Goal: Task Accomplishment & Management: Complete application form

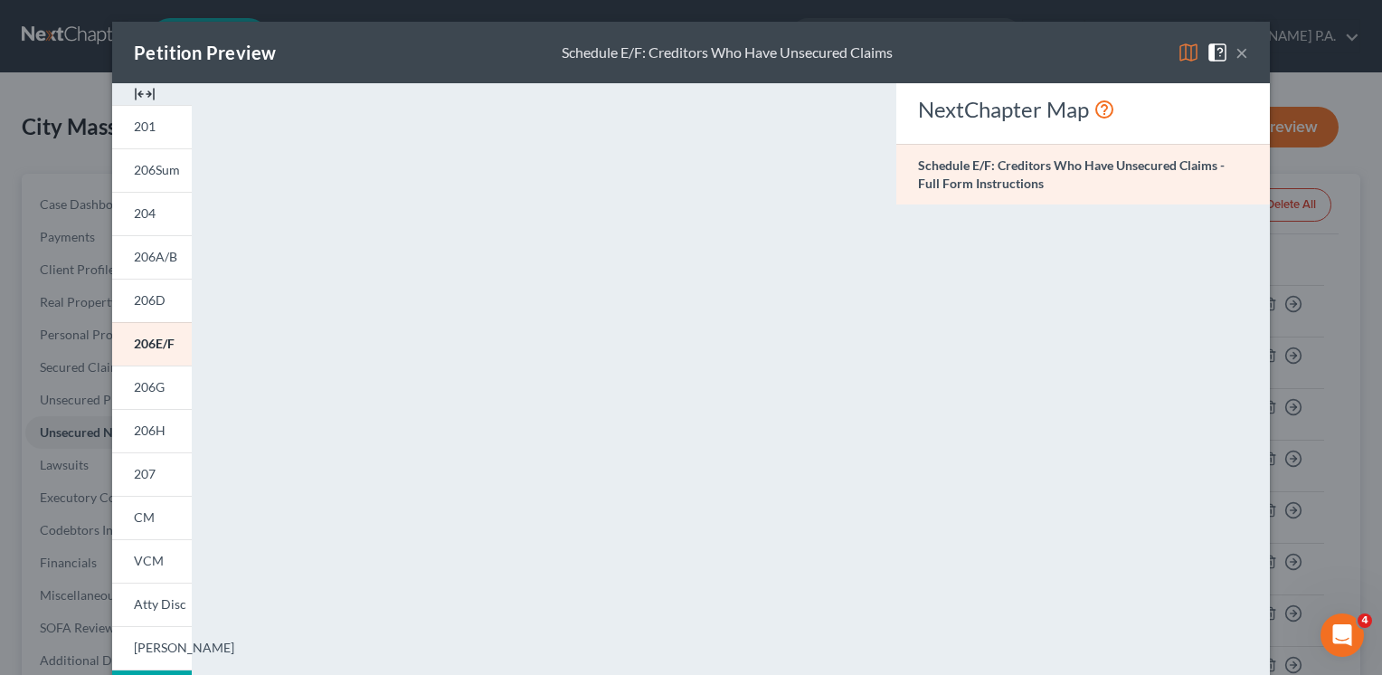
click at [1235, 53] on button "×" at bounding box center [1241, 53] width 13 height 22
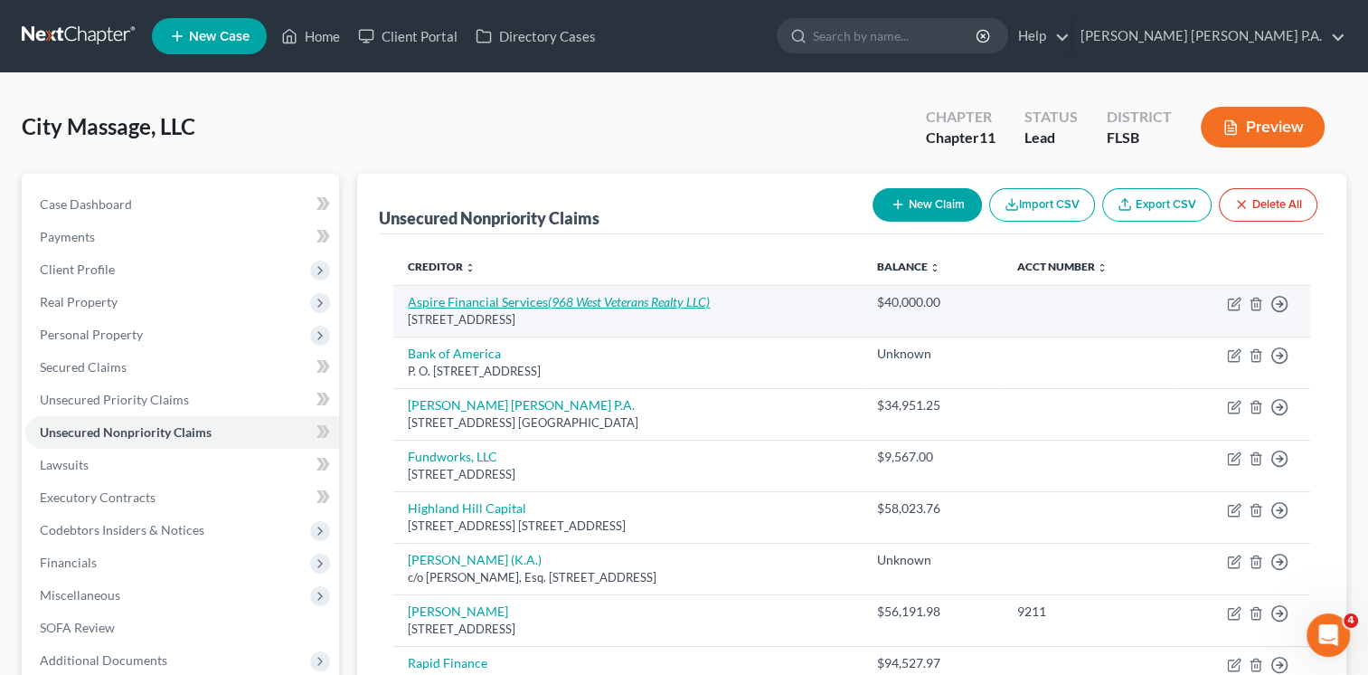
click at [573, 298] on icon "(968 West Veterans Realty LLC)" at bounding box center [629, 301] width 162 height 15
select select "9"
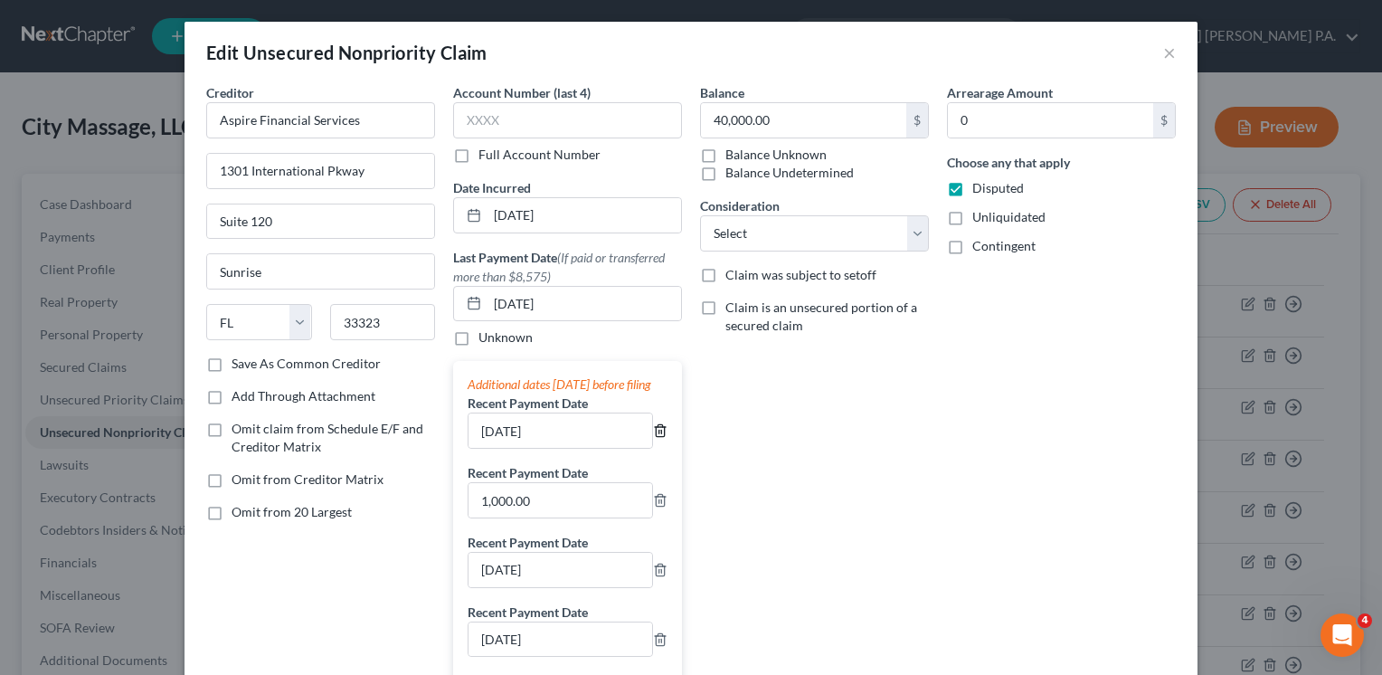
click at [656, 437] on icon "button" at bounding box center [660, 431] width 8 height 12
click at [653, 438] on icon "button" at bounding box center [660, 430] width 14 height 14
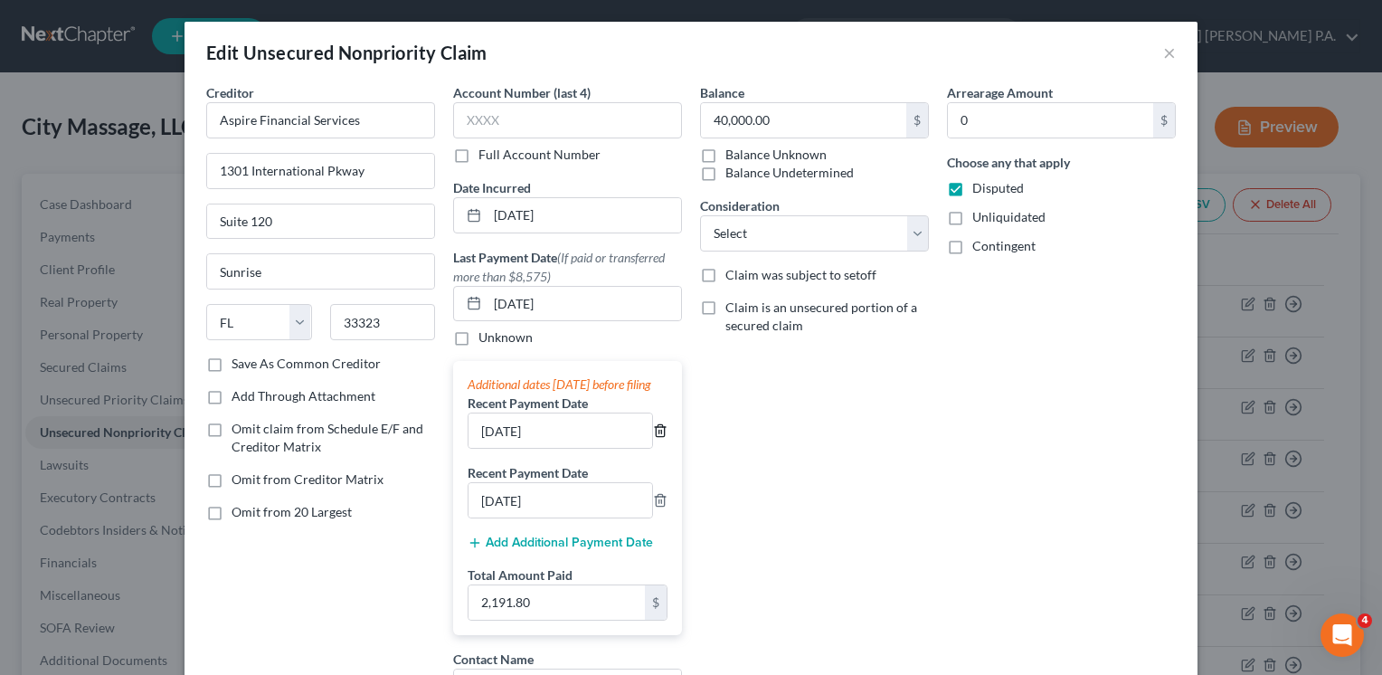
click at [653, 438] on icon "button" at bounding box center [660, 430] width 14 height 14
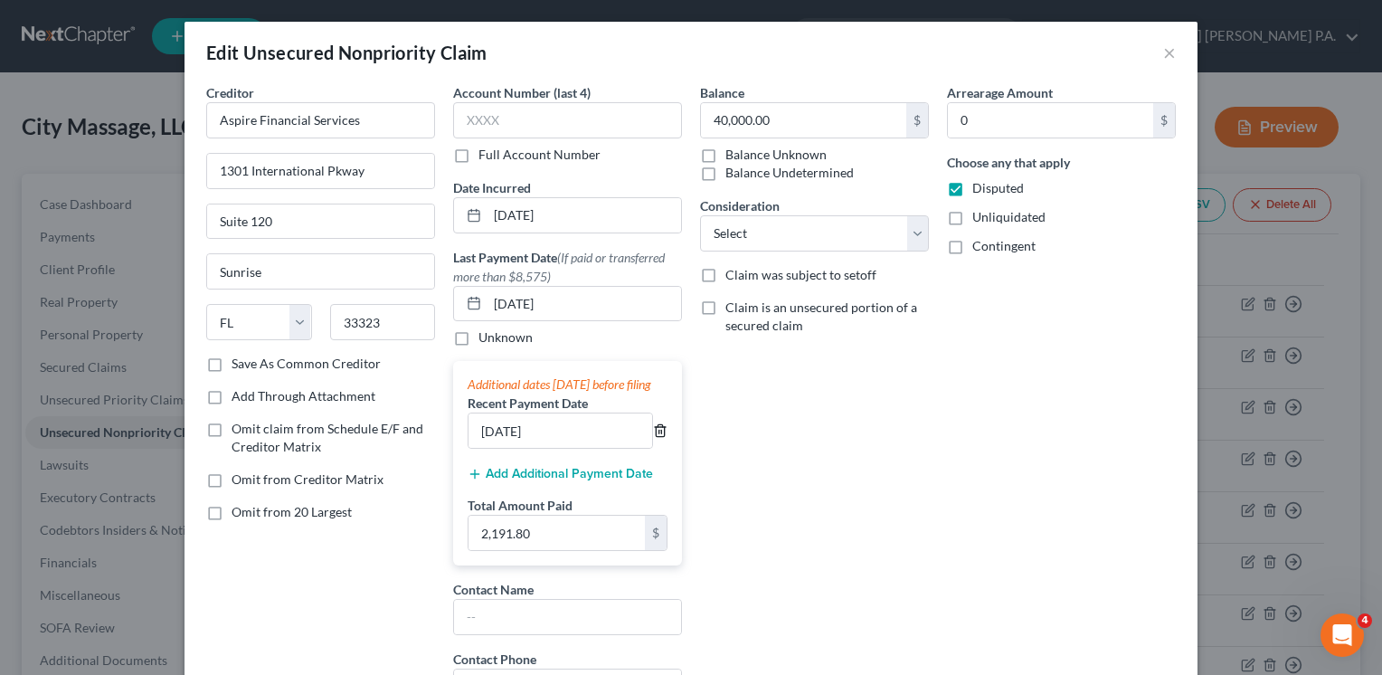
click at [653, 438] on icon "button" at bounding box center [660, 430] width 14 height 14
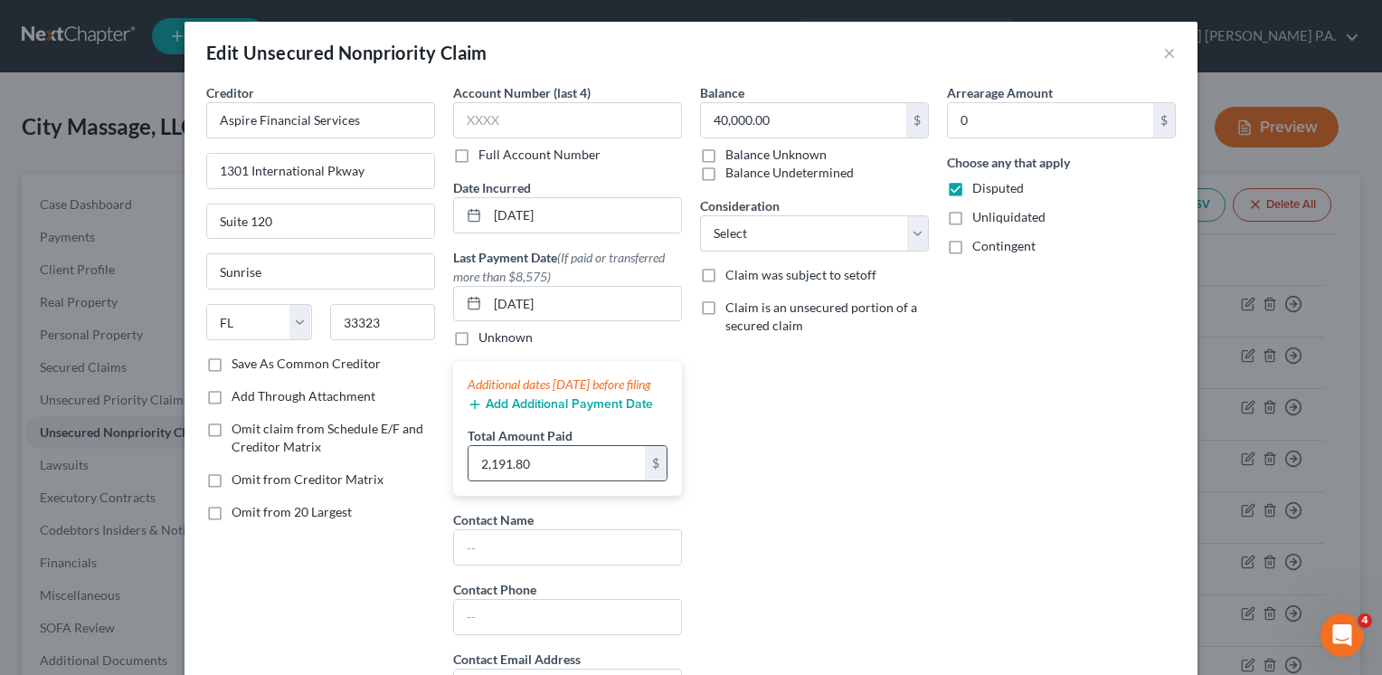
click at [651, 480] on div "$" at bounding box center [656, 463] width 22 height 34
click at [836, 527] on div "Balance 40,000.00 $ Balance Unknown Balance Undetermined 40,000.00 $ Balance Un…" at bounding box center [814, 400] width 247 height 635
click at [926, 459] on div "Balance 40,000.00 $ Balance Unknown Balance Undetermined 40,000.00 $ Balance Un…" at bounding box center [814, 400] width 247 height 635
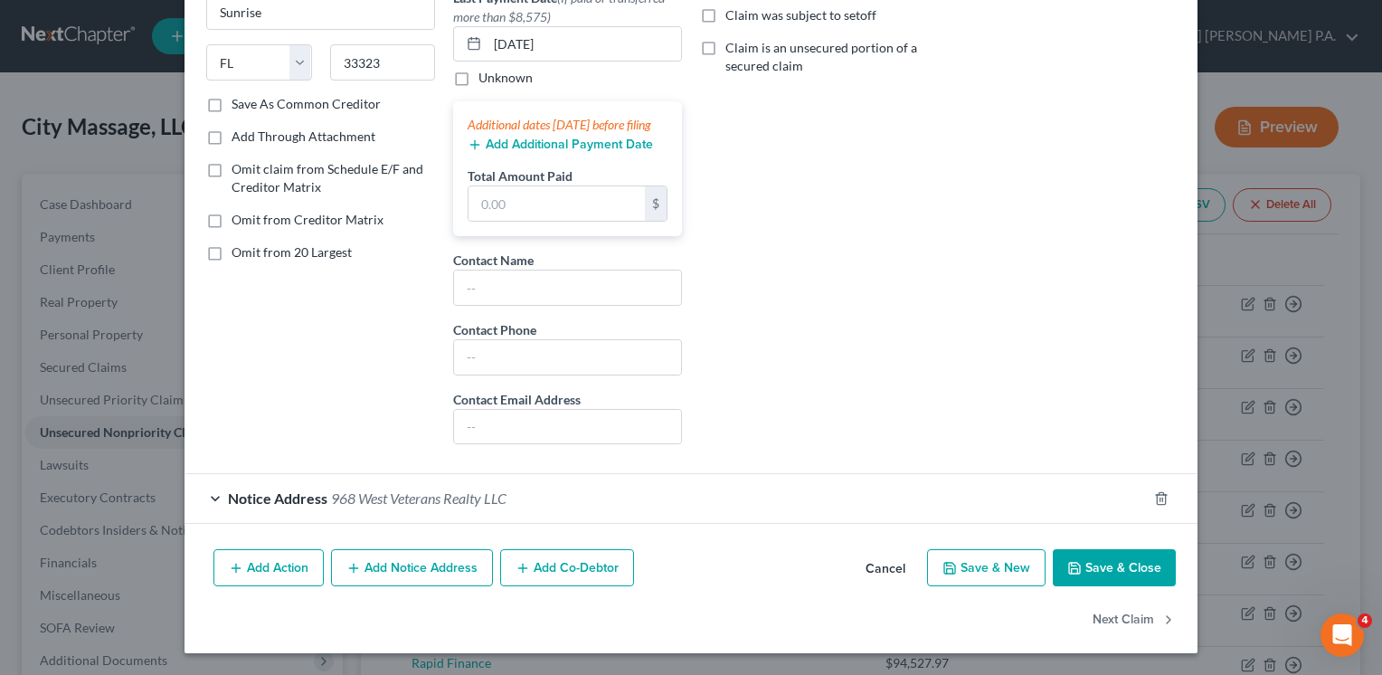
scroll to position [274, 0]
click at [1082, 572] on button "Save & Close" at bounding box center [1114, 568] width 123 height 38
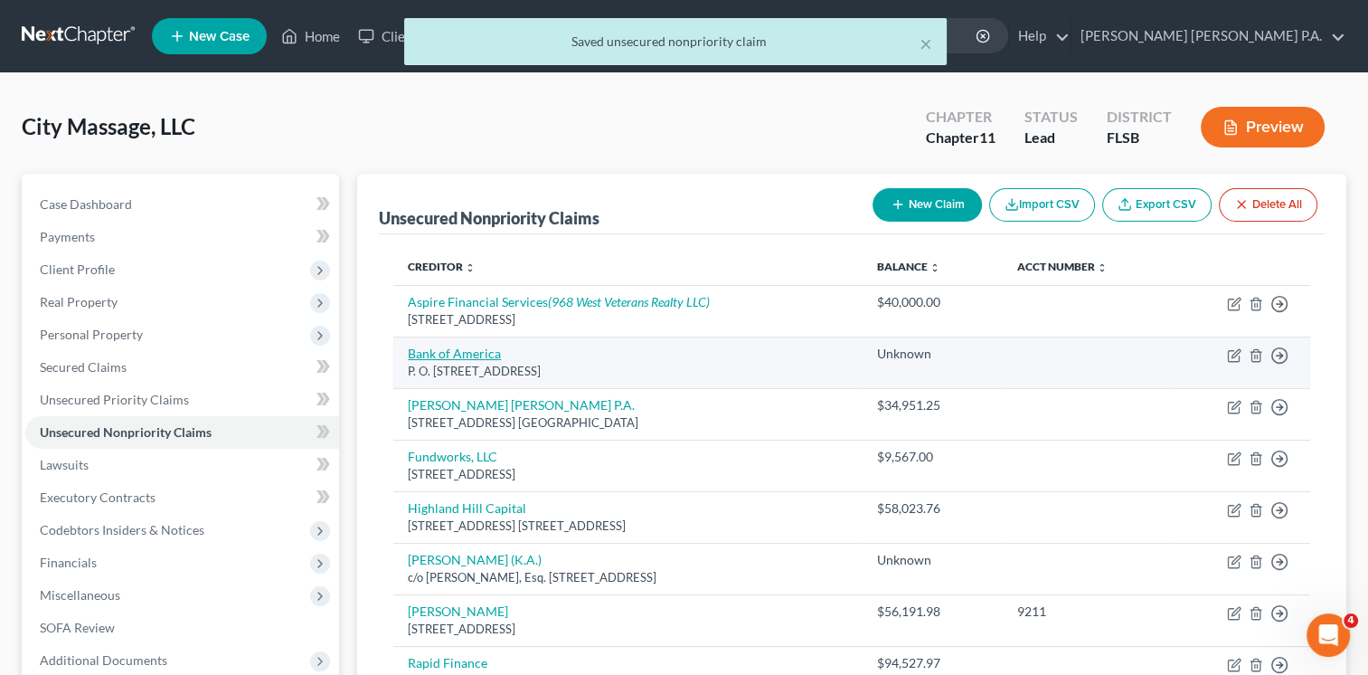
click at [468, 353] on link "Bank of America" at bounding box center [454, 352] width 93 height 15
select select "9"
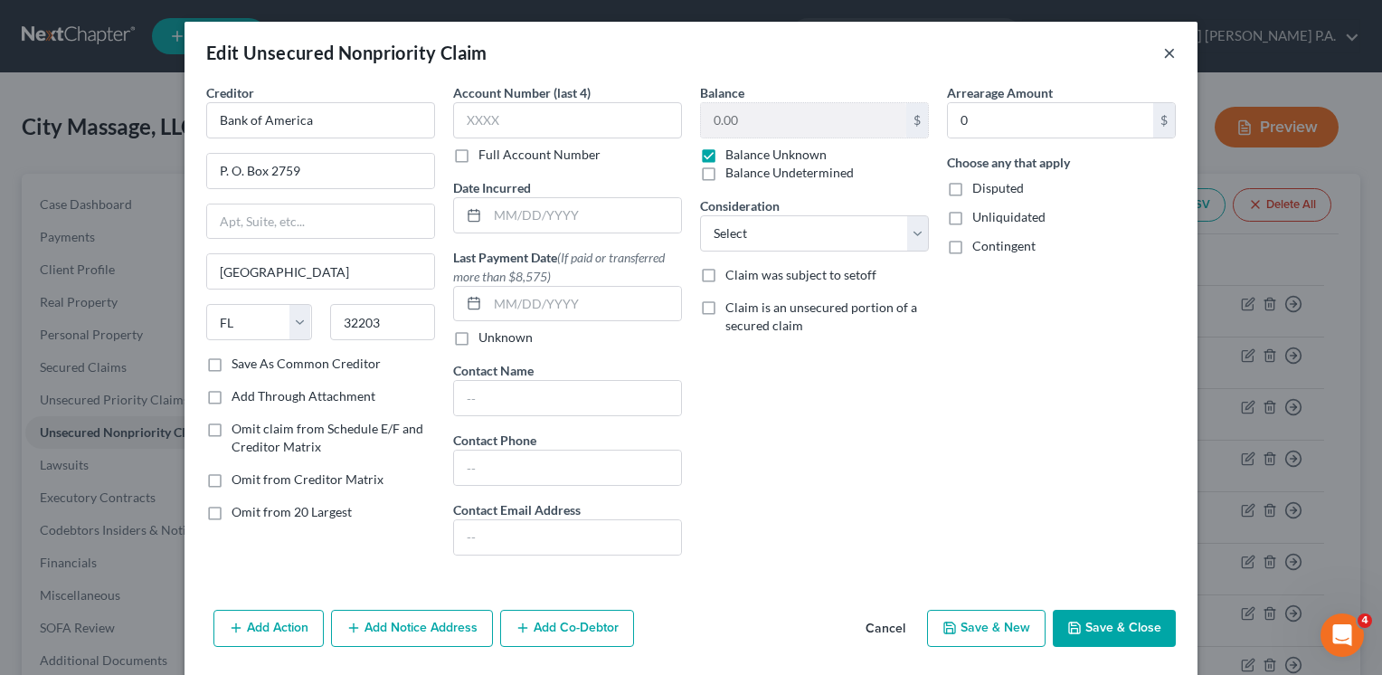
click at [1163, 49] on button "×" at bounding box center [1169, 53] width 13 height 22
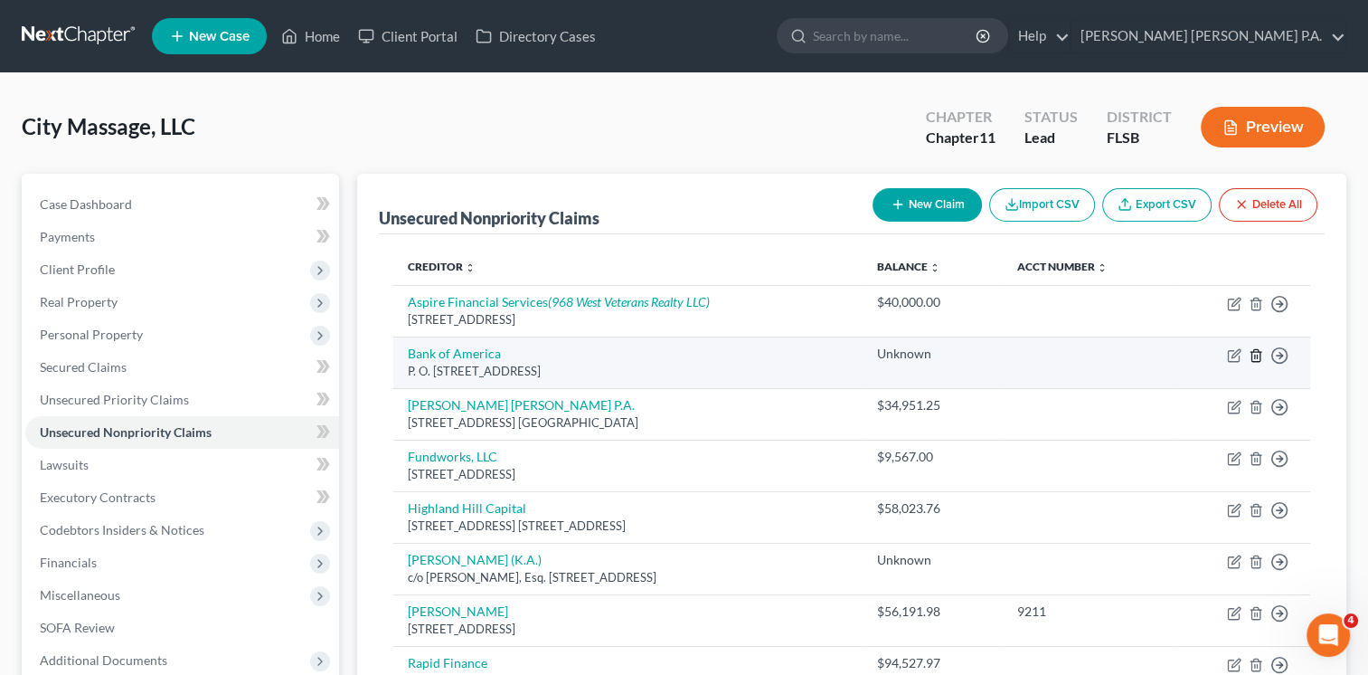
click at [1260, 353] on icon "button" at bounding box center [1256, 355] width 8 height 12
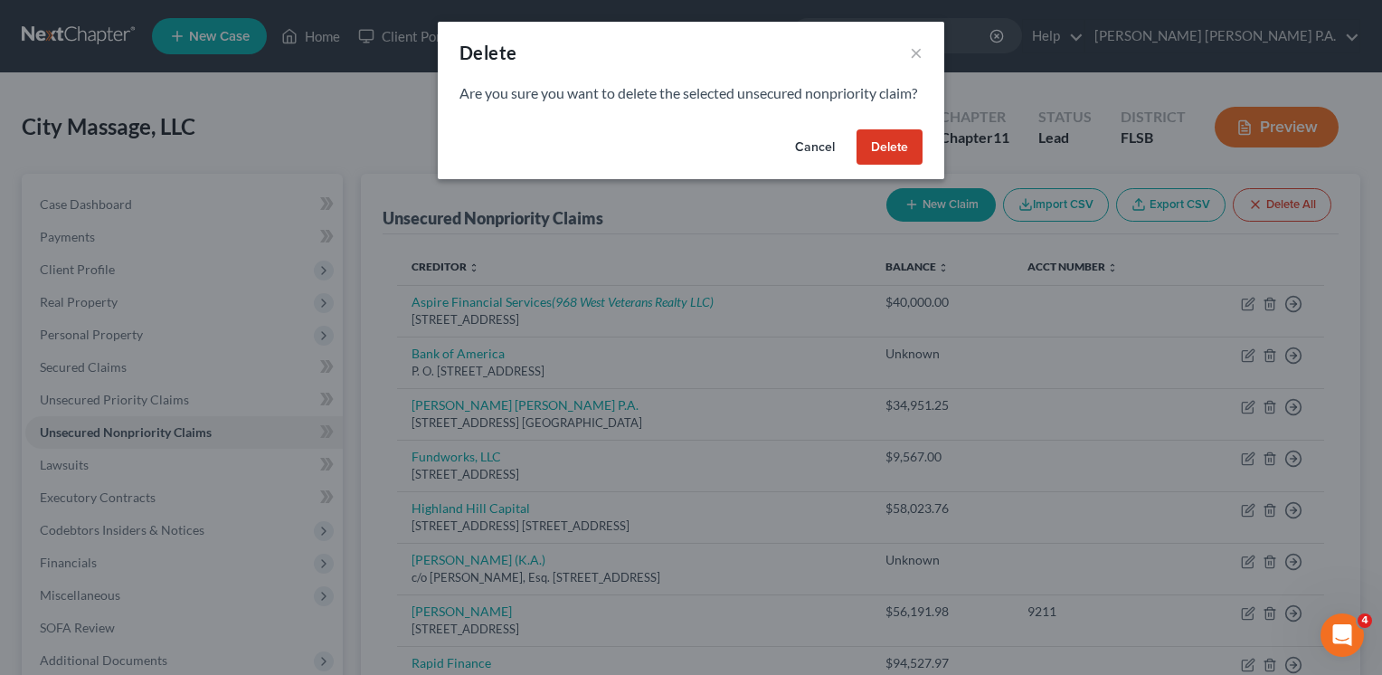
click at [874, 166] on button "Delete" at bounding box center [889, 147] width 66 height 36
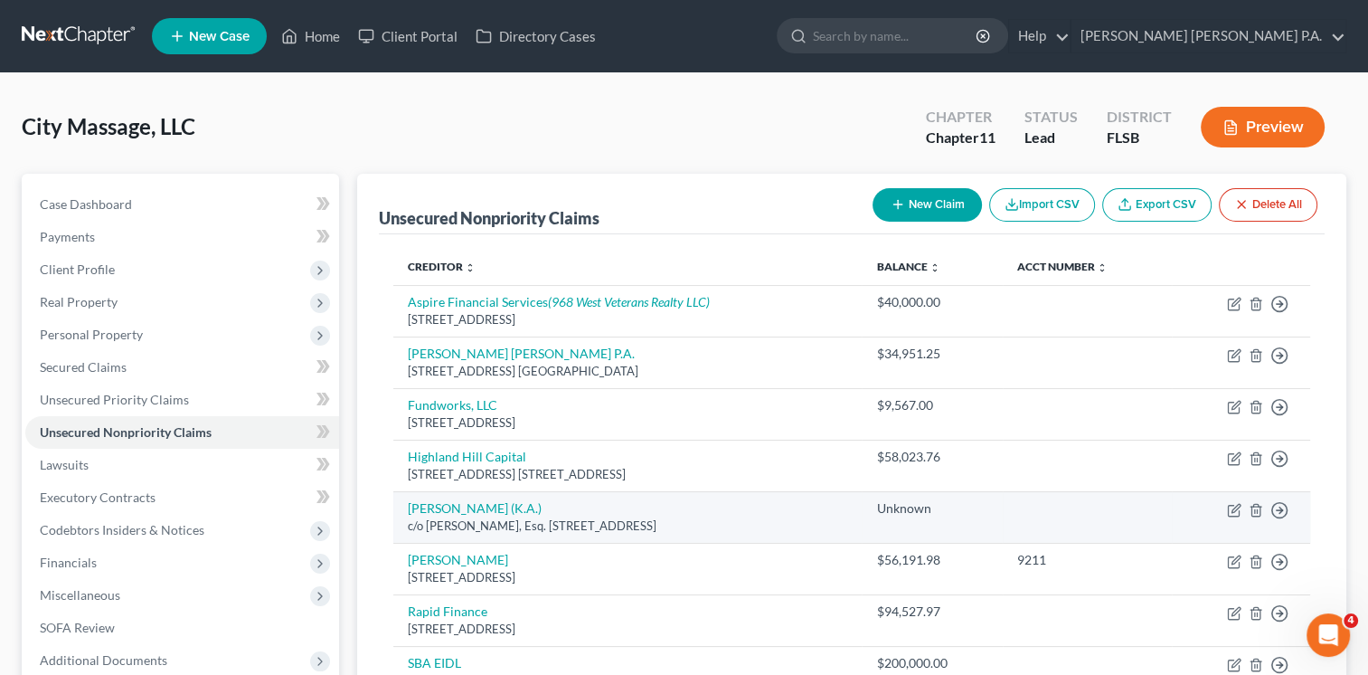
click at [679, 507] on td "[PERSON_NAME] (K.A.) c/o [PERSON_NAME], Esq. [STREET_ADDRESS]" at bounding box center [627, 517] width 468 height 52
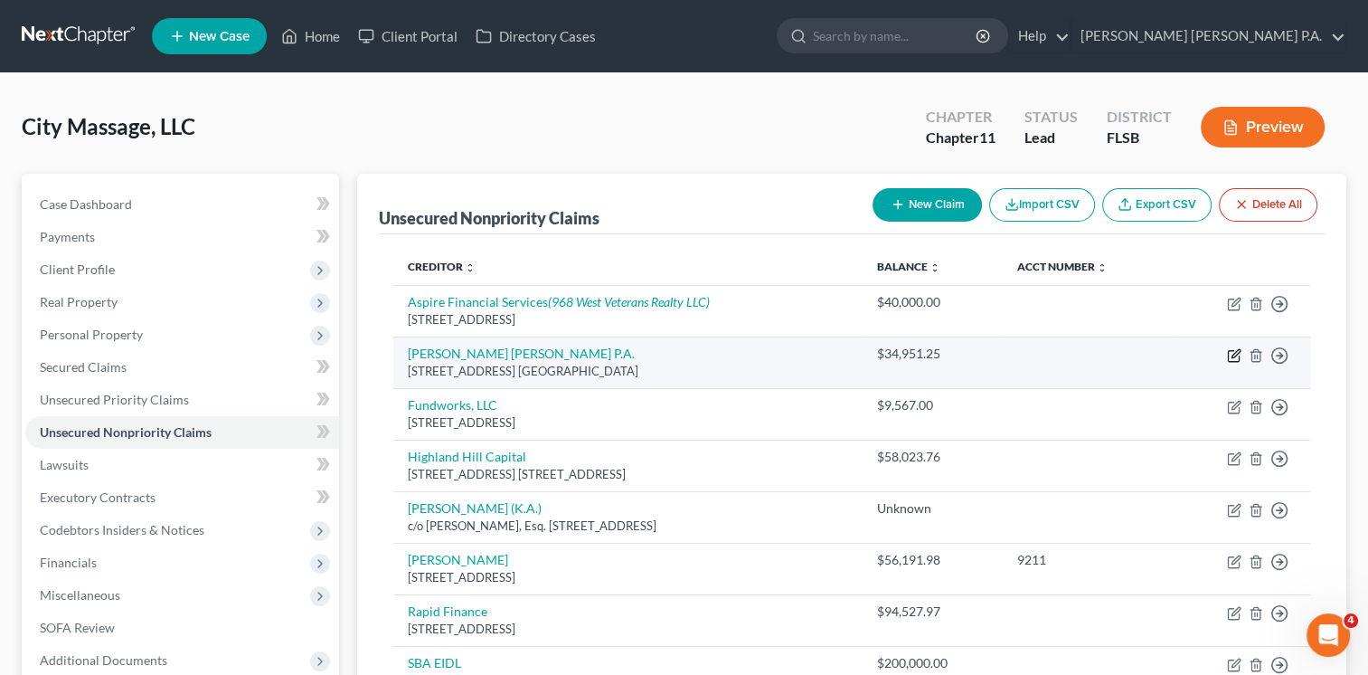
click at [1231, 355] on icon "button" at bounding box center [1234, 355] width 14 height 14
select select "9"
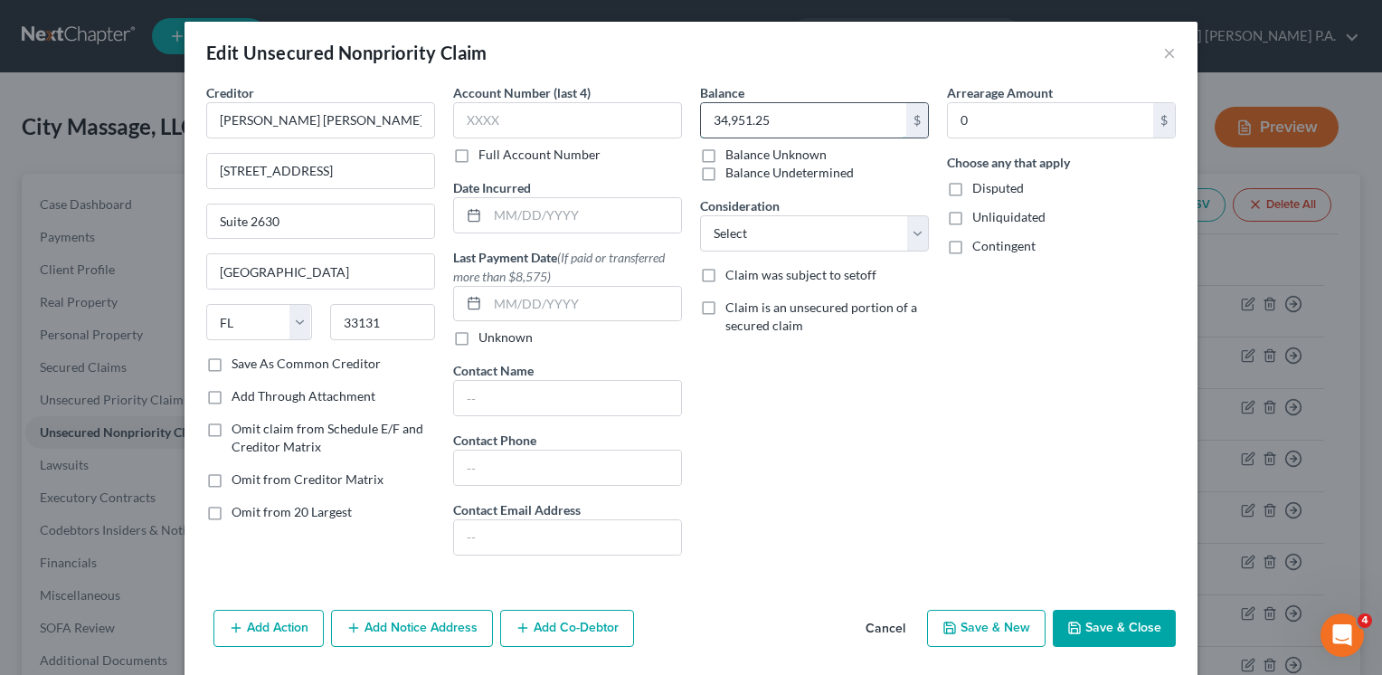
click at [719, 127] on input "34,951.25" at bounding box center [803, 120] width 205 height 34
click at [719, 119] on input "34,951.25" at bounding box center [803, 120] width 205 height 34
type input "9"
type input "29,951.25"
click at [824, 431] on div "Balance 29,951.25 $ Balance Unknown Balance Undetermined 29,951.25 $ Balance Un…" at bounding box center [814, 326] width 247 height 487
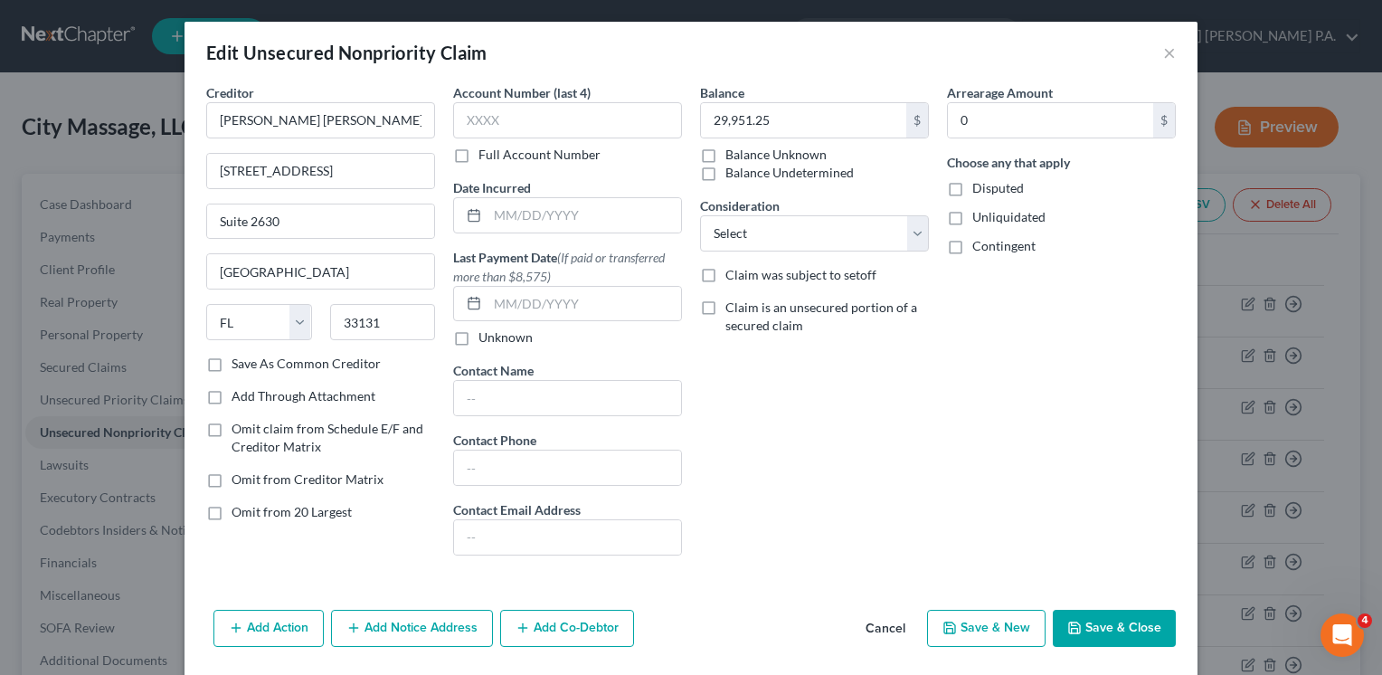
click at [995, 505] on div "Arrearage Amount 0 $ Choose any that apply Disputed Unliquidated Contingent" at bounding box center [1061, 326] width 247 height 487
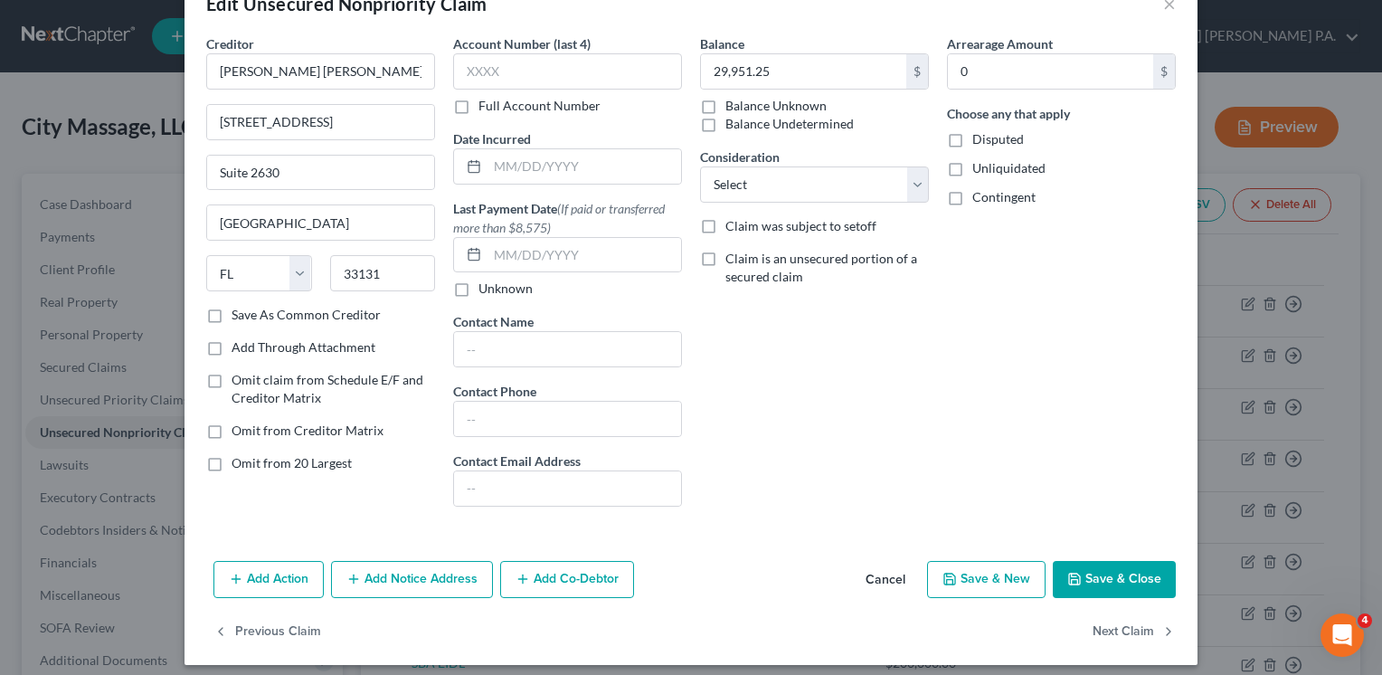
click at [972, 140] on label "Disputed" at bounding box center [998, 139] width 52 height 18
click at [979, 140] on input "Disputed" at bounding box center [985, 136] width 12 height 12
checkbox input "true"
click at [1093, 582] on button "Save & Close" at bounding box center [1114, 580] width 123 height 38
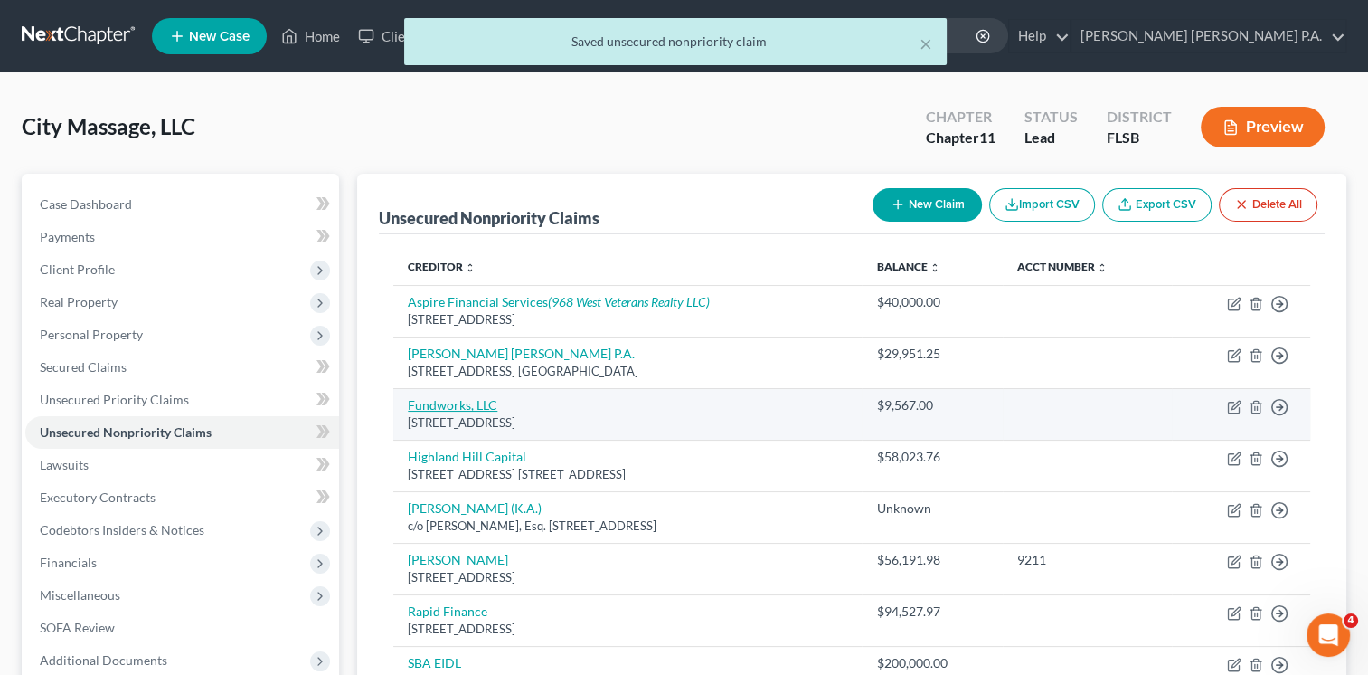
click at [449, 408] on link "Fundworks, LLC" at bounding box center [453, 404] width 90 height 15
select select "46"
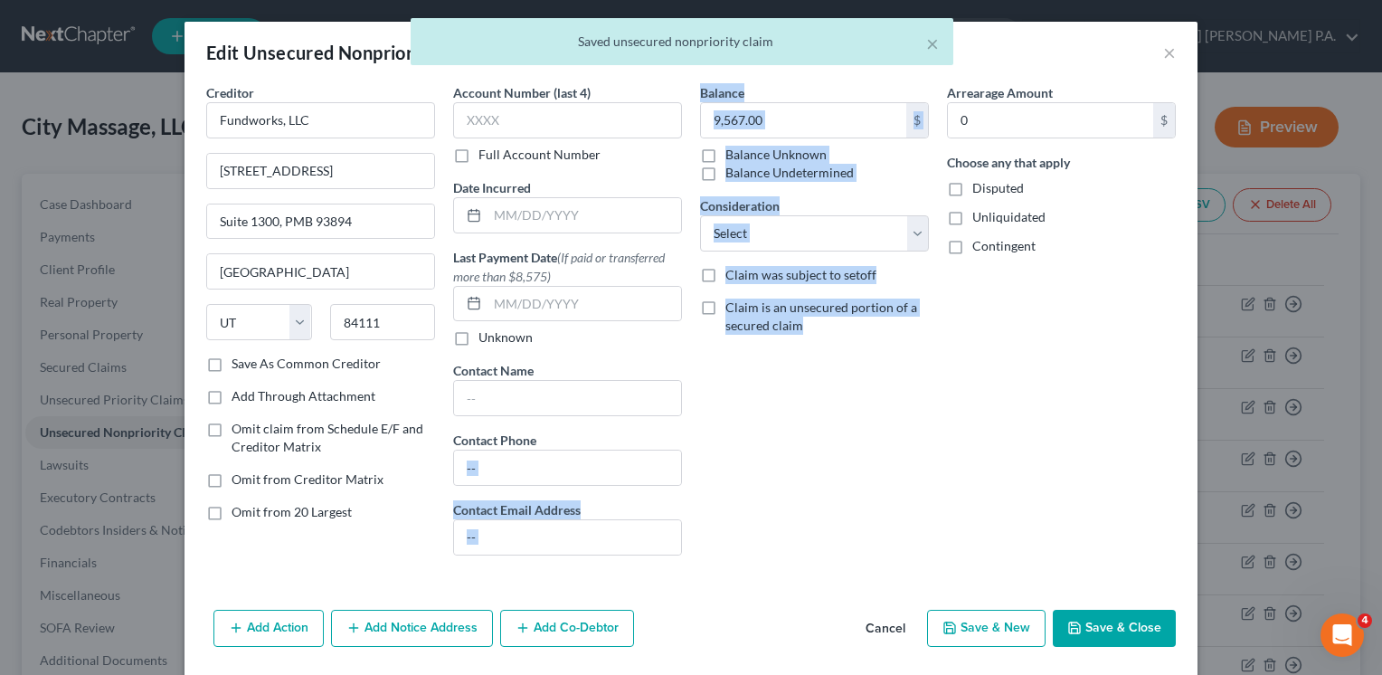
drag, startPoint x: 552, startPoint y: 415, endPoint x: 890, endPoint y: 462, distance: 341.5
click at [890, 462] on div "Creditor * Fundworks, LLC [STREET_ADDRESS] [GEOGRAPHIC_DATA] [US_STATE][GEOGRAP…" at bounding box center [691, 326] width 988 height 487
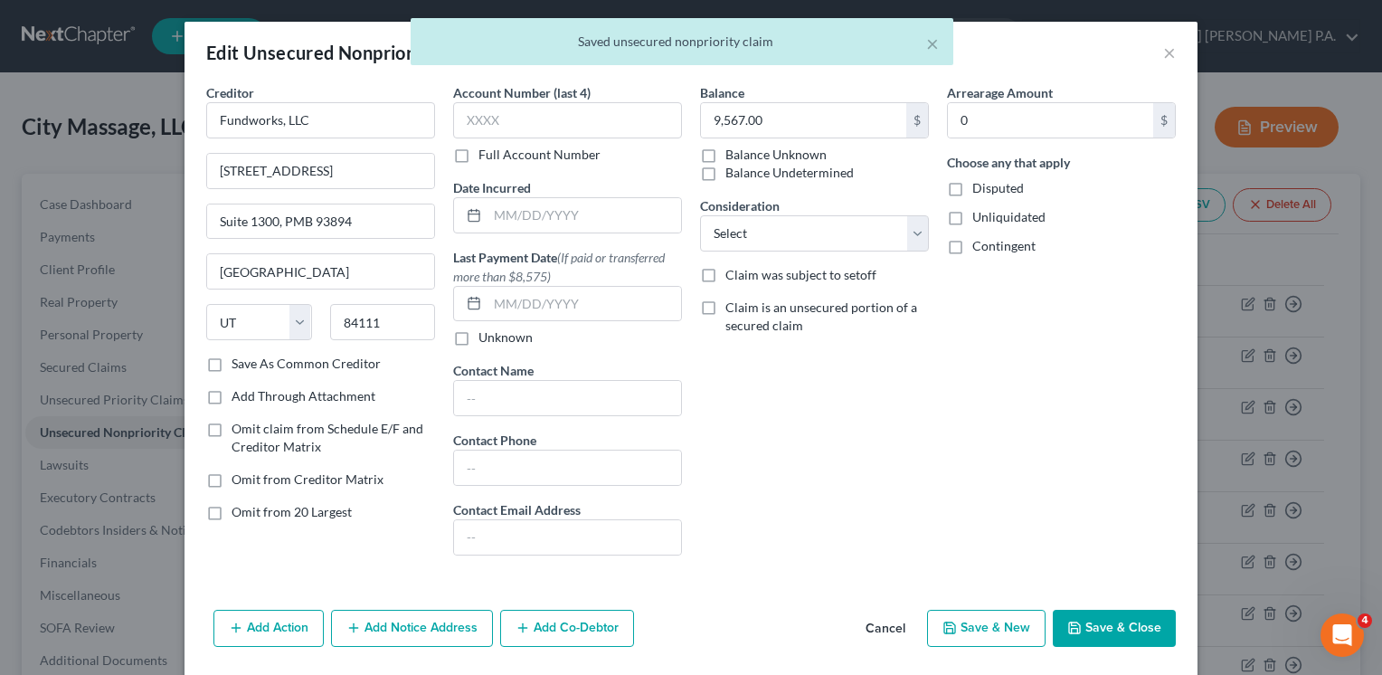
drag, startPoint x: 890, startPoint y: 462, endPoint x: 774, endPoint y: 496, distance: 120.5
click at [774, 496] on div "Balance 9,567.00 $ Balance Unknown Balance Undetermined 9,567.00 $ Balance Unkn…" at bounding box center [814, 326] width 247 height 487
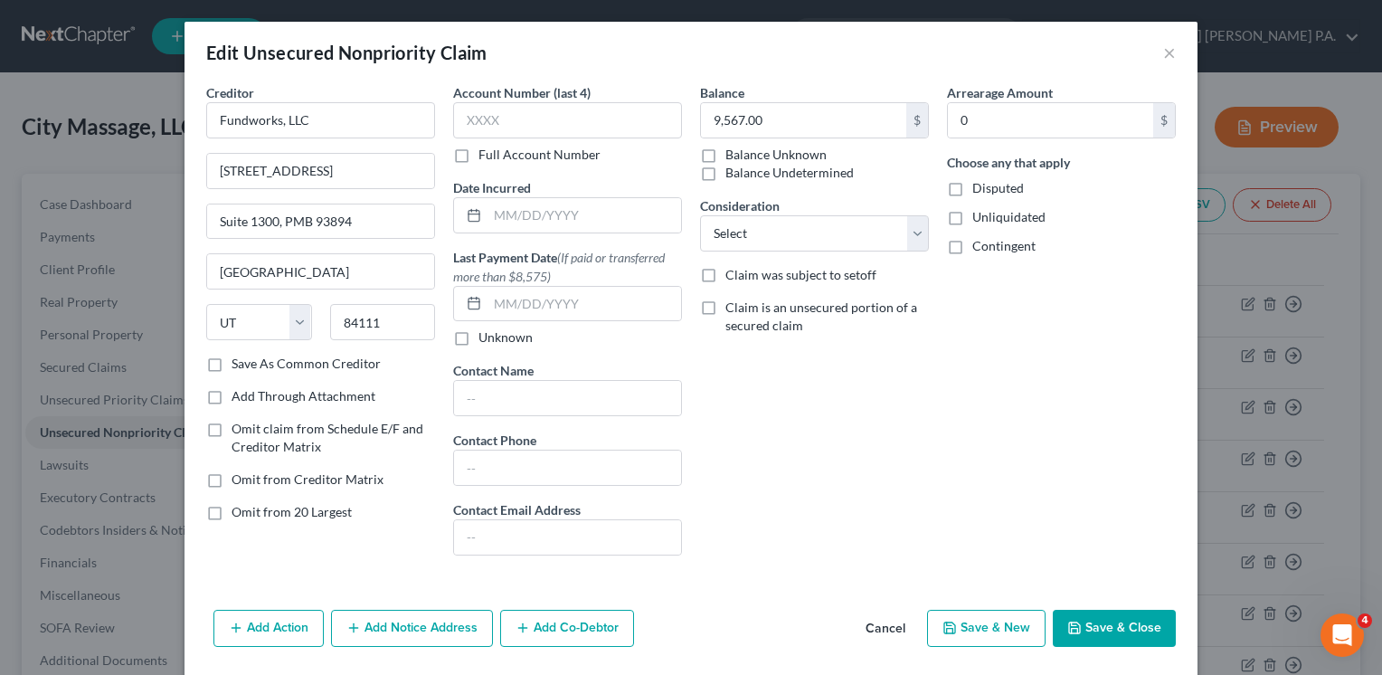
click at [972, 185] on label "Disputed" at bounding box center [998, 188] width 52 height 18
click at [979, 185] on input "Disputed" at bounding box center [985, 185] width 12 height 12
checkbox input "true"
click at [1093, 625] on button "Save & Close" at bounding box center [1114, 629] width 123 height 38
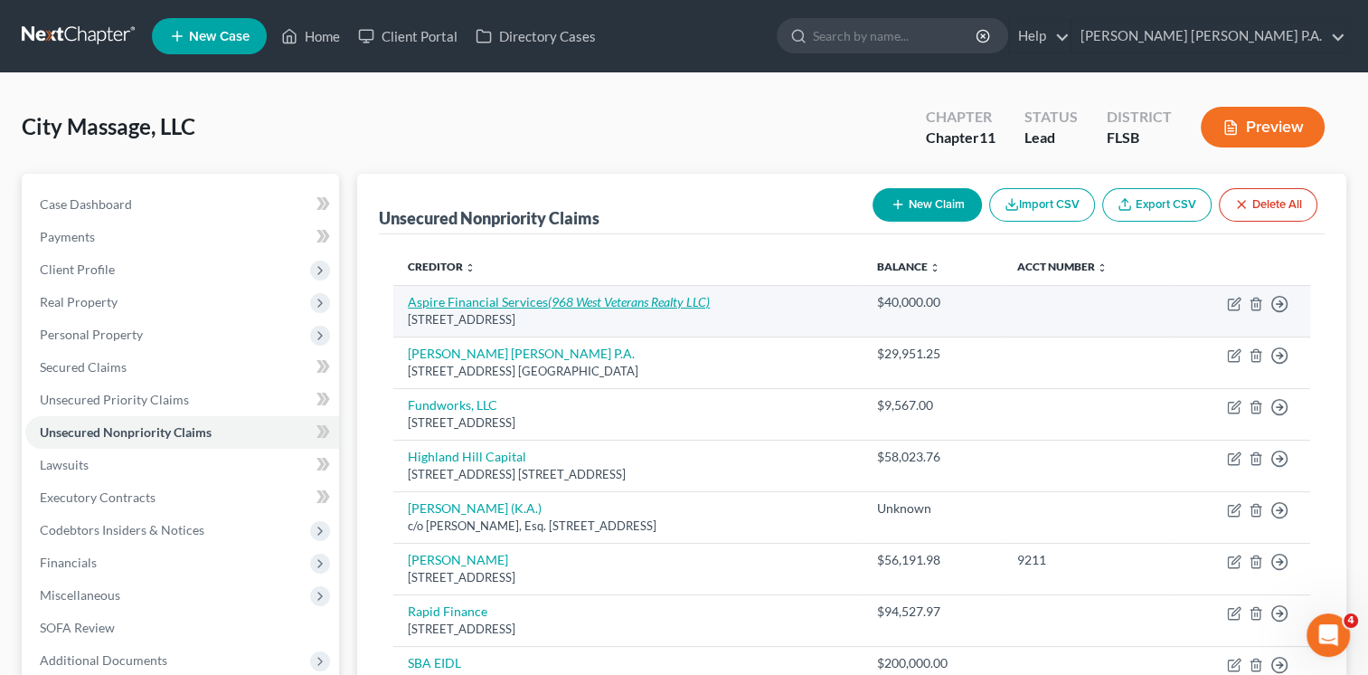
click at [481, 302] on link "Aspire Financial Services (968 West Veterans Realty LLC)" at bounding box center [559, 301] width 302 height 15
select select "9"
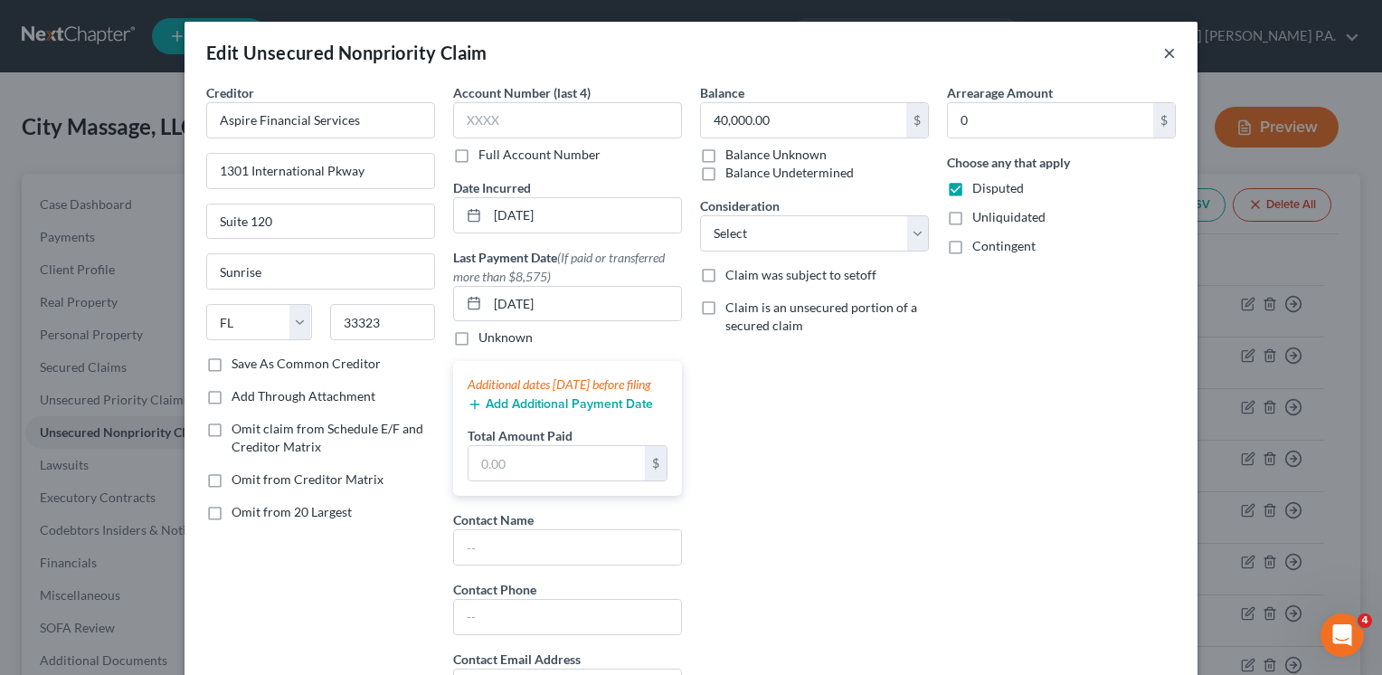
click at [1163, 49] on button "×" at bounding box center [1169, 53] width 13 height 22
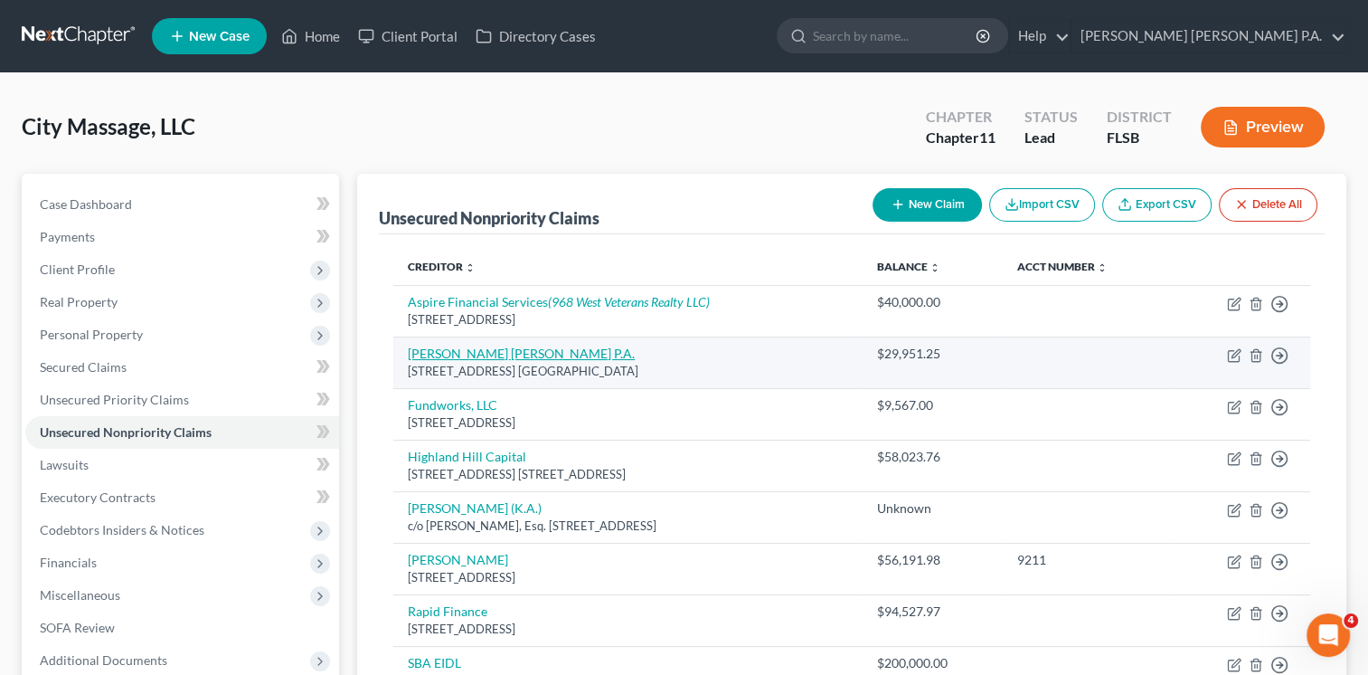
click at [503, 358] on link "[PERSON_NAME] [PERSON_NAME] P.A." at bounding box center [521, 352] width 227 height 15
select select "9"
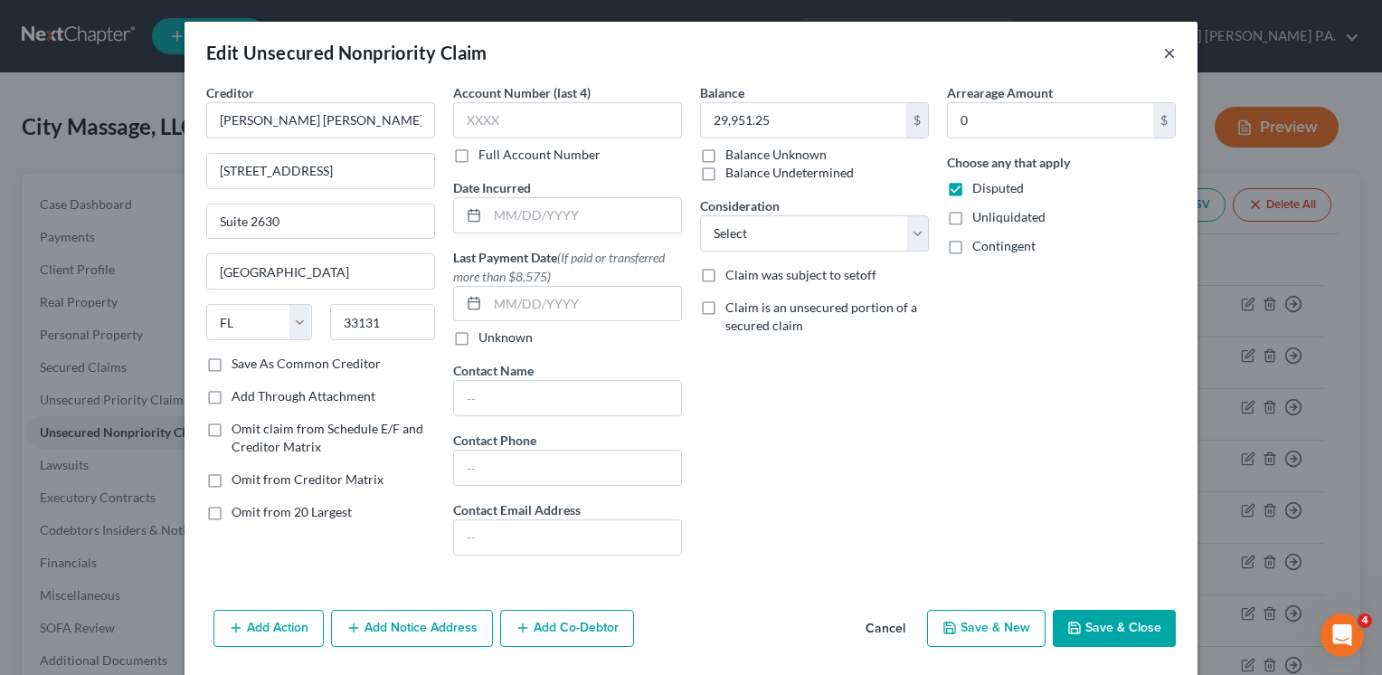
click at [1163, 56] on button "×" at bounding box center [1169, 53] width 13 height 22
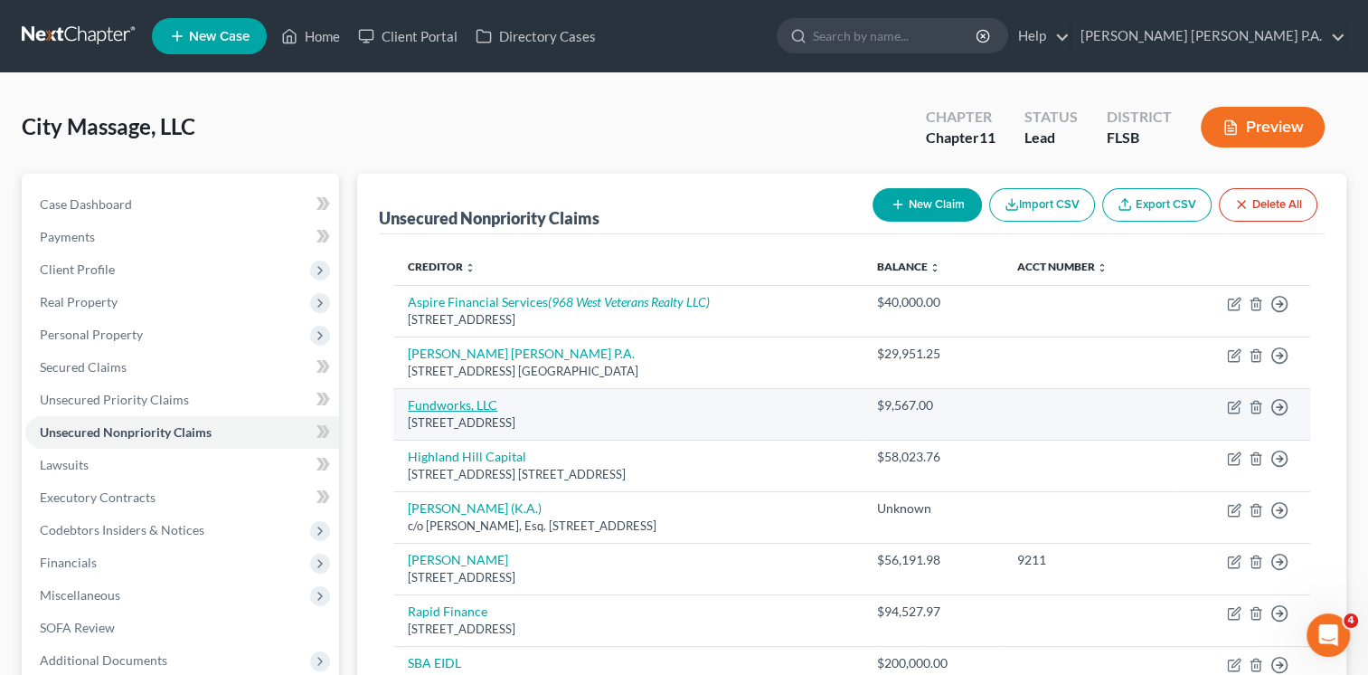
click at [451, 402] on link "Fundworks, LLC" at bounding box center [453, 404] width 90 height 15
select select "46"
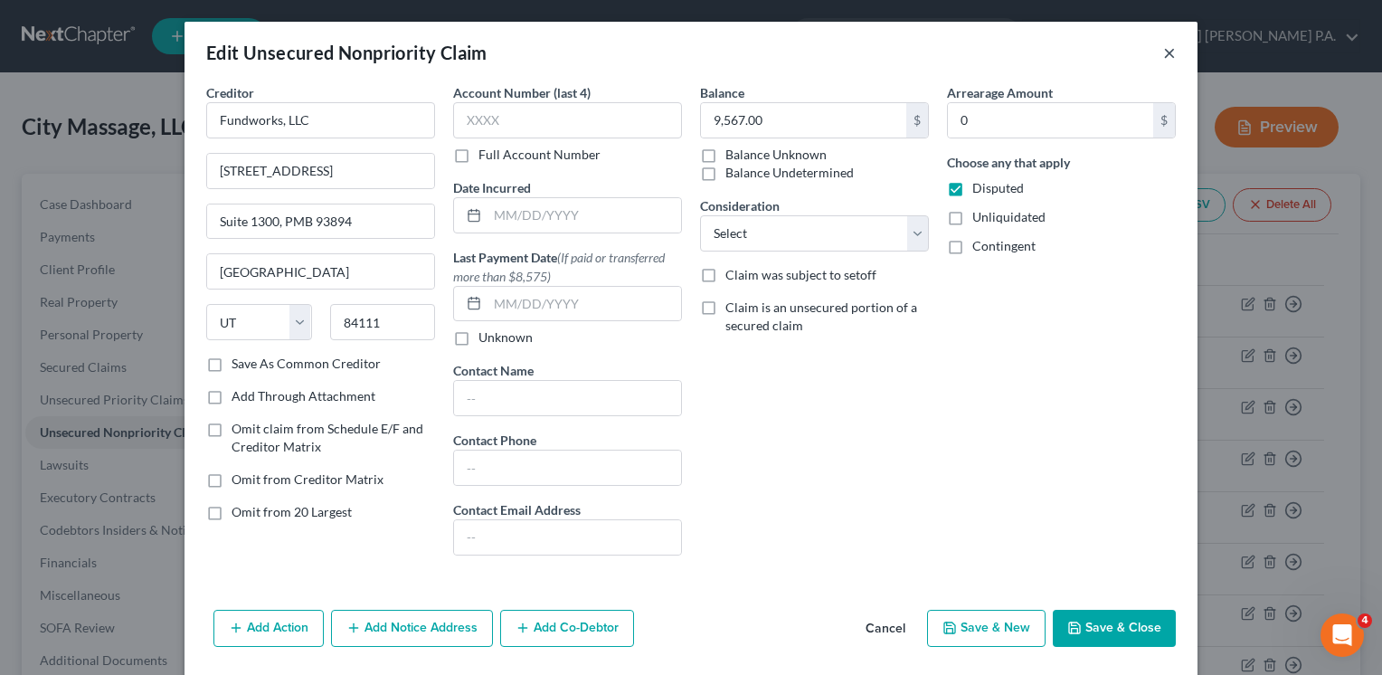
click at [1163, 51] on button "×" at bounding box center [1169, 53] width 13 height 22
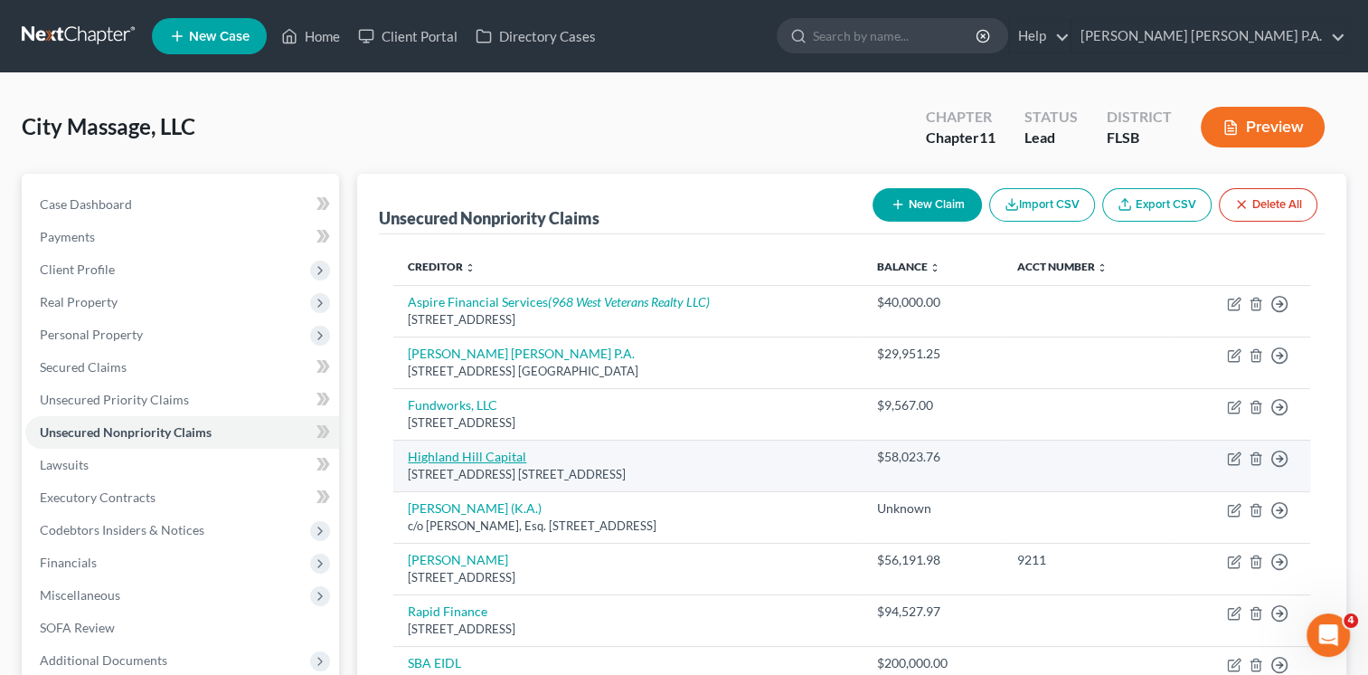
click at [499, 454] on link "Highland Hill Capital" at bounding box center [467, 456] width 118 height 15
select select "9"
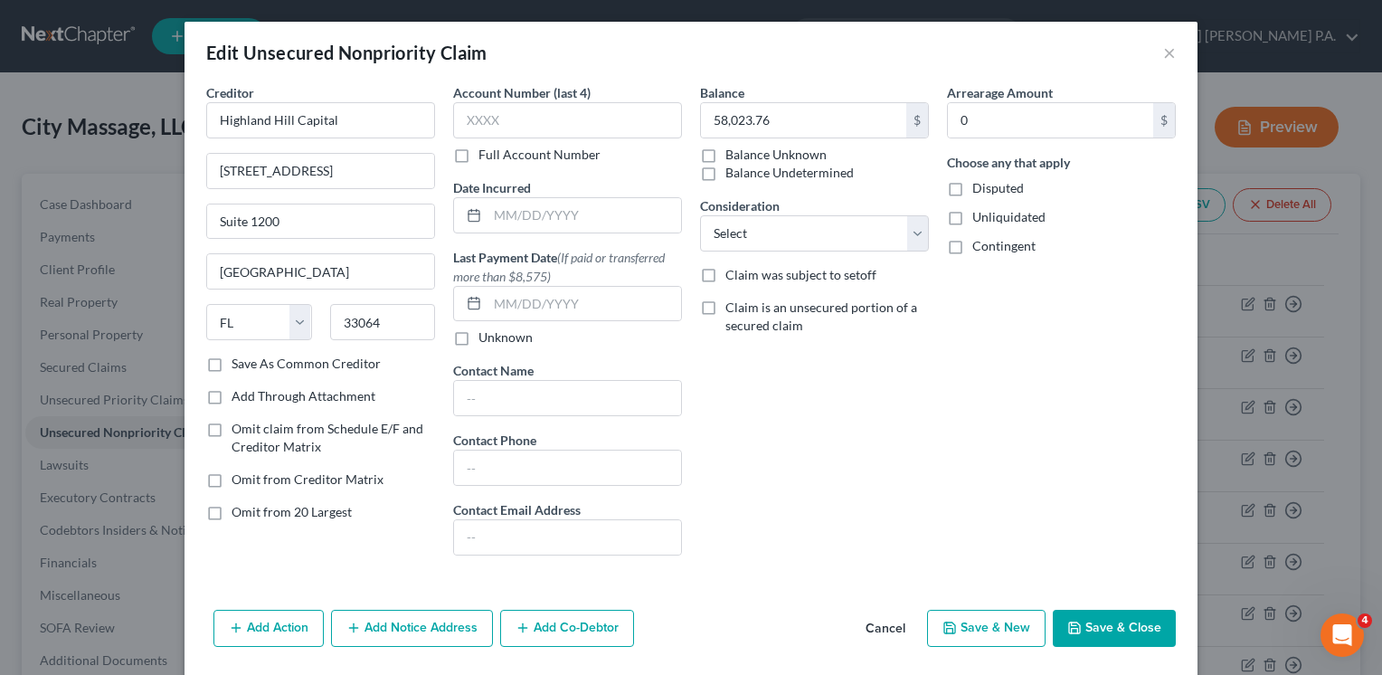
click at [972, 190] on label "Disputed" at bounding box center [998, 188] width 52 height 18
click at [979, 190] on input "Disputed" at bounding box center [985, 185] width 12 height 12
checkbox input "true"
click at [1107, 626] on button "Save & Close" at bounding box center [1114, 629] width 123 height 38
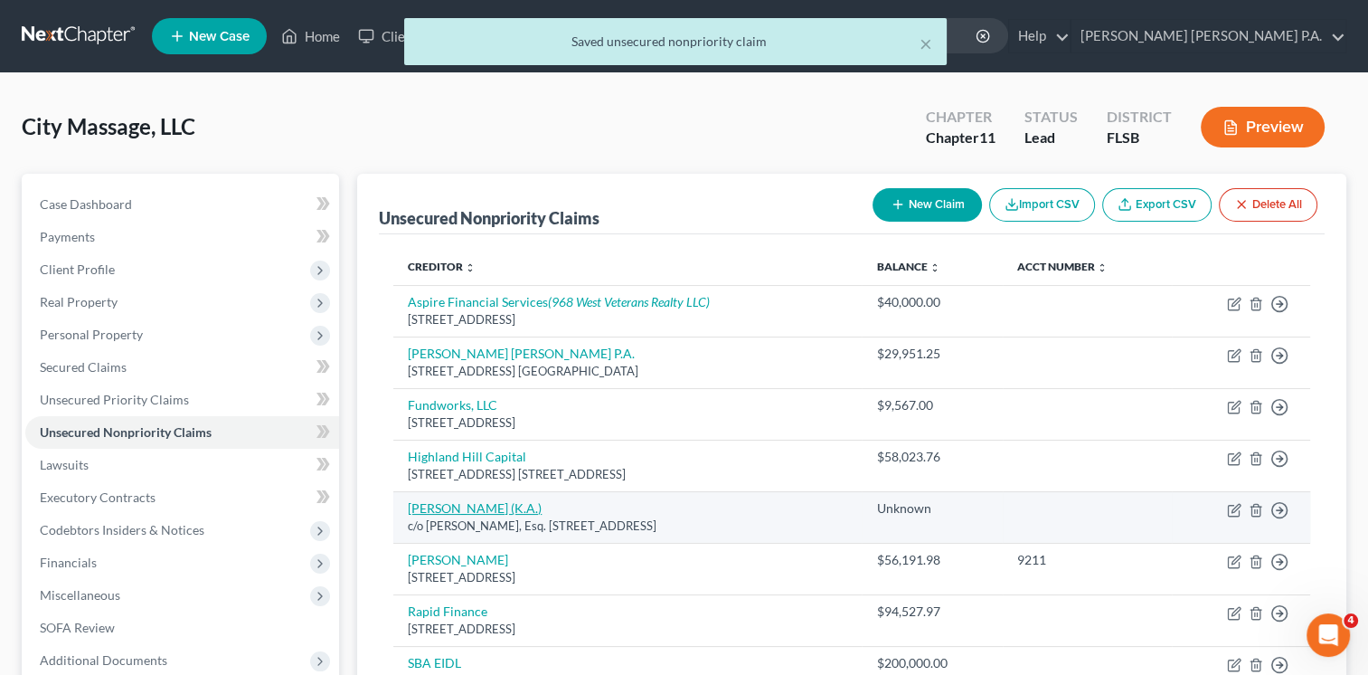
click at [474, 504] on link "[PERSON_NAME] (K.A.)" at bounding box center [475, 507] width 134 height 15
select select "9"
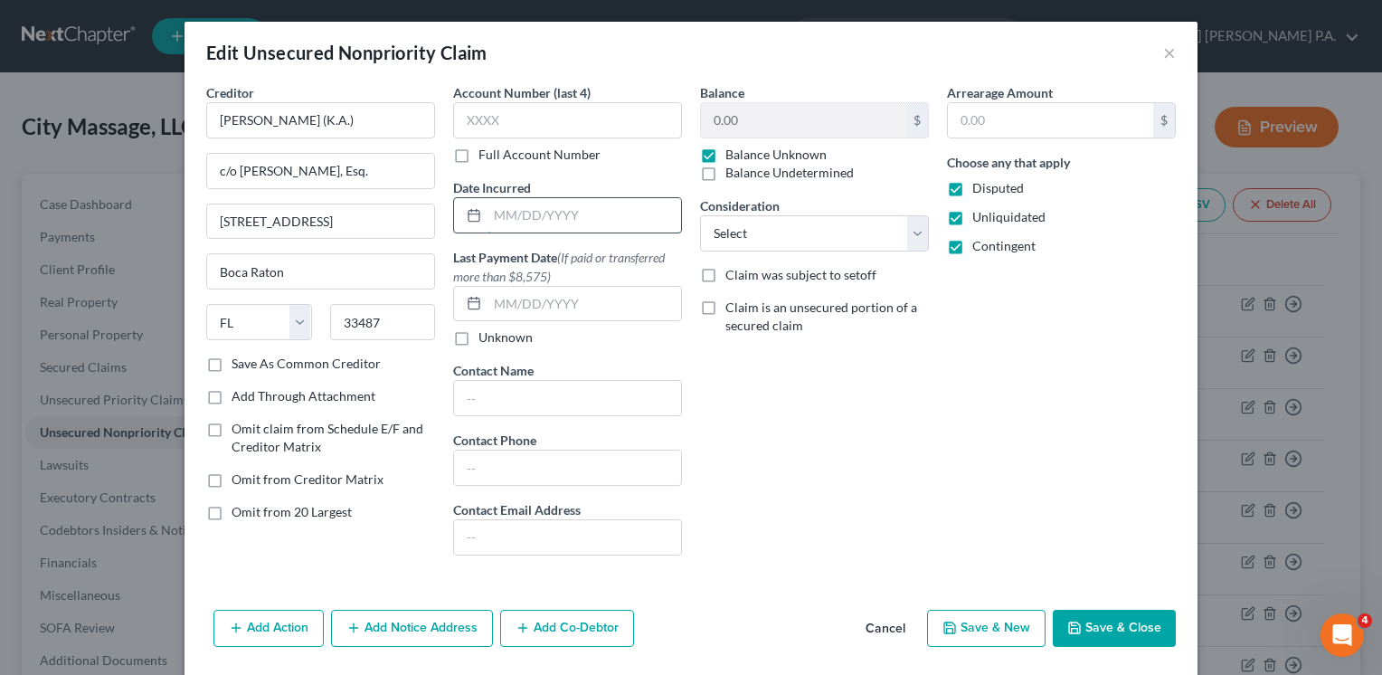
click at [544, 208] on input "text" at bounding box center [584, 215] width 194 height 34
type input "[DATE]"
click at [756, 424] on div "Balance 0.00 $ Balance Unknown Balance Undetermined 0.00 $ Balance Unknown Cons…" at bounding box center [814, 326] width 247 height 487
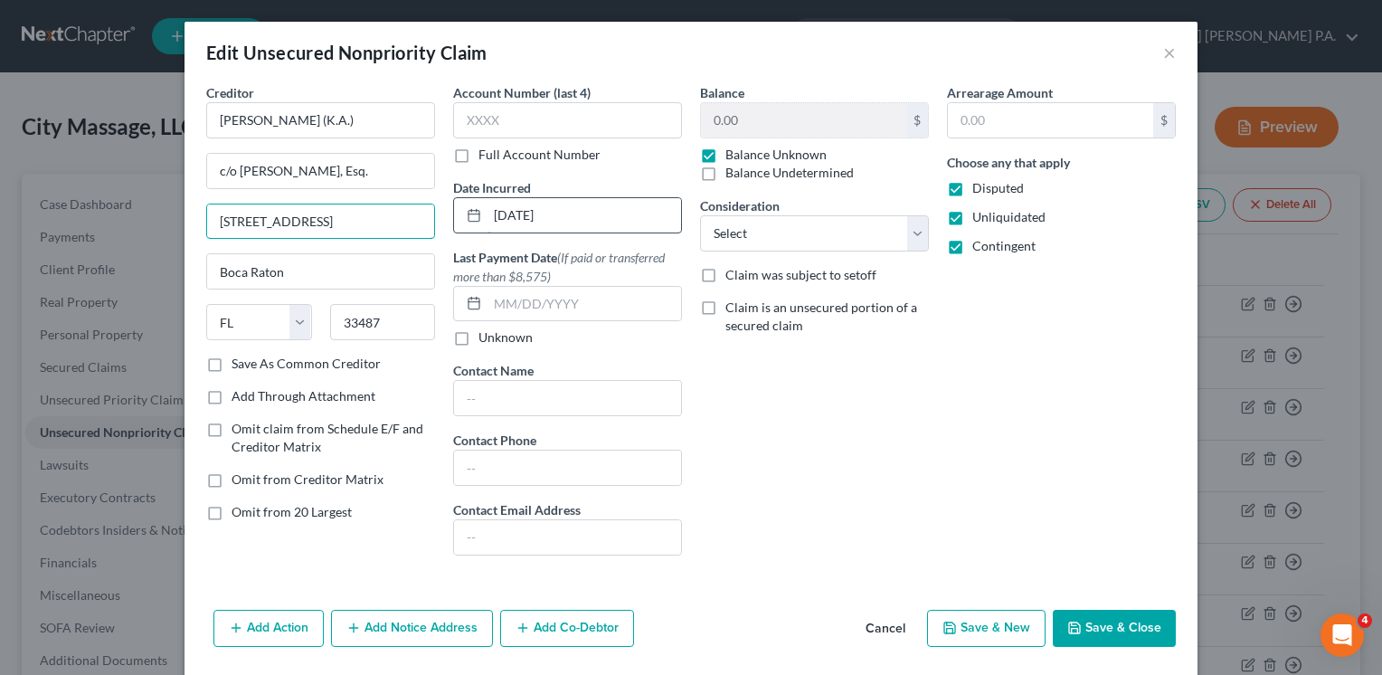
drag, startPoint x: 213, startPoint y: 219, endPoint x: 550, endPoint y: 230, distance: 336.6
click at [550, 230] on div "Creditor * [PERSON_NAME] (K.A.) c/o [PERSON_NAME], Esq. [STREET_ADDRESS][GEOGRA…" at bounding box center [691, 326] width 988 height 487
paste input "[STREET_ADDRESS]"
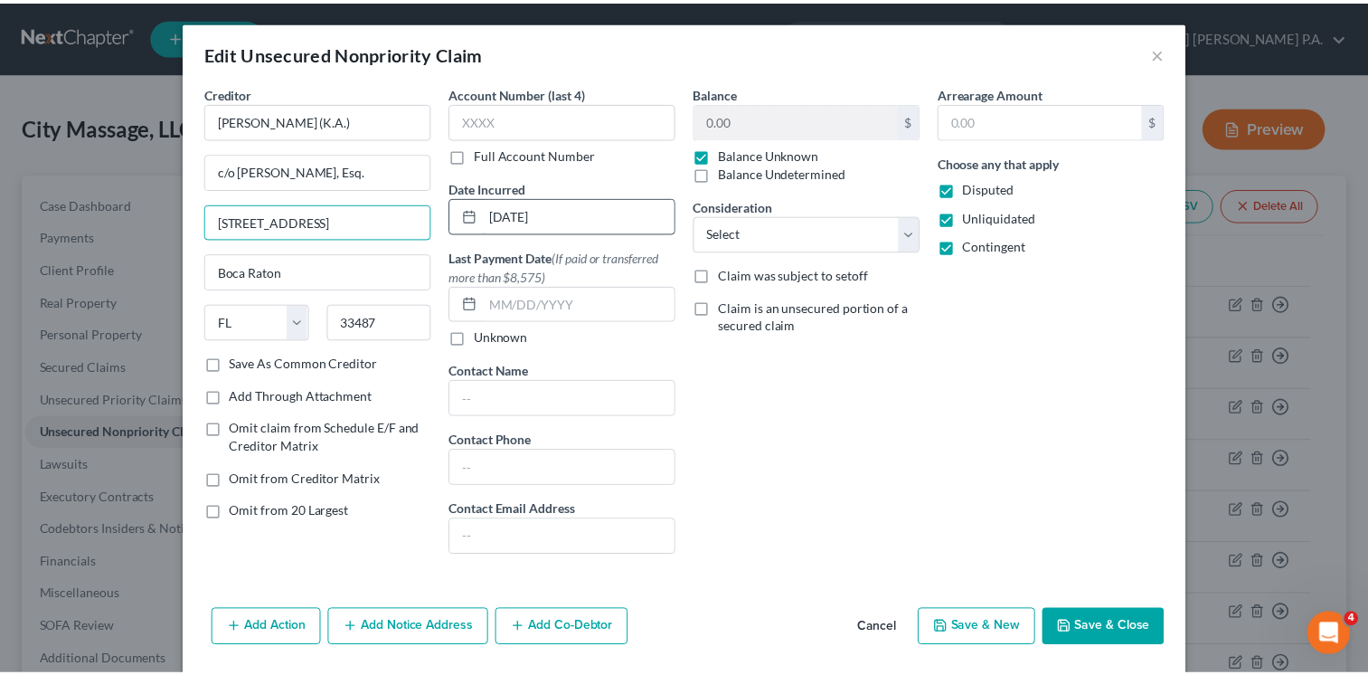
scroll to position [0, 0]
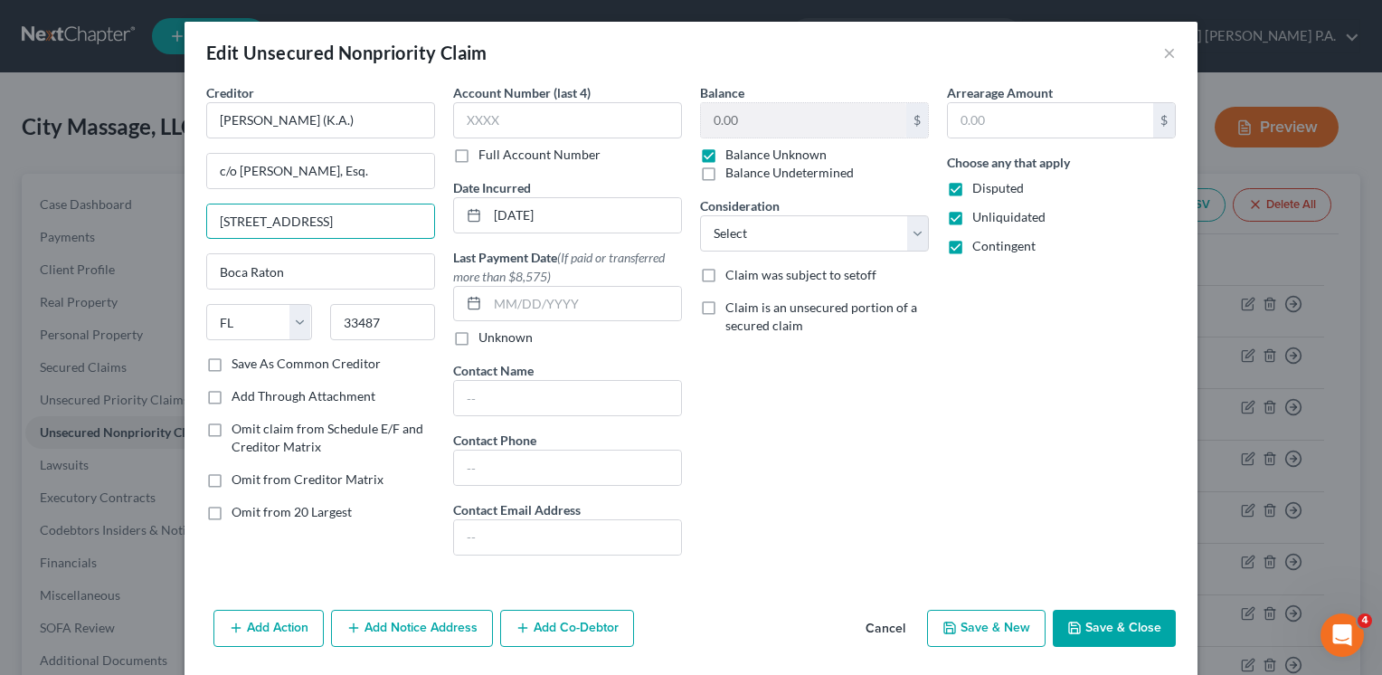
type input "[STREET_ADDRESS]"
drag, startPoint x: 382, startPoint y: 318, endPoint x: 137, endPoint y: 319, distance: 245.1
click at [137, 319] on div "Edit Unsecured Nonpriority Claim × Creditor * [PERSON_NAME] (K.A.) c/o [PERSON_…" at bounding box center [691, 337] width 1382 height 675
type input "33431"
click at [383, 538] on div "Creditor * [PERSON_NAME] (K.A.) c/o [PERSON_NAME], Esq. [STREET_ADDRESS][GEOGRA…" at bounding box center [320, 326] width 247 height 487
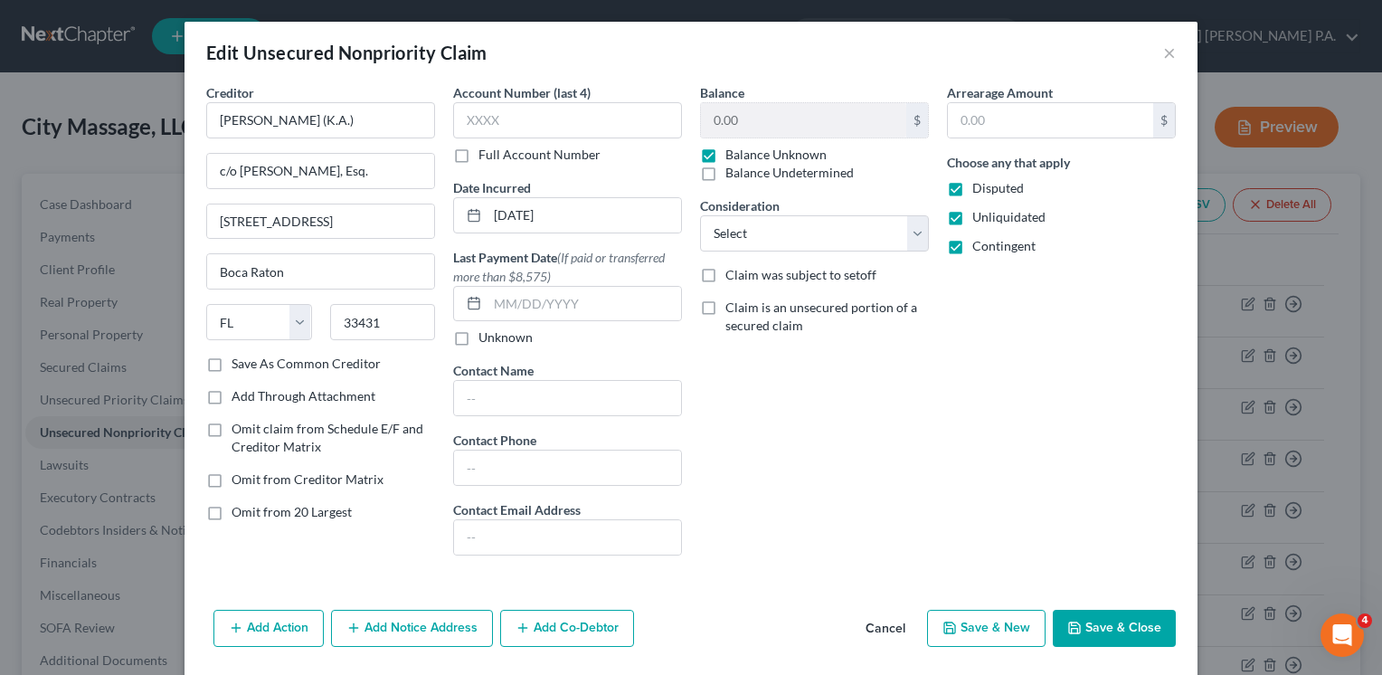
click at [1107, 620] on button "Save & Close" at bounding box center [1114, 629] width 123 height 38
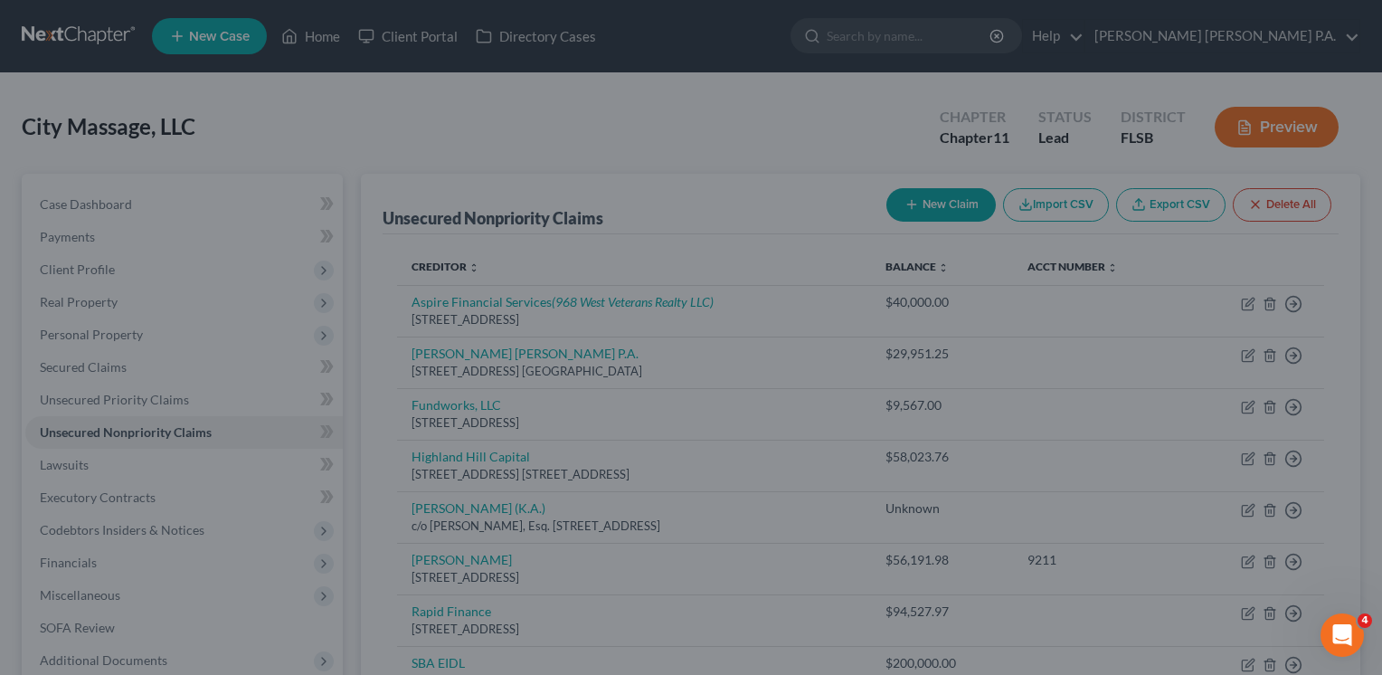
type input "0"
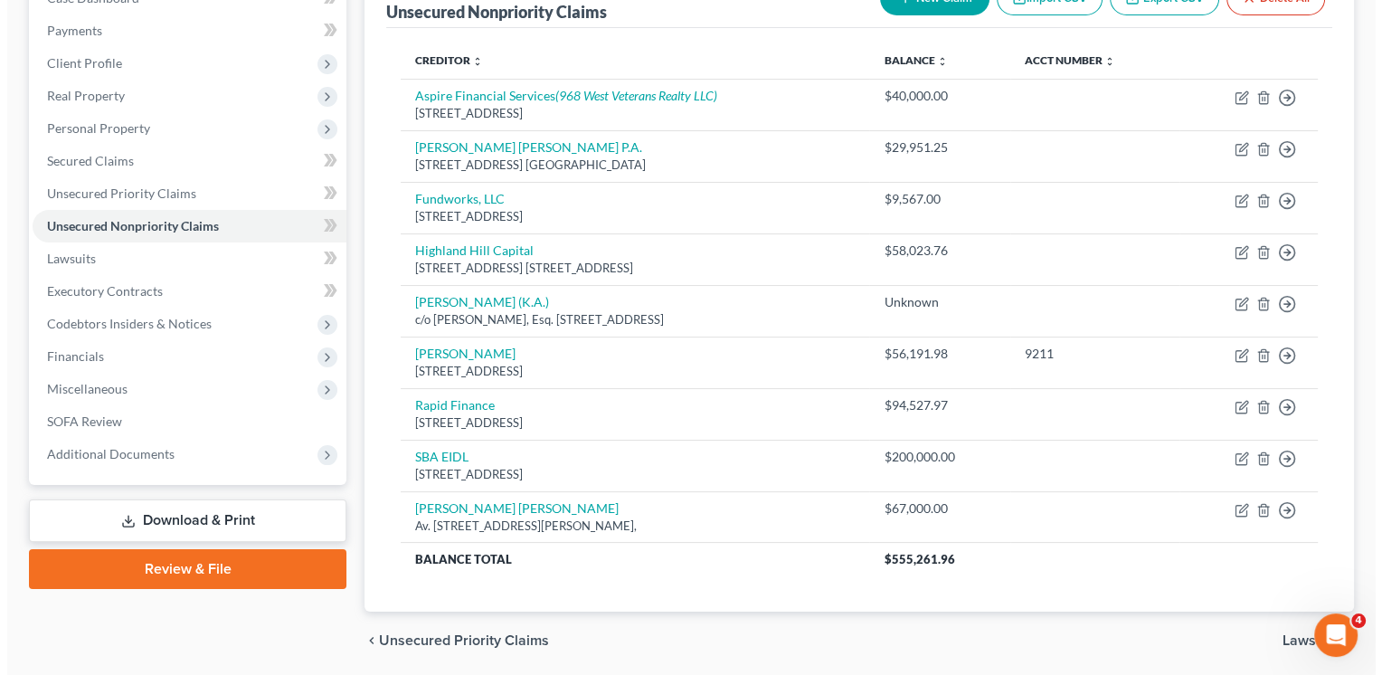
scroll to position [208, 0]
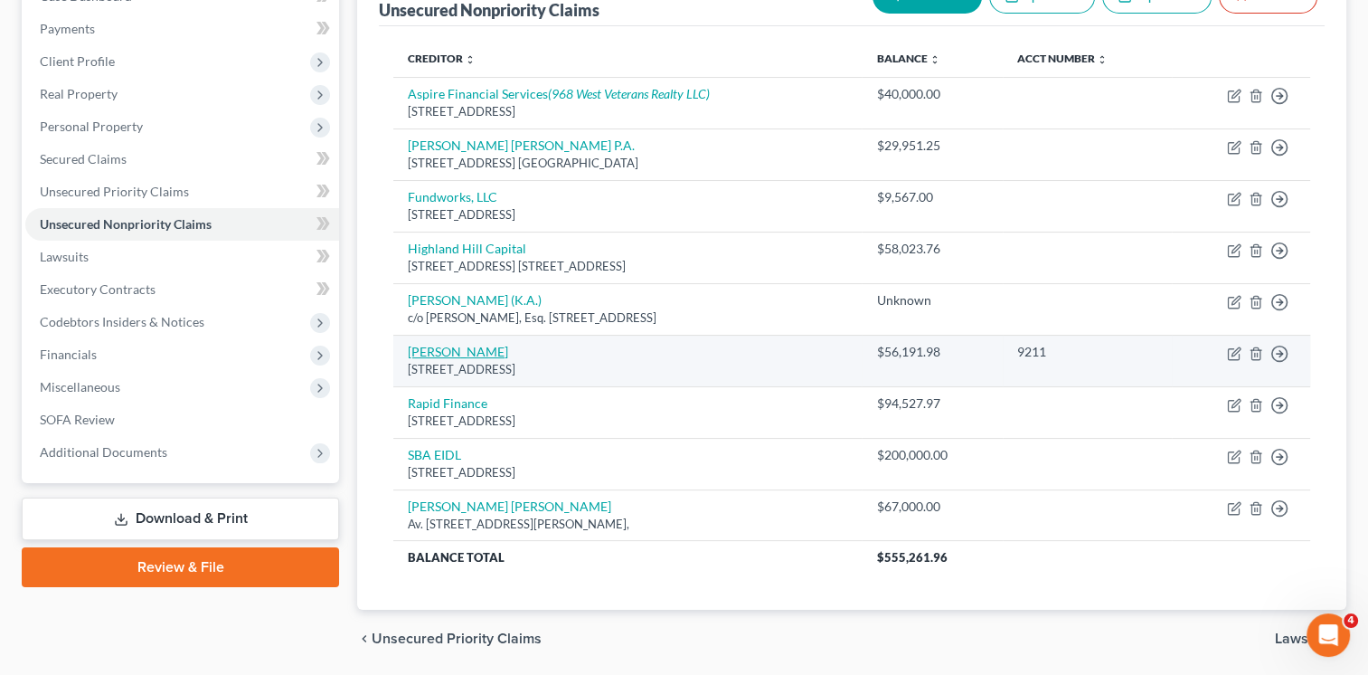
click at [432, 347] on link "[PERSON_NAME]" at bounding box center [458, 351] width 100 height 15
select select "46"
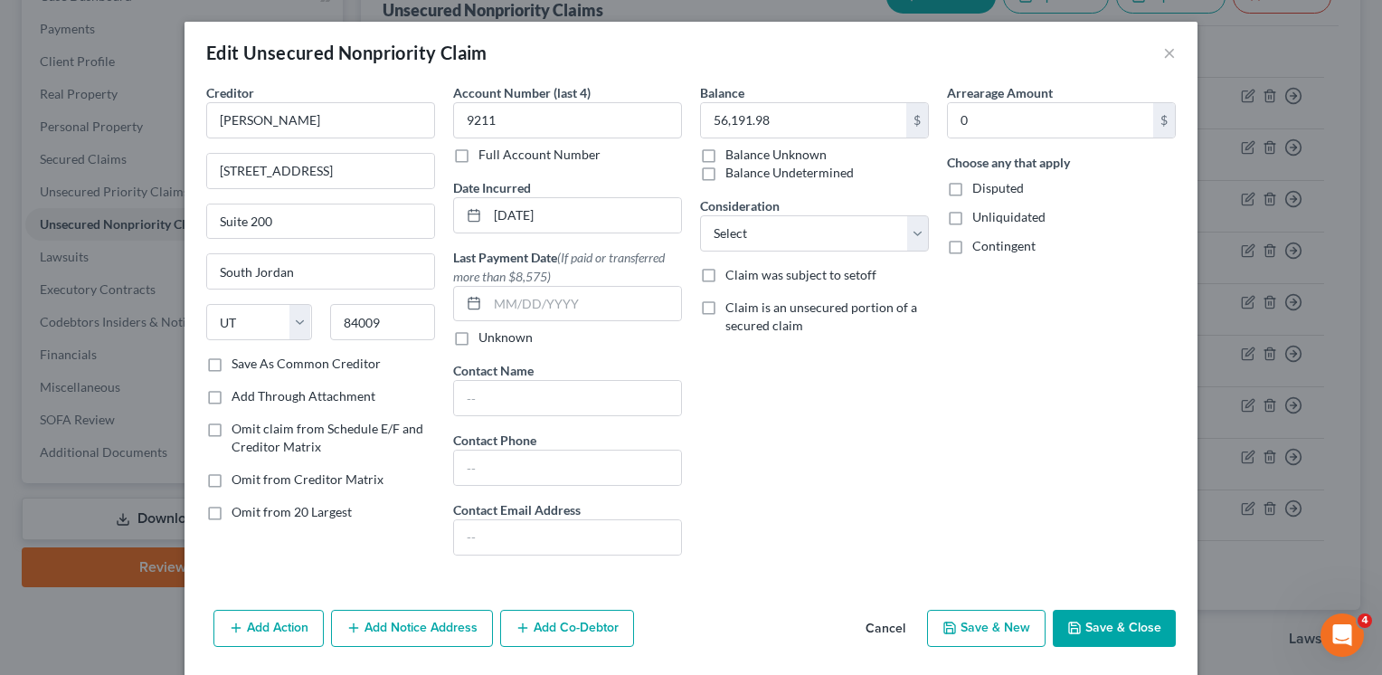
click at [972, 189] on label "Disputed" at bounding box center [998, 188] width 52 height 18
click at [979, 189] on input "Disputed" at bounding box center [985, 185] width 12 height 12
checkbox input "true"
click at [1124, 626] on button "Save & Close" at bounding box center [1114, 629] width 123 height 38
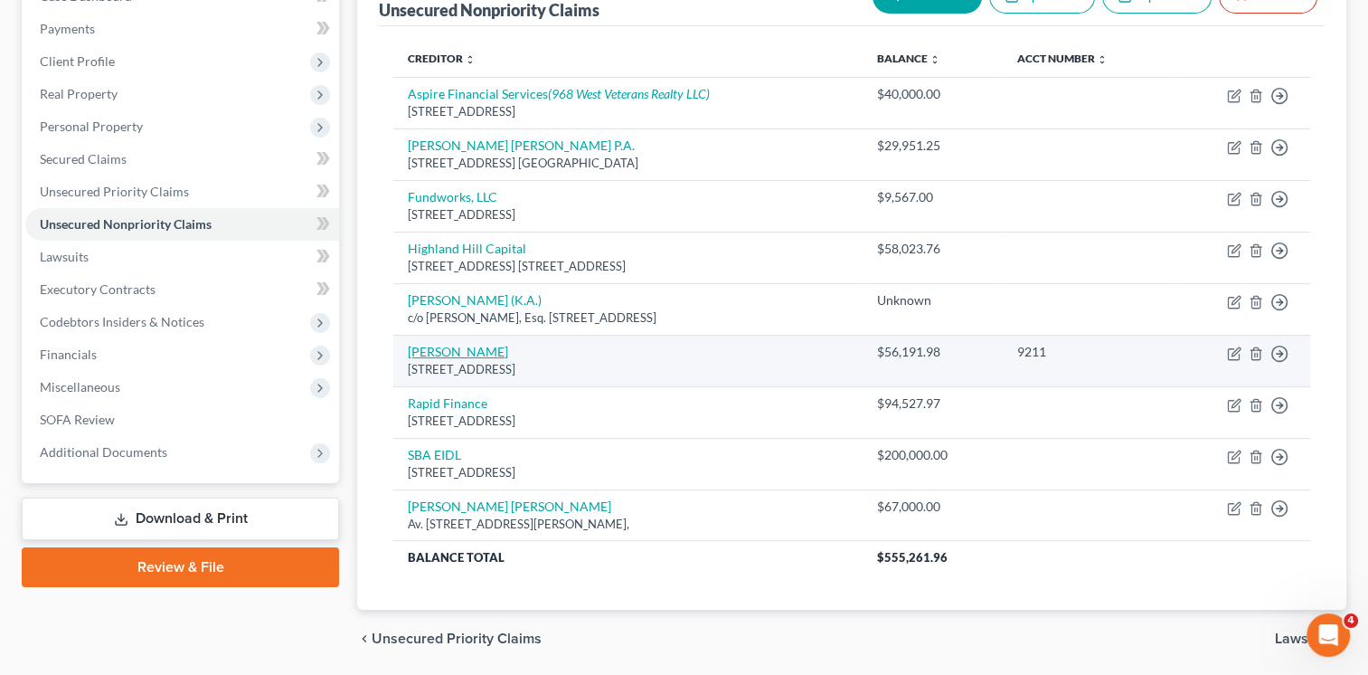
click at [429, 349] on link "[PERSON_NAME]" at bounding box center [458, 351] width 100 height 15
select select "46"
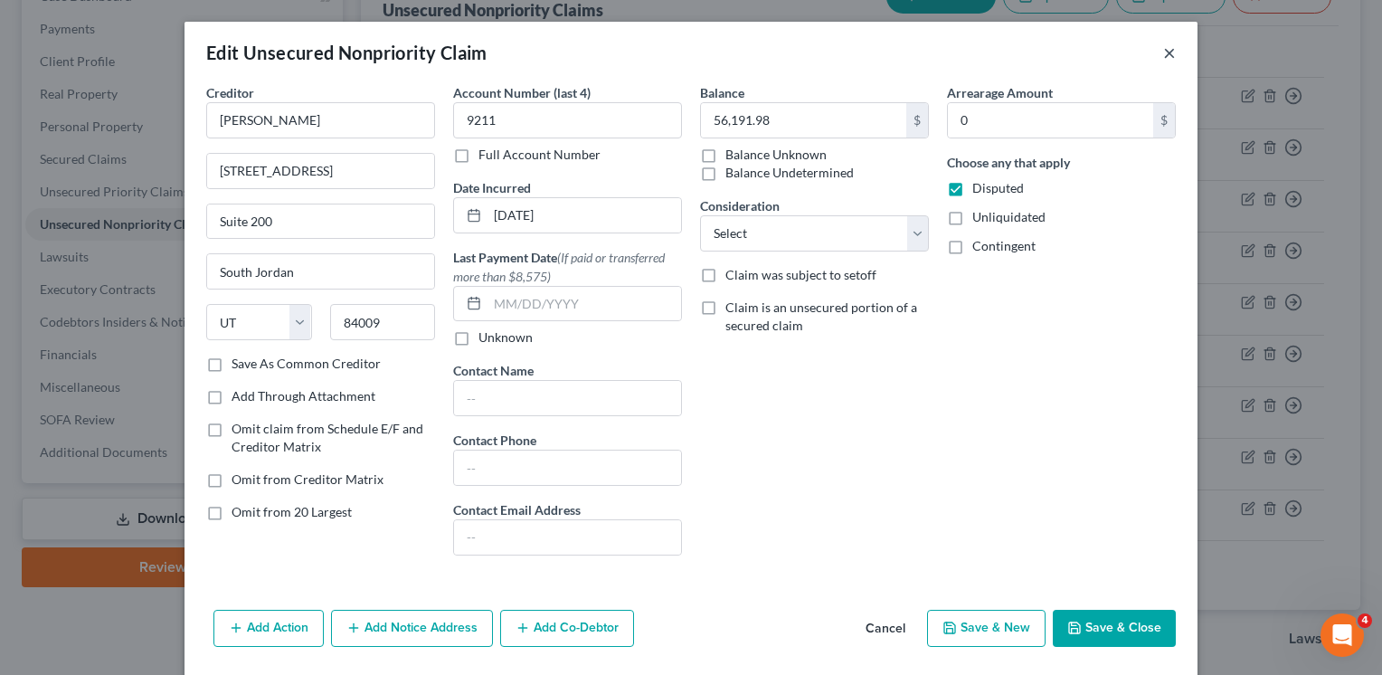
click at [1163, 52] on button "×" at bounding box center [1169, 53] width 13 height 22
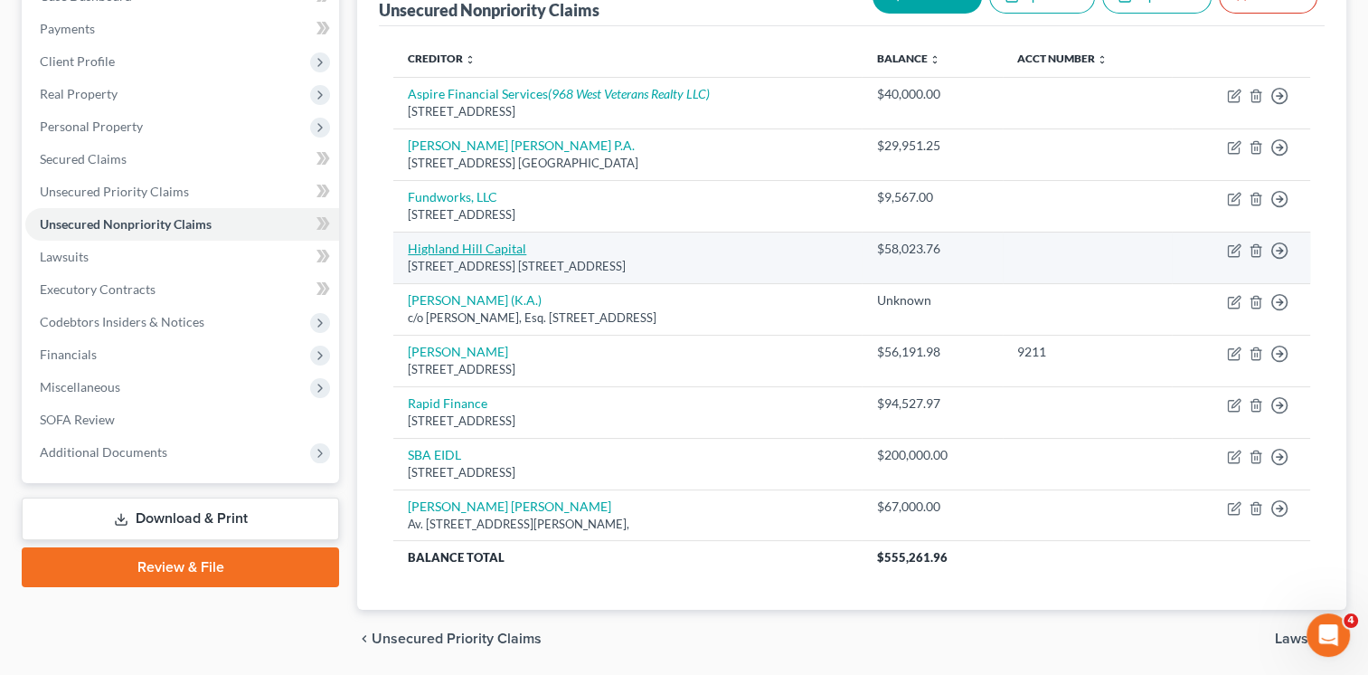
click at [439, 247] on link "Highland Hill Capital" at bounding box center [467, 248] width 118 height 15
select select "9"
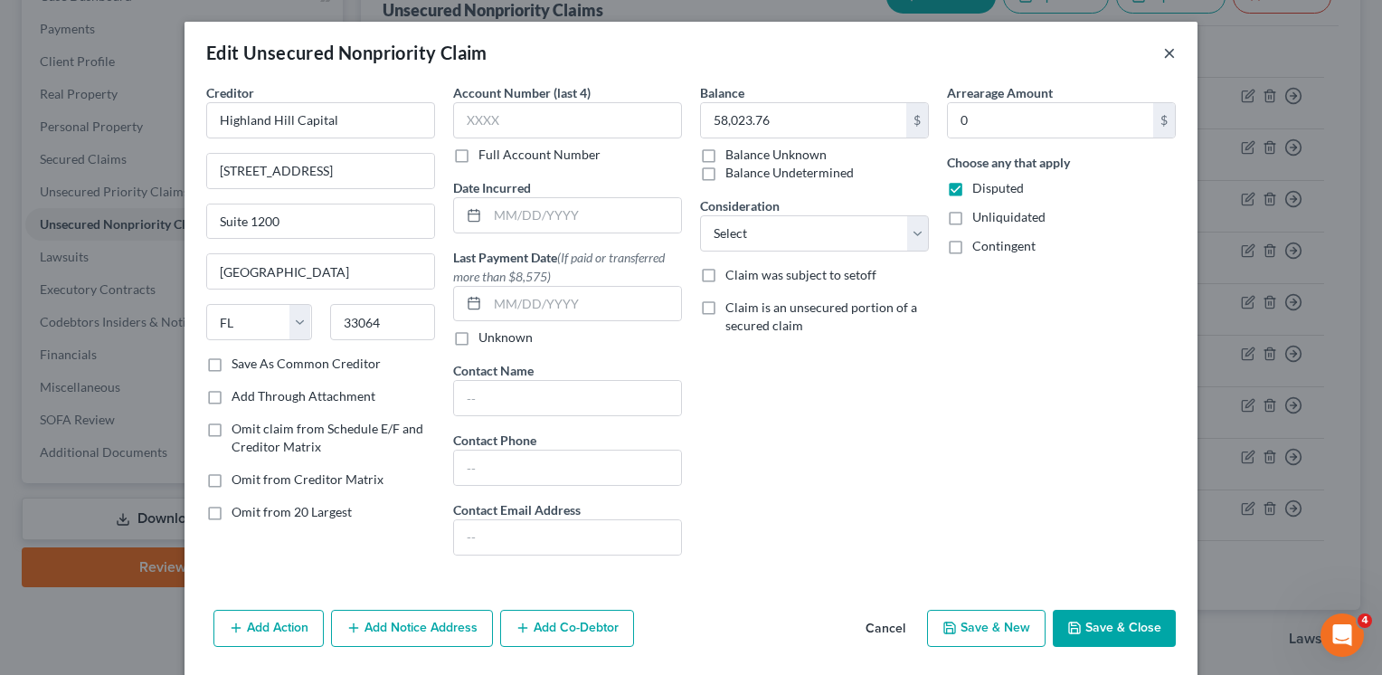
click at [1163, 52] on button "×" at bounding box center [1169, 53] width 13 height 22
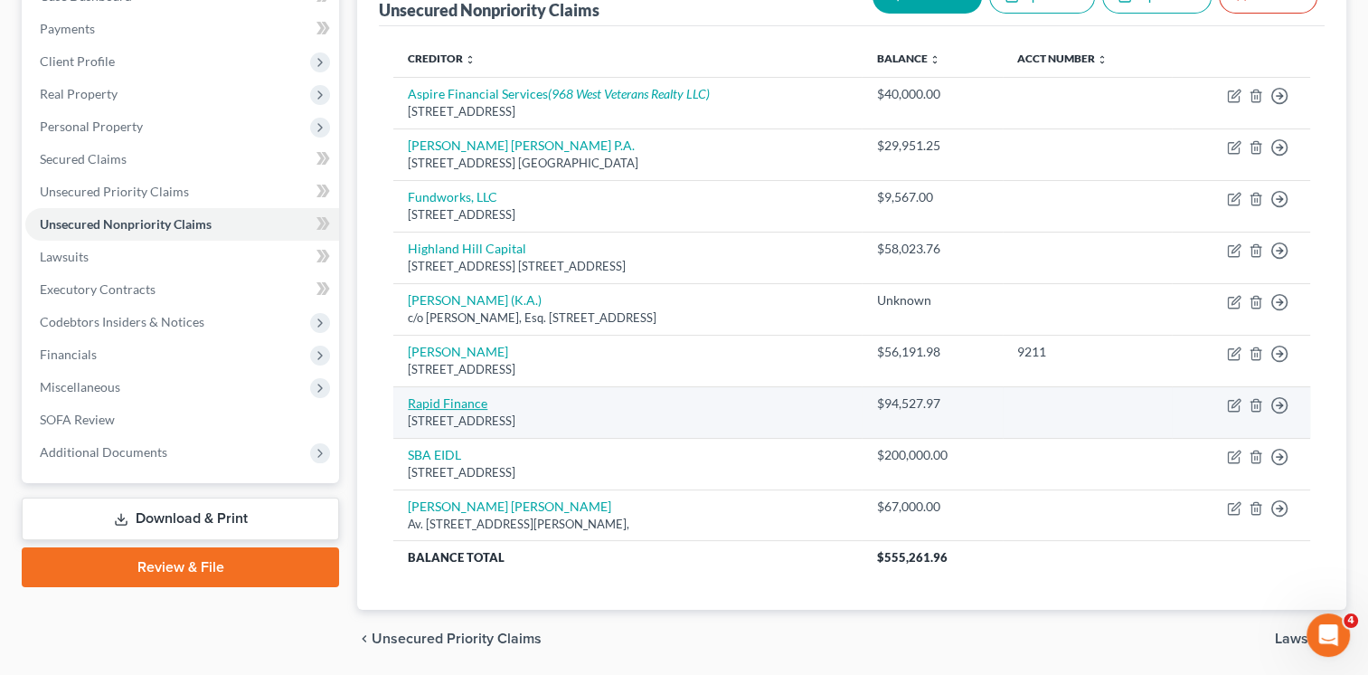
click at [436, 401] on link "Rapid Finance" at bounding box center [448, 402] width 80 height 15
select select "21"
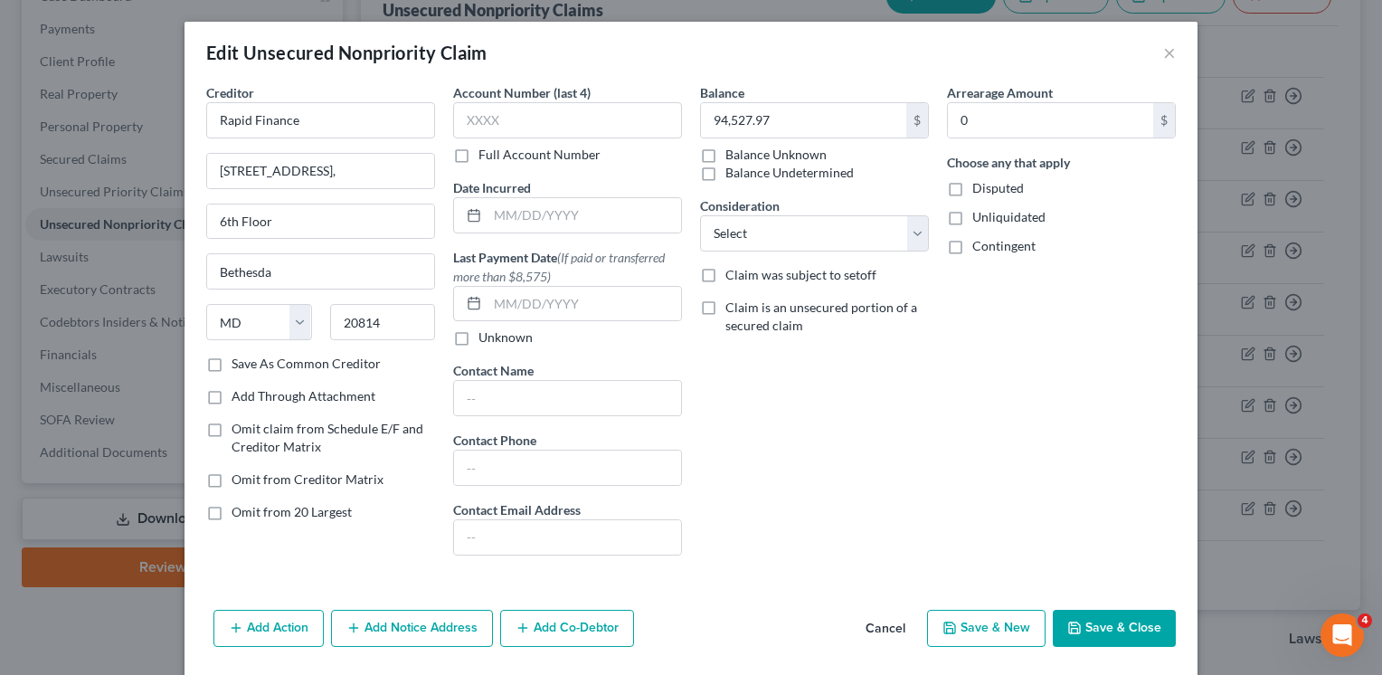
click at [972, 186] on label "Disputed" at bounding box center [998, 188] width 52 height 18
click at [979, 186] on input "Disputed" at bounding box center [985, 185] width 12 height 12
checkbox input "true"
click at [1100, 625] on button "Save & Close" at bounding box center [1114, 629] width 123 height 38
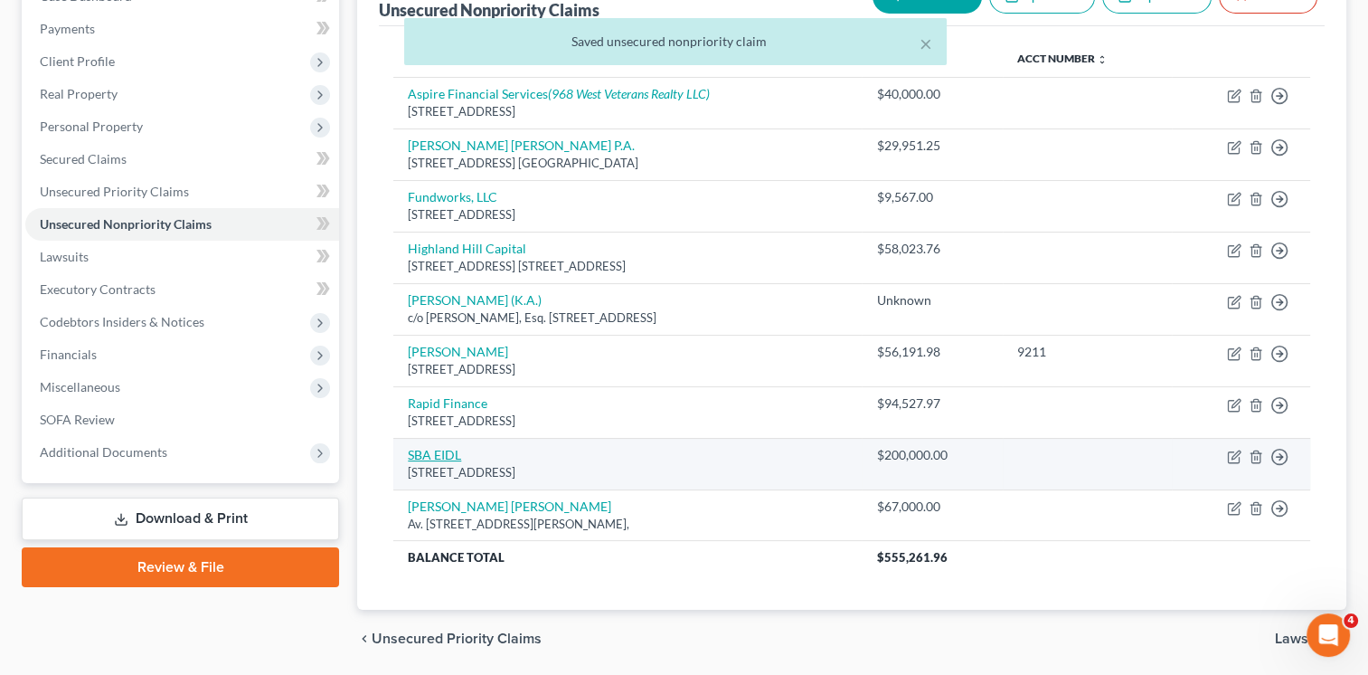
click at [422, 449] on link "SBA EIDL" at bounding box center [434, 454] width 53 height 15
select select "45"
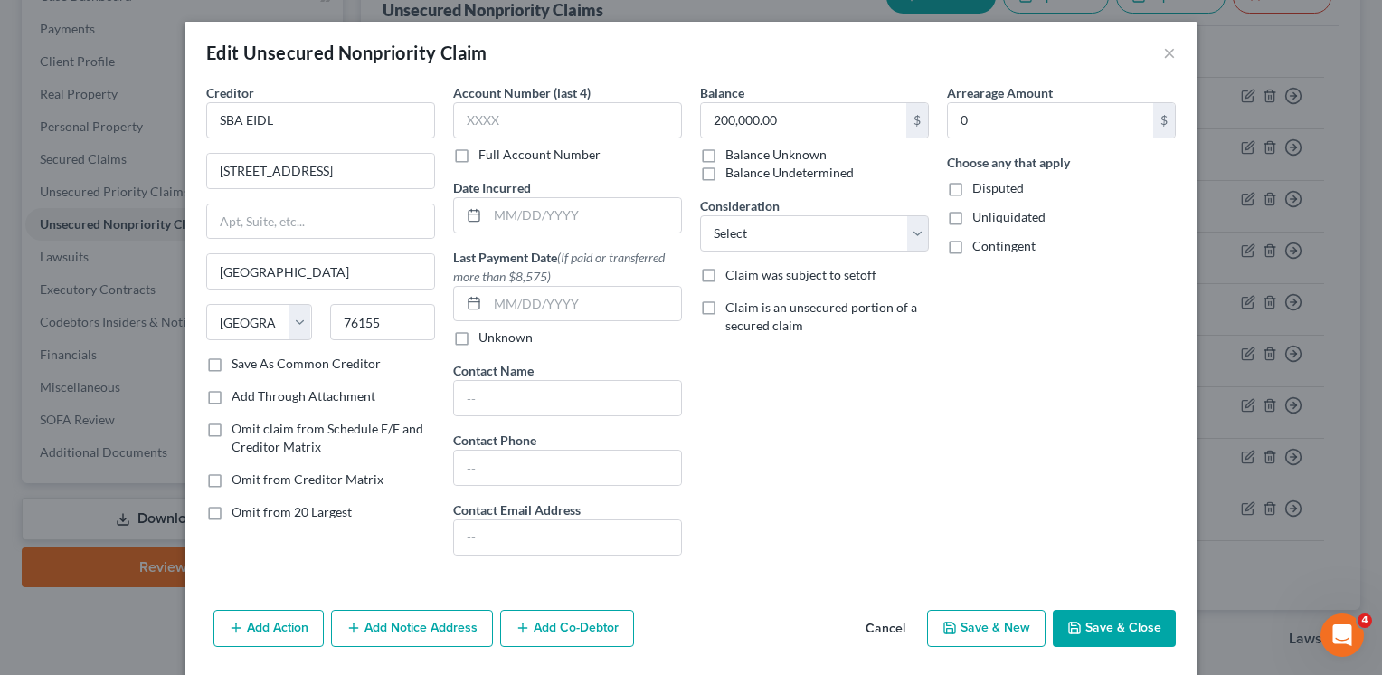
click at [411, 634] on button "Add Notice Address" at bounding box center [412, 629] width 162 height 38
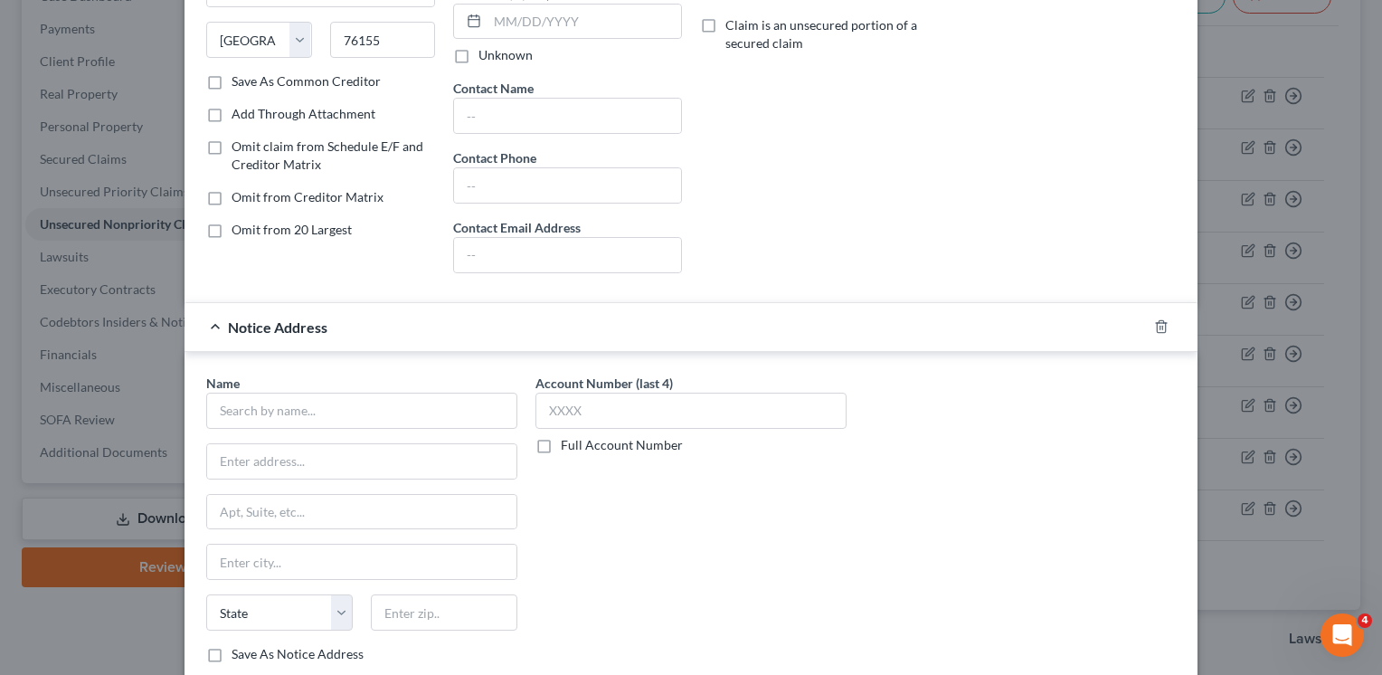
scroll to position [293, 0]
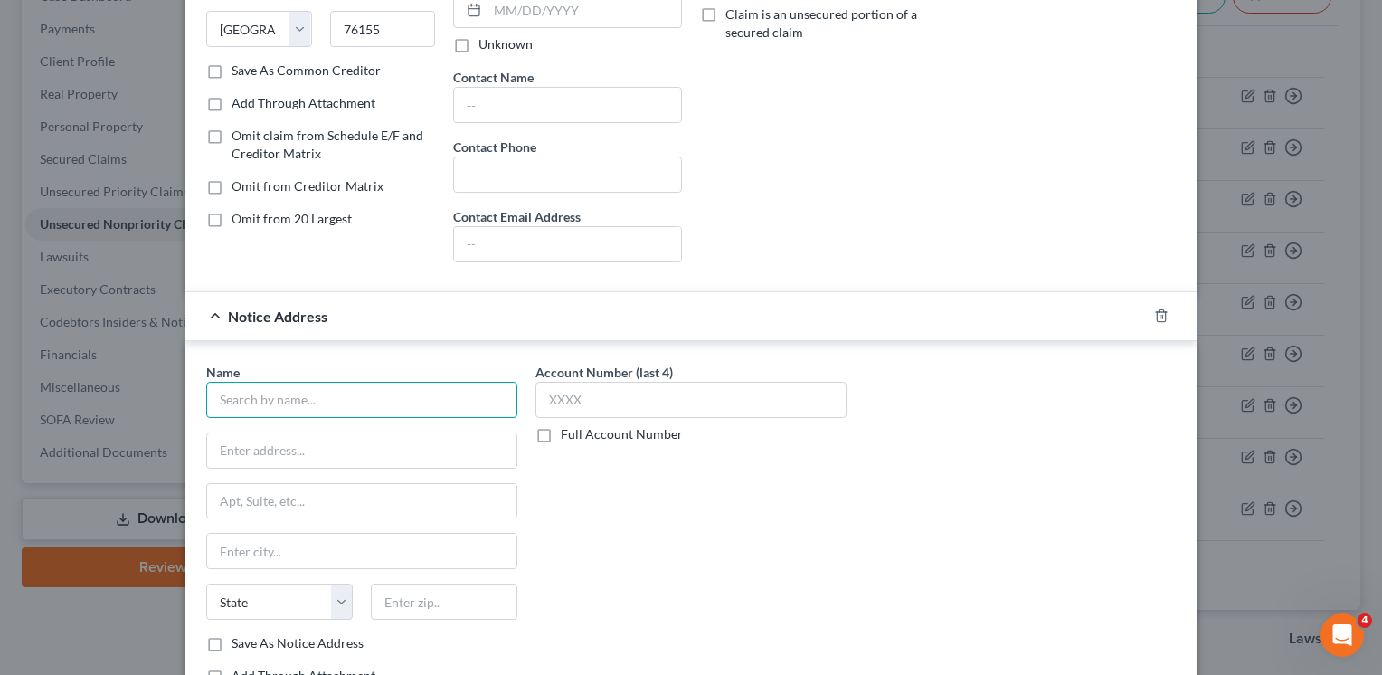
click at [361, 393] on input "text" at bounding box center [361, 400] width 311 height 36
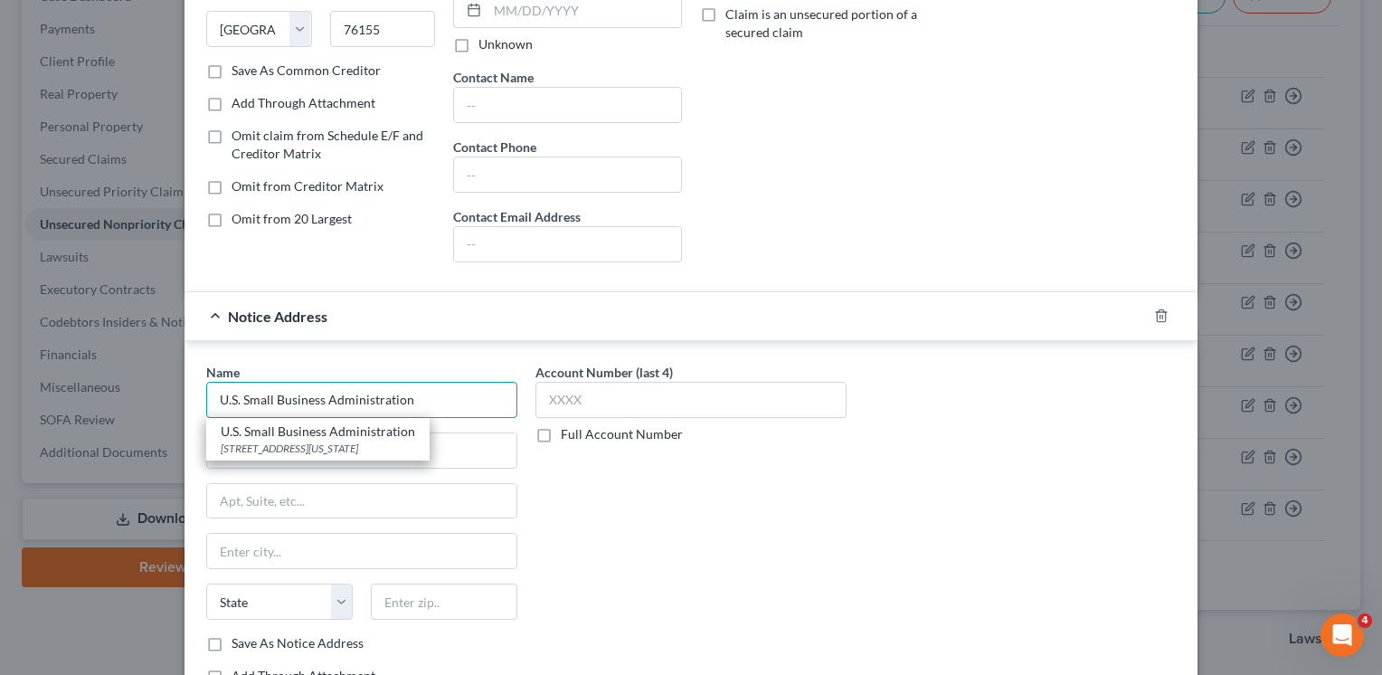
type input "U.S. Small Business Administration"
click at [728, 537] on div "Account Number (last 4) Full Account Number" at bounding box center [690, 531] width 329 height 336
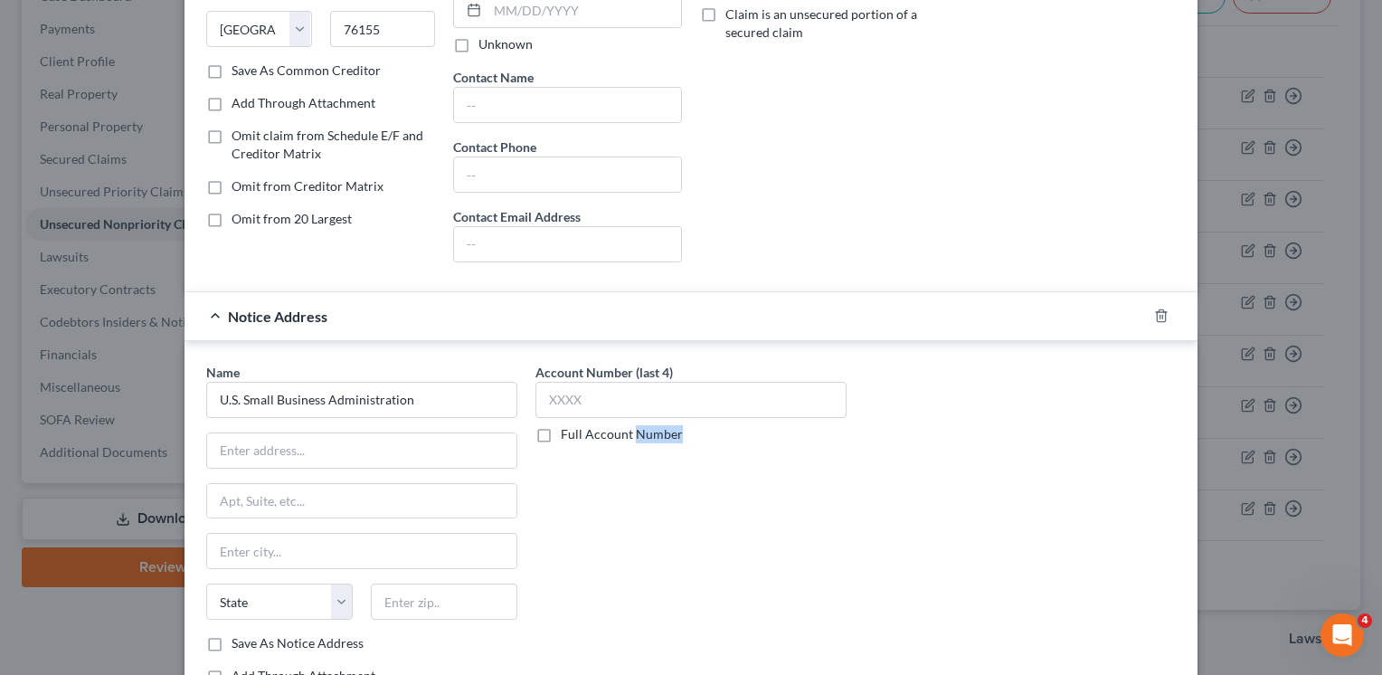
click at [728, 537] on div "Account Number (last 4) Full Account Number" at bounding box center [690, 531] width 329 height 336
click at [364, 447] on input "text" at bounding box center [361, 450] width 309 height 34
type input "[STREET_ADDRESS]"
click at [290, 494] on input "text" at bounding box center [361, 501] width 309 height 34
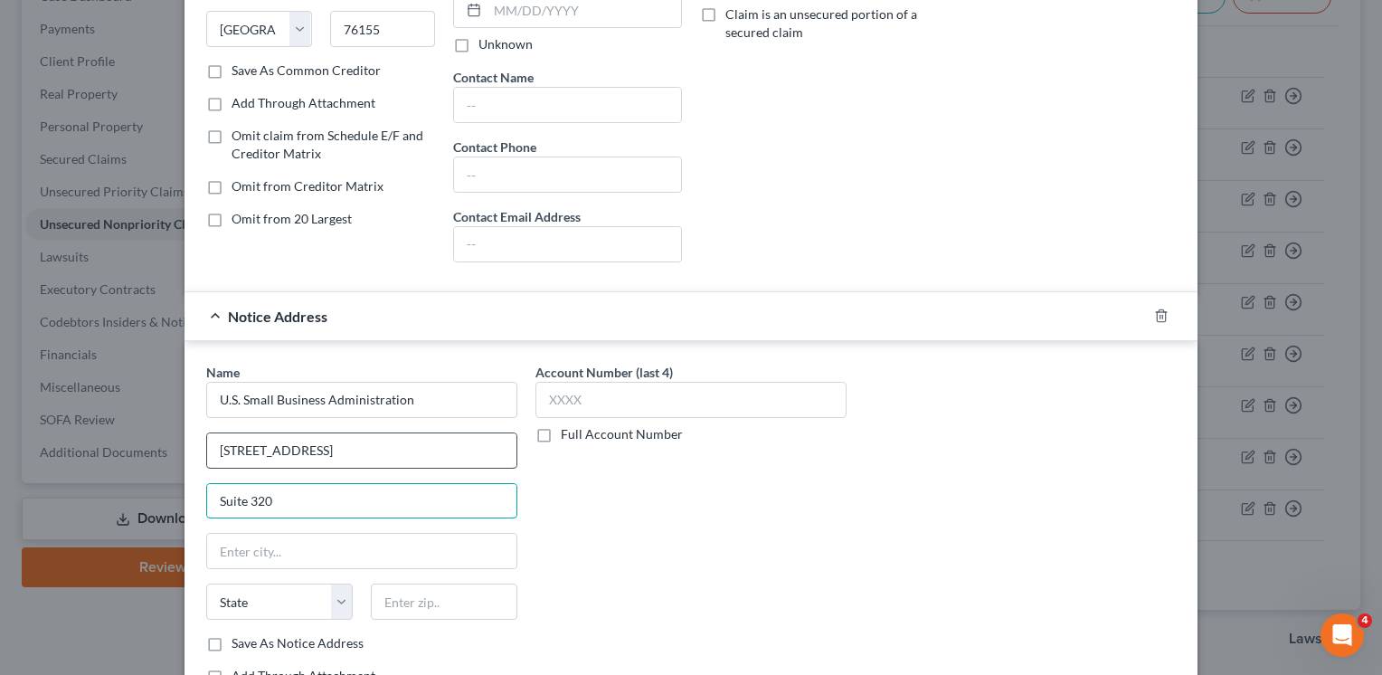
type input "Suite 320"
click at [307, 454] on input "[STREET_ADDRESS]" at bounding box center [361, 450] width 309 height 34
type input "[STREET_ADDRESS]"
drag, startPoint x: 298, startPoint y: 491, endPoint x: 54, endPoint y: 489, distance: 243.3
click at [54, 489] on div "Edit Unsecured Nonpriority Claim × Creditor * SBA EIDL [STREET_ADDRESS] [US_STA…" at bounding box center [691, 337] width 1382 height 675
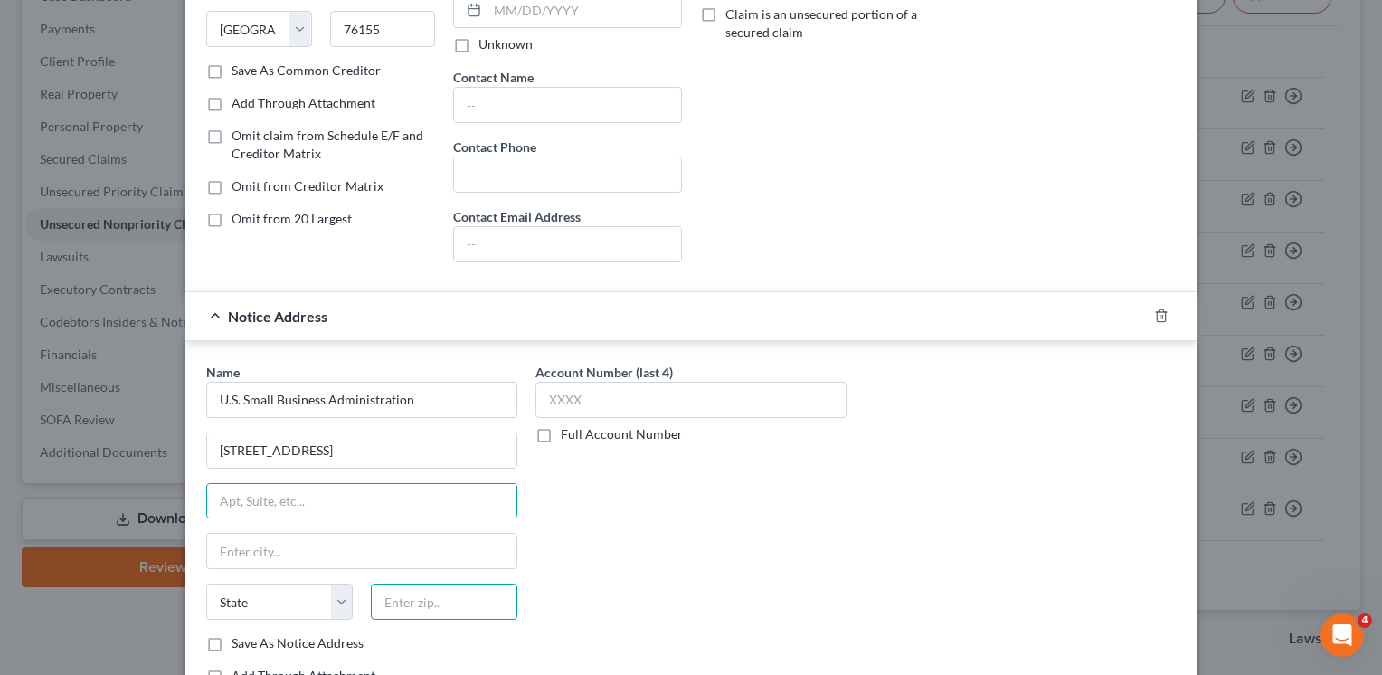
click at [408, 600] on input "text" at bounding box center [444, 601] width 147 height 36
type input "35203"
type input "[GEOGRAPHIC_DATA]"
select select "0"
click at [593, 551] on div "Account Number (last 4) Full Account Number" at bounding box center [690, 531] width 329 height 336
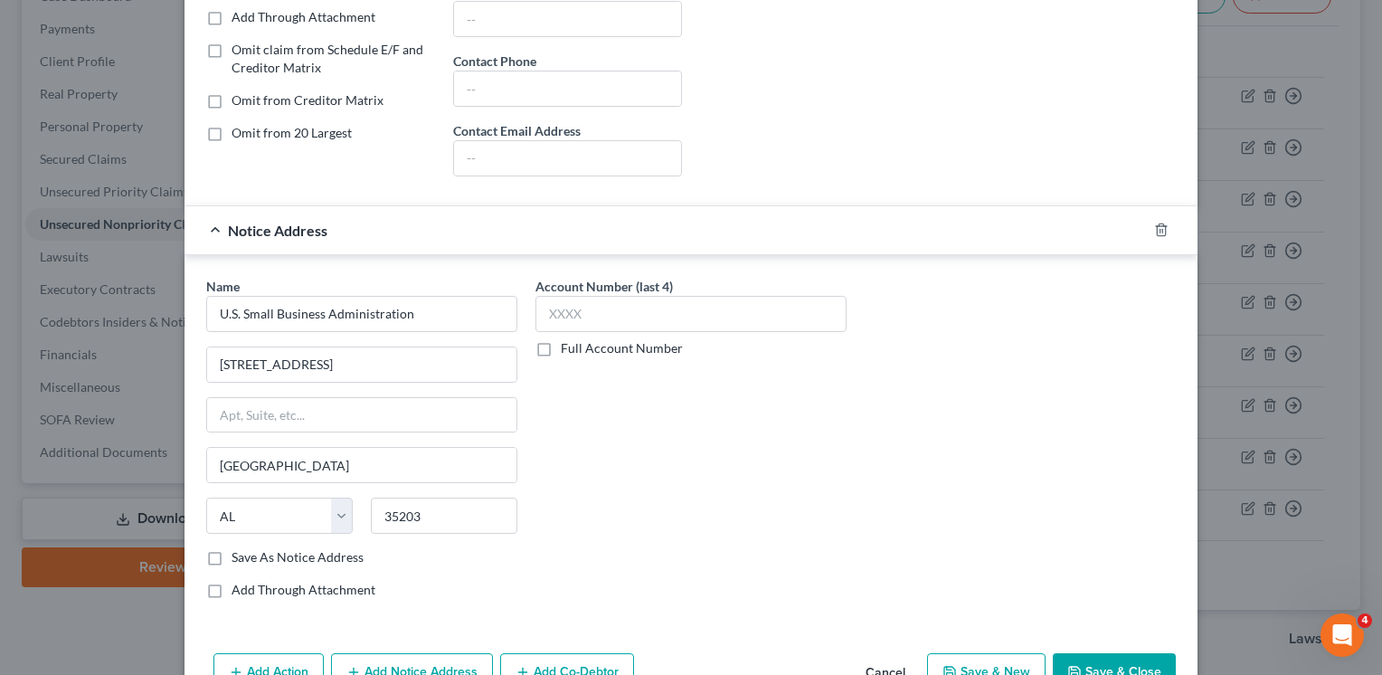
scroll to position [427, 0]
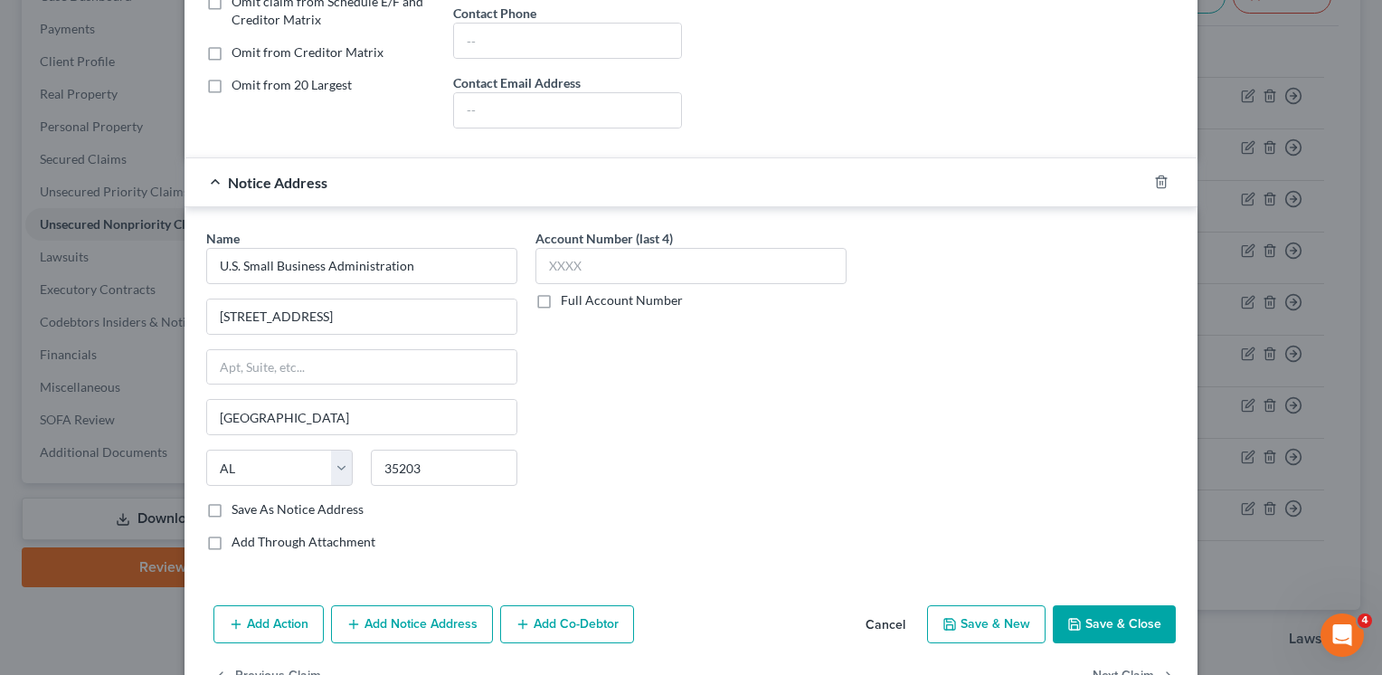
click at [1102, 622] on button "Save & Close" at bounding box center [1114, 624] width 123 height 38
click at [1094, 620] on button "Save & Close" at bounding box center [1114, 624] width 123 height 38
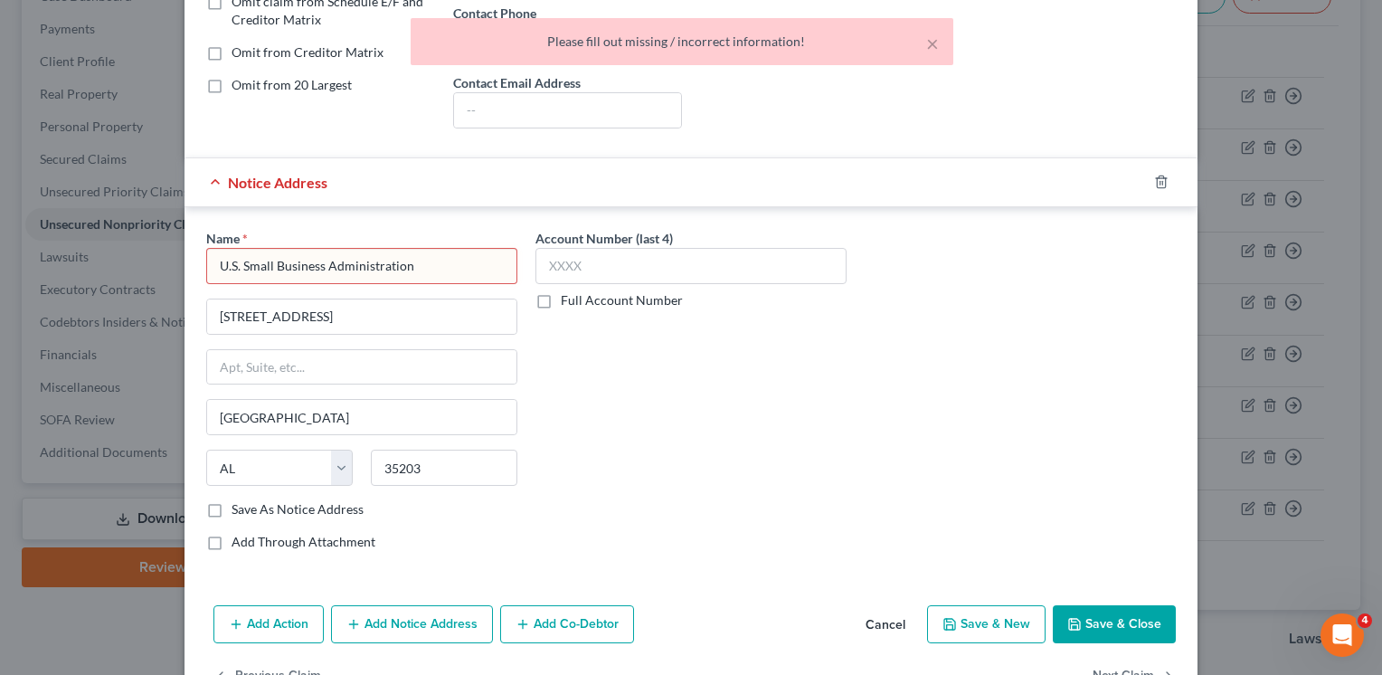
click at [934, 355] on div "Name * U.S. Small Business Administration [GEOGRAPHIC_DATA][US_STATE] CO [GEOGR…" at bounding box center [691, 397] width 988 height 336
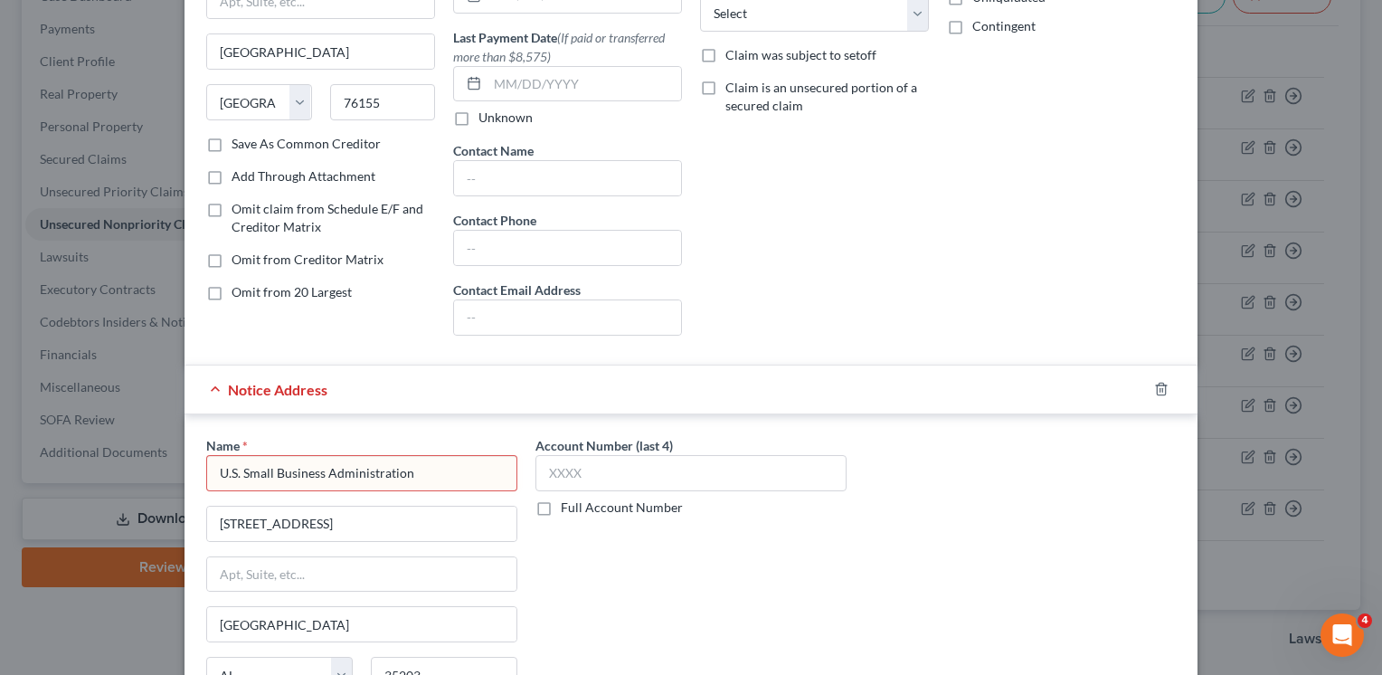
scroll to position [224, 0]
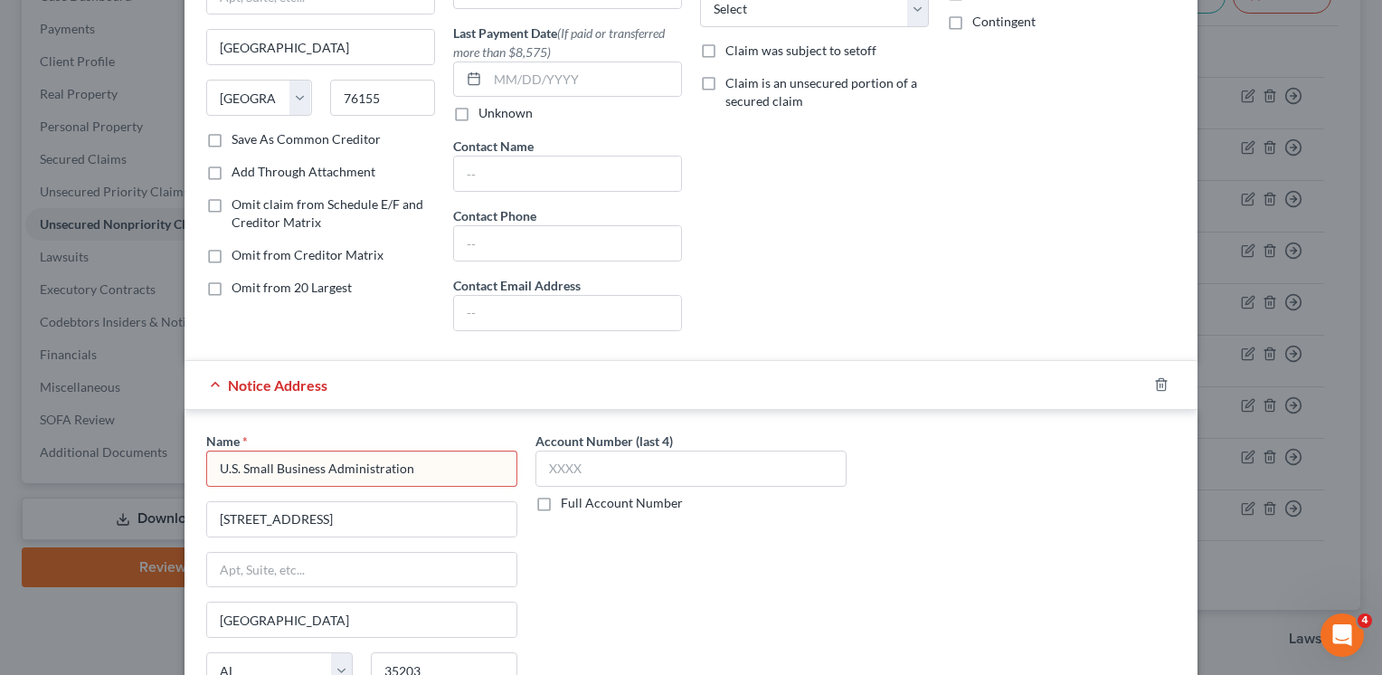
click at [239, 468] on input "U.S. Small Business Administration" at bounding box center [361, 468] width 311 height 36
click at [839, 562] on div "Account Number (last 4) Full Account Number" at bounding box center [690, 599] width 329 height 336
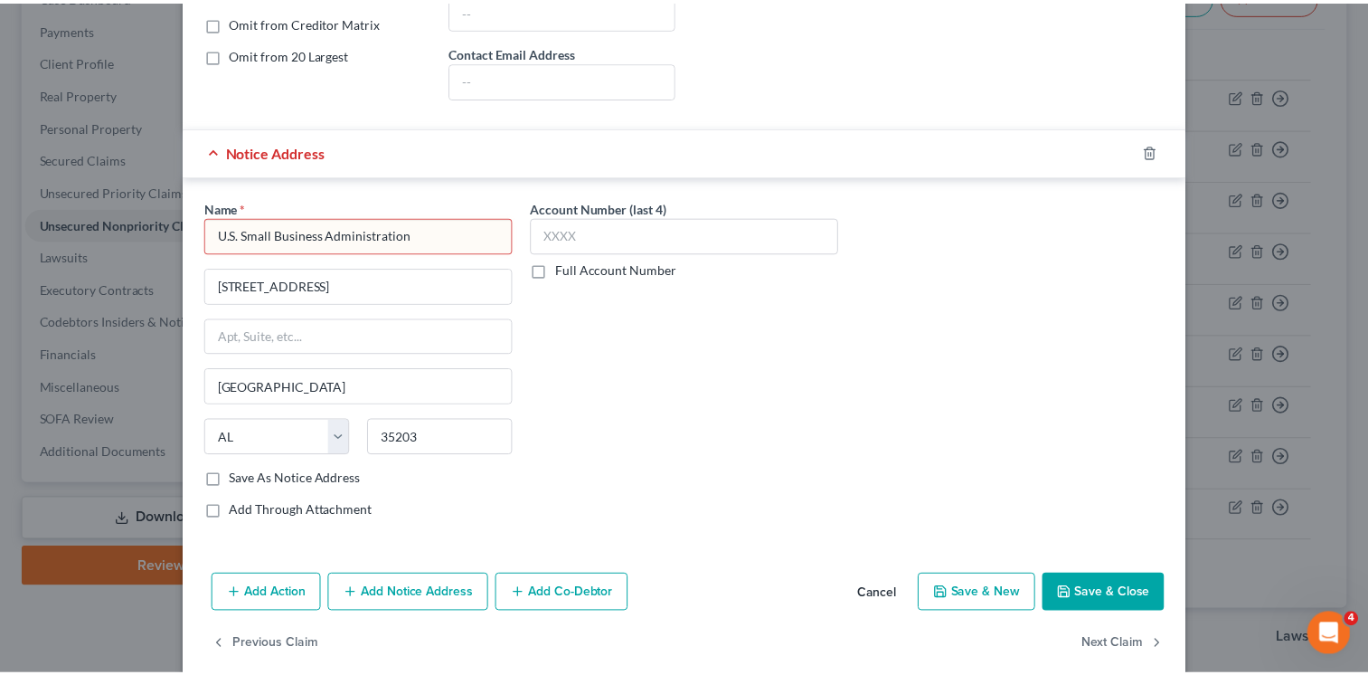
scroll to position [478, 0]
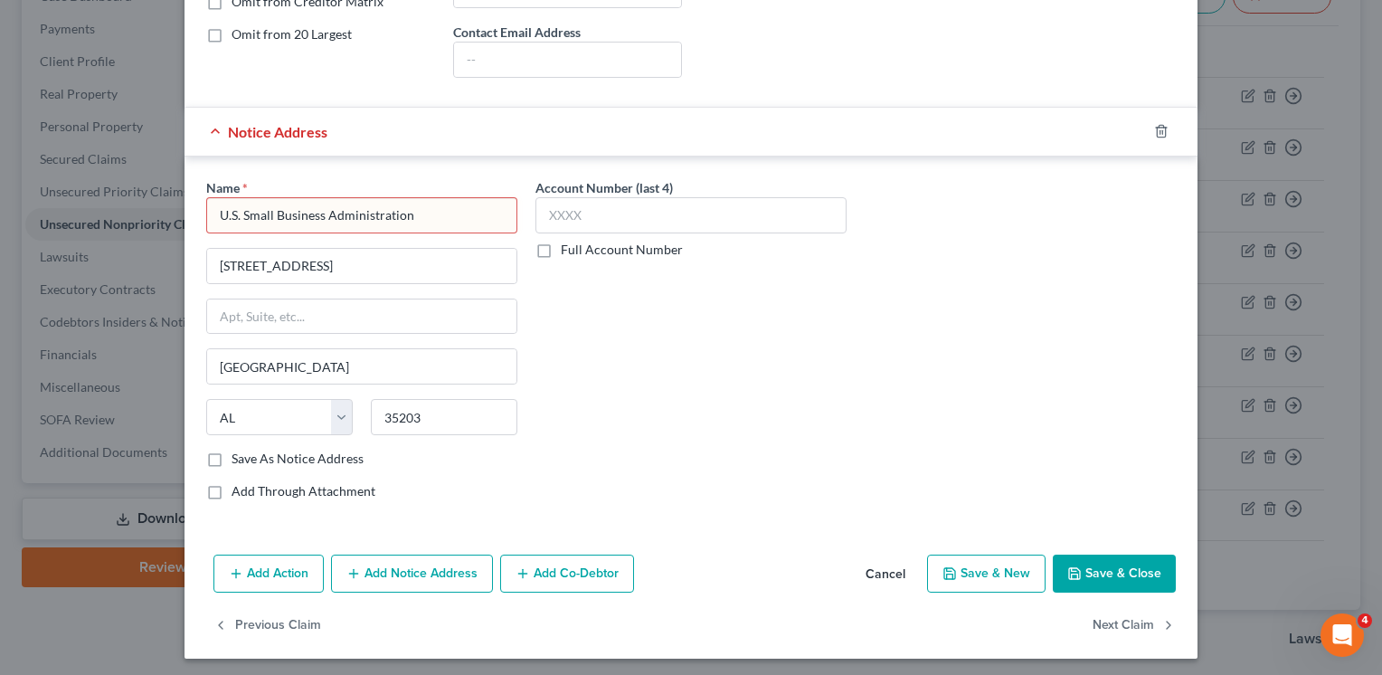
click at [1125, 569] on button "Save & Close" at bounding box center [1114, 573] width 123 height 38
click at [607, 456] on div "Account Number (last 4) Full Account Number" at bounding box center [690, 346] width 329 height 336
click at [483, 212] on input "U.S. Small Business Administration" at bounding box center [361, 215] width 311 height 36
type input "U.S. Small Business Admin."
click at [1085, 564] on button "Save & Close" at bounding box center [1114, 573] width 123 height 38
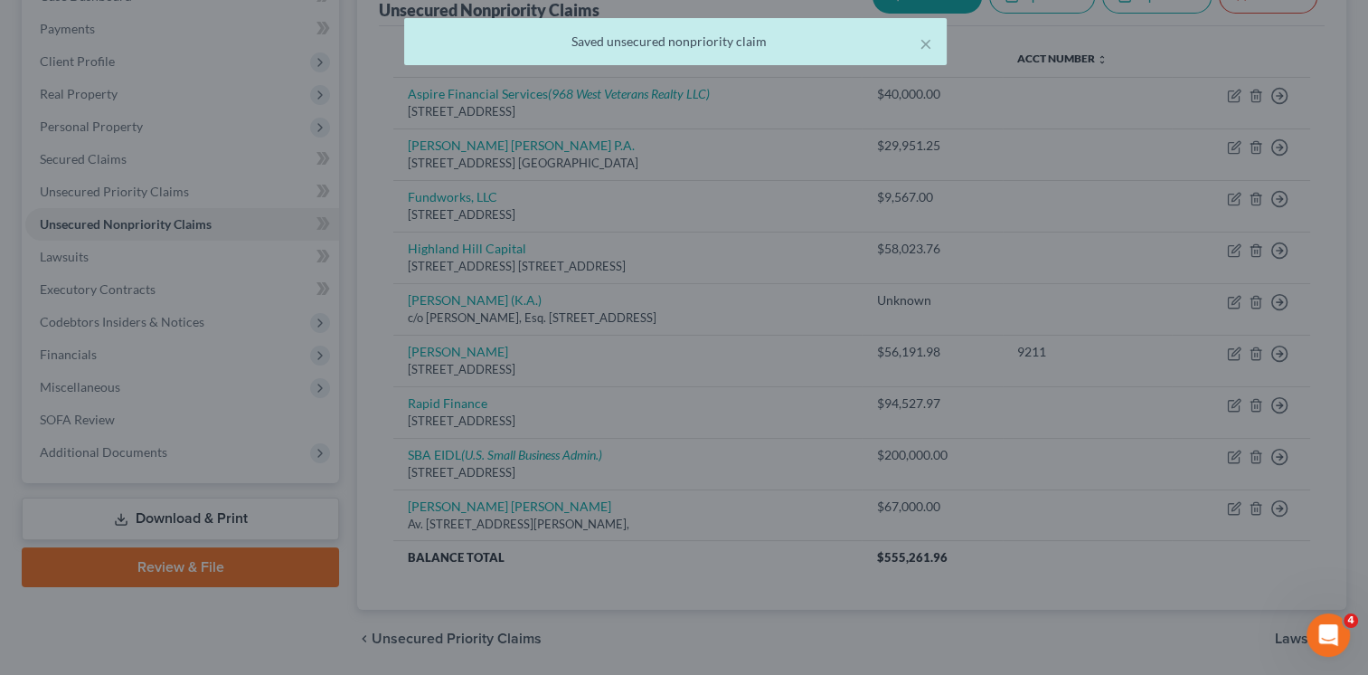
scroll to position [0, 0]
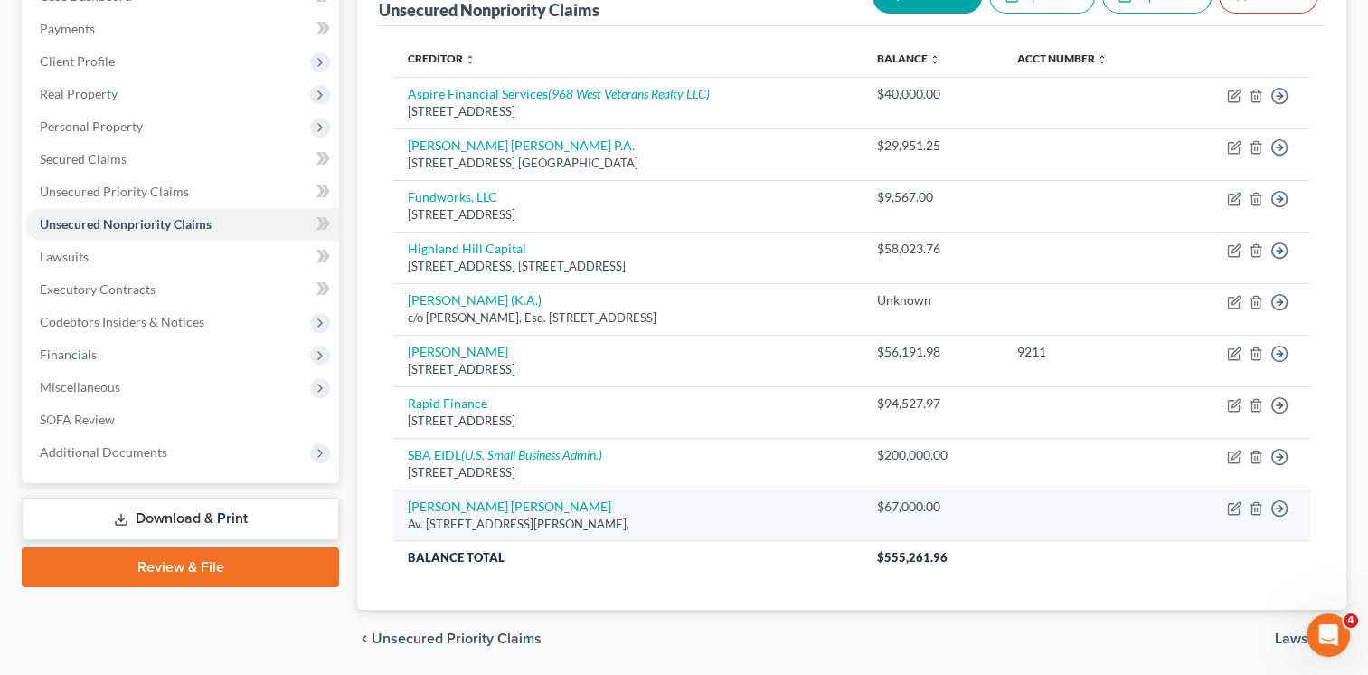
click at [820, 516] on div "Av. [STREET_ADDRESS][PERSON_NAME]," at bounding box center [628, 524] width 440 height 17
click at [1234, 511] on icon "button" at bounding box center [1233, 508] width 11 height 11
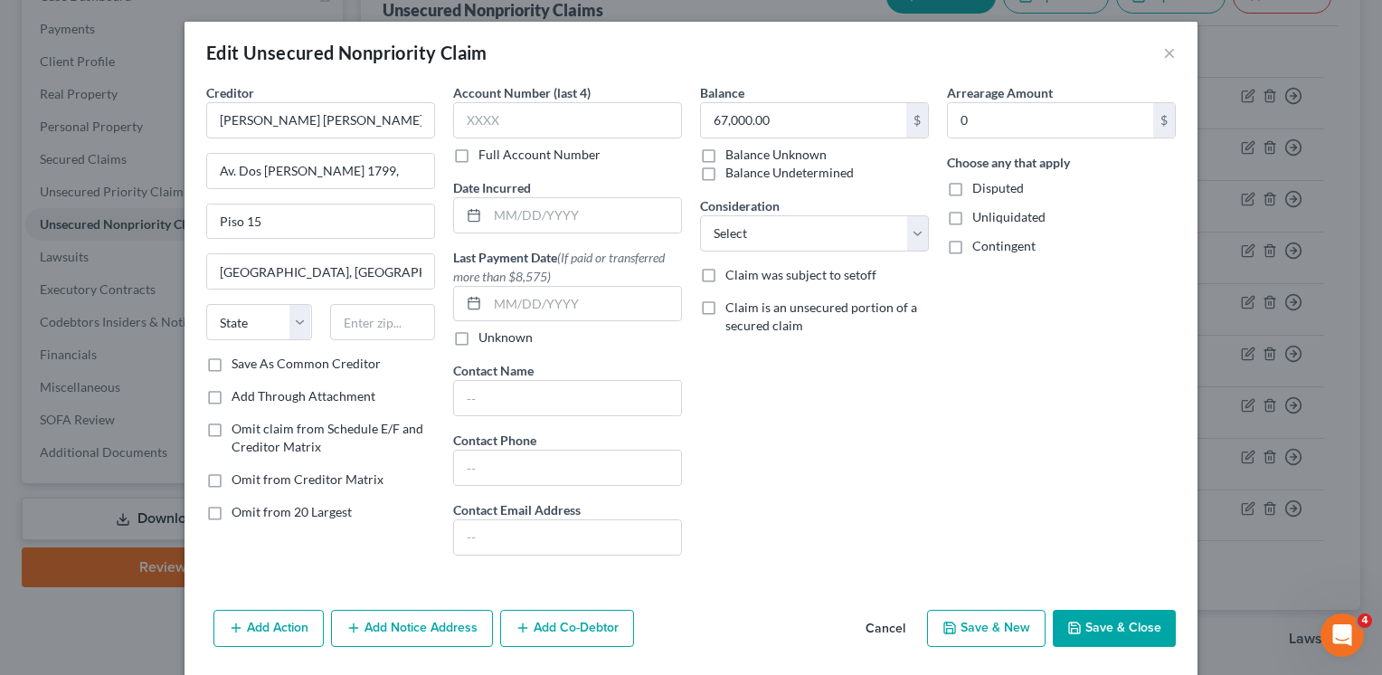
click at [1106, 629] on button "Save & Close" at bounding box center [1114, 629] width 123 height 38
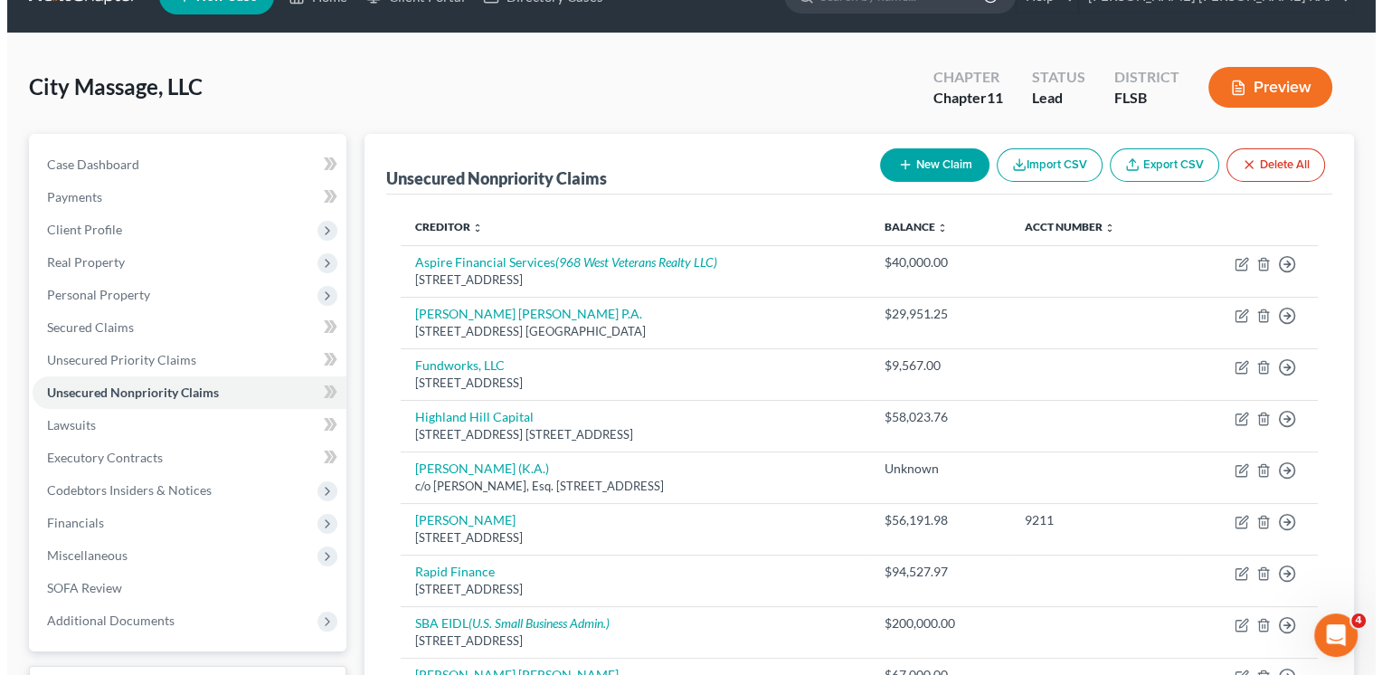
scroll to position [27, 0]
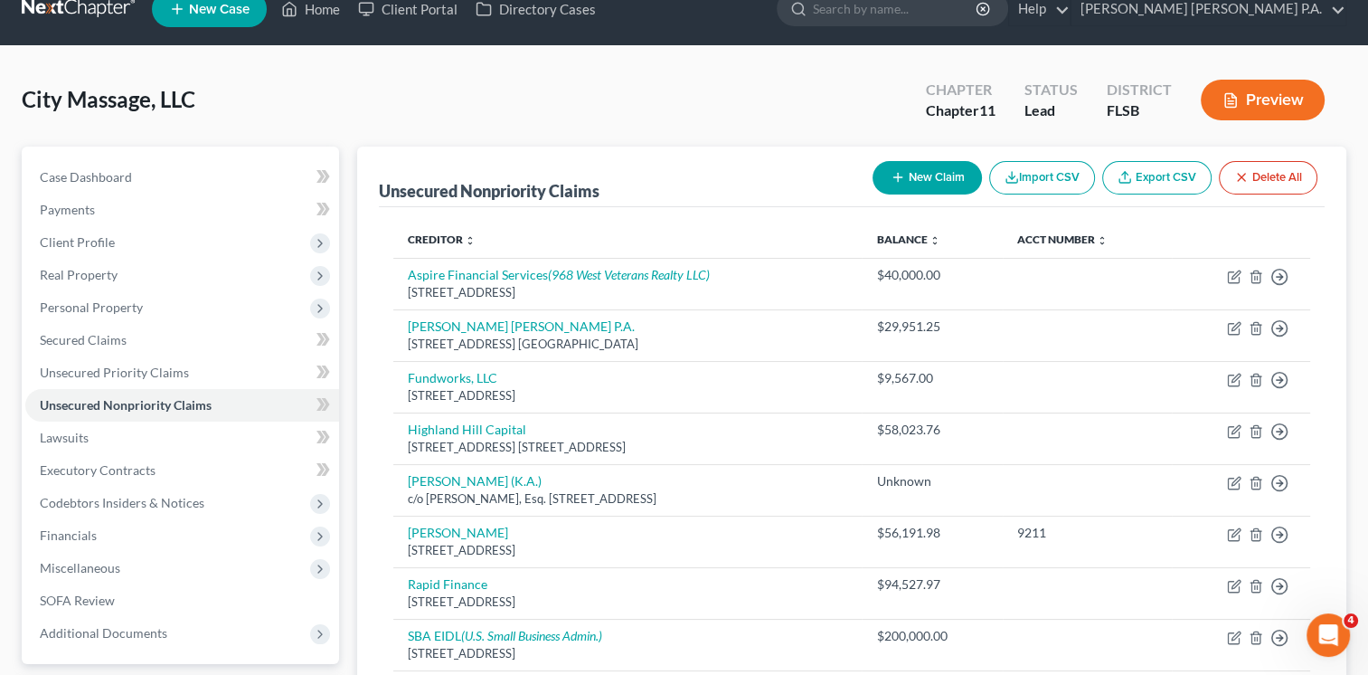
click at [1286, 105] on button "Preview" at bounding box center [1263, 100] width 124 height 41
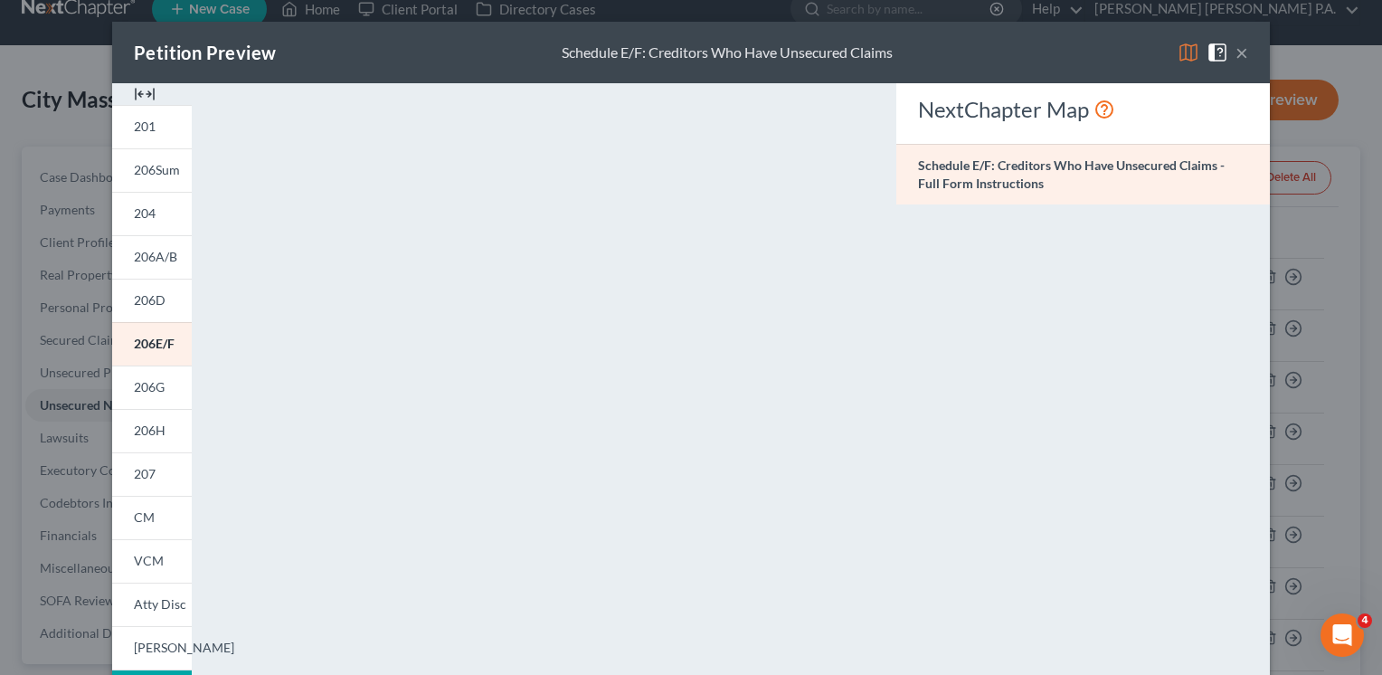
click at [1235, 51] on button "×" at bounding box center [1241, 53] width 13 height 22
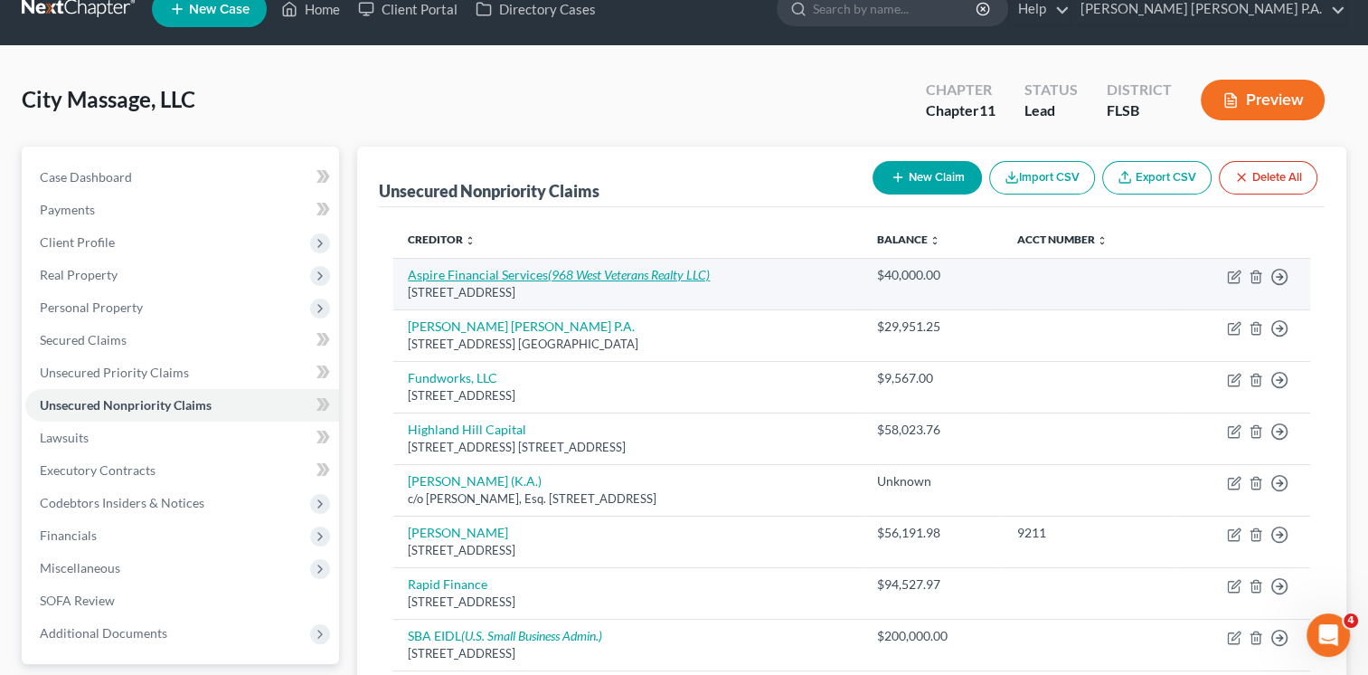
click at [620, 274] on icon "(968 West Veterans Realty LLC)" at bounding box center [629, 274] width 162 height 15
select select "9"
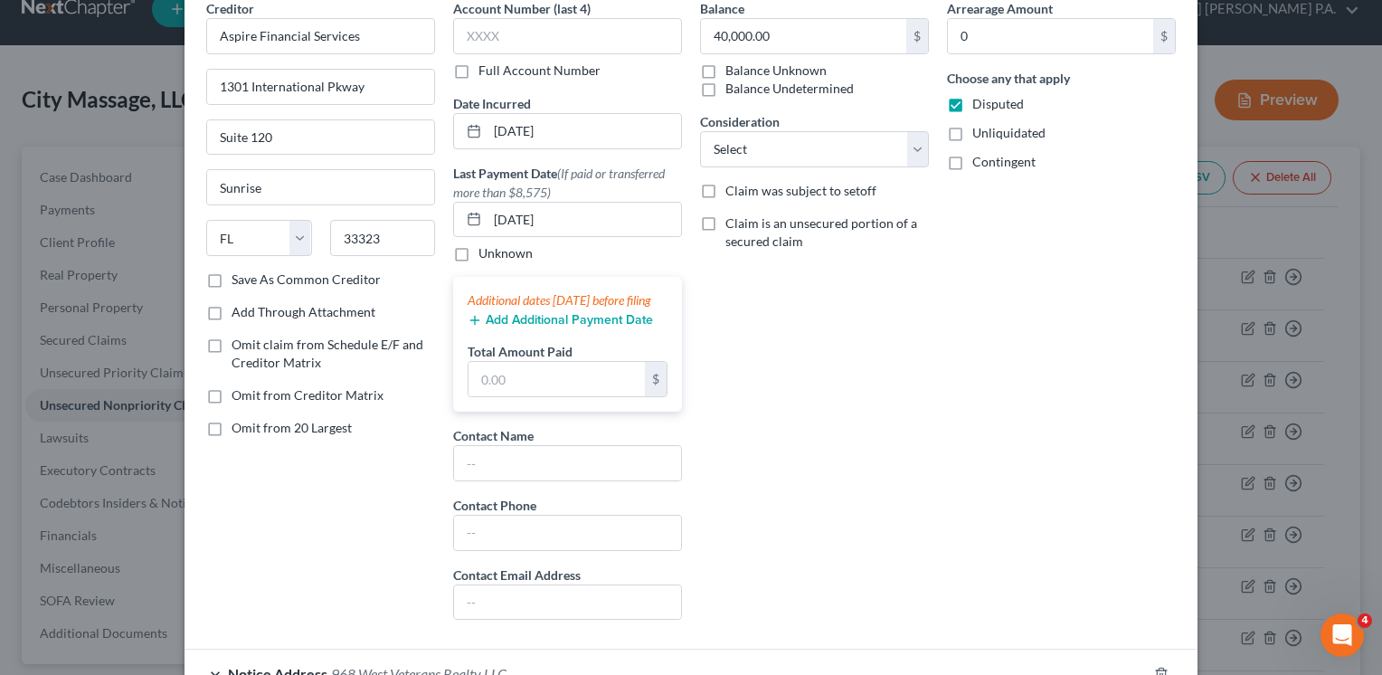
scroll to position [0, 0]
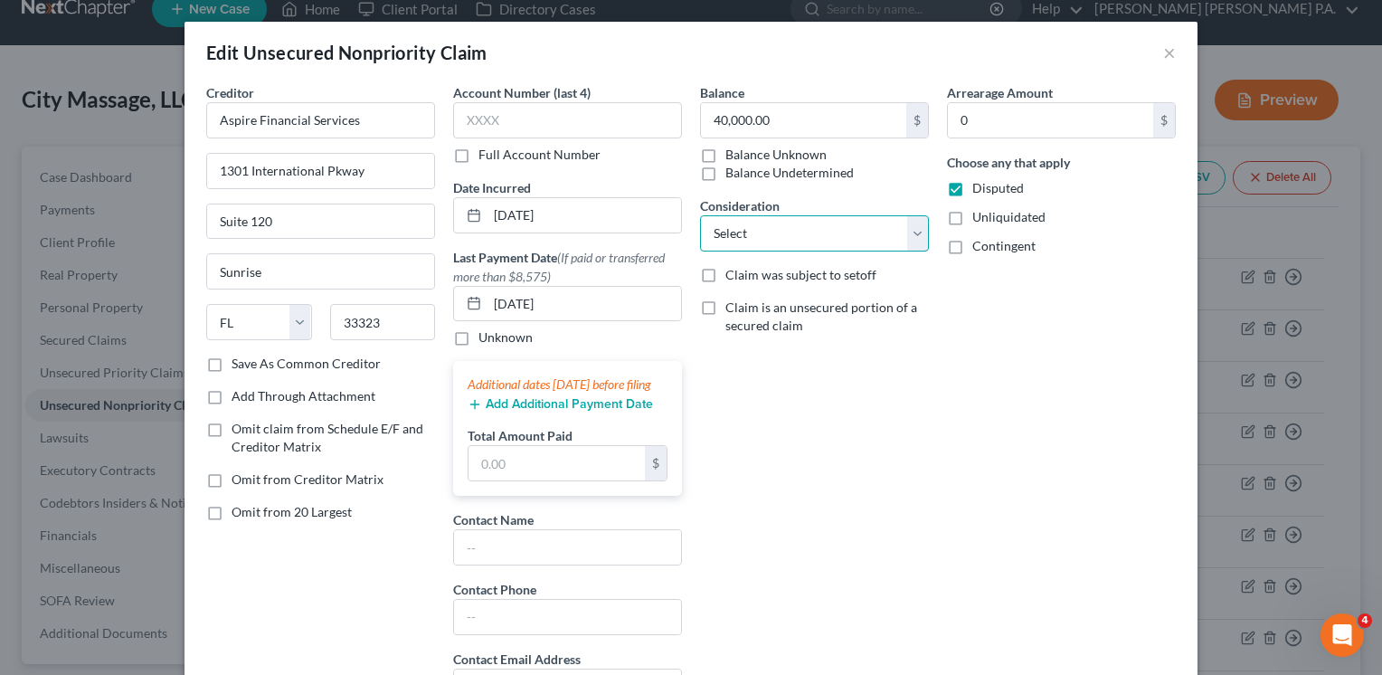
click at [913, 231] on select "Select Cable / Satellite Services Collection Agency Credit Card Debt Debt Couns…" at bounding box center [814, 233] width 229 height 36
click at [700, 215] on select "Select Cable / Satellite Services Collection Agency Credit Card Debt Debt Couns…" at bounding box center [814, 233] width 229 height 36
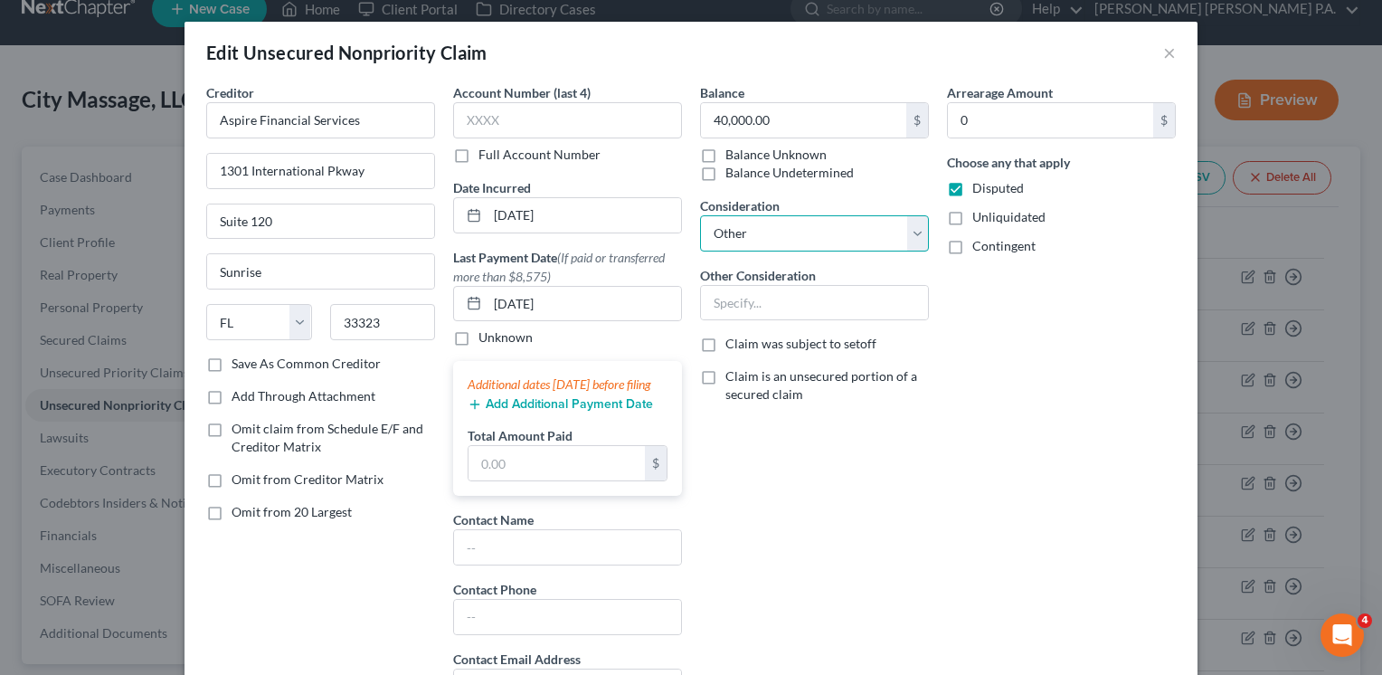
click at [913, 232] on select "Select Cable / Satellite Services Collection Agency Credit Card Debt Debt Couns…" at bounding box center [814, 233] width 229 height 36
select select "8"
click at [700, 215] on select "Select Cable / Satellite Services Collection Agency Credit Card Debt Debt Couns…" at bounding box center [814, 233] width 229 height 36
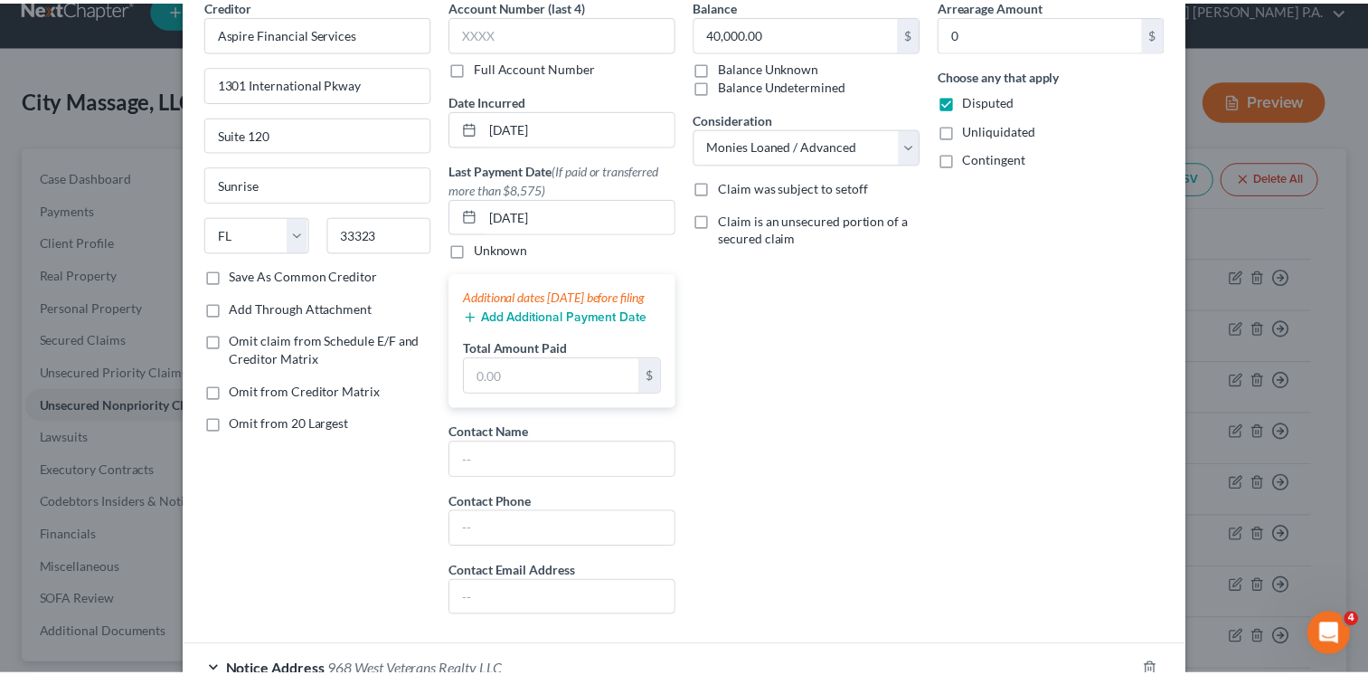
scroll to position [274, 0]
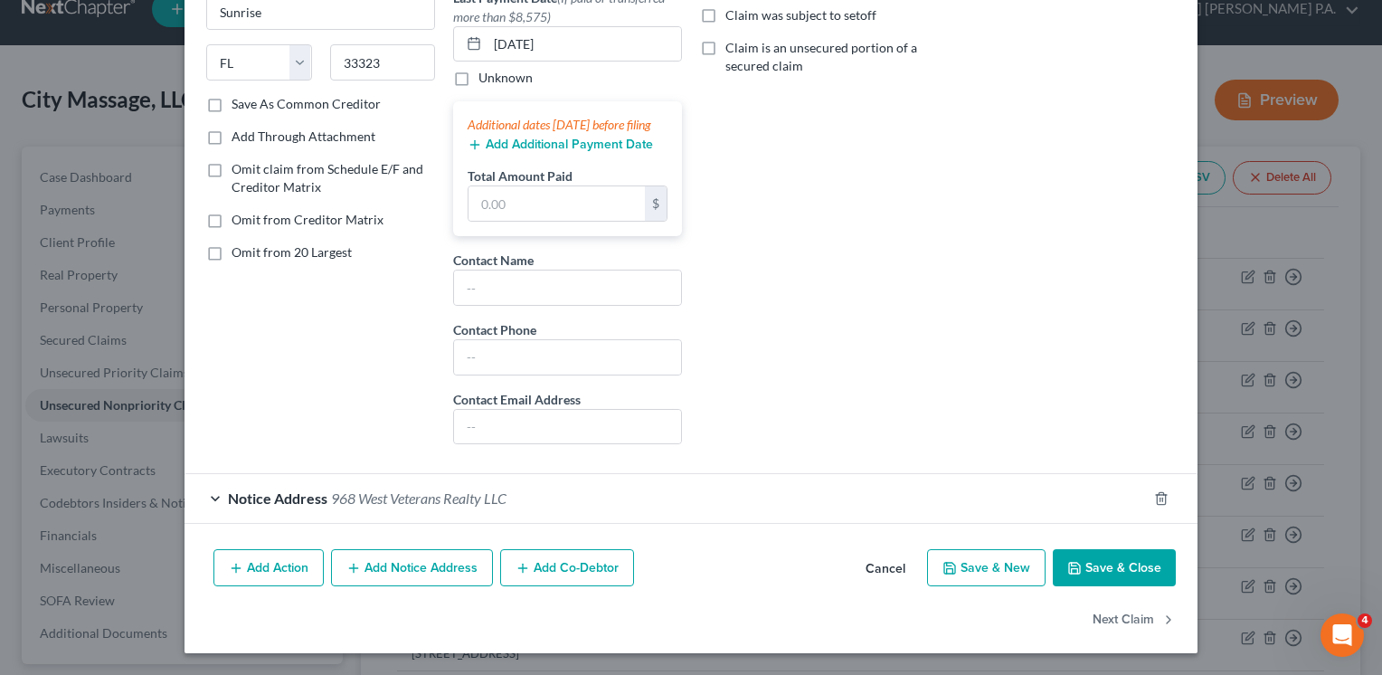
click at [1105, 572] on button "Save & Close" at bounding box center [1114, 568] width 123 height 38
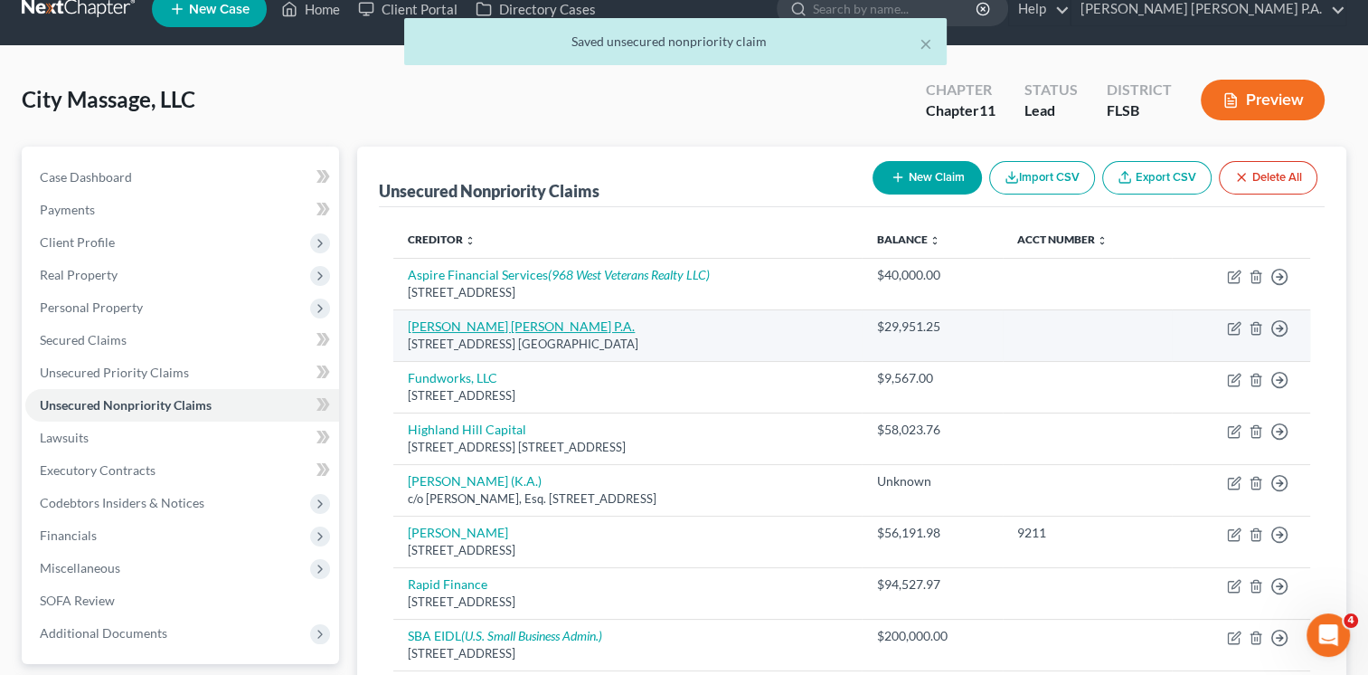
click at [500, 321] on link "[PERSON_NAME] [PERSON_NAME] P.A." at bounding box center [521, 325] width 227 height 15
select select "9"
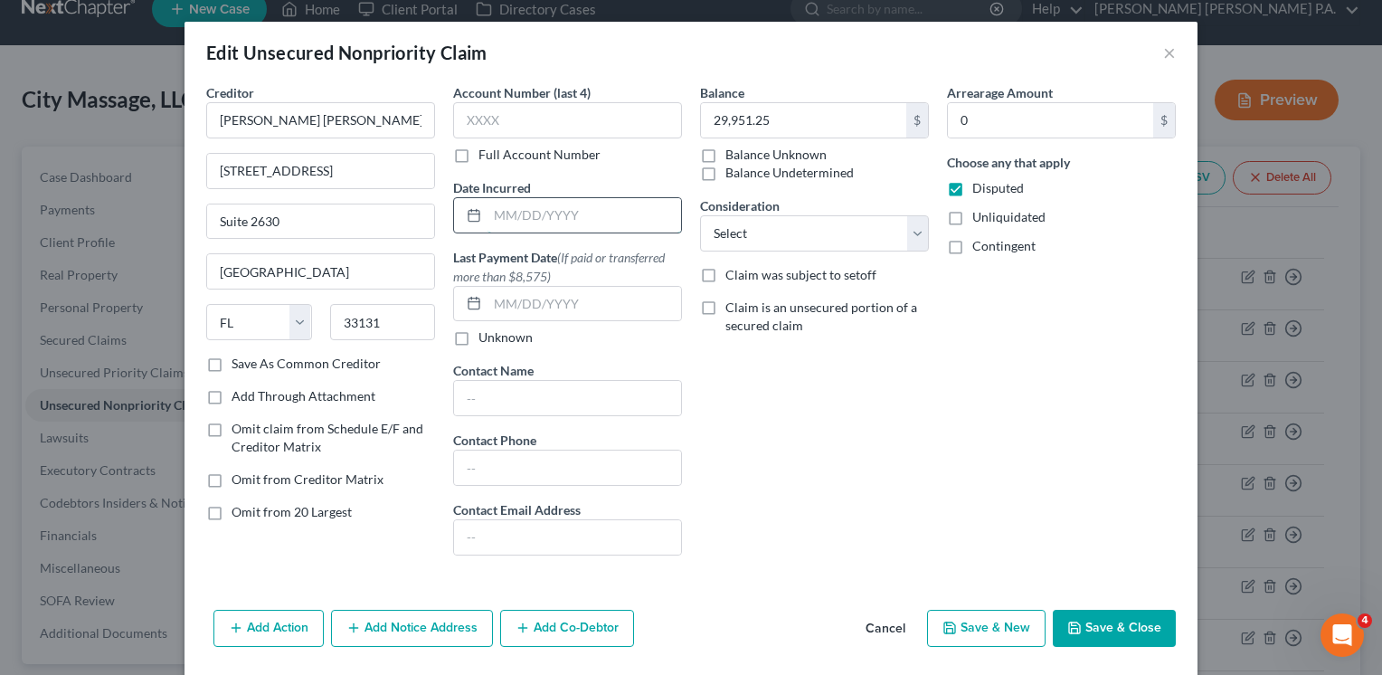
click at [519, 215] on input "text" at bounding box center [584, 215] width 194 height 34
type input "2025"
click at [753, 445] on div "Balance 29,951.25 $ Balance Unknown Balance Undetermined 29,951.25 $ Balance Un…" at bounding box center [814, 326] width 247 height 487
click at [914, 232] on select "Select Cable / Satellite Services Collection Agency Credit Card Debt Debt Couns…" at bounding box center [814, 233] width 229 height 36
select select "14"
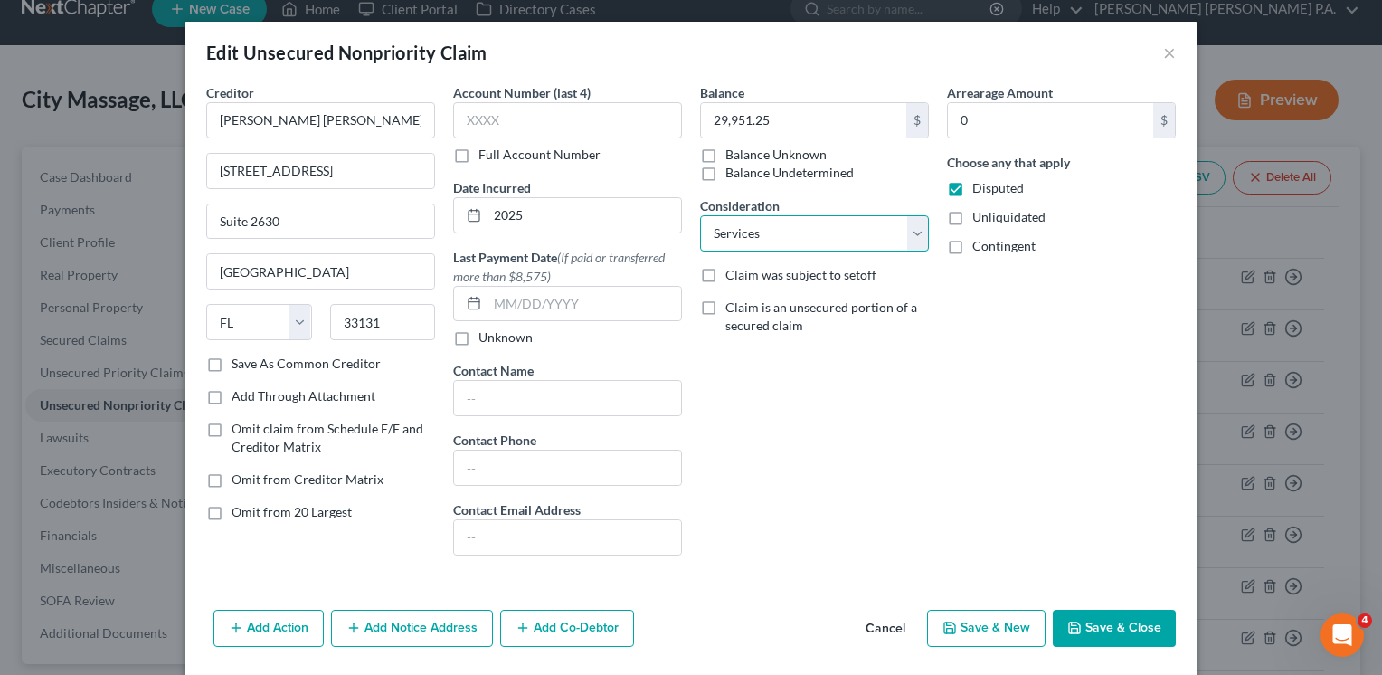
click at [700, 215] on select "Select Cable / Satellite Services Collection Agency Credit Card Debt Debt Couns…" at bounding box center [814, 233] width 229 height 36
click at [1114, 627] on button "Save & Close" at bounding box center [1114, 629] width 123 height 38
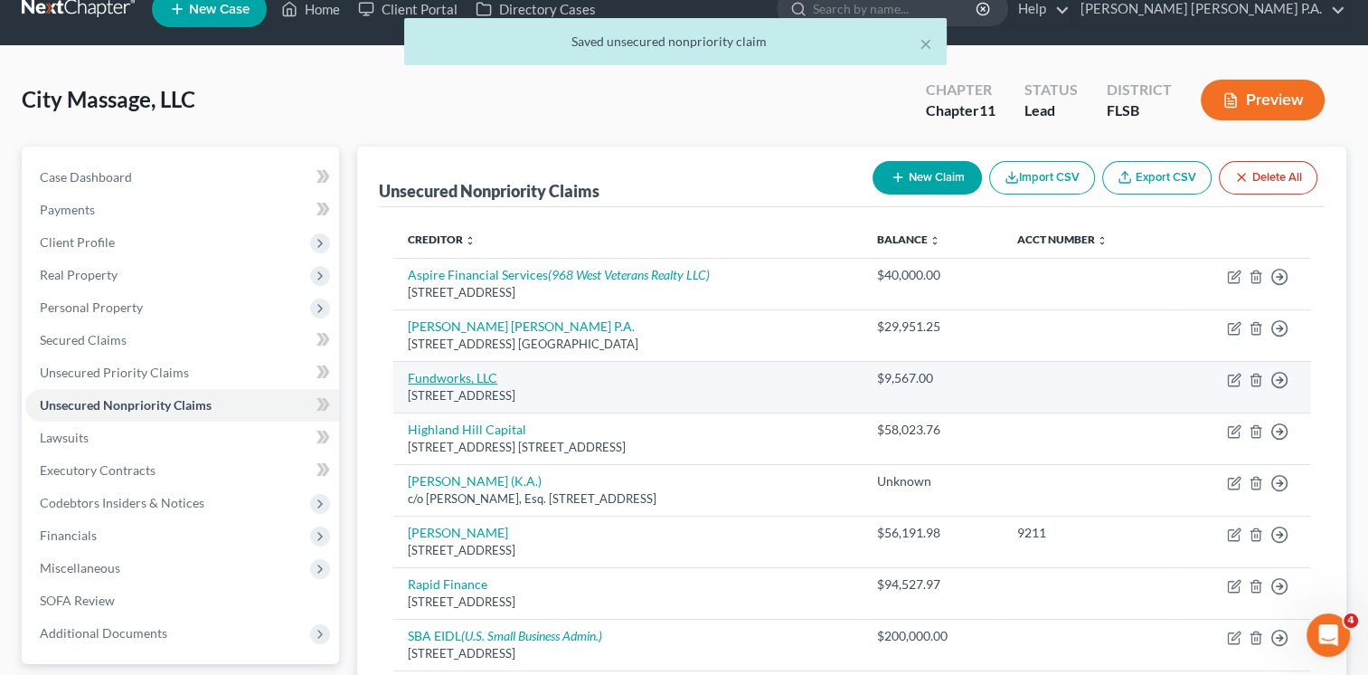
click at [474, 378] on link "Fundworks, LLC" at bounding box center [453, 377] width 90 height 15
select select "46"
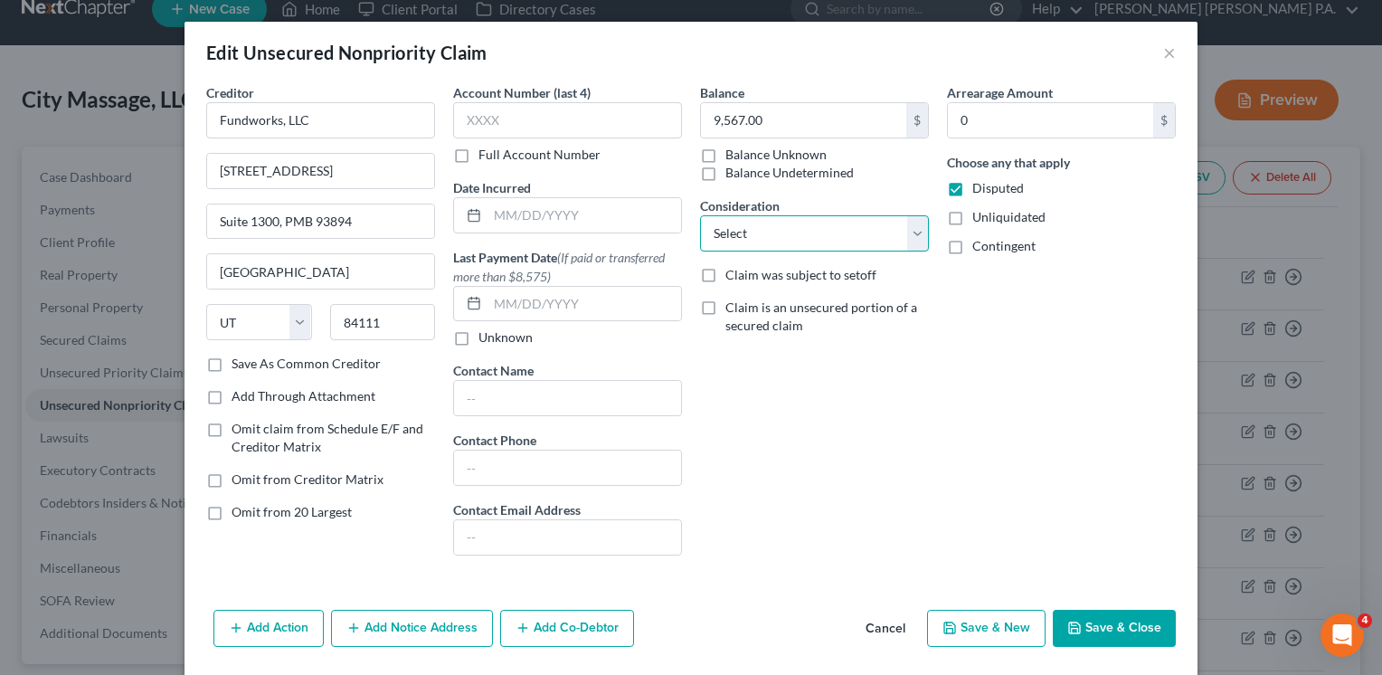
click at [907, 235] on select "Select Cable / Satellite Services Collection Agency Credit Card Debt Debt Couns…" at bounding box center [814, 233] width 229 height 36
select select "8"
click at [700, 215] on select "Select Cable / Satellite Services Collection Agency Credit Card Debt Debt Couns…" at bounding box center [814, 233] width 229 height 36
click at [1117, 628] on button "Save & Close" at bounding box center [1114, 629] width 123 height 38
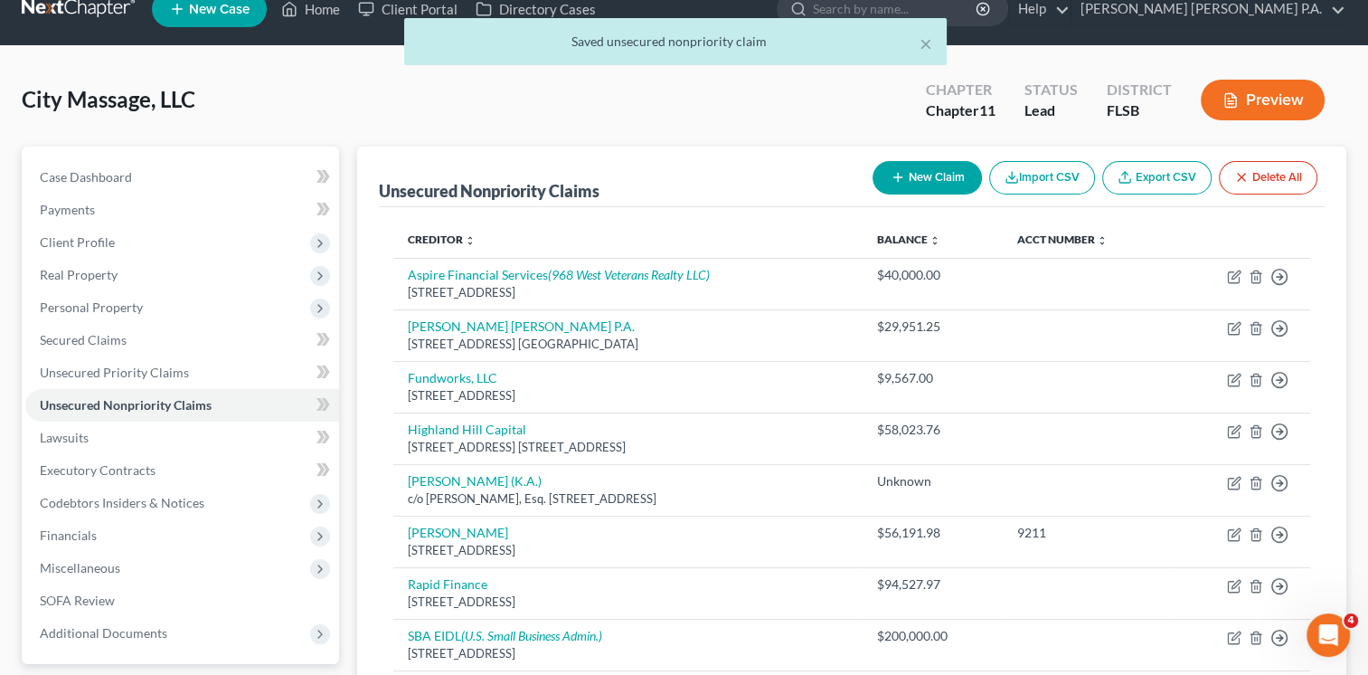
click at [862, 494] on td "[PERSON_NAME] (K.A.) c/o [PERSON_NAME], Esq. [STREET_ADDRESS]" at bounding box center [627, 490] width 468 height 52
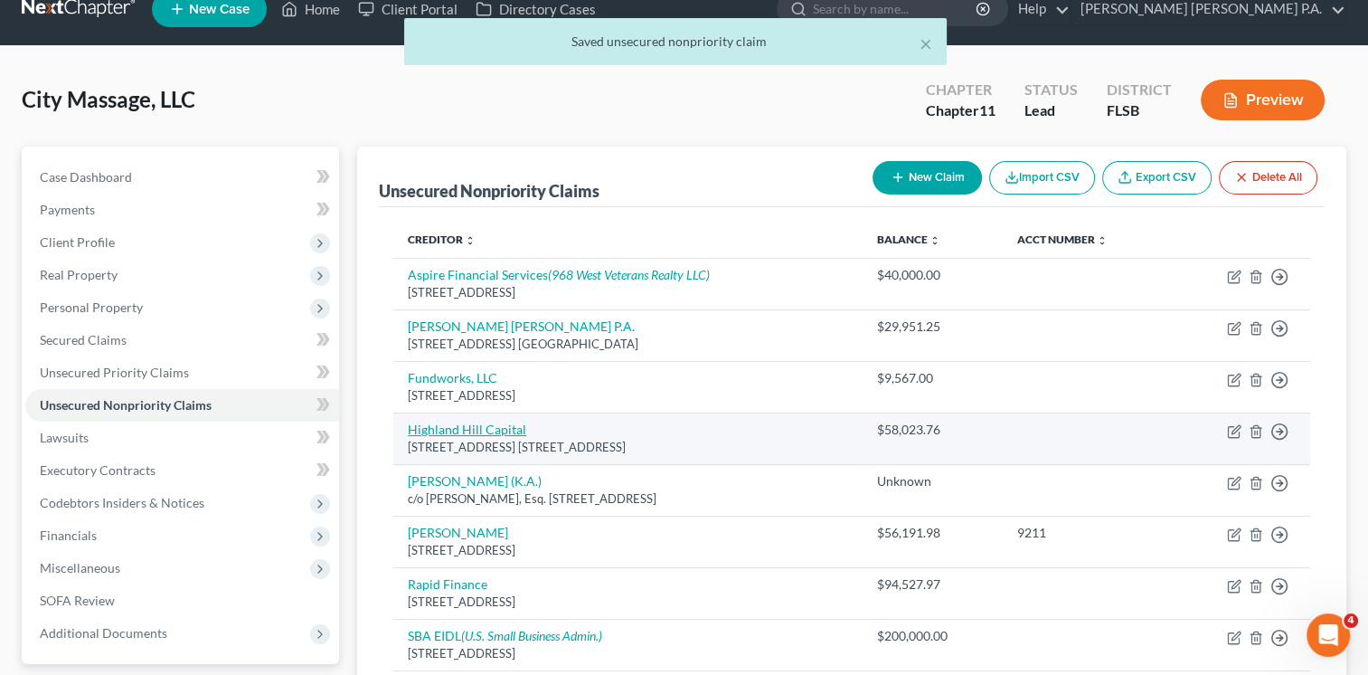
click at [476, 427] on link "Highland Hill Capital" at bounding box center [467, 428] width 118 height 15
select select "9"
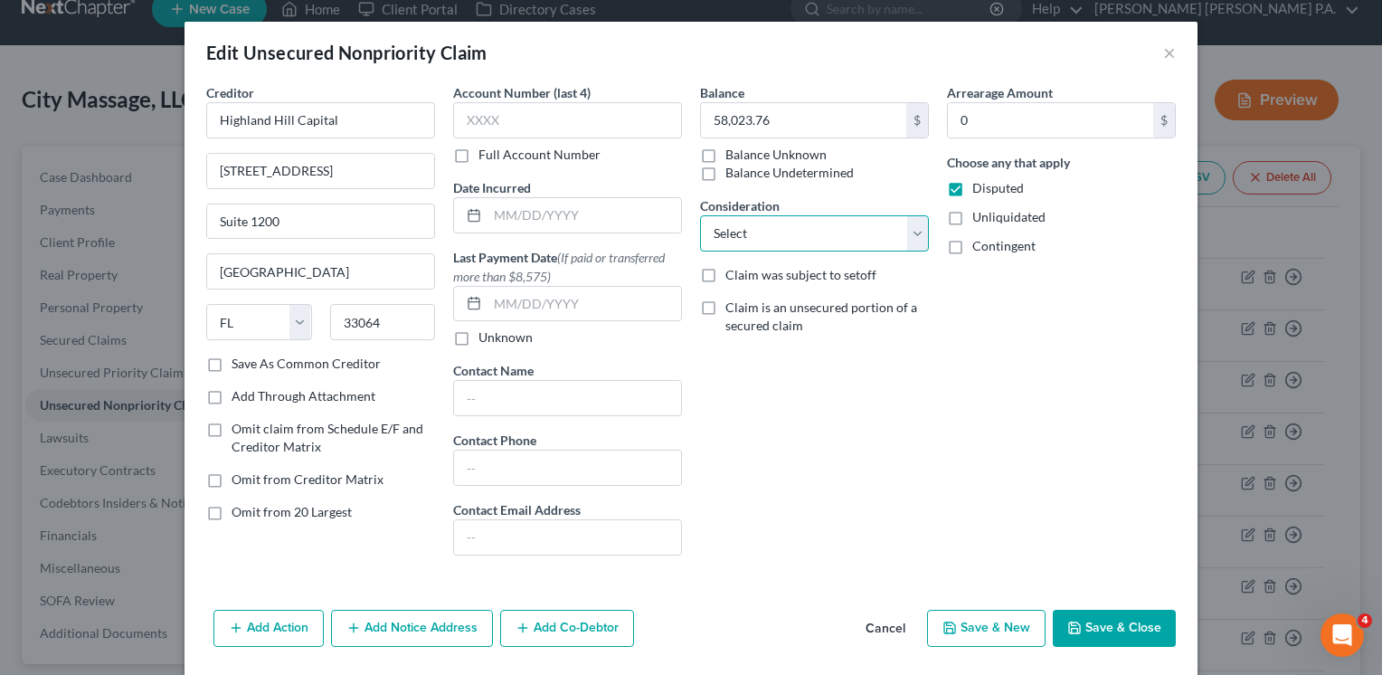
click at [908, 235] on select "Select Cable / Satellite Services Collection Agency Credit Card Debt Debt Couns…" at bounding box center [814, 233] width 229 height 36
select select "8"
click at [700, 215] on select "Select Cable / Satellite Services Collection Agency Credit Card Debt Debt Couns…" at bounding box center [814, 233] width 229 height 36
click at [1111, 620] on button "Save & Close" at bounding box center [1114, 629] width 123 height 38
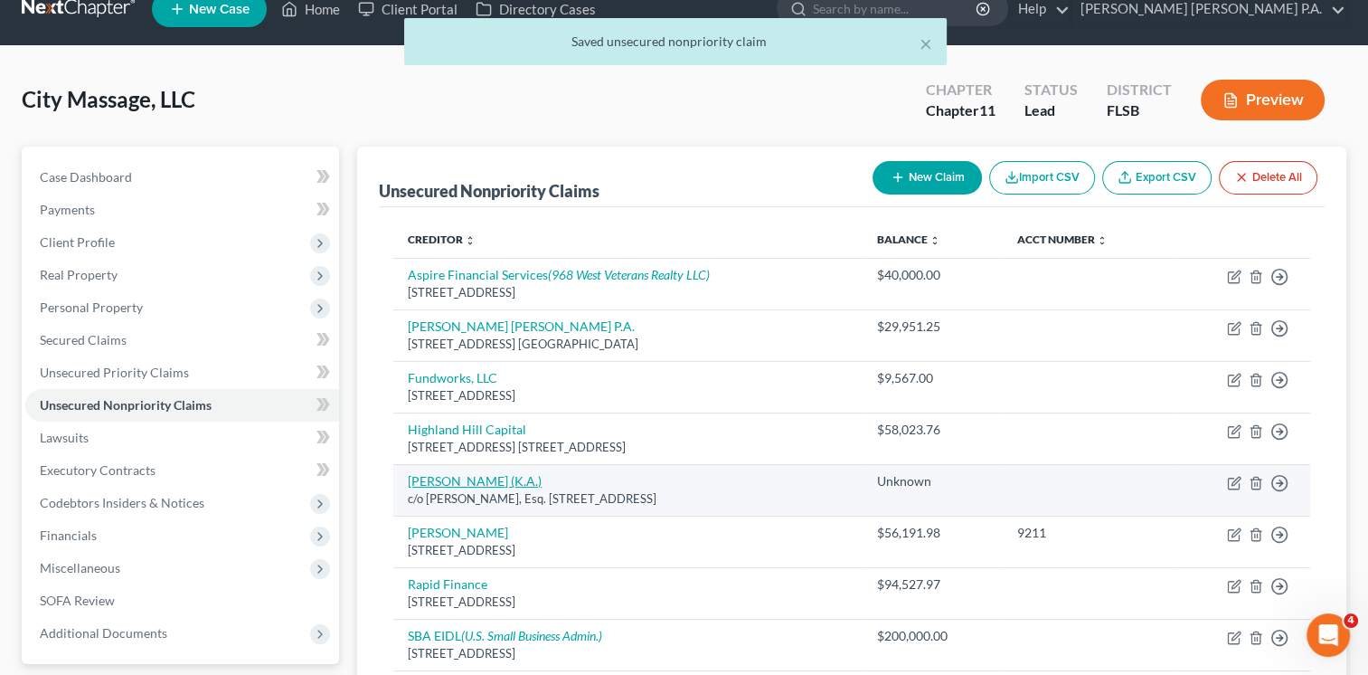
click at [456, 474] on link "[PERSON_NAME] (K.A.)" at bounding box center [475, 480] width 134 height 15
select select "9"
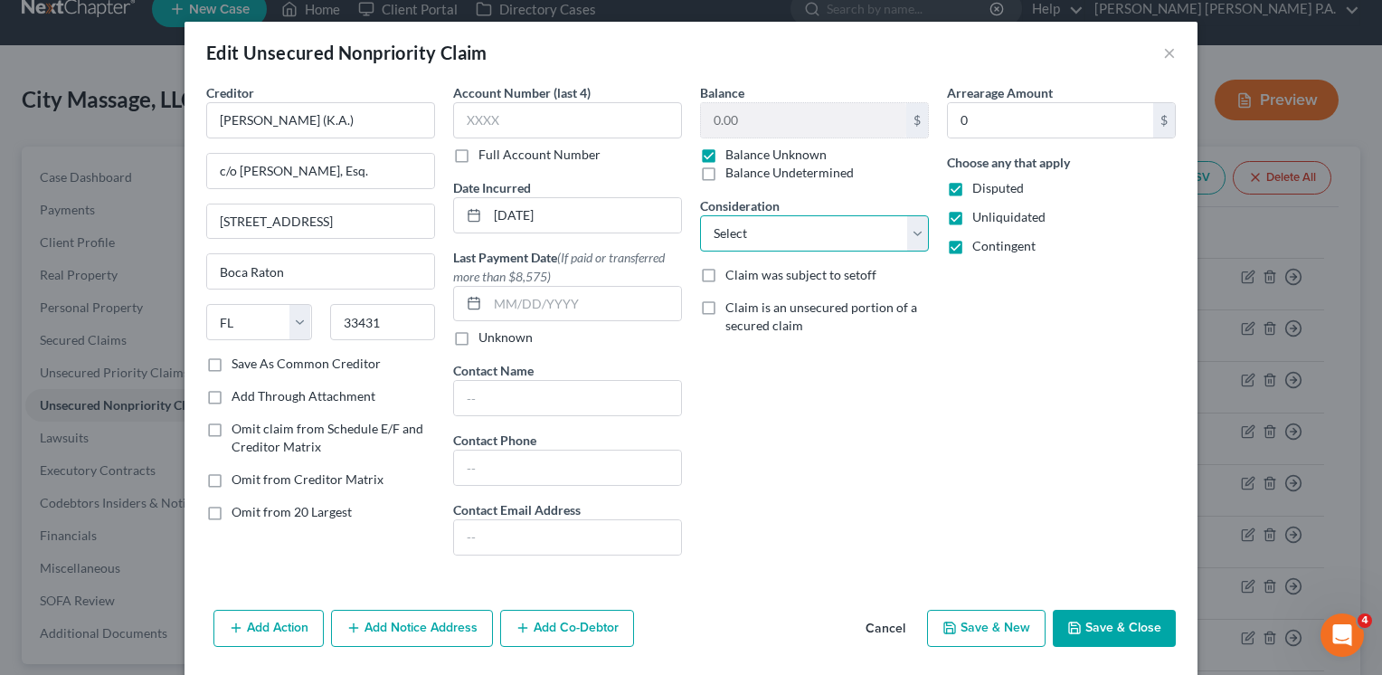
click at [910, 232] on select "Select Cable / Satellite Services Collection Agency Credit Card Debt Debt Couns…" at bounding box center [814, 233] width 229 height 36
select select "11"
click at [700, 215] on select "Select Cable / Satellite Services Collection Agency Credit Card Debt Debt Couns…" at bounding box center [814, 233] width 229 height 36
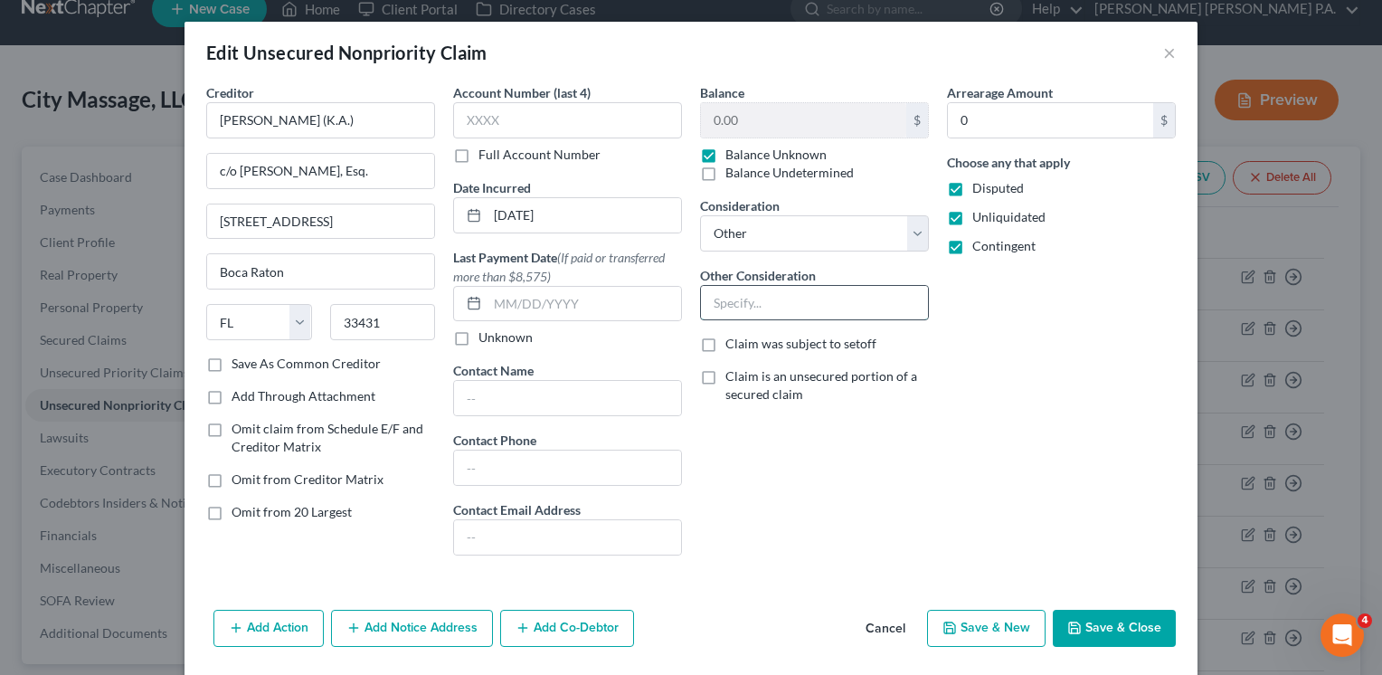
click at [803, 302] on input "text" at bounding box center [814, 303] width 227 height 34
type input "Litigation claim"
click at [1107, 621] on button "Save & Close" at bounding box center [1114, 629] width 123 height 38
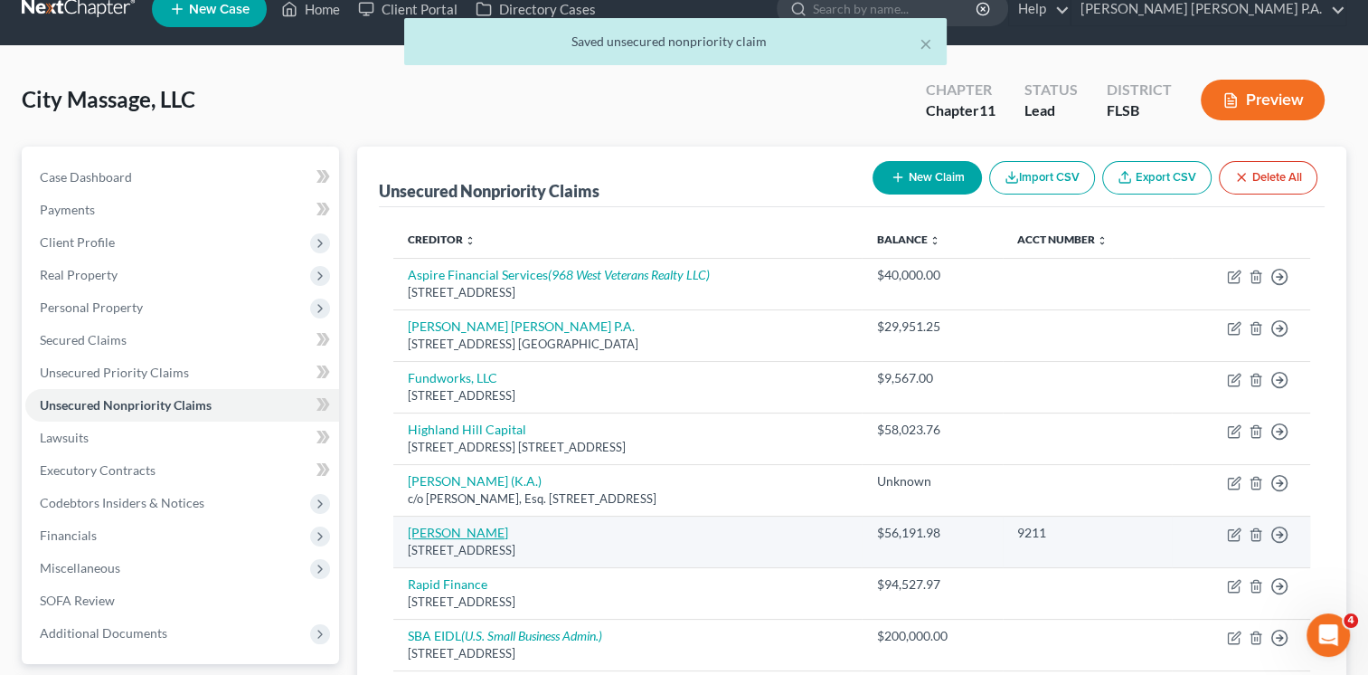
click at [430, 529] on link "[PERSON_NAME]" at bounding box center [458, 532] width 100 height 15
select select "46"
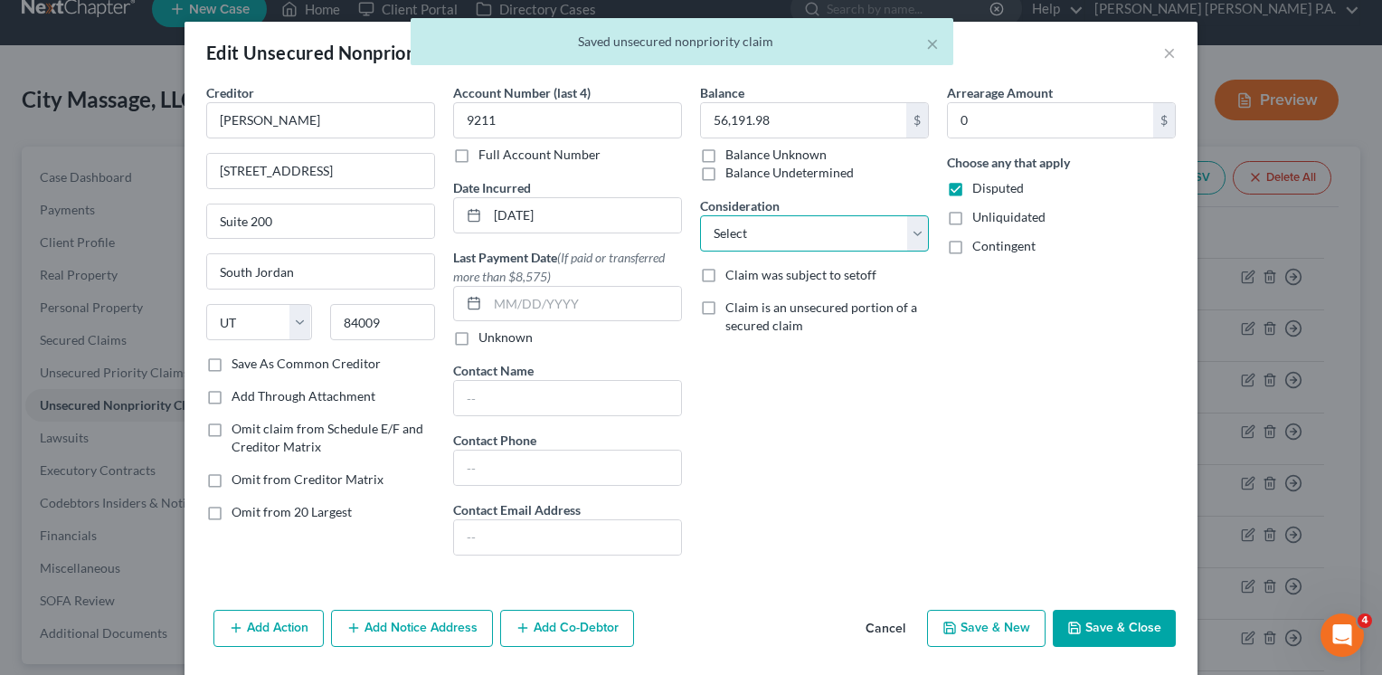
click at [915, 237] on select "Select Cable / Satellite Services Collection Agency Credit Card Debt Debt Couns…" at bounding box center [814, 233] width 229 height 36
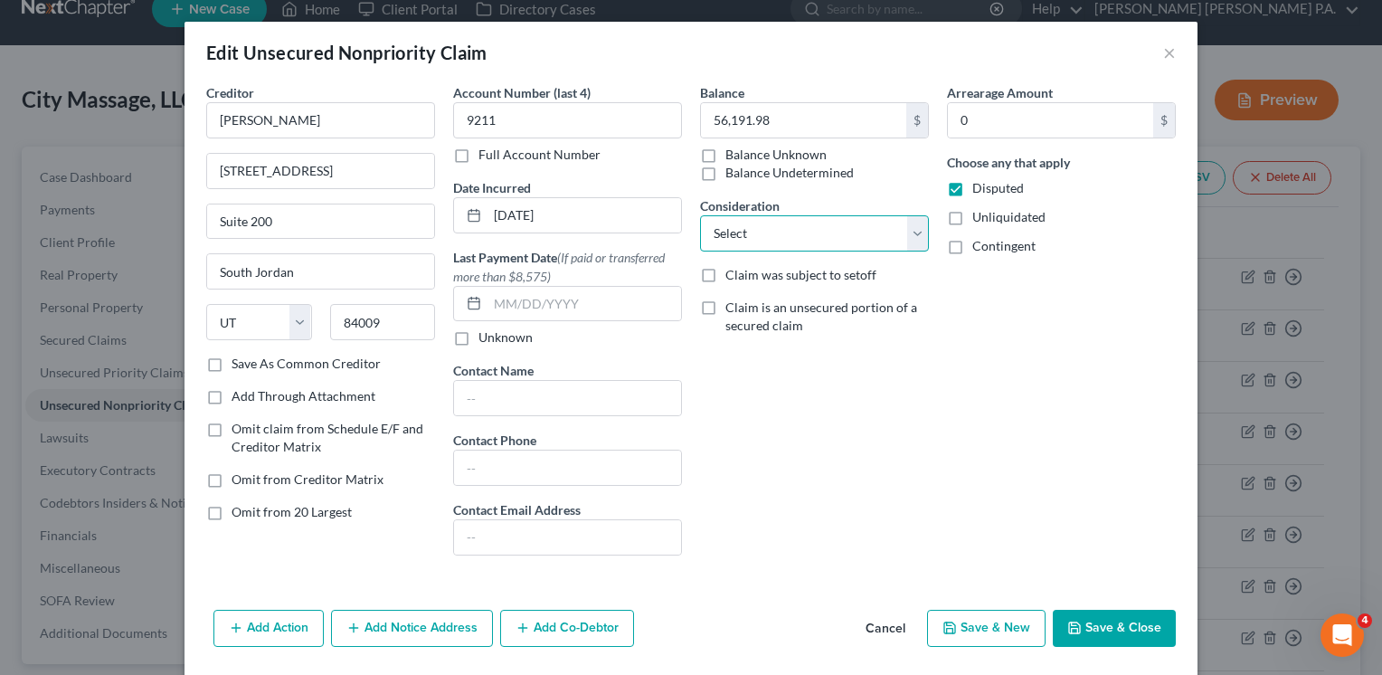
select select "8"
click at [700, 215] on select "Select Cable / Satellite Services Collection Agency Credit Card Debt Debt Couns…" at bounding box center [814, 233] width 229 height 36
click at [1107, 626] on button "Save & Close" at bounding box center [1114, 629] width 123 height 38
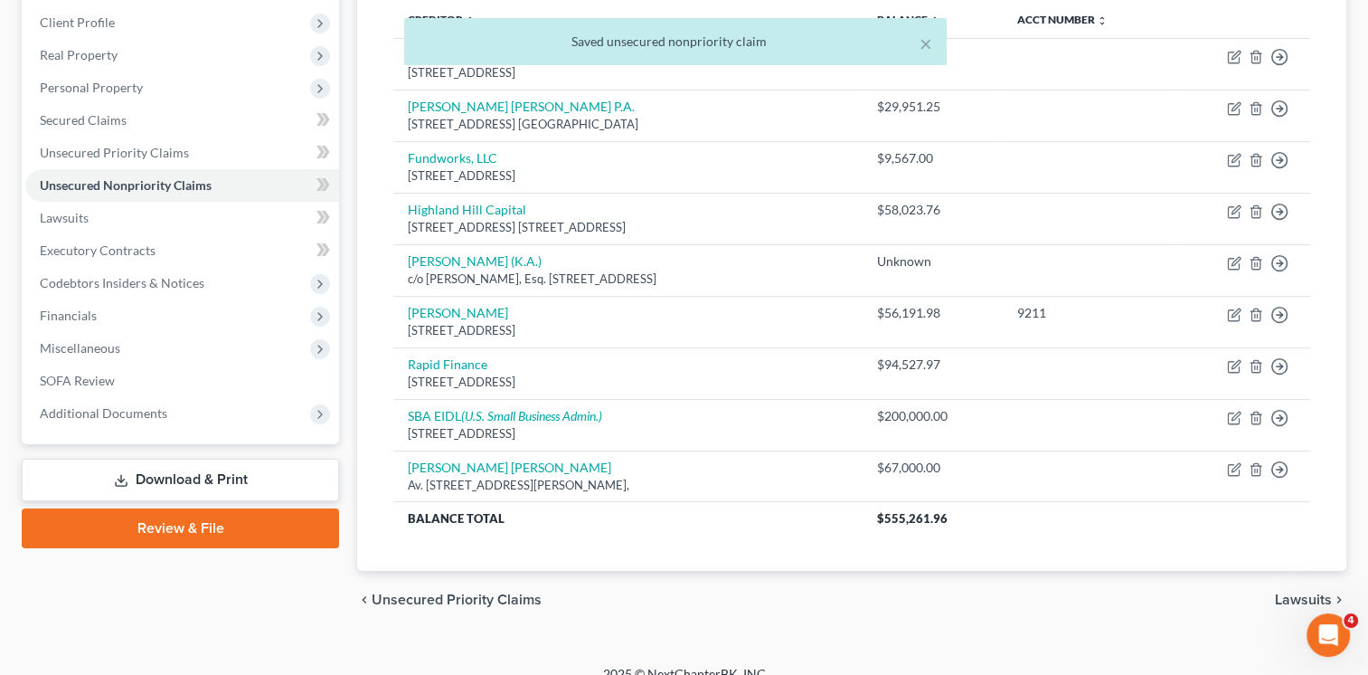
scroll to position [267, 0]
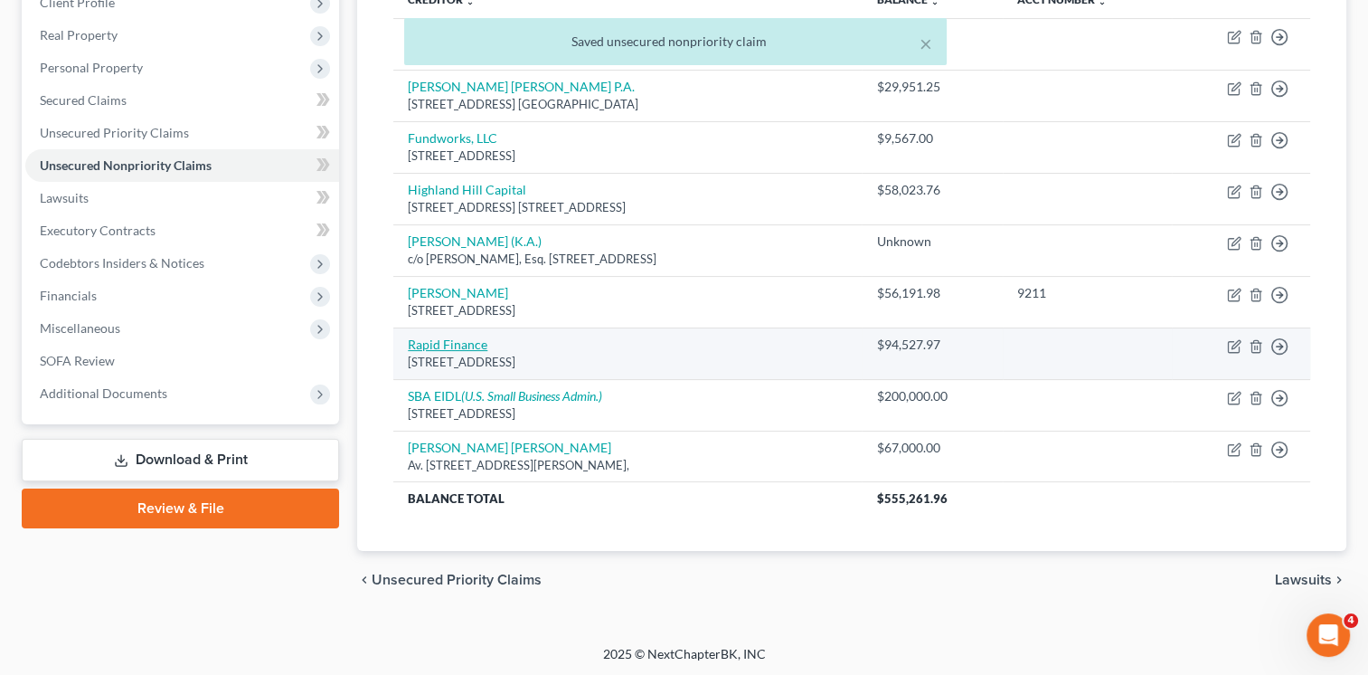
click at [427, 341] on link "Rapid Finance" at bounding box center [448, 343] width 80 height 15
select select "21"
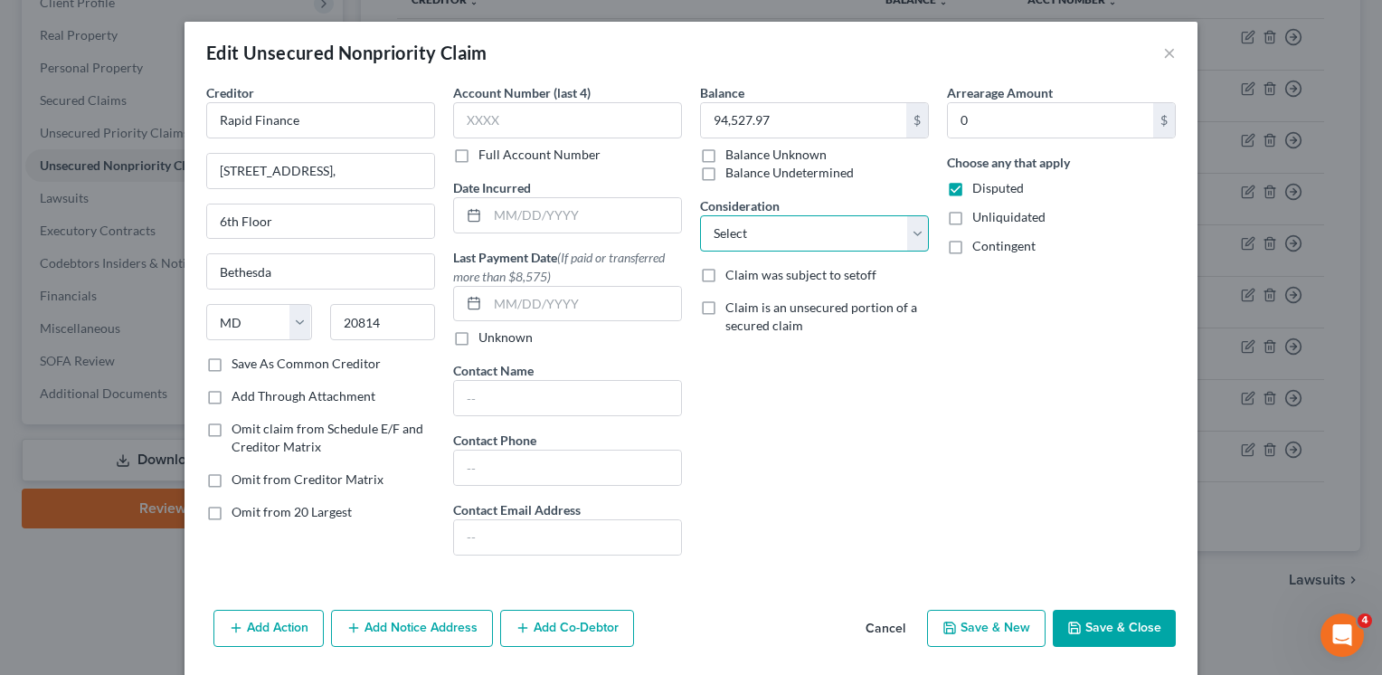
click at [754, 232] on select "Select Cable / Satellite Services Collection Agency Credit Card Debt Debt Couns…" at bounding box center [814, 233] width 229 height 36
select select "8"
click at [700, 215] on select "Select Cable / Satellite Services Collection Agency Credit Card Debt Debt Couns…" at bounding box center [814, 233] width 229 height 36
click at [1098, 624] on button "Save & Close" at bounding box center [1114, 629] width 123 height 38
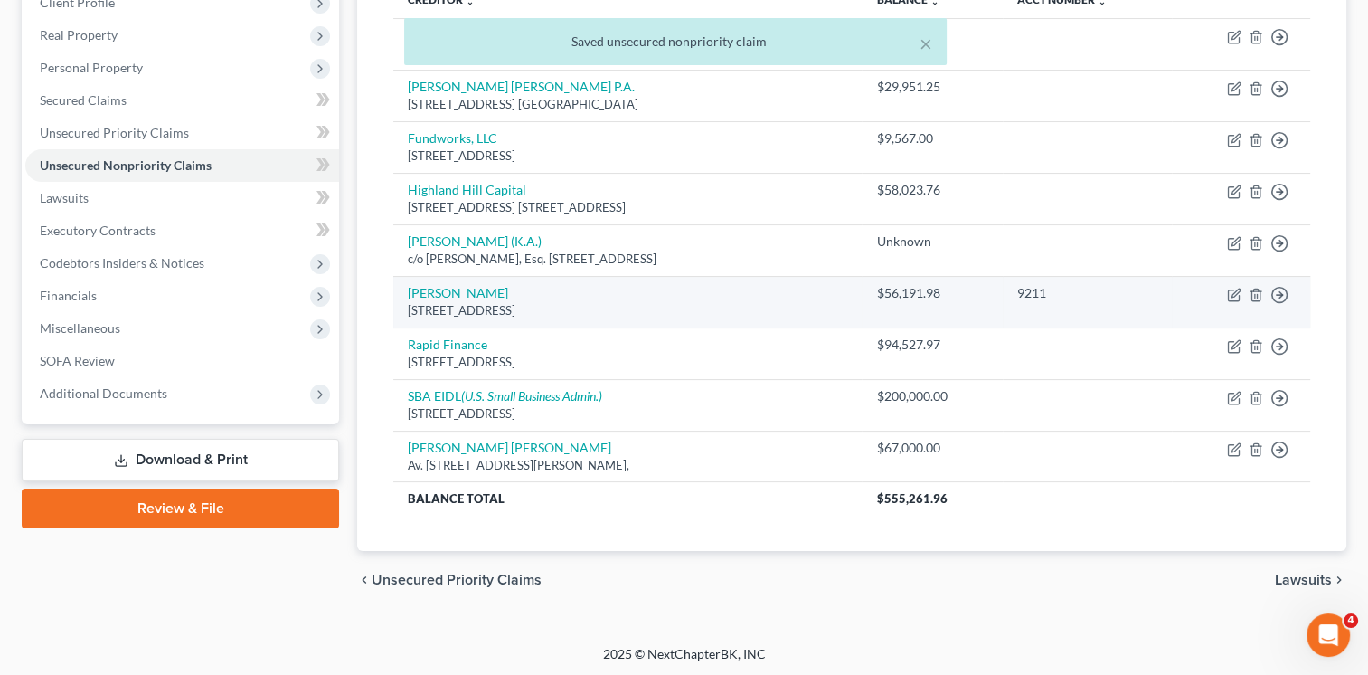
click at [566, 286] on td "[PERSON_NAME] [STREET_ADDRESS]" at bounding box center [627, 302] width 468 height 52
click at [861, 297] on td "[PERSON_NAME] [STREET_ADDRESS]" at bounding box center [627, 302] width 468 height 52
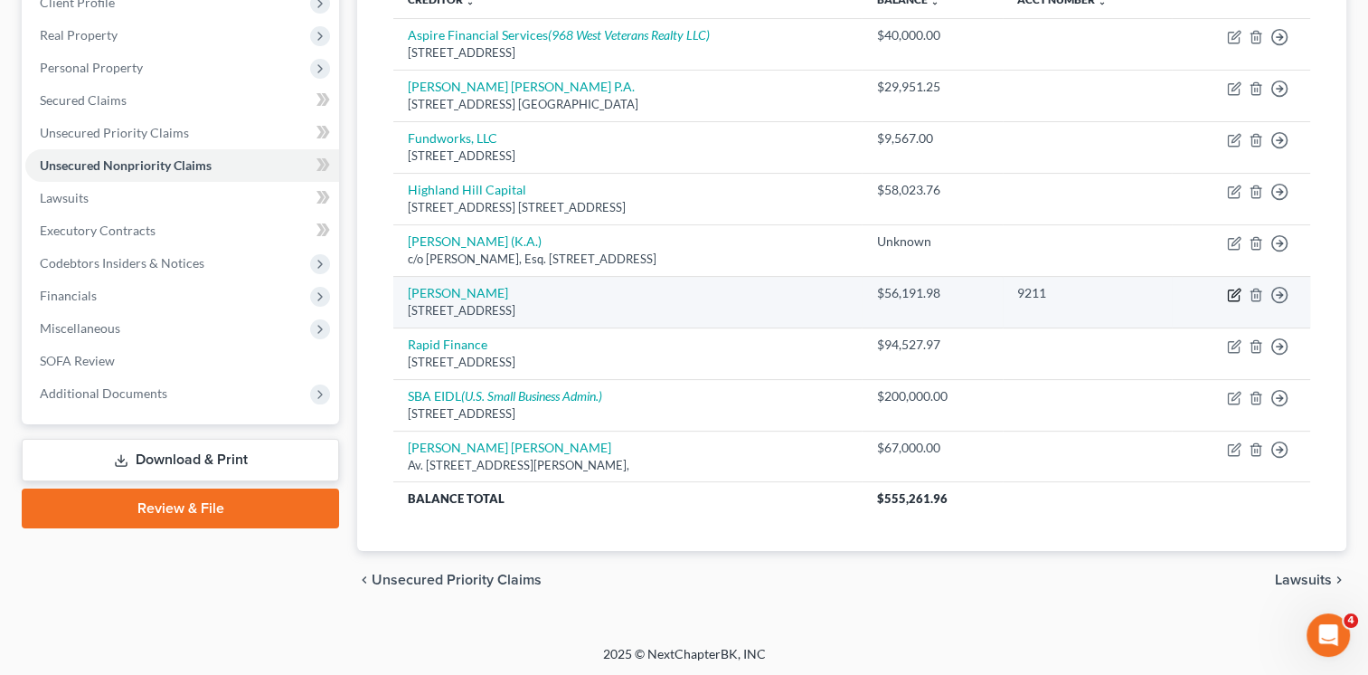
click at [1231, 295] on icon "button" at bounding box center [1234, 295] width 14 height 14
select select "46"
select select "8"
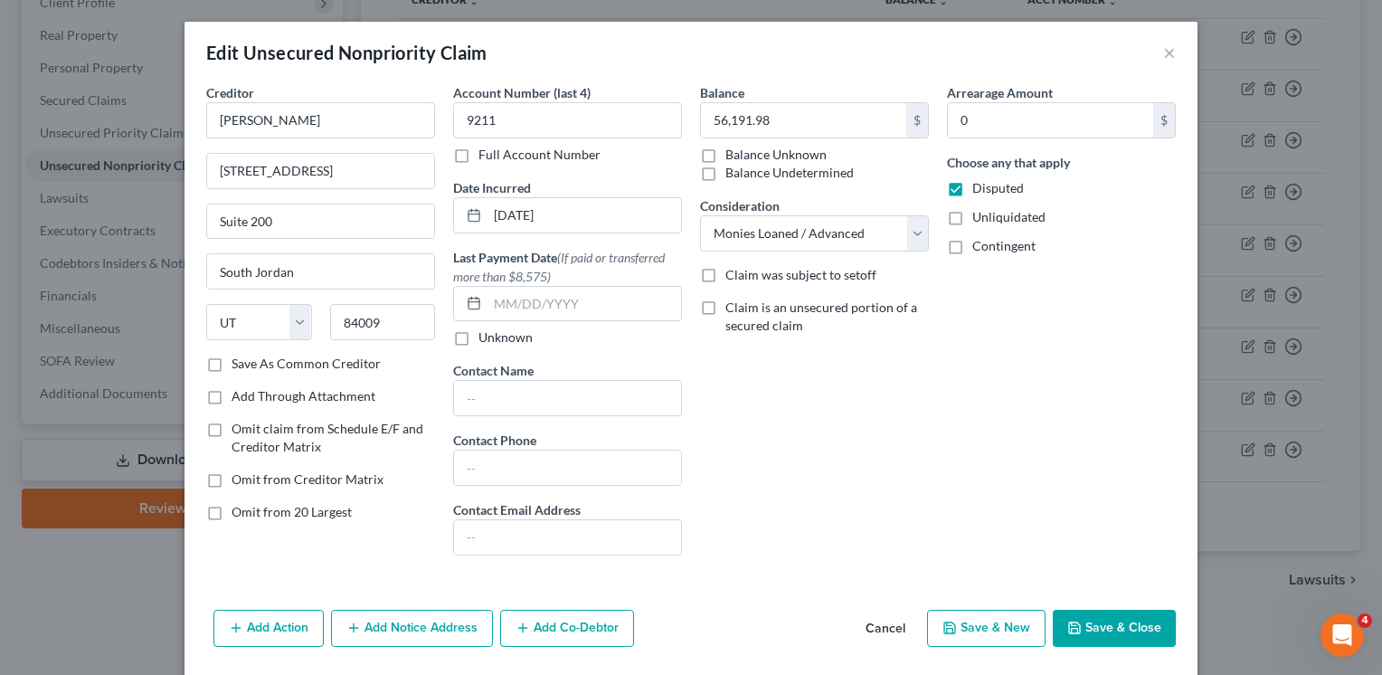
click at [1123, 620] on button "Save & Close" at bounding box center [1114, 629] width 123 height 38
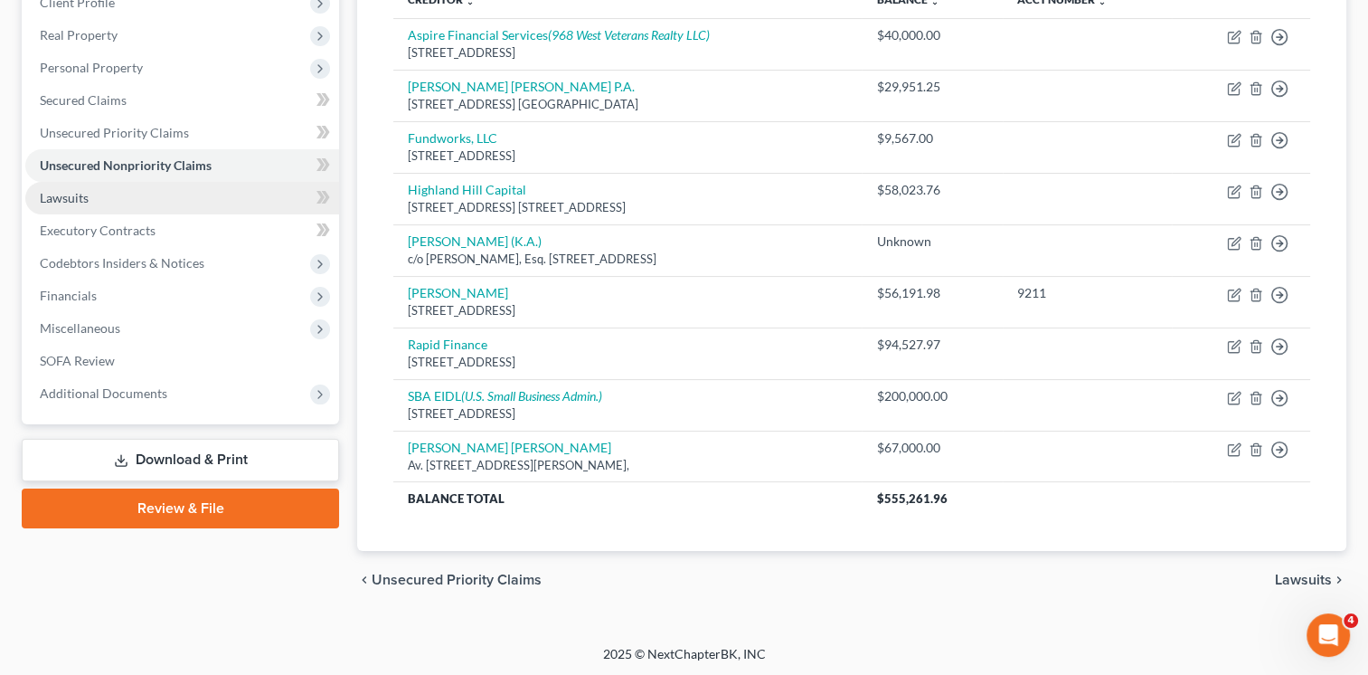
click at [61, 199] on span "Lawsuits" at bounding box center [64, 197] width 49 height 15
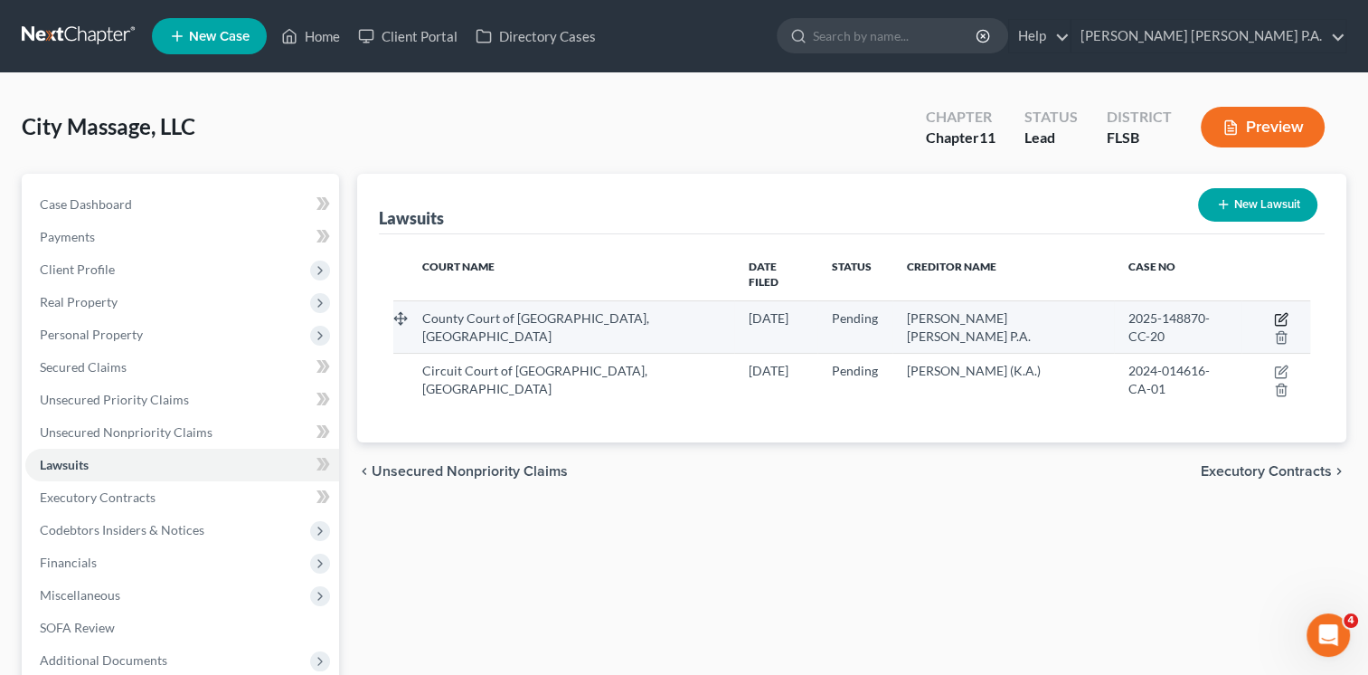
click at [1274, 312] on icon "button" at bounding box center [1281, 319] width 14 height 14
select select "9"
select select "0"
select select "3"
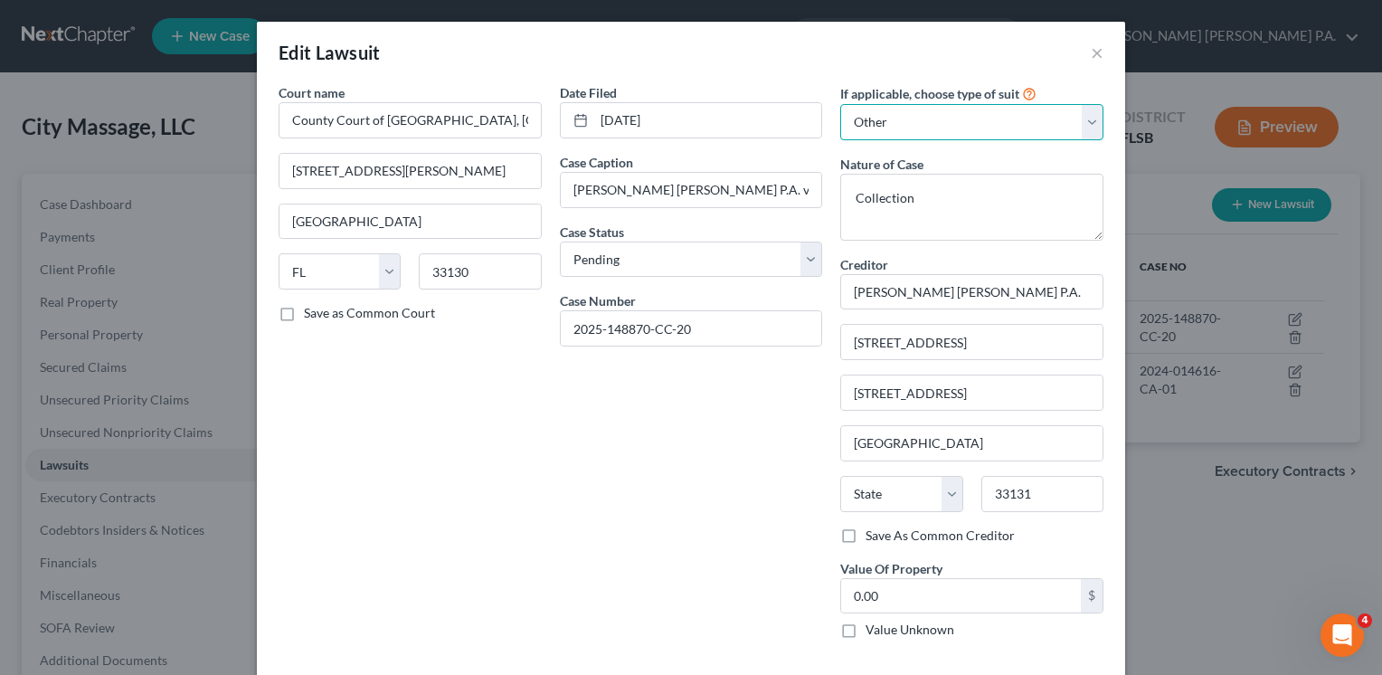
click at [1083, 124] on select "Select Repossession Foreclosure Returns Other" at bounding box center [971, 122] width 263 height 36
click at [840, 104] on select "Select Repossession Foreclosure Returns Other" at bounding box center [971, 122] width 263 height 36
click at [1091, 54] on button "×" at bounding box center [1097, 53] width 13 height 22
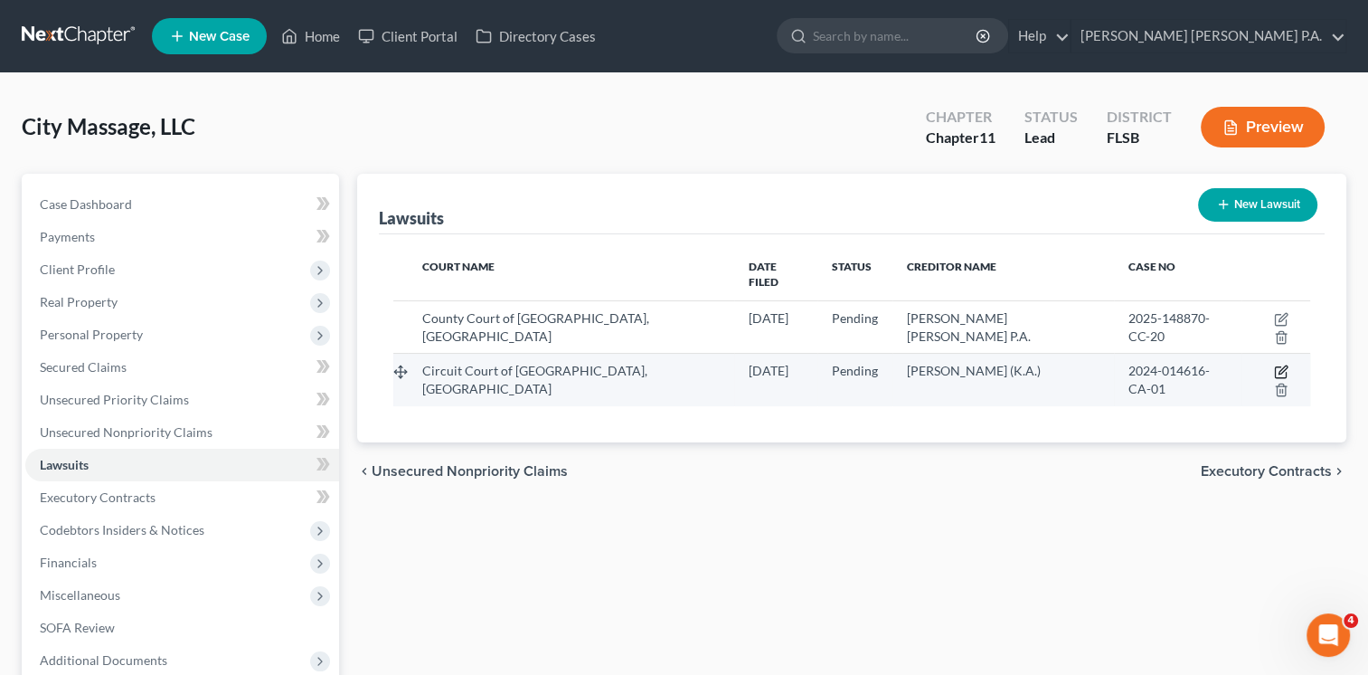
click at [1274, 364] on icon "button" at bounding box center [1281, 371] width 14 height 14
select select "9"
select select "0"
select select "3"
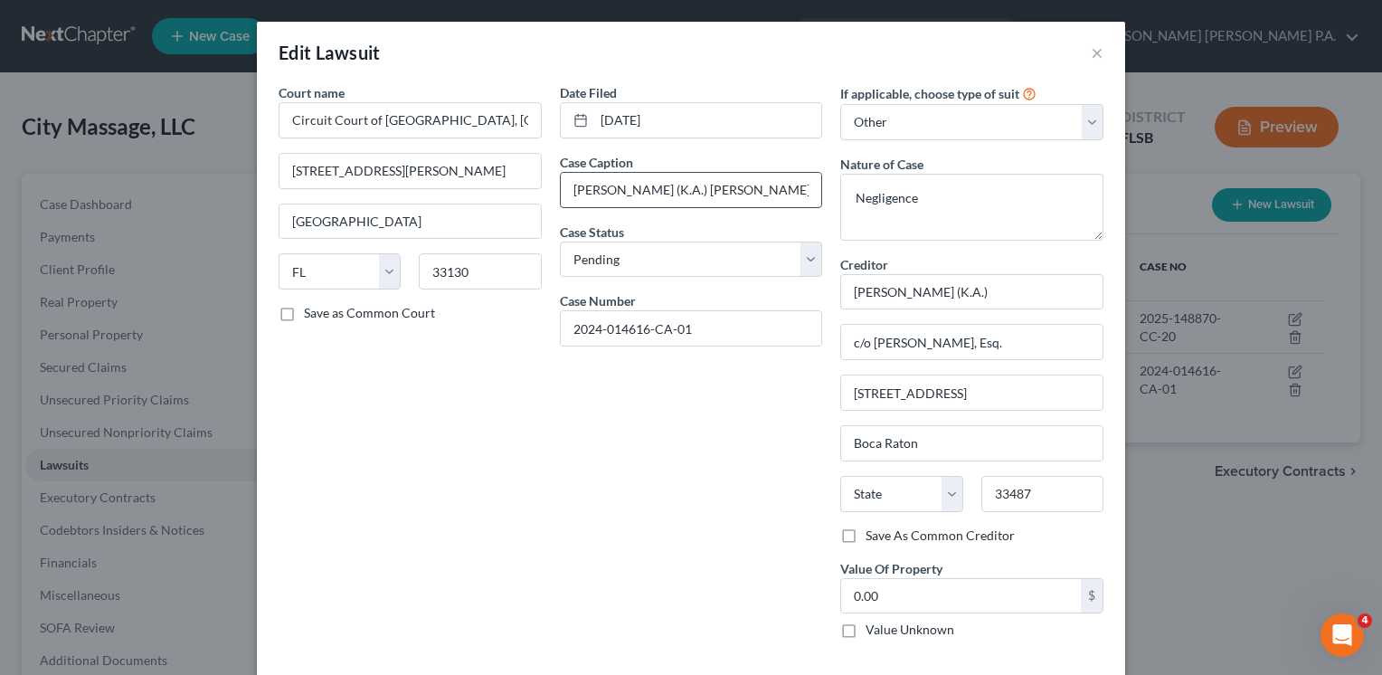
click at [779, 186] on input "[PERSON_NAME] (K.A.) [PERSON_NAME] Properties [GEOGRAPHIC_DATA], Inc., et al." at bounding box center [691, 190] width 261 height 34
click at [926, 204] on textarea "Negligence" at bounding box center [971, 207] width 263 height 67
type textarea "N"
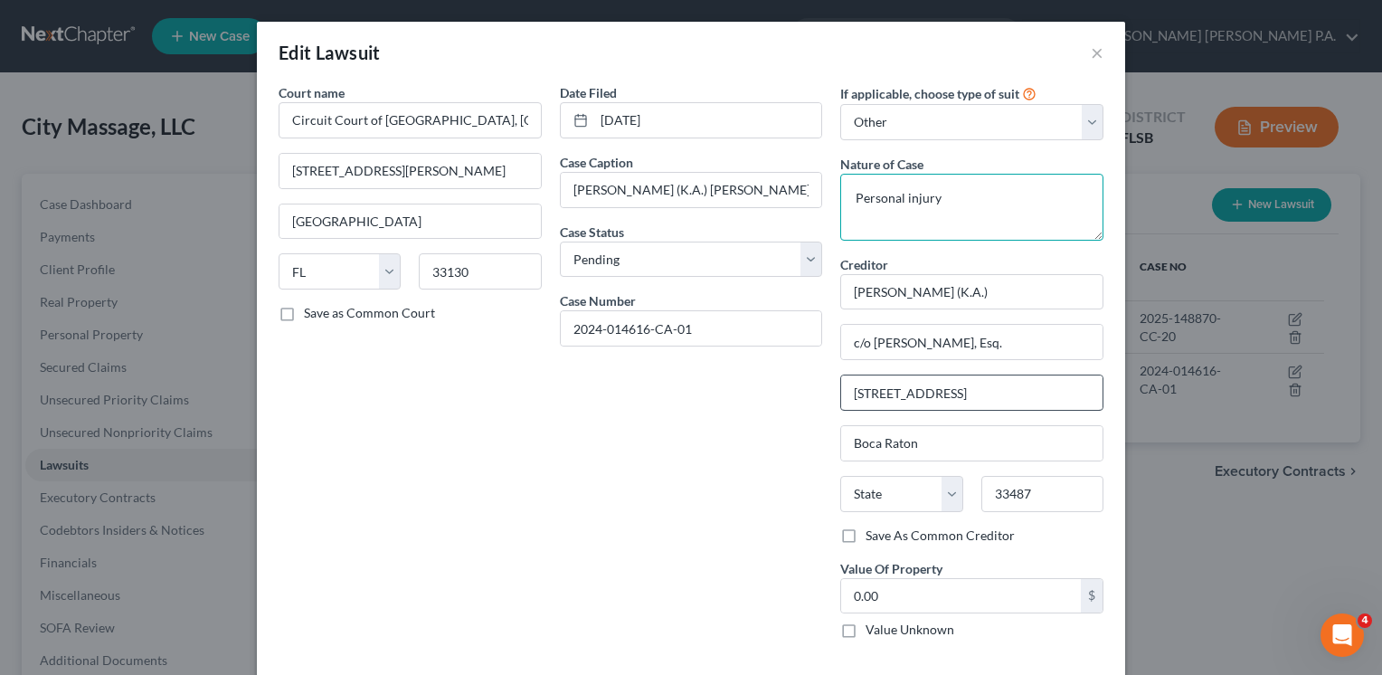
type textarea "Personal injury"
drag, startPoint x: 1077, startPoint y: 394, endPoint x: 603, endPoint y: 454, distance: 477.6
click at [603, 454] on div "Court name * Circuit Court of [GEOGRAPHIC_DATA], [GEOGRAPHIC_DATA] [GEOGRAPHIC_…" at bounding box center [691, 368] width 843 height 570
paste input "[STREET_ADDRESS]"
type input "[STREET_ADDRESS]"
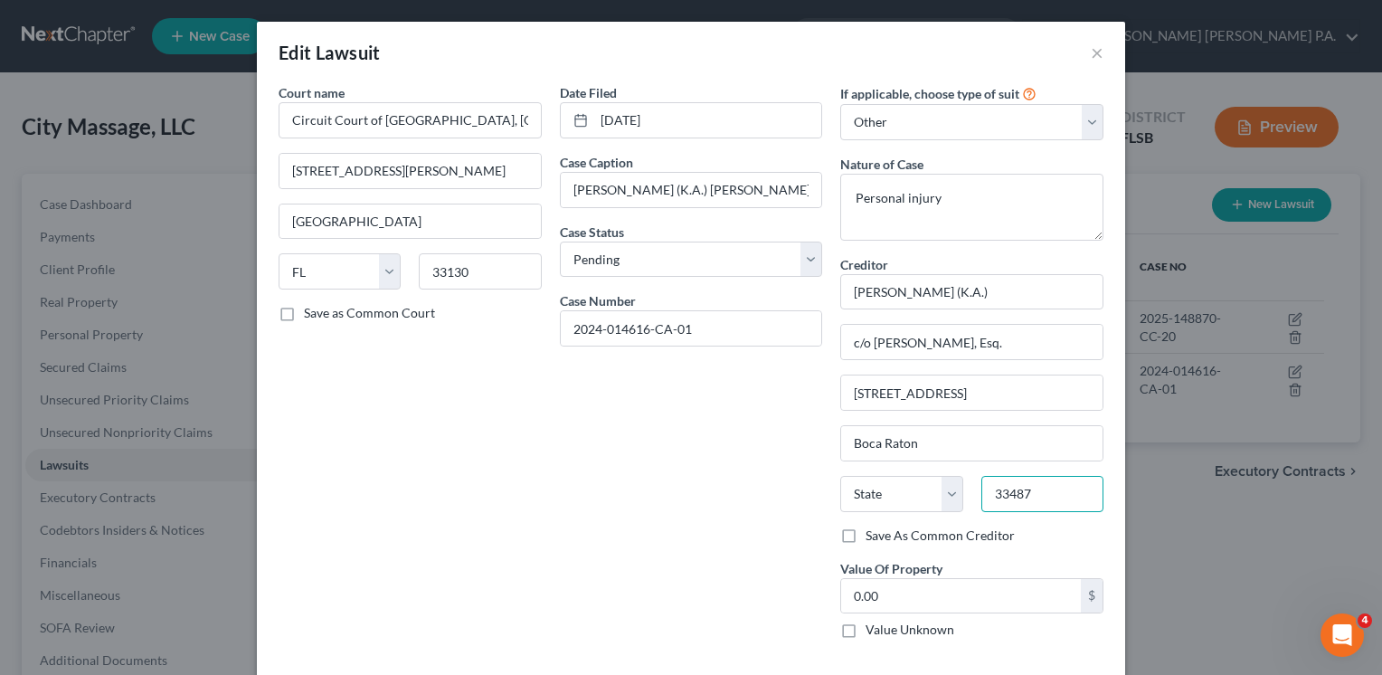
drag, startPoint x: 1034, startPoint y: 494, endPoint x: 836, endPoint y: 524, distance: 200.3
click at [840, 524] on div "Creditor * [PERSON_NAME] (K.A.) c/o [PERSON_NAME], Esq. [STREET_ADDRESS][GEOGRA…" at bounding box center [971, 399] width 263 height 289
type input "33431"
click at [644, 497] on div "Date Filed [DATE] Case Caption [PERSON_NAME] (K.A.) [PERSON_NAME] Properties [G…" at bounding box center [691, 368] width 281 height 570
select select "9"
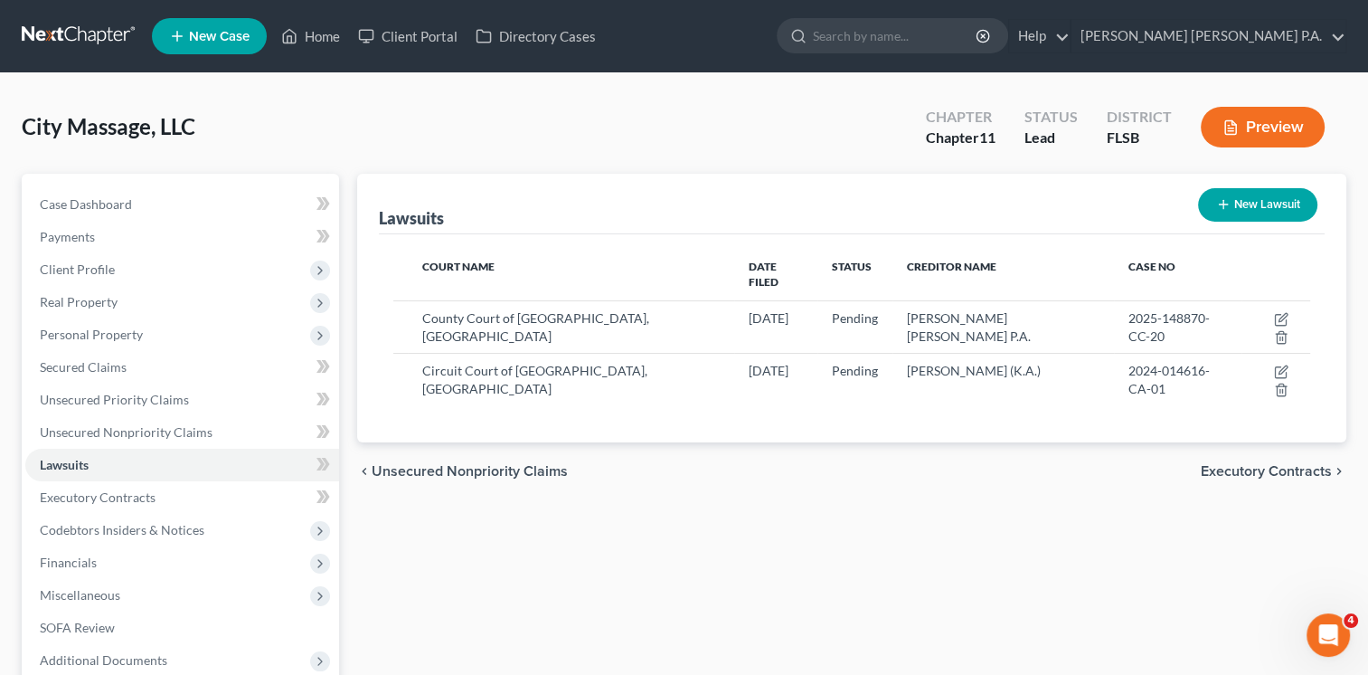
drag, startPoint x: 1370, startPoint y: 403, endPoint x: 1385, endPoint y: 464, distance: 62.3
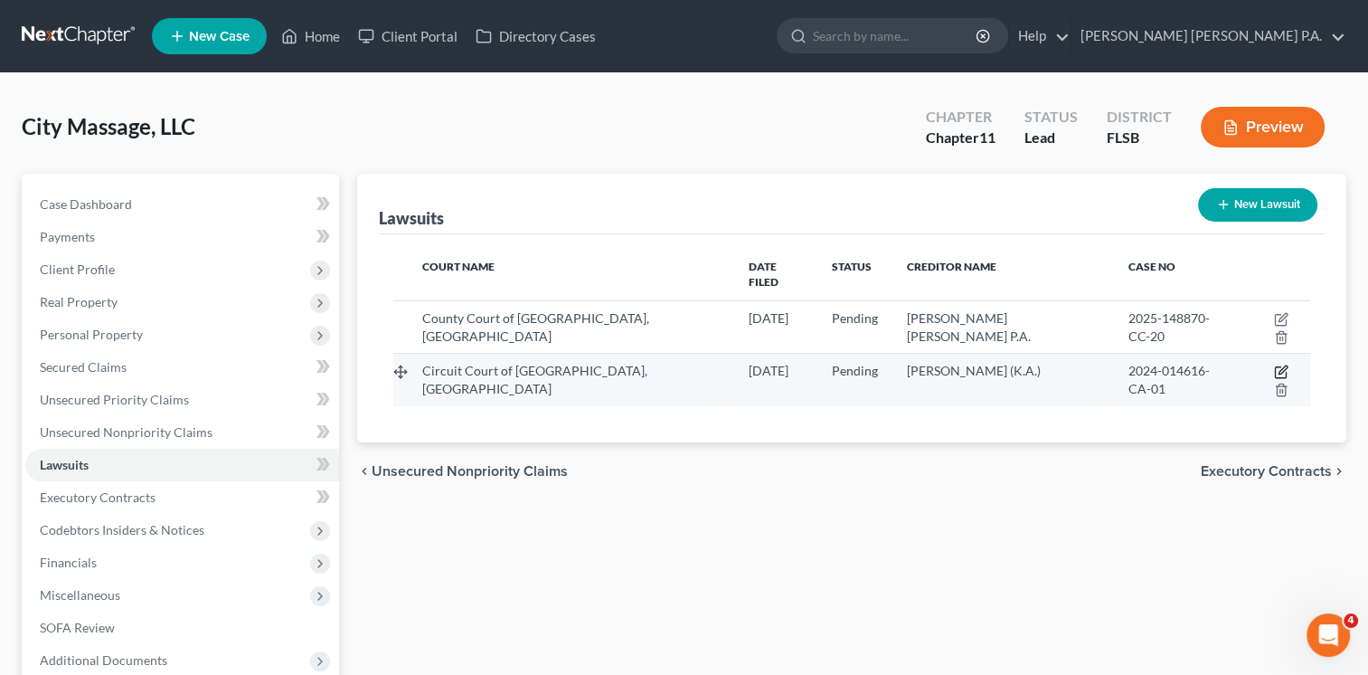
click at [1275, 367] on icon "button" at bounding box center [1280, 372] width 11 height 11
select select "9"
select select "0"
select select "3"
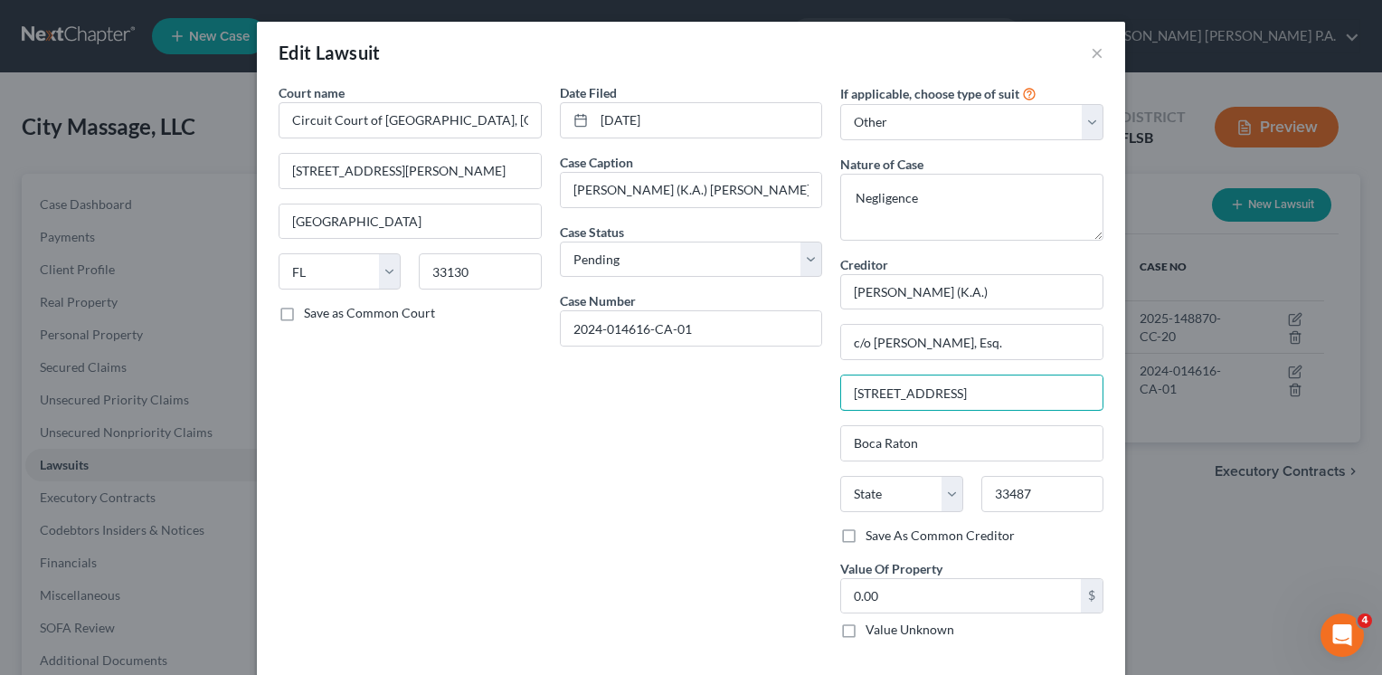
drag, startPoint x: 1083, startPoint y: 390, endPoint x: 466, endPoint y: 401, distance: 616.9
click at [466, 401] on div "Court name * Circuit Court of [GEOGRAPHIC_DATA], [GEOGRAPHIC_DATA] [GEOGRAPHIC_…" at bounding box center [691, 368] width 843 height 570
paste input "[STREET_ADDRESS]"
type input "[STREET_ADDRESS]"
click at [1046, 490] on input "33487" at bounding box center [1042, 494] width 122 height 36
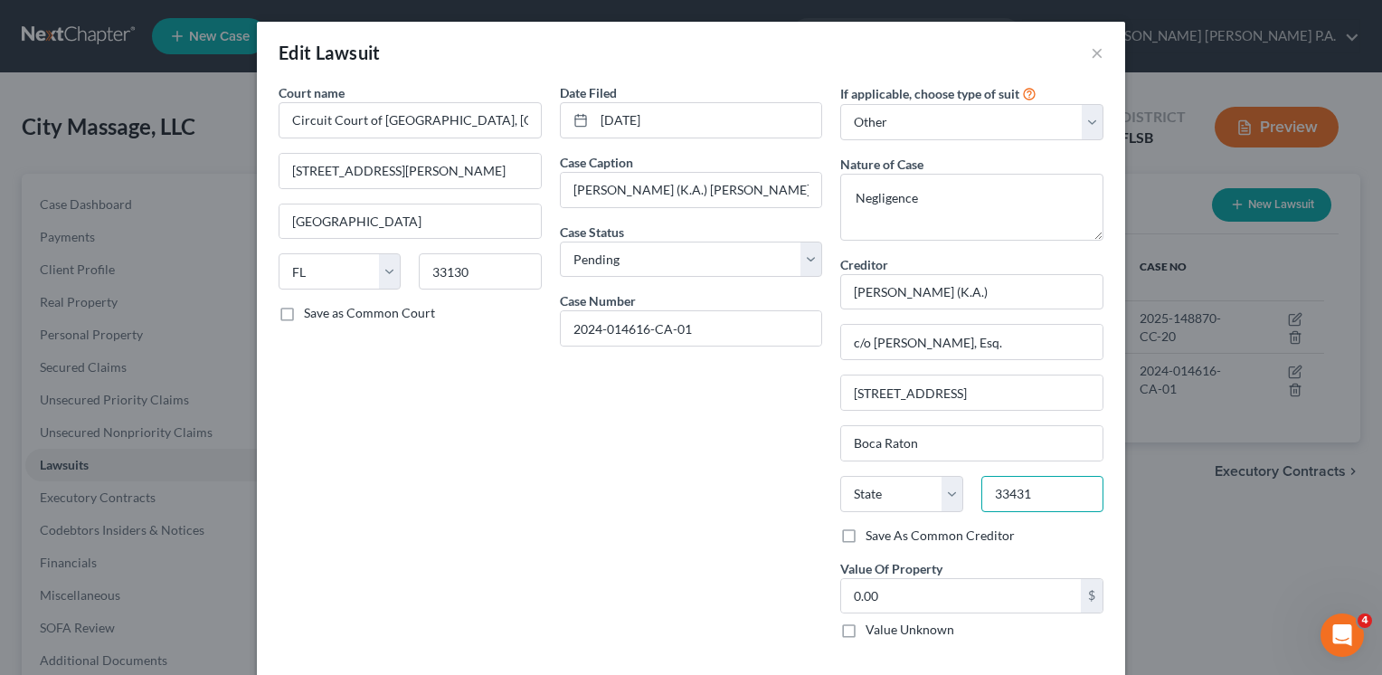
type input "33431"
select select "9"
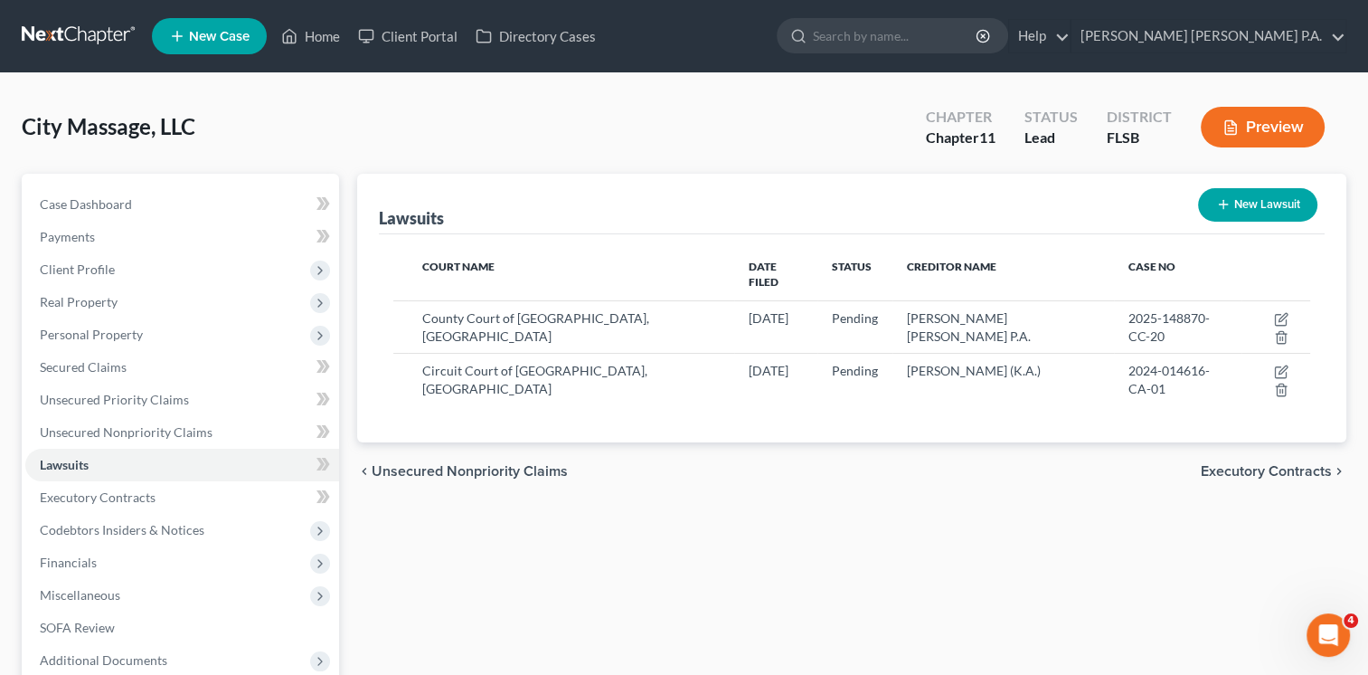
drag, startPoint x: 1372, startPoint y: 291, endPoint x: 1385, endPoint y: 354, distance: 63.7
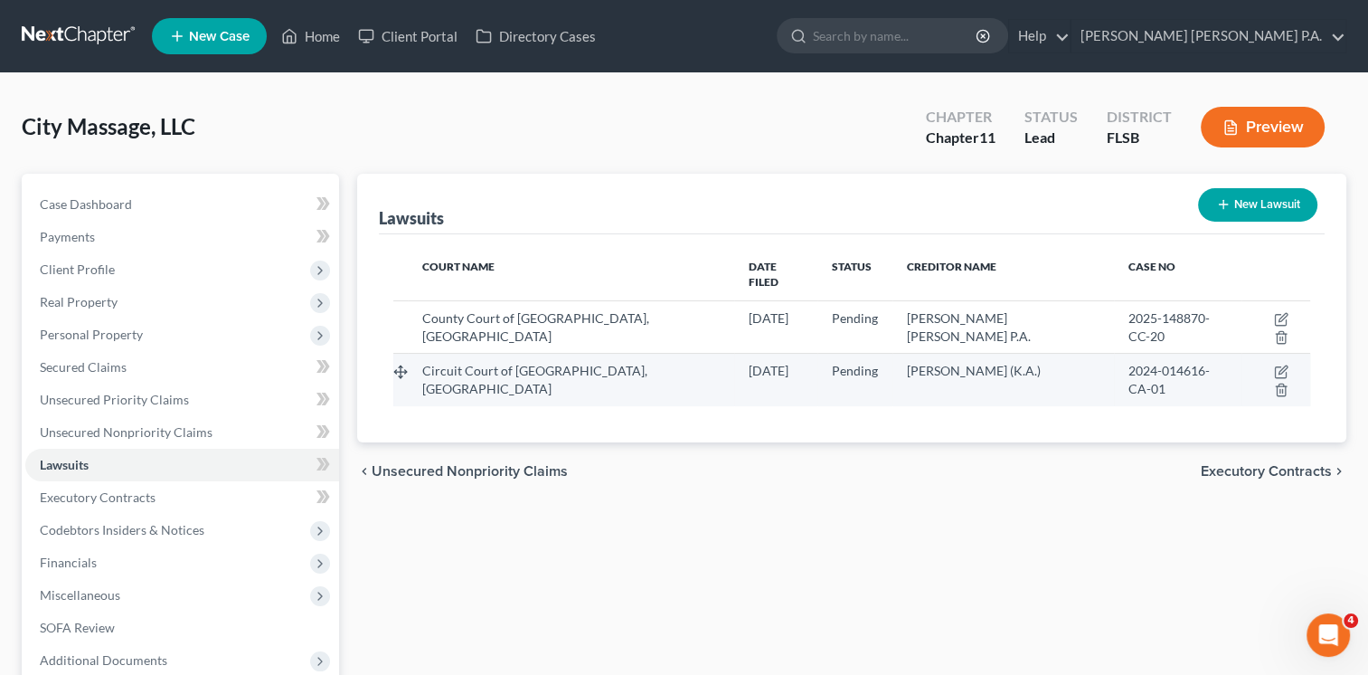
click at [1264, 354] on td at bounding box center [1276, 380] width 69 height 52
click at [1248, 354] on td at bounding box center [1276, 380] width 69 height 52
click at [1279, 366] on icon "button" at bounding box center [1283, 370] width 8 height 8
select select "9"
select select "0"
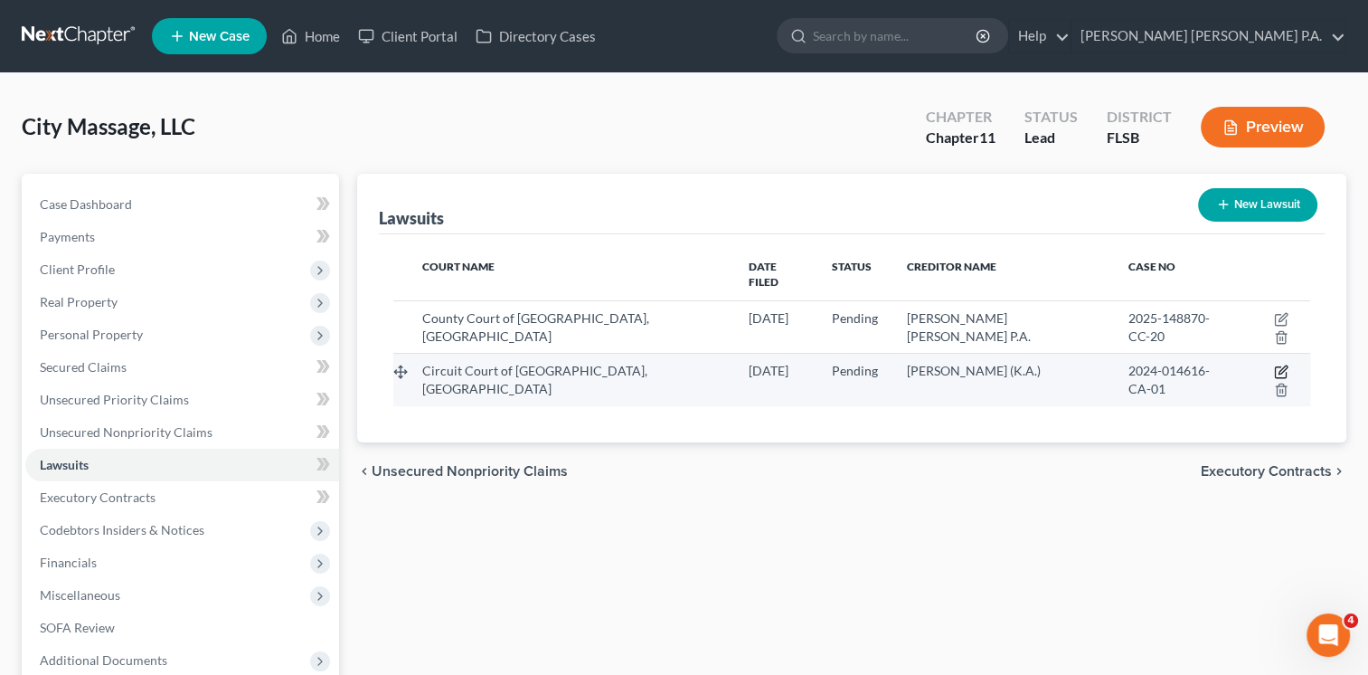
select select "3"
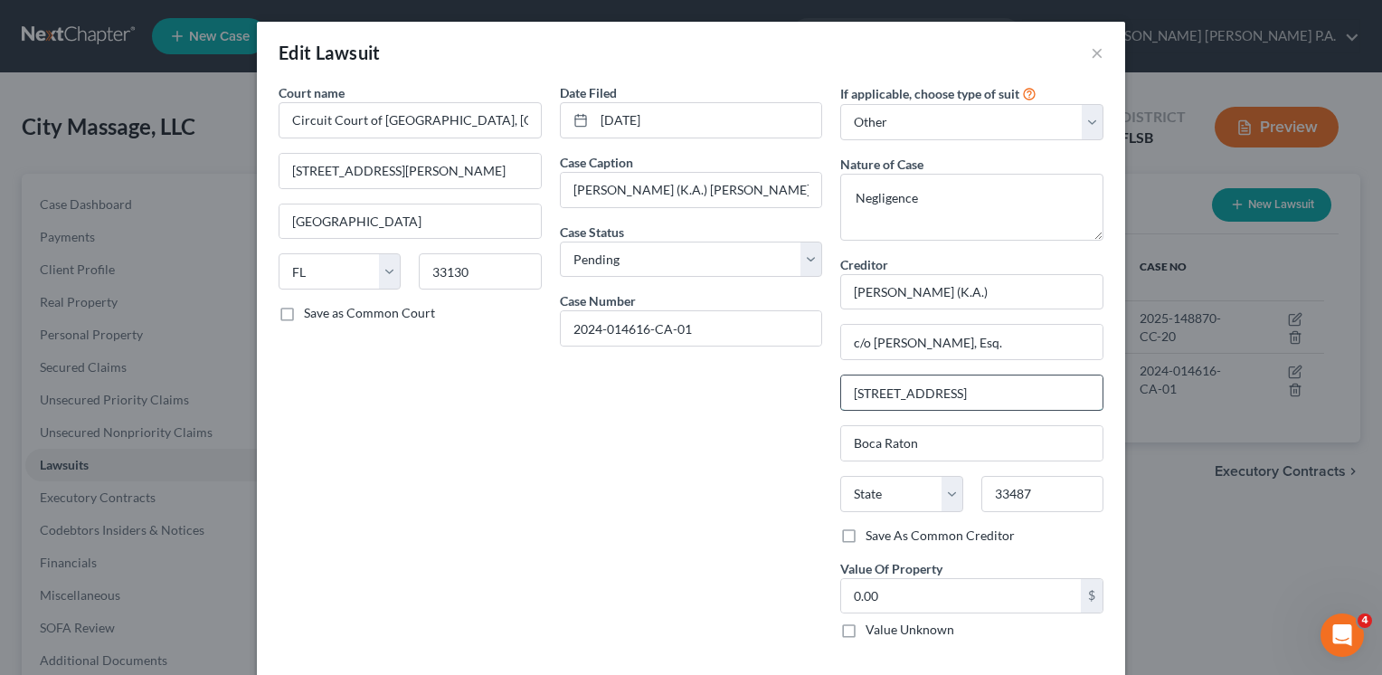
drag, startPoint x: 1079, startPoint y: 393, endPoint x: 979, endPoint y: 388, distance: 100.5
click at [1041, 389] on input "[STREET_ADDRESS]" at bounding box center [971, 392] width 261 height 34
click at [762, 72] on div "Edit Lawsuit ×" at bounding box center [691, 52] width 868 height 61
click at [747, 639] on div "Date Filed [DATE] Case Caption [PERSON_NAME] (K.A.) [PERSON_NAME] Properties [G…" at bounding box center [691, 368] width 281 height 570
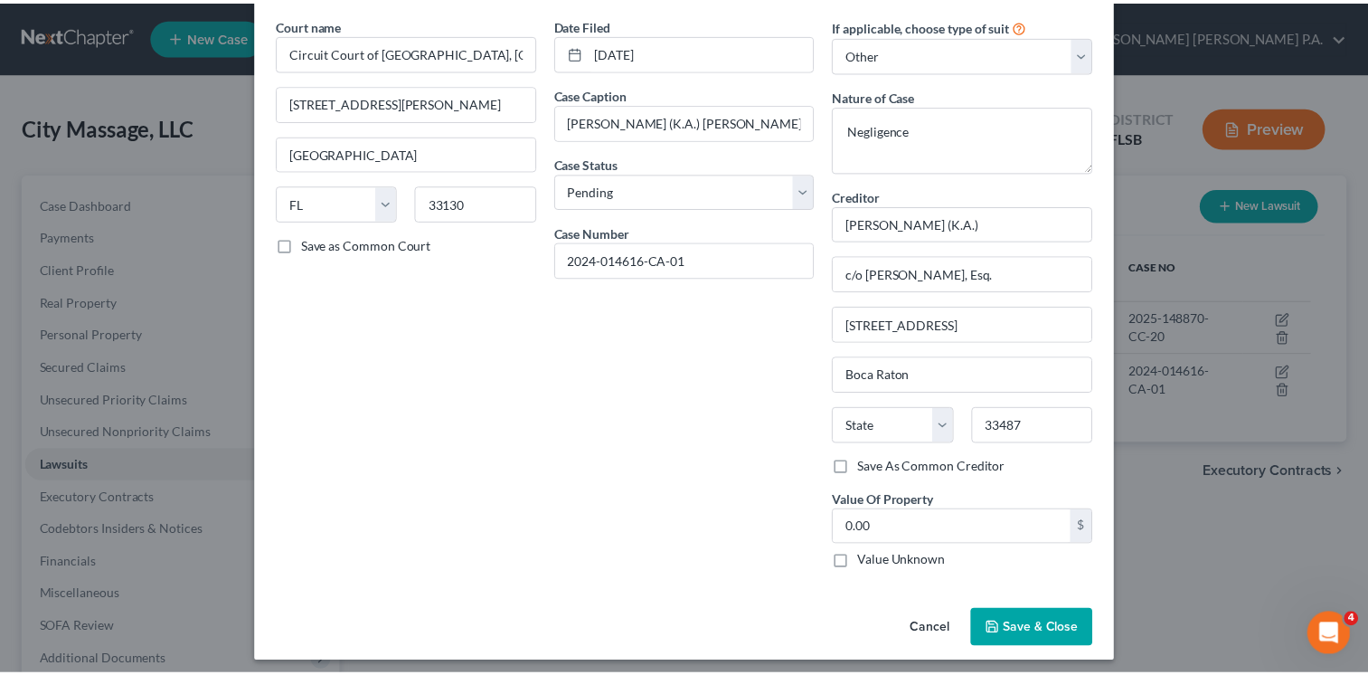
scroll to position [72, 0]
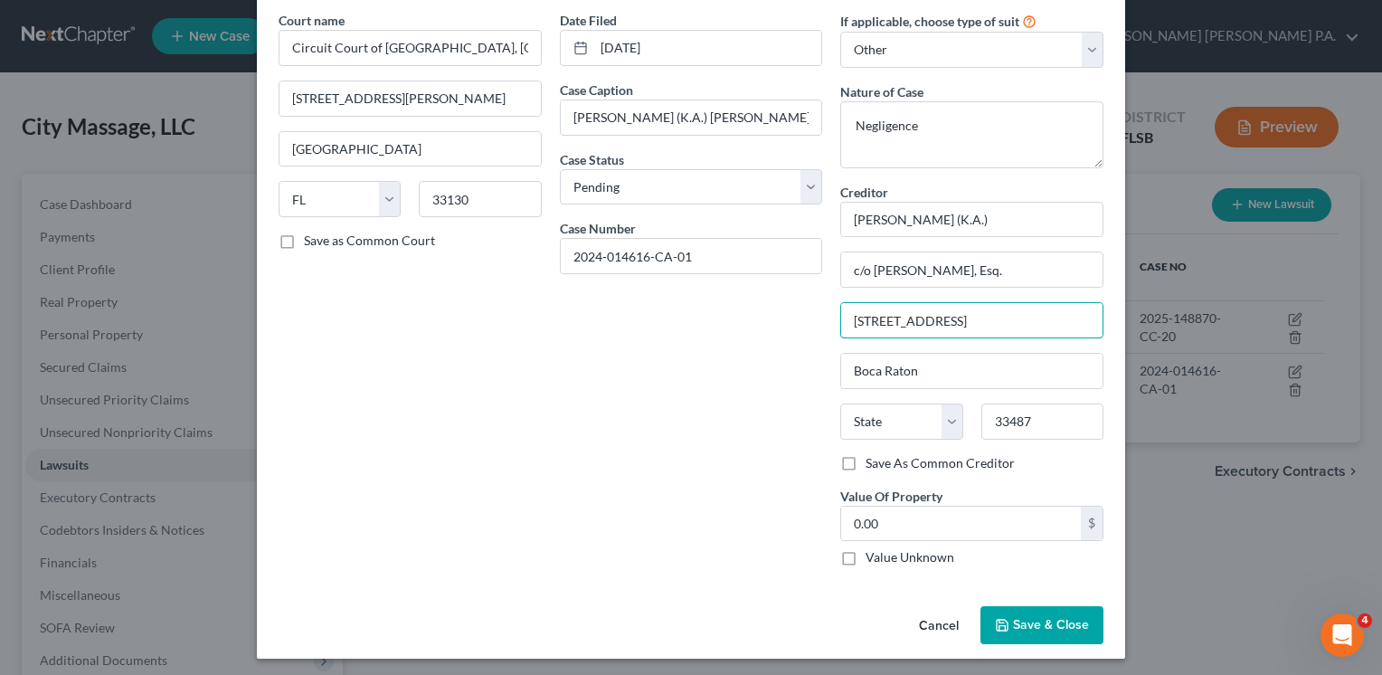
drag, startPoint x: 1072, startPoint y: 320, endPoint x: 414, endPoint y: 441, distance: 668.6
click at [414, 441] on div "Court name * Circuit Court of [GEOGRAPHIC_DATA], [GEOGRAPHIC_DATA] [GEOGRAPHIC_…" at bounding box center [691, 296] width 843 height 570
paste input "[STREET_ADDRESS]"
type input "[STREET_ADDRESS]"
click at [1043, 418] on input "33487" at bounding box center [1042, 421] width 122 height 36
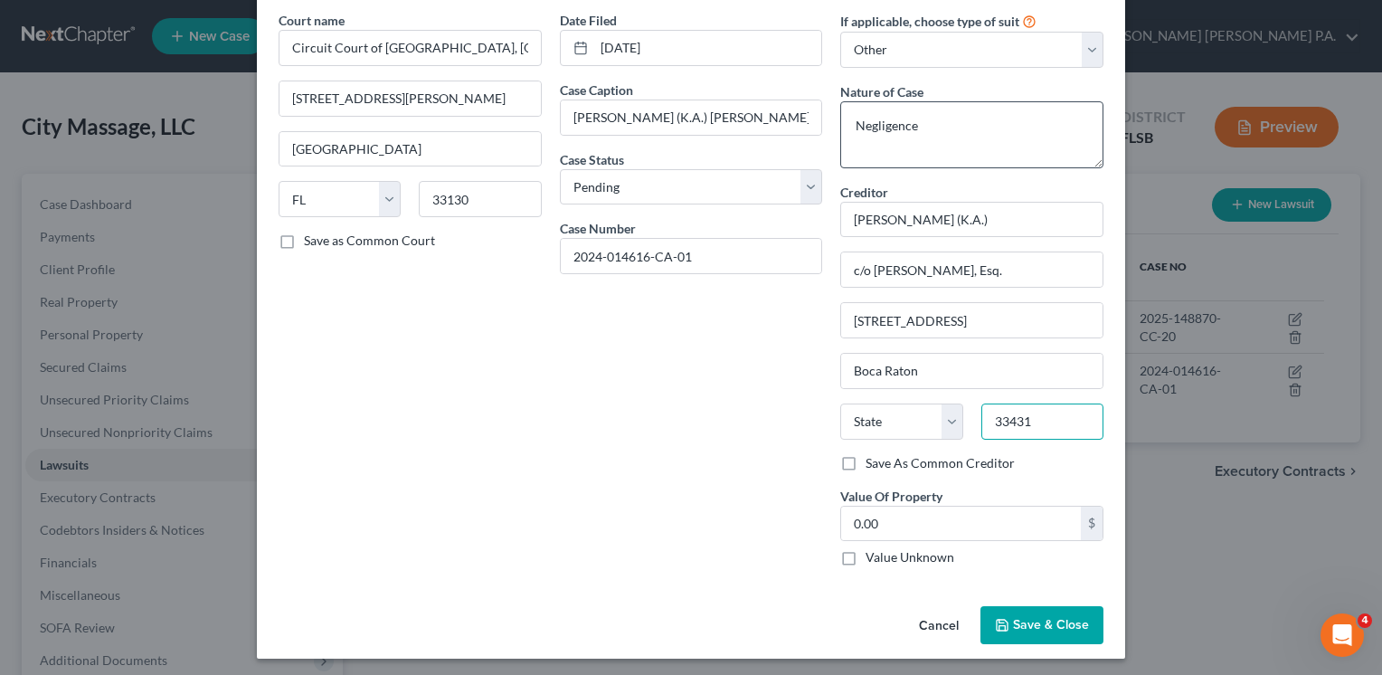
type input "33431"
select select "9"
drag, startPoint x: 937, startPoint y: 128, endPoint x: 36, endPoint y: 260, distance: 910.4
click at [36, 260] on div "Edit Lawsuit × Court name * Circuit Court of [GEOGRAPHIC_DATA], [GEOGRAPHIC_DAT…" at bounding box center [691, 337] width 1382 height 675
type textarea "Personal injury"
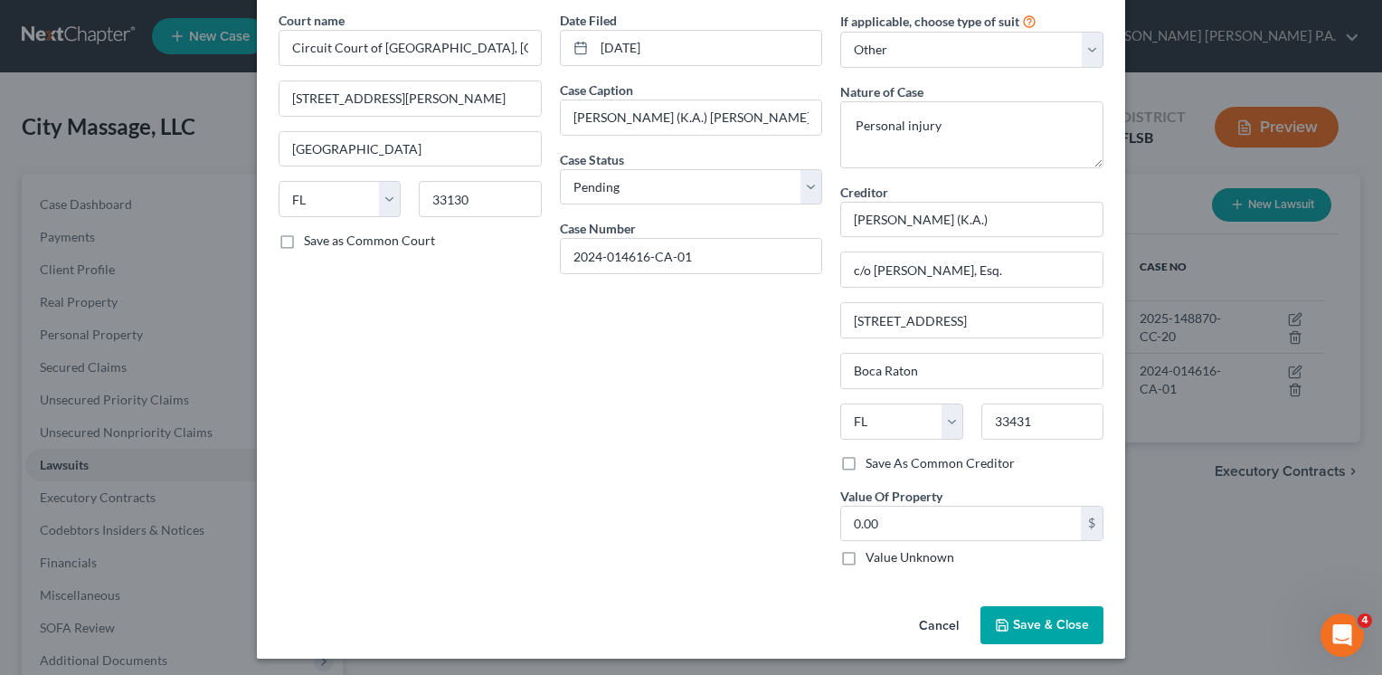
click at [1013, 617] on span "Save & Close" at bounding box center [1051, 624] width 76 height 15
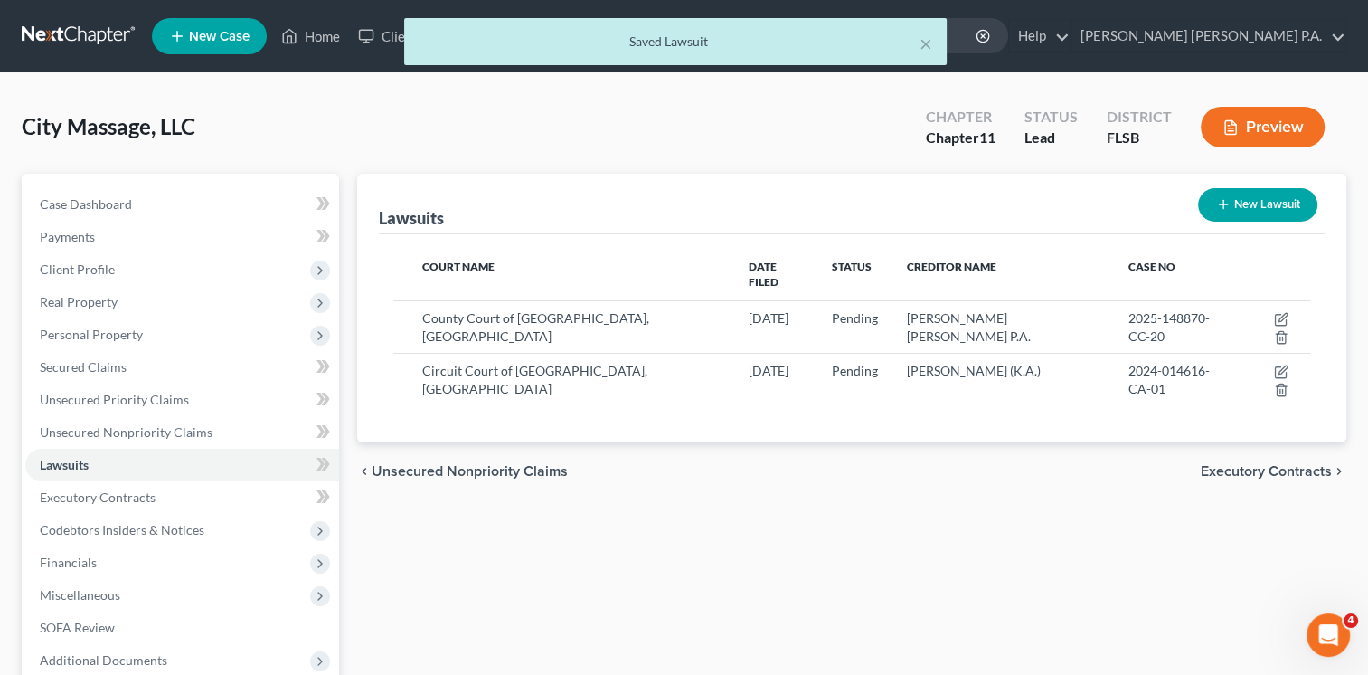
click at [1248, 139] on button "Preview" at bounding box center [1263, 127] width 124 height 41
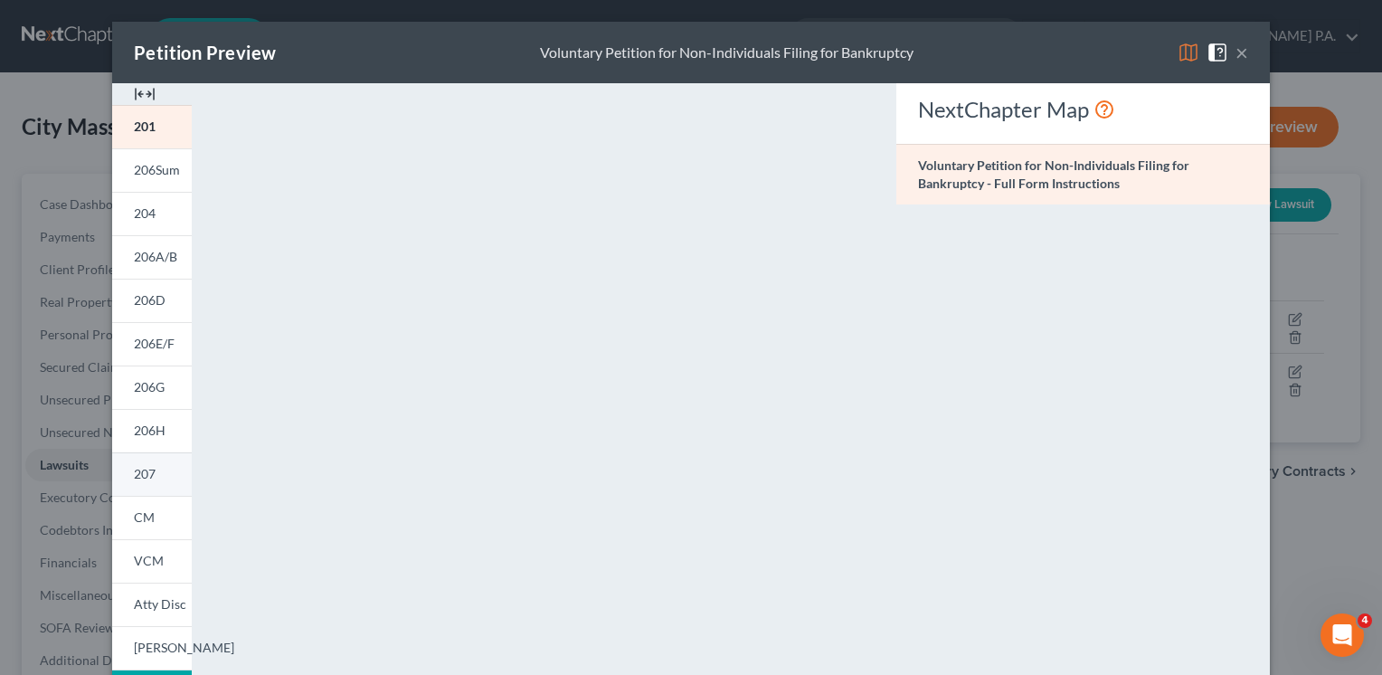
click at [143, 469] on span "207" at bounding box center [145, 473] width 22 height 15
click at [1235, 57] on button "×" at bounding box center [1241, 53] width 13 height 22
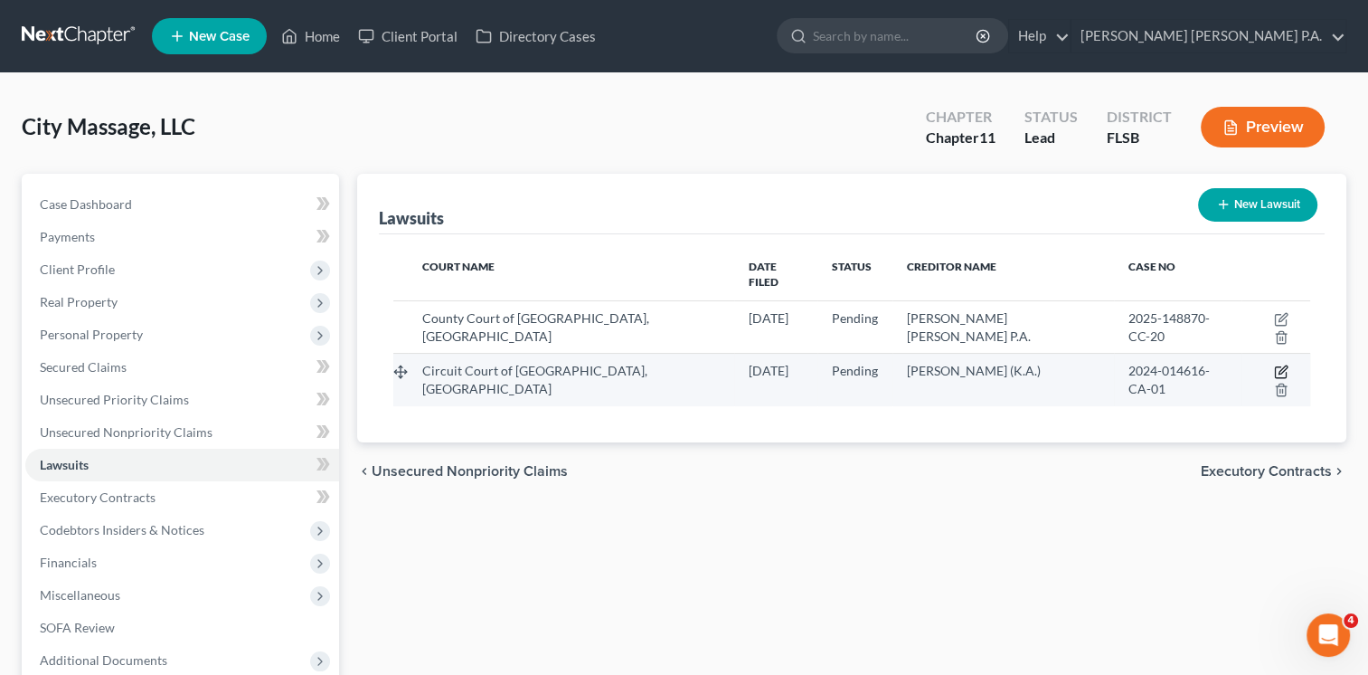
click at [1279, 366] on icon "button" at bounding box center [1283, 370] width 8 height 8
select select "9"
select select "0"
select select "3"
select select "9"
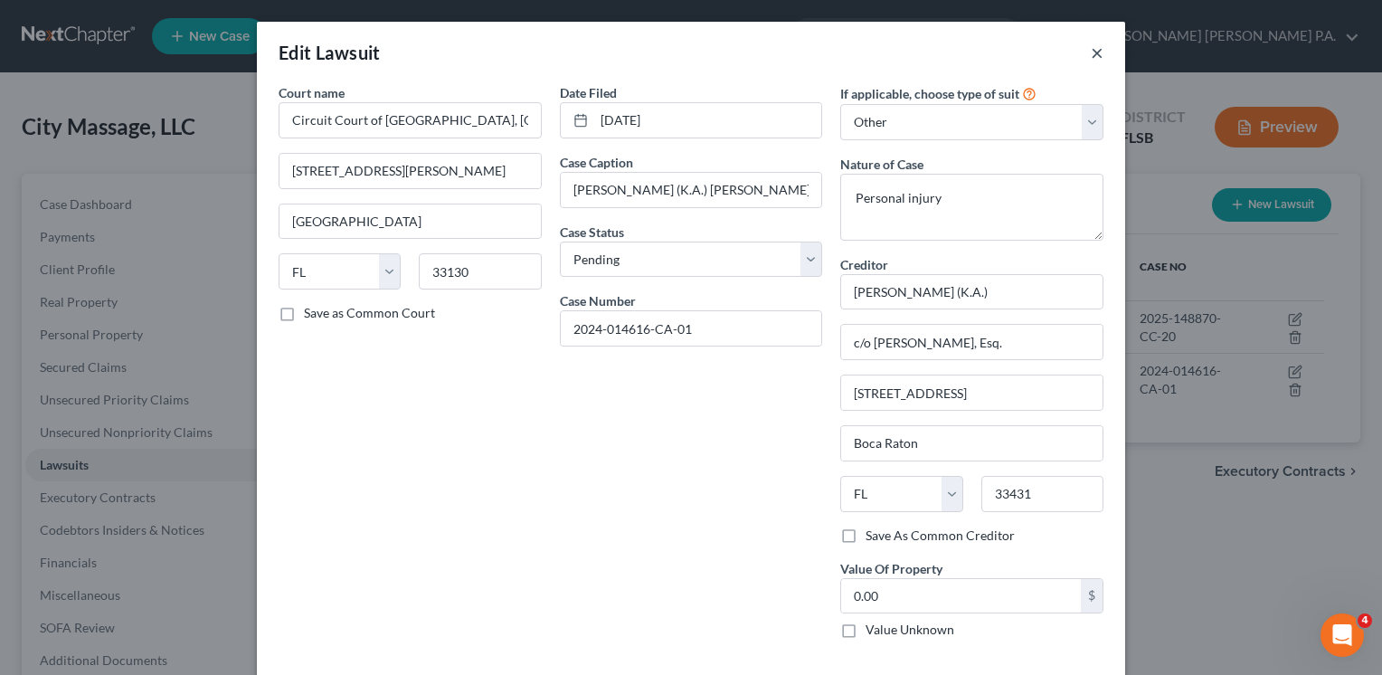
click at [1091, 52] on button "×" at bounding box center [1097, 53] width 13 height 22
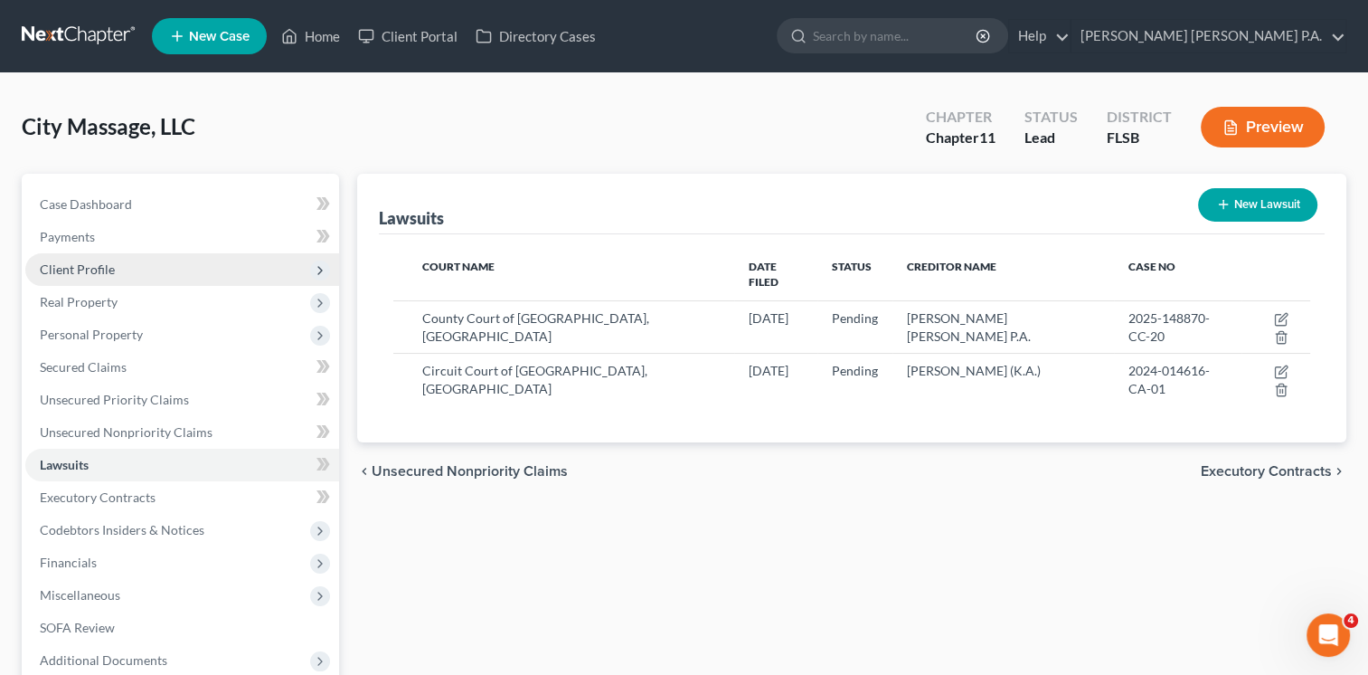
click at [89, 267] on span "Client Profile" at bounding box center [77, 268] width 75 height 15
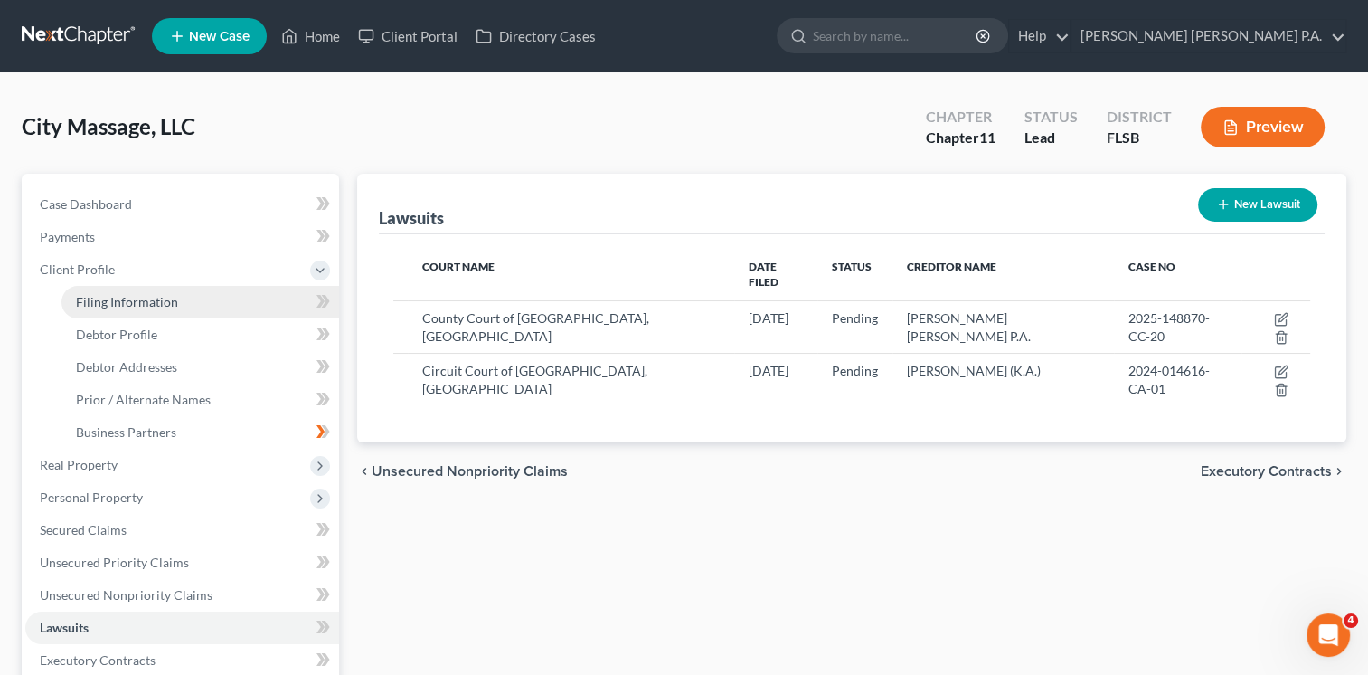
click at [124, 298] on span "Filing Information" at bounding box center [127, 301] width 102 height 15
select select "3"
select select "1"
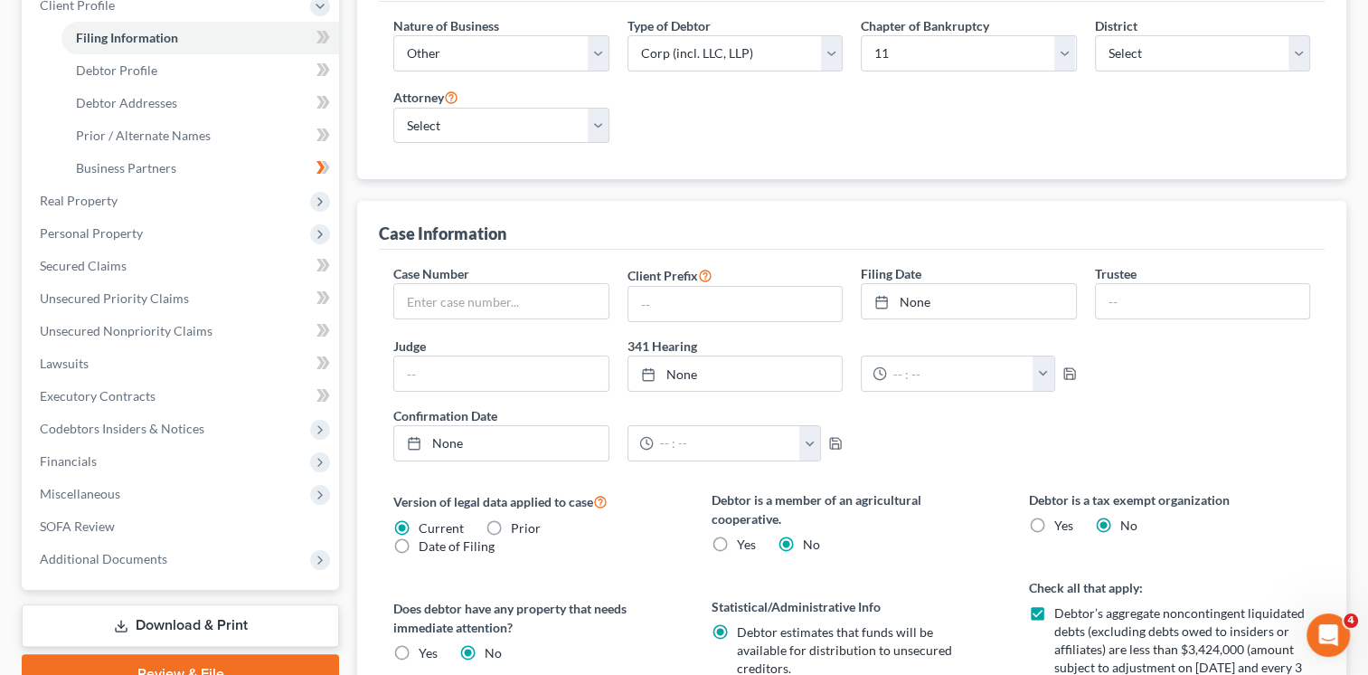
scroll to position [262, 0]
click at [552, 297] on input "text" at bounding box center [500, 303] width 213 height 34
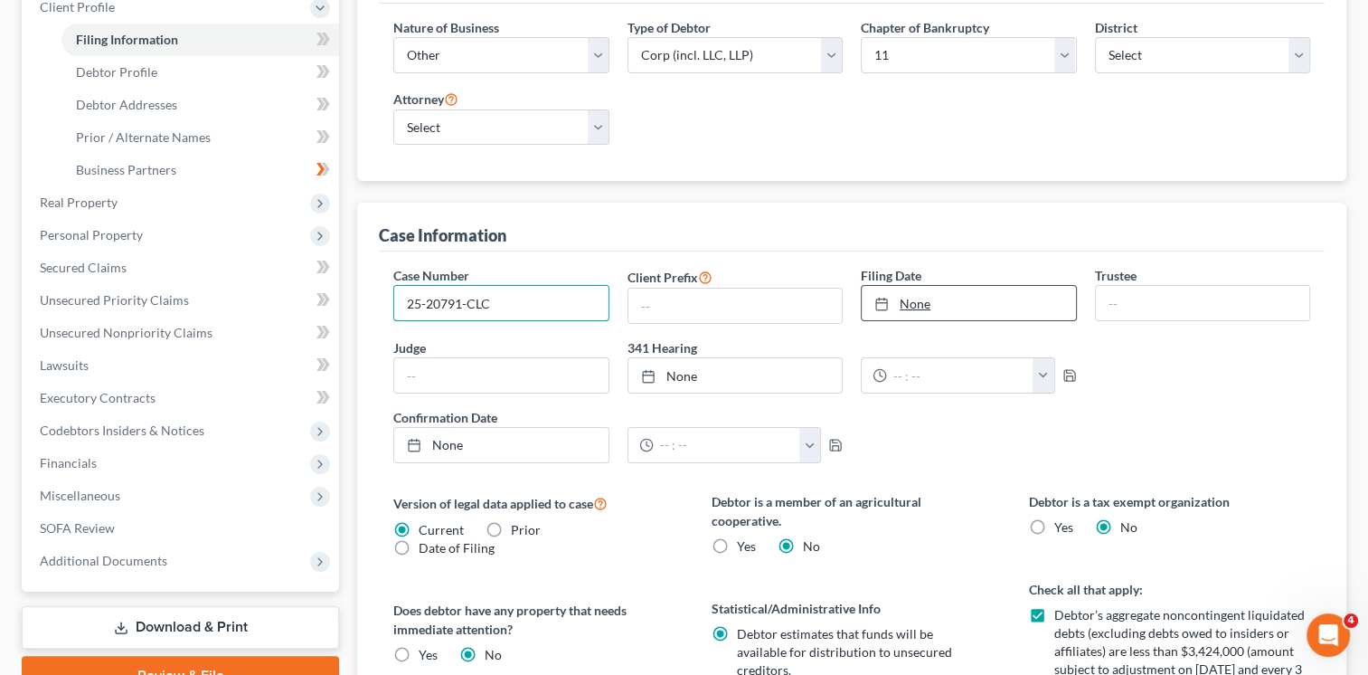
type input "25-20791-CLC"
type input "[DATE]"
click at [944, 302] on link "None" at bounding box center [968, 303] width 213 height 34
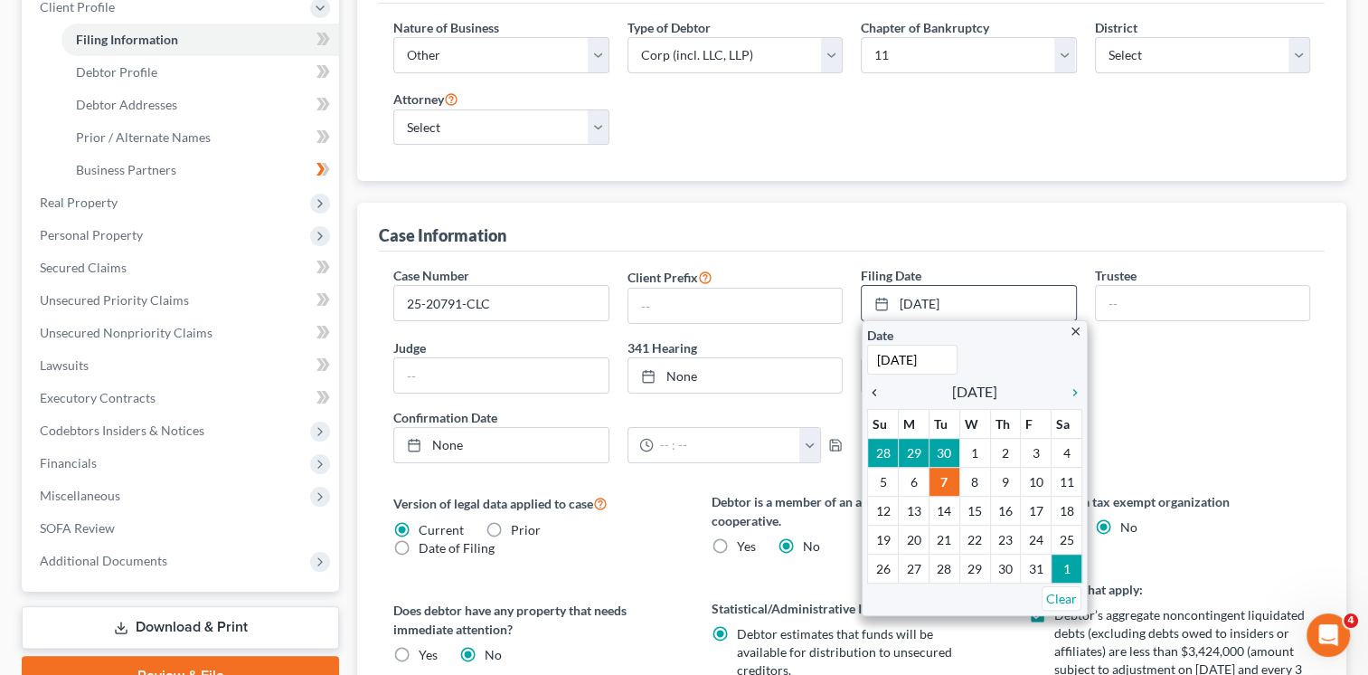
click at [868, 389] on icon "chevron_left" at bounding box center [879, 392] width 24 height 14
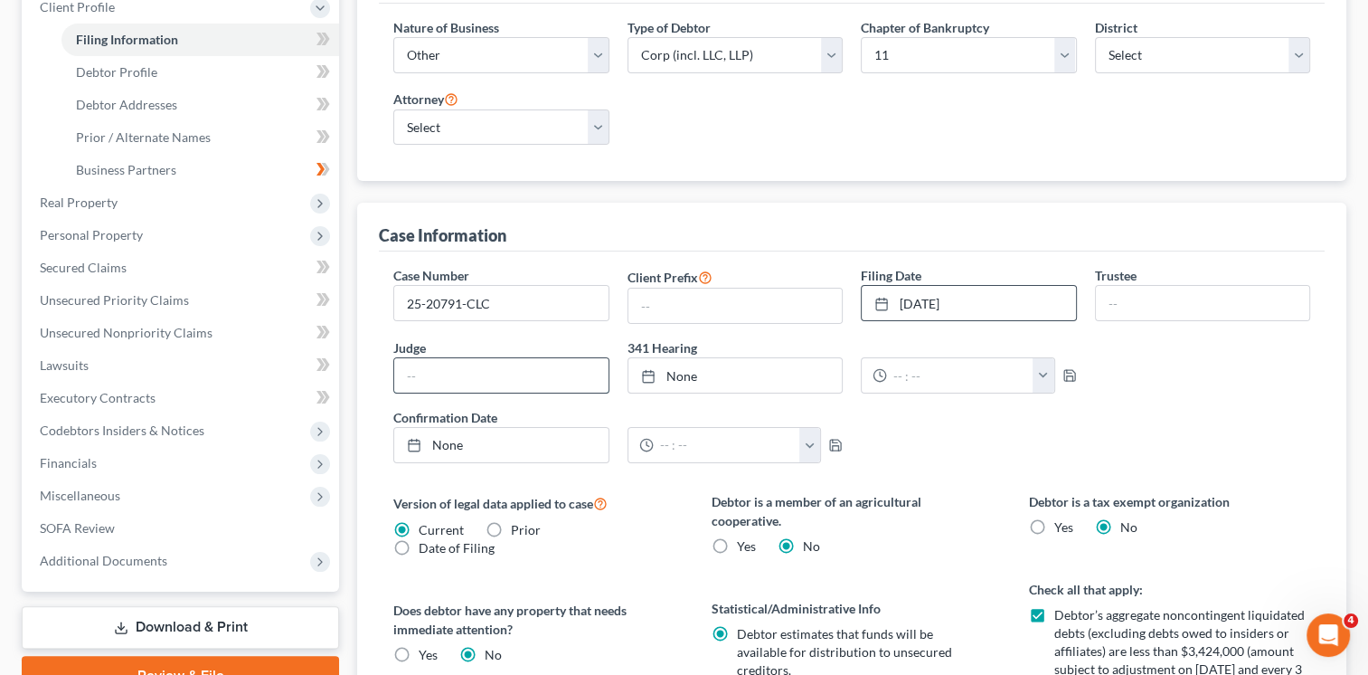
click at [449, 372] on input "text" at bounding box center [500, 375] width 213 height 34
type input "[PERSON_NAME]"
click at [684, 373] on link "[DATE]" at bounding box center [735, 375] width 213 height 34
click at [916, 371] on input "text" at bounding box center [960, 375] width 147 height 34
click at [1045, 374] on button "button" at bounding box center [1044, 375] width 22 height 34
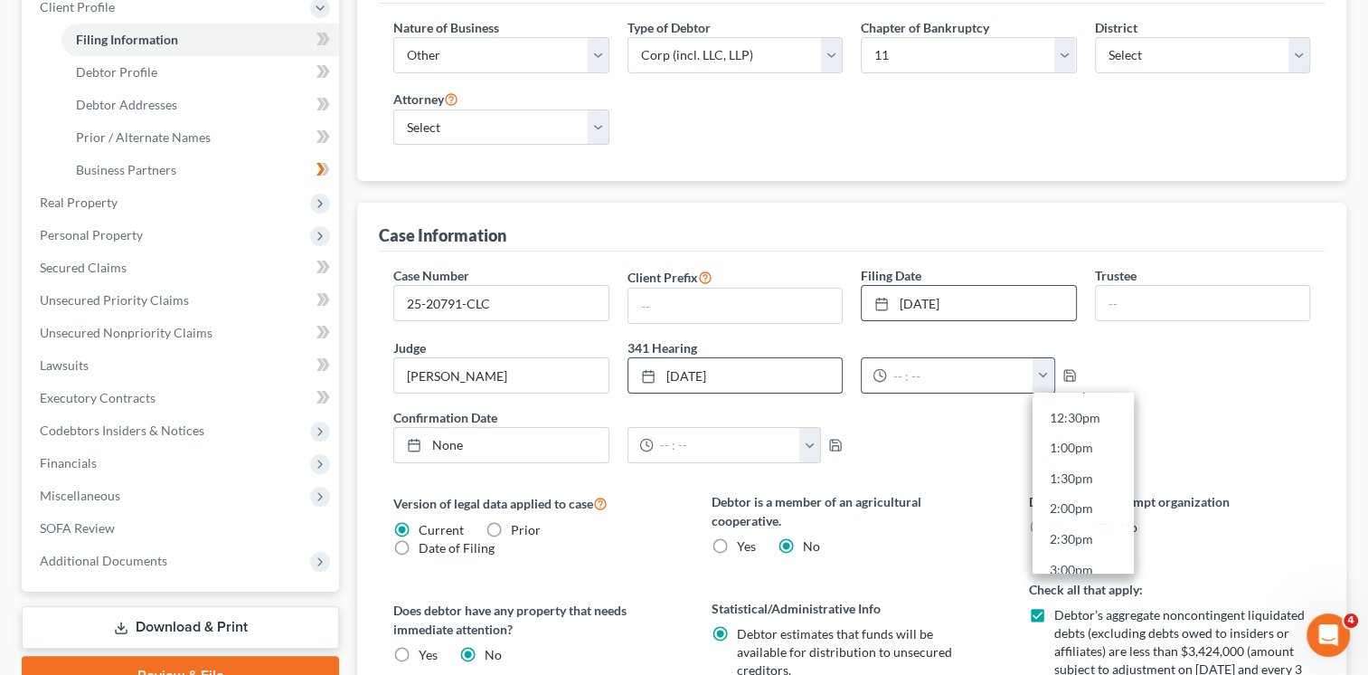
scroll to position [772, 0]
click at [1077, 427] on link "1:00pm" at bounding box center [1083, 433] width 101 height 31
type input "1:00pm"
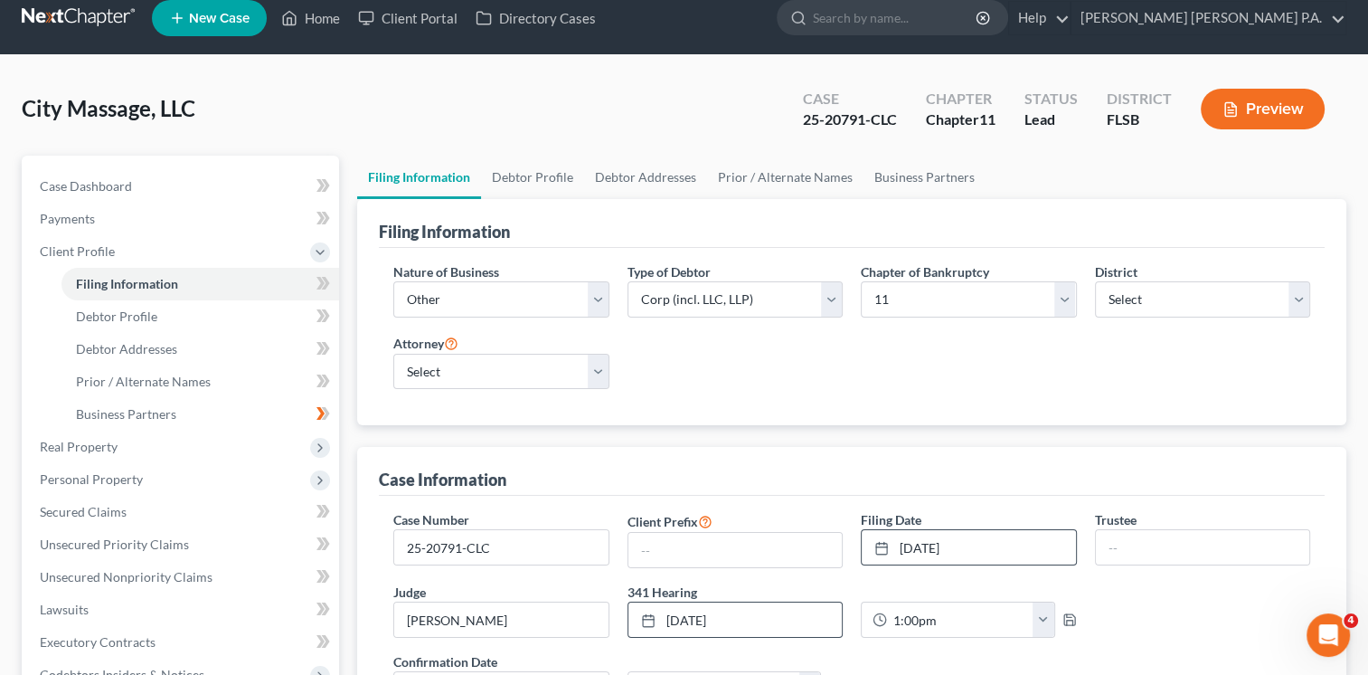
scroll to position [20, 0]
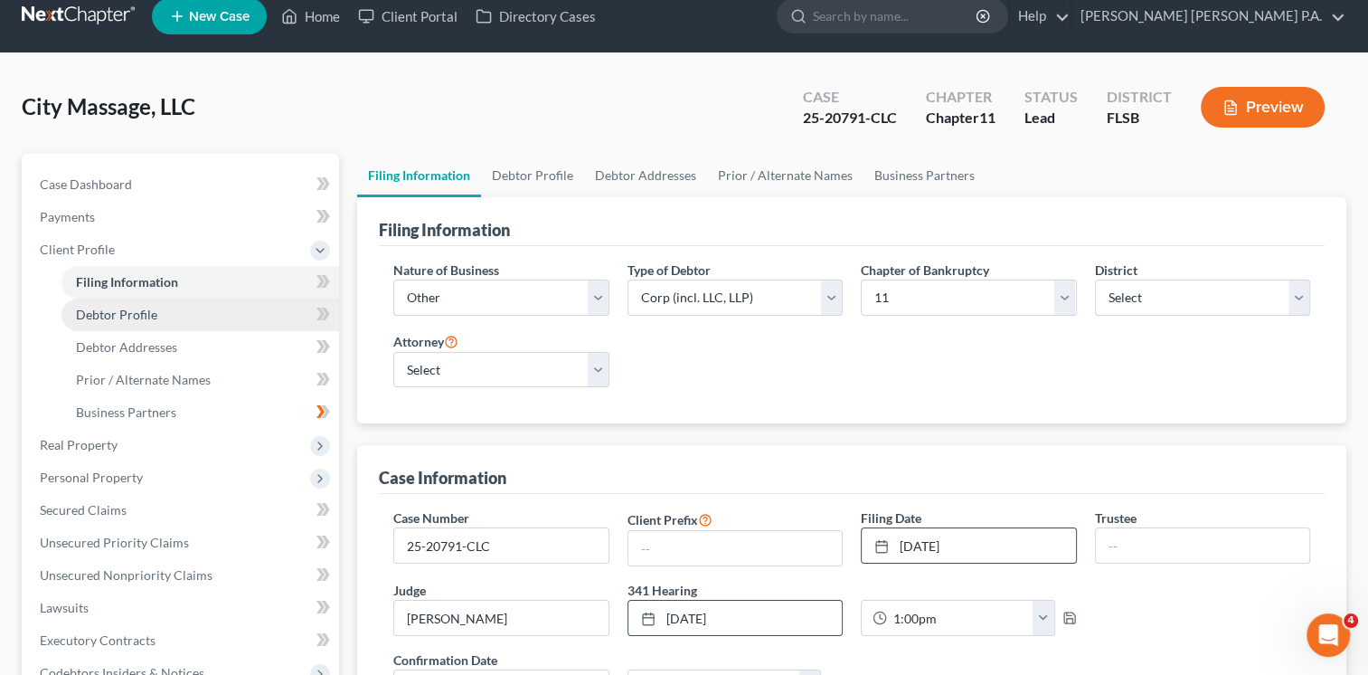
click at [101, 313] on span "Debtor Profile" at bounding box center [116, 314] width 81 height 15
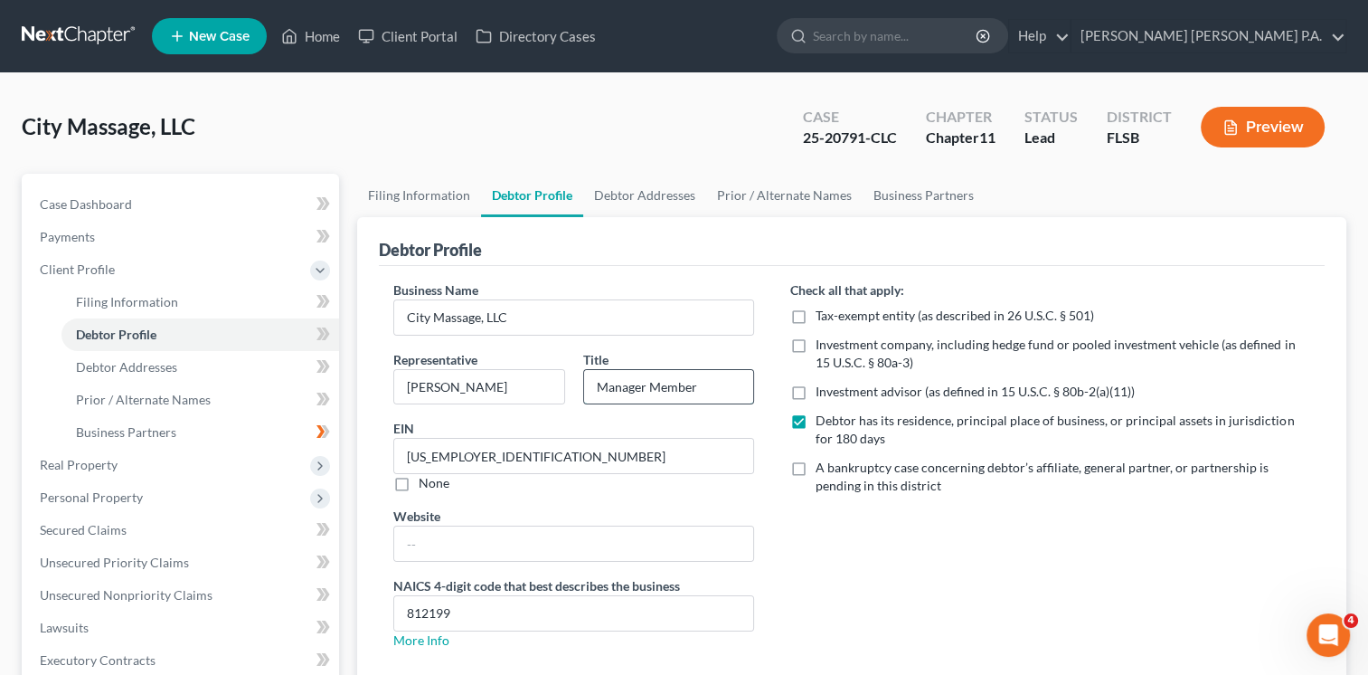
click at [597, 385] on input "Manager Member" at bounding box center [669, 387] width 170 height 34
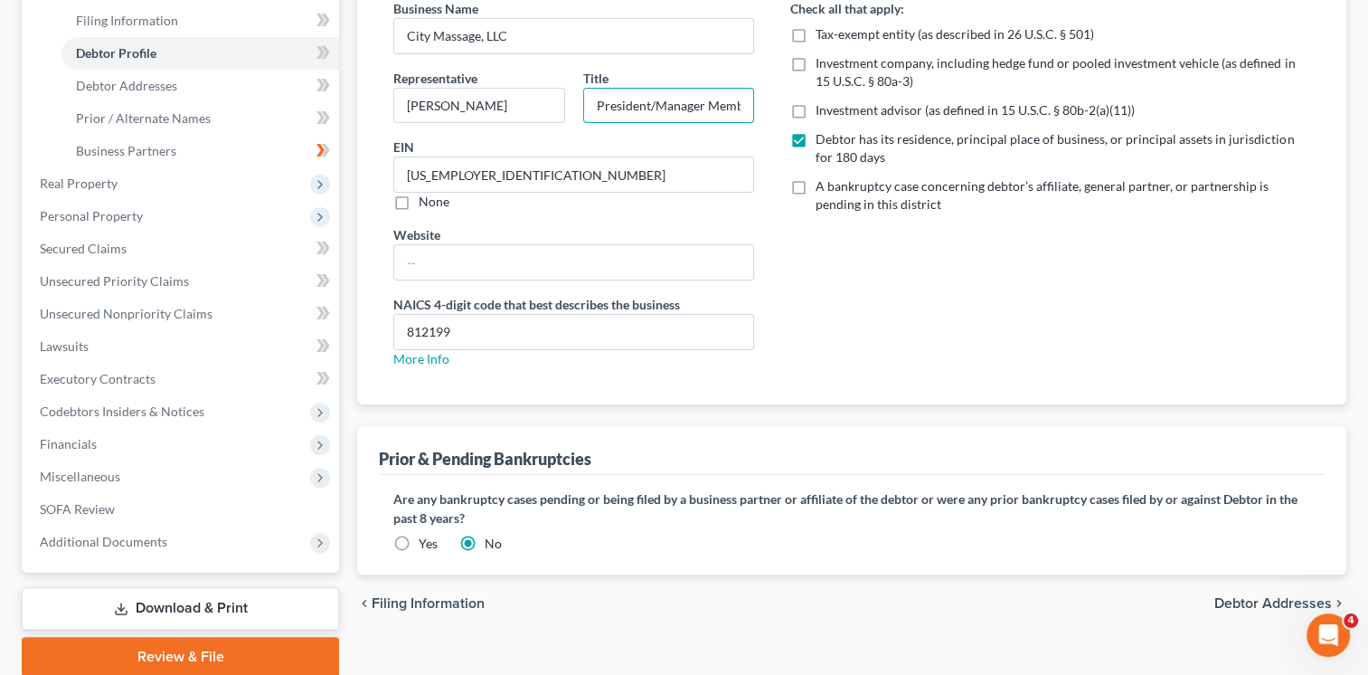
scroll to position [292, 0]
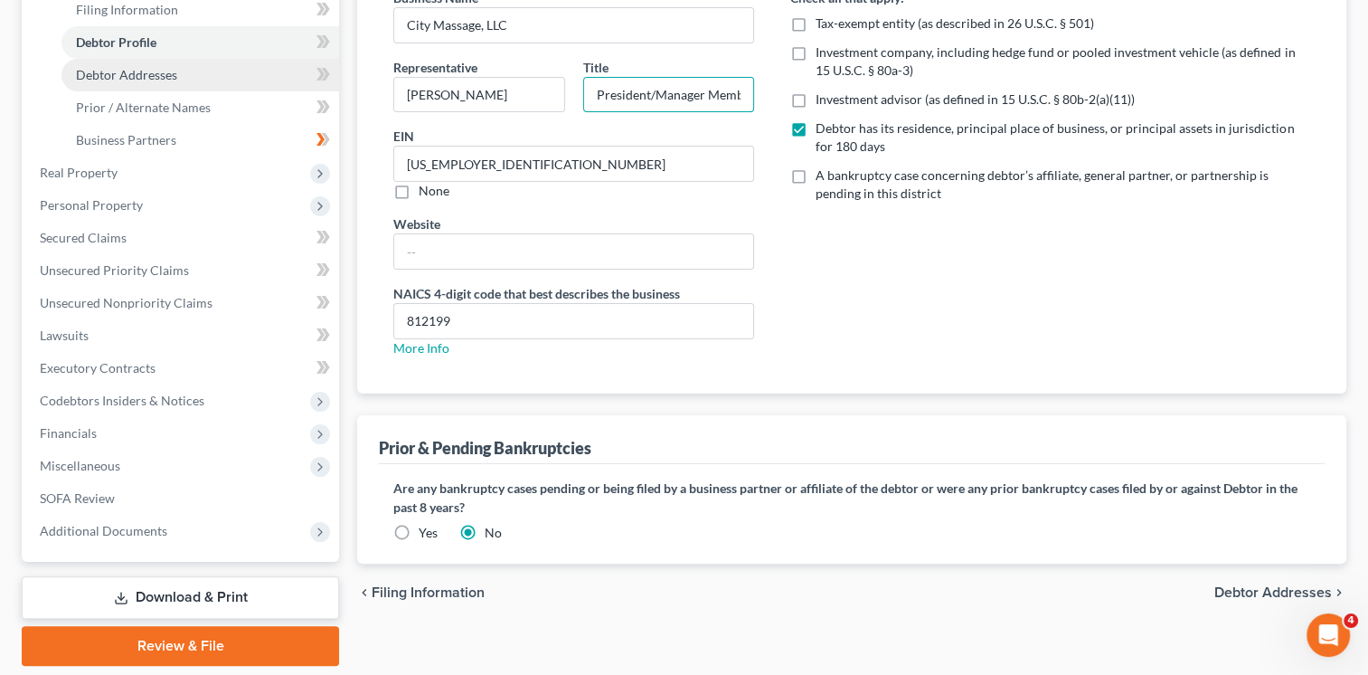
type input "President/Manager Member"
click at [138, 71] on span "Debtor Addresses" at bounding box center [126, 74] width 101 height 15
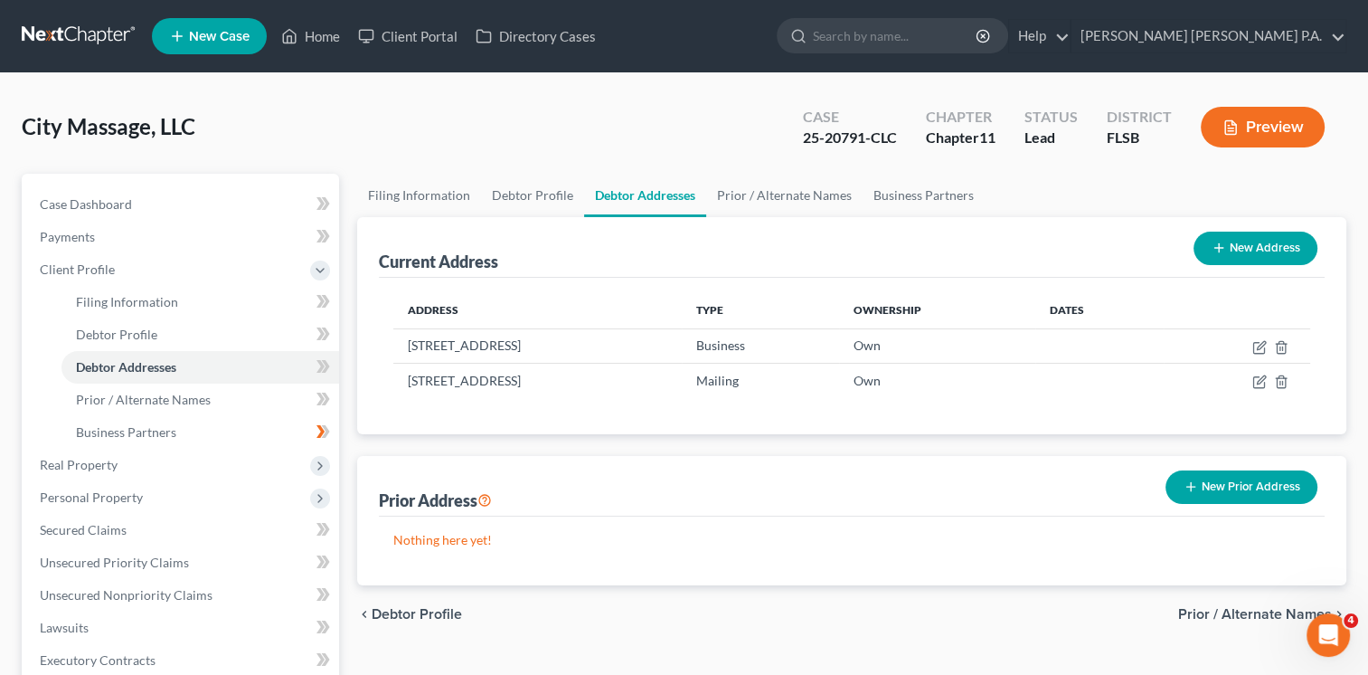
click at [838, 486] on div "Prior Address New Prior Address" at bounding box center [852, 486] width 946 height 61
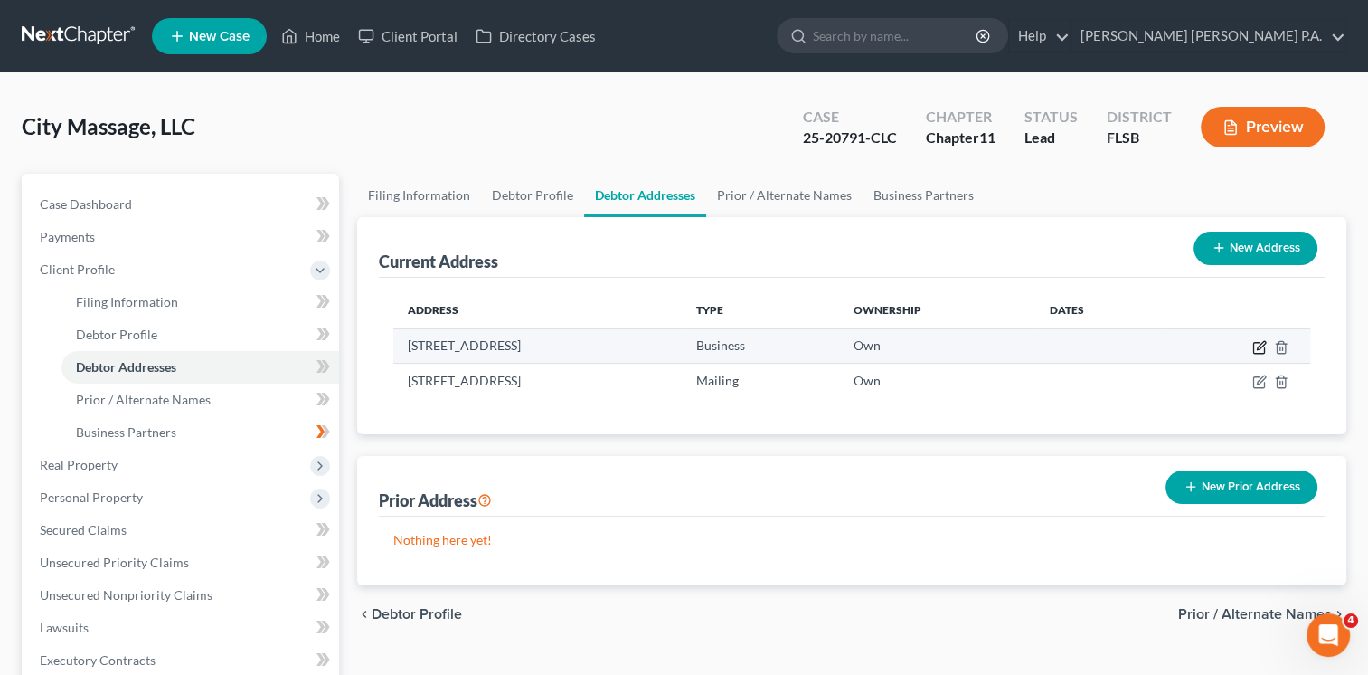
click at [1256, 343] on icon "button" at bounding box center [1260, 347] width 14 height 14
select select "9"
select select "42"
select select "0"
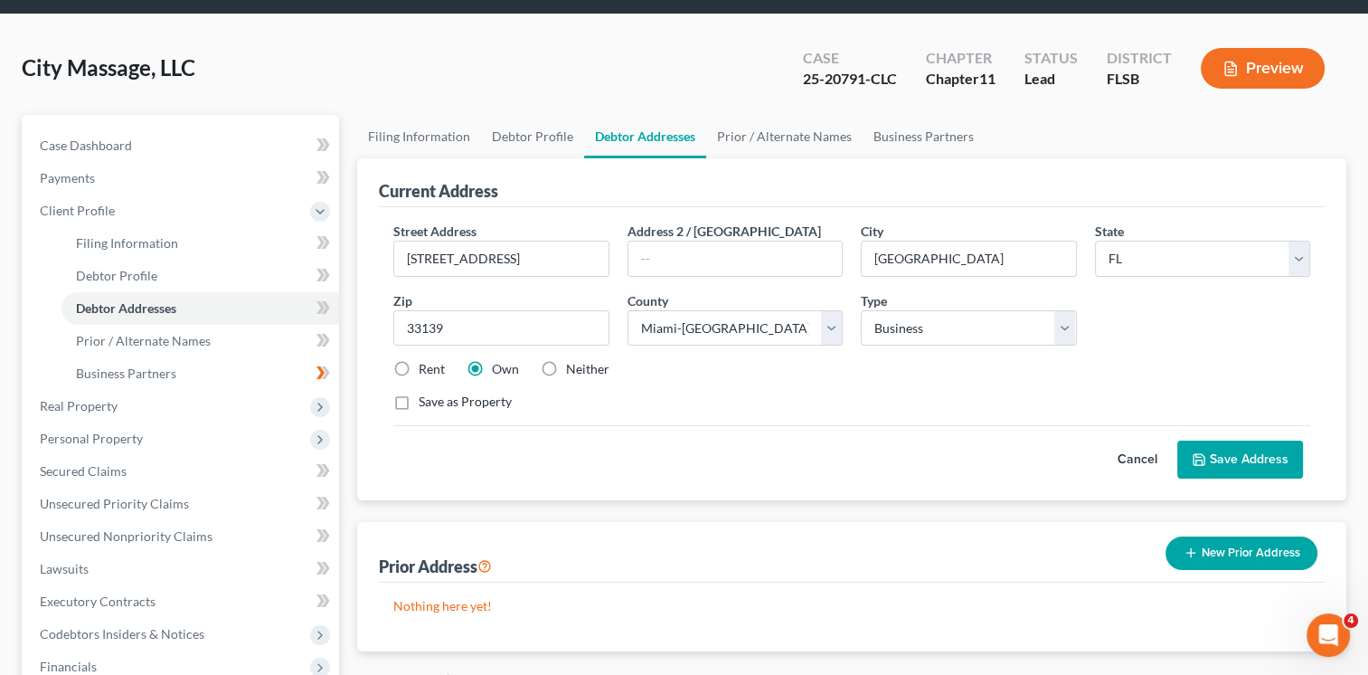
scroll to position [60, 0]
click at [1146, 458] on button "Cancel" at bounding box center [1138, 458] width 80 height 36
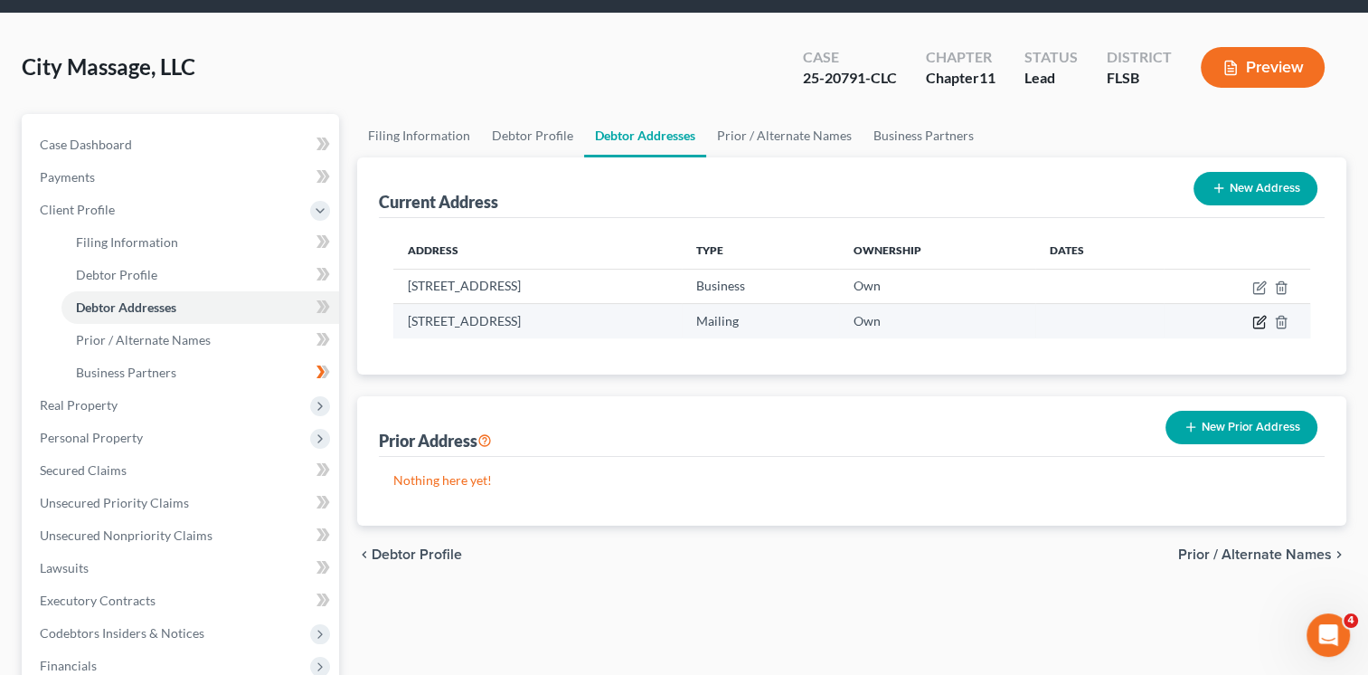
click at [1256, 320] on icon "button" at bounding box center [1260, 322] width 14 height 14
select select "9"
select select "42"
select select "1"
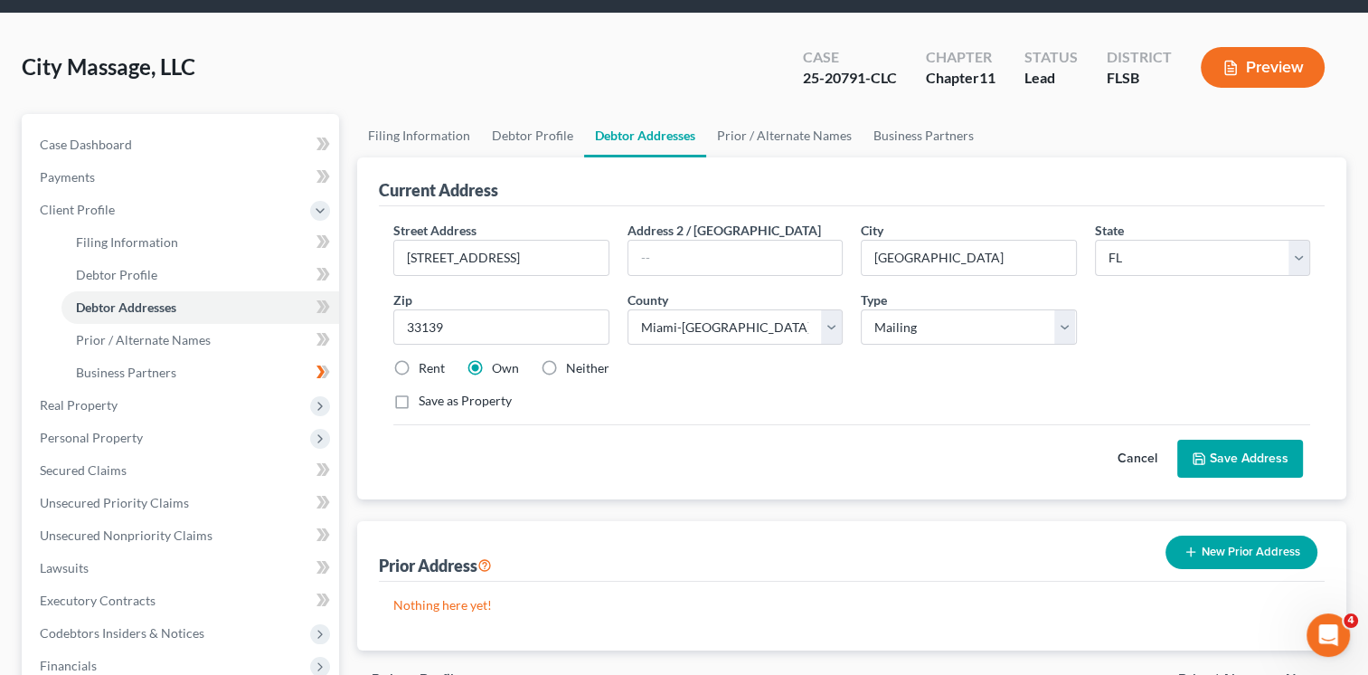
click at [1132, 453] on button "Cancel" at bounding box center [1138, 458] width 80 height 36
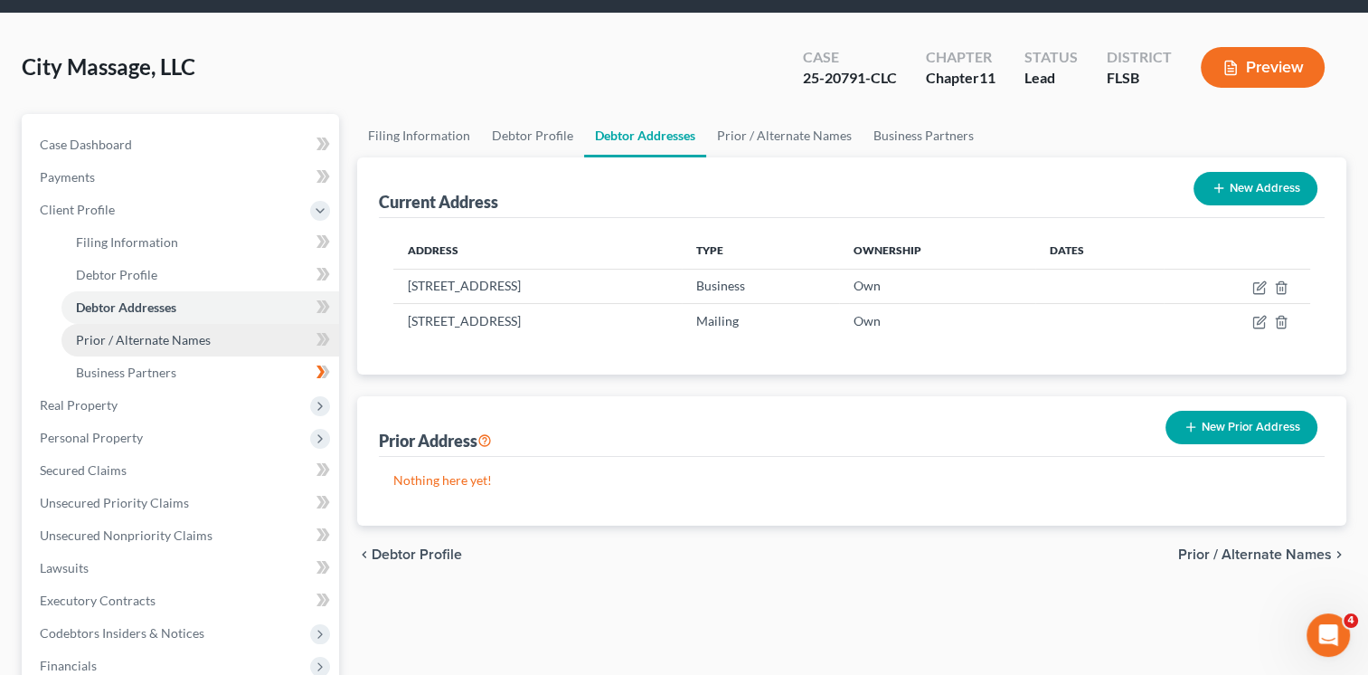
click at [158, 343] on span "Prior / Alternate Names" at bounding box center [143, 339] width 135 height 15
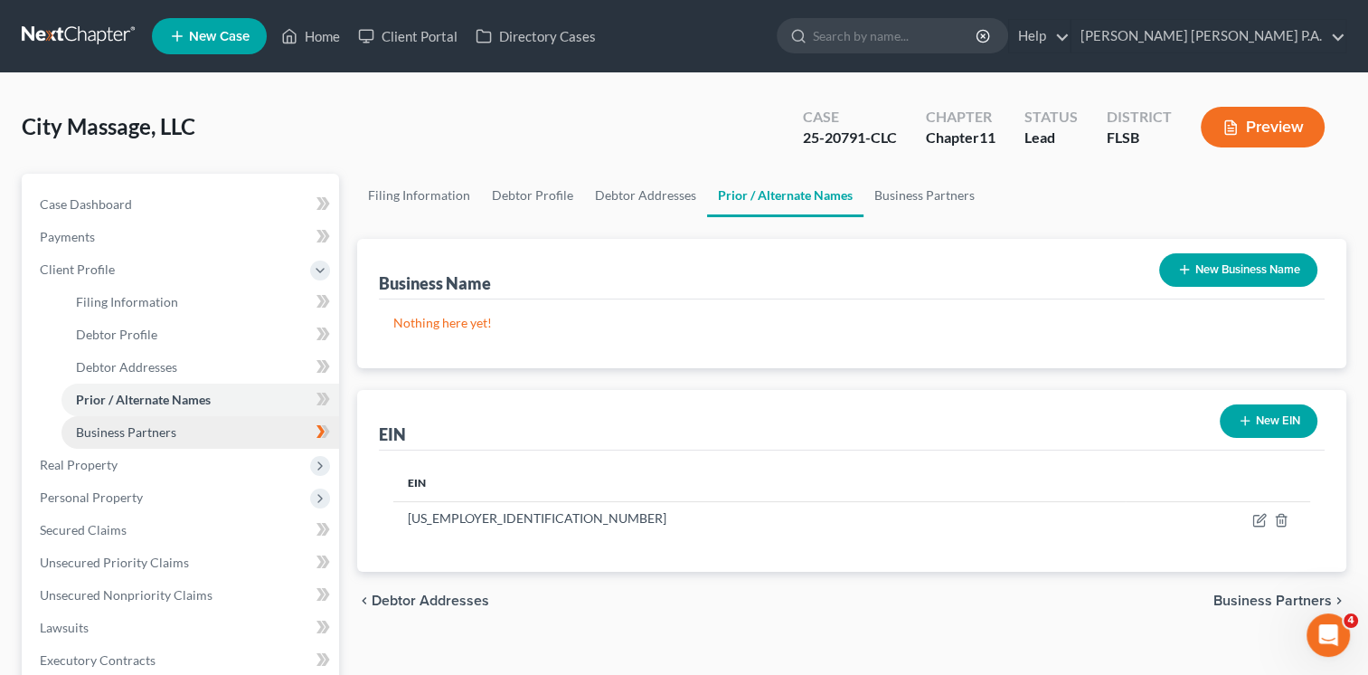
click at [178, 428] on link "Business Partners" at bounding box center [200, 432] width 278 height 33
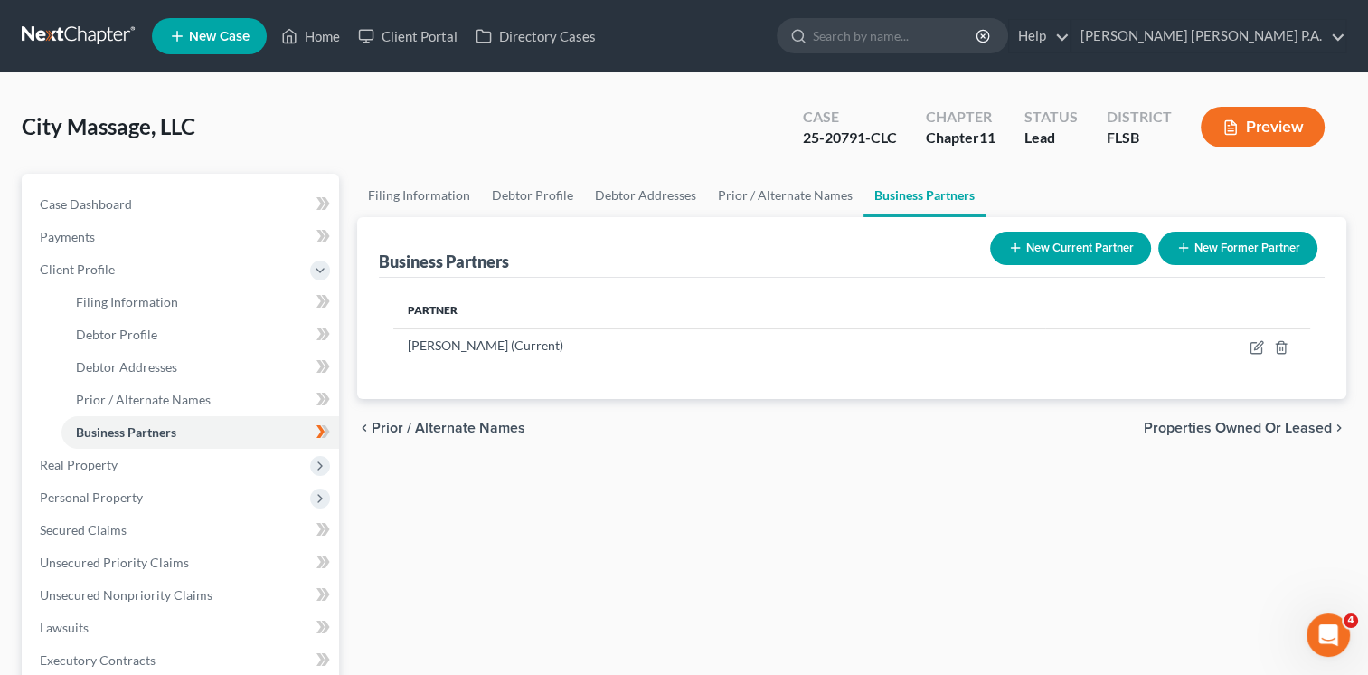
click at [991, 433] on div "chevron_left Prior / Alternate Names Properties Owned or Leased chevron_right" at bounding box center [851, 428] width 989 height 58
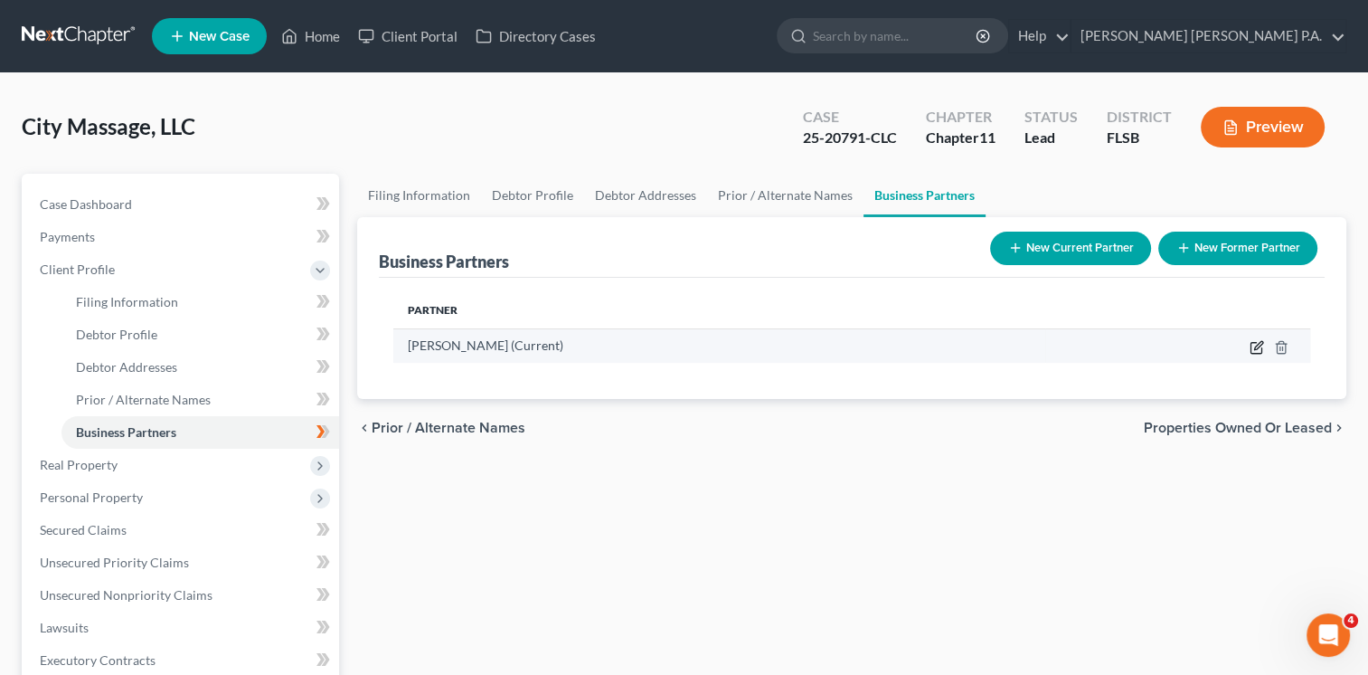
click at [1256, 343] on icon "button" at bounding box center [1257, 347] width 14 height 14
select select "9"
select select "3"
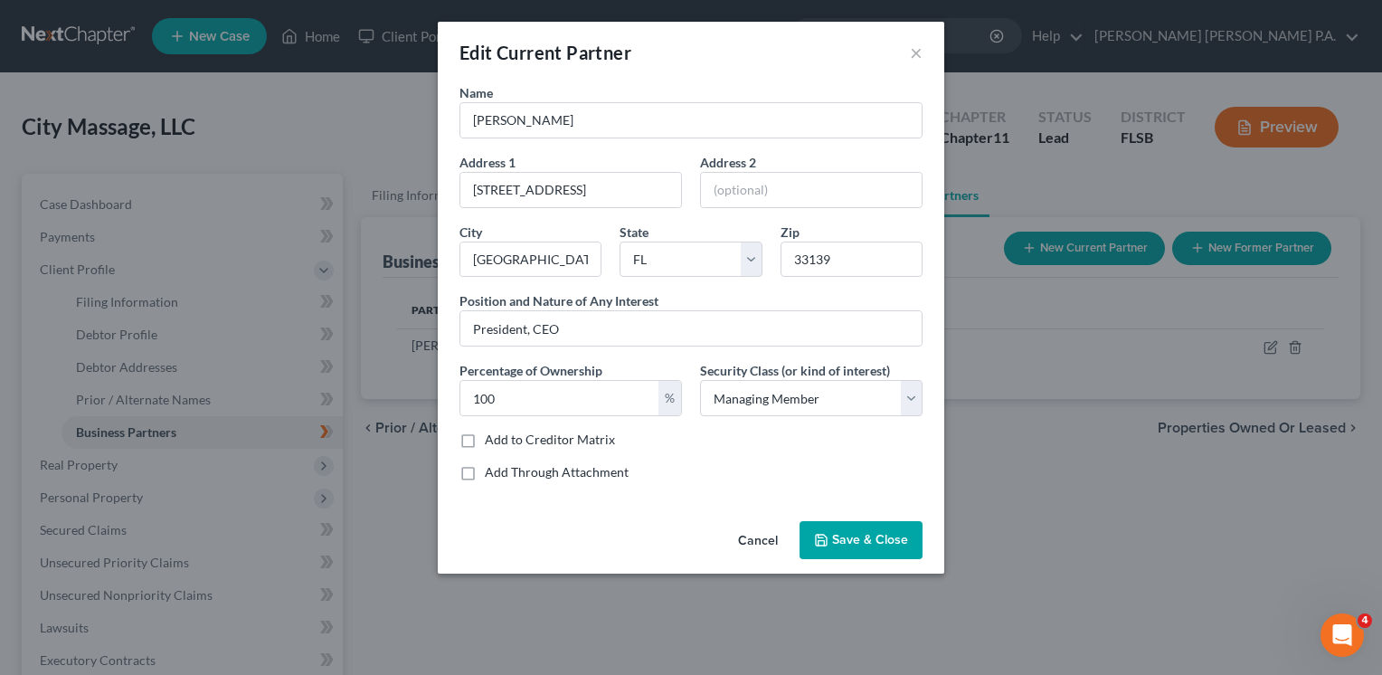
click at [874, 538] on span "Save & Close" at bounding box center [870, 539] width 76 height 15
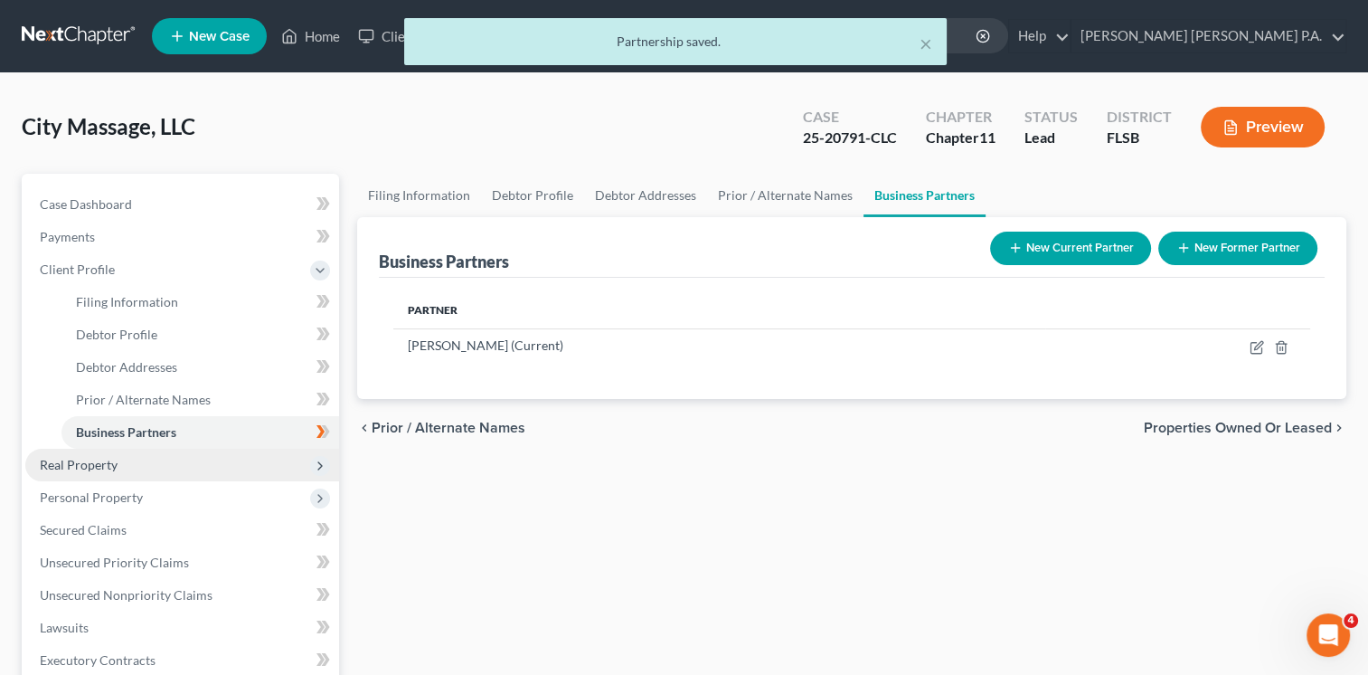
click at [94, 472] on span "Real Property" at bounding box center [182, 465] width 314 height 33
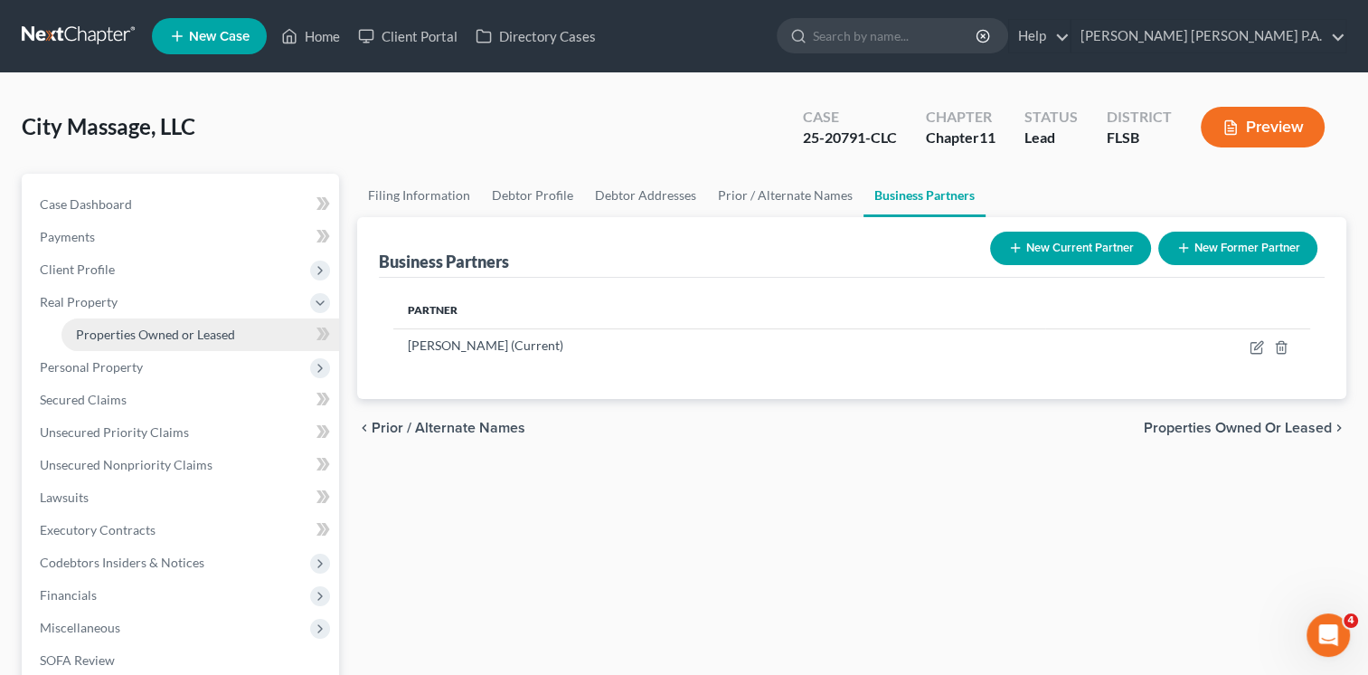
click at [149, 333] on span "Properties Owned or Leased" at bounding box center [155, 333] width 159 height 15
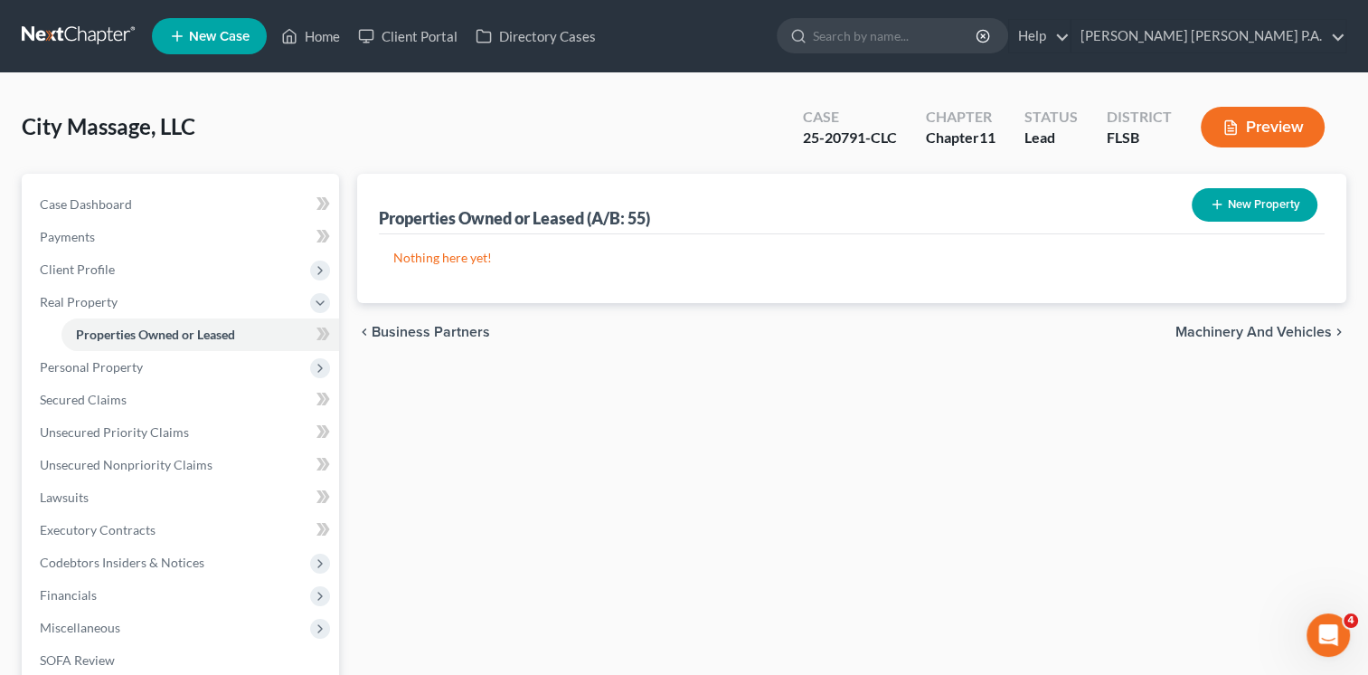
click at [1208, 478] on div "Properties Owned or Leased (A/B: 55) New Property Nothing here yet! Property Cu…" at bounding box center [851, 501] width 1007 height 654
click at [93, 399] on span "Secured Claims" at bounding box center [83, 399] width 87 height 15
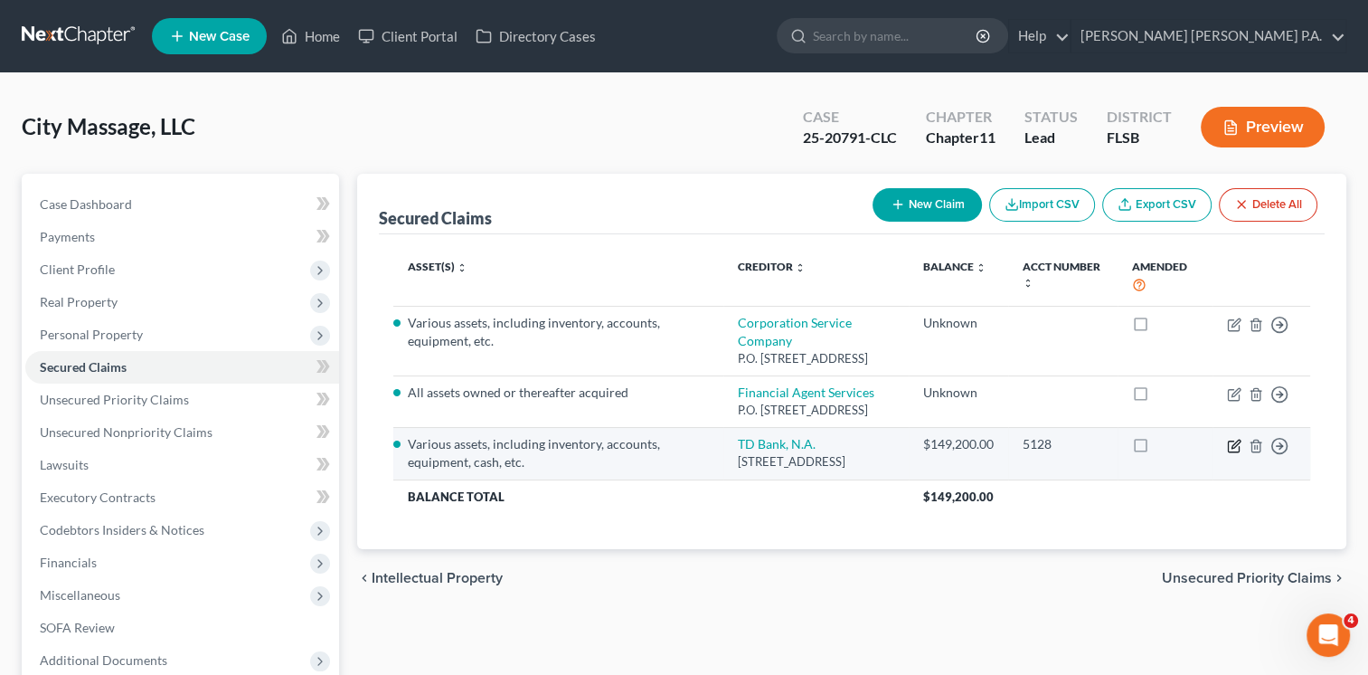
click at [1234, 439] on icon "button" at bounding box center [1234, 446] width 14 height 14
select select "33"
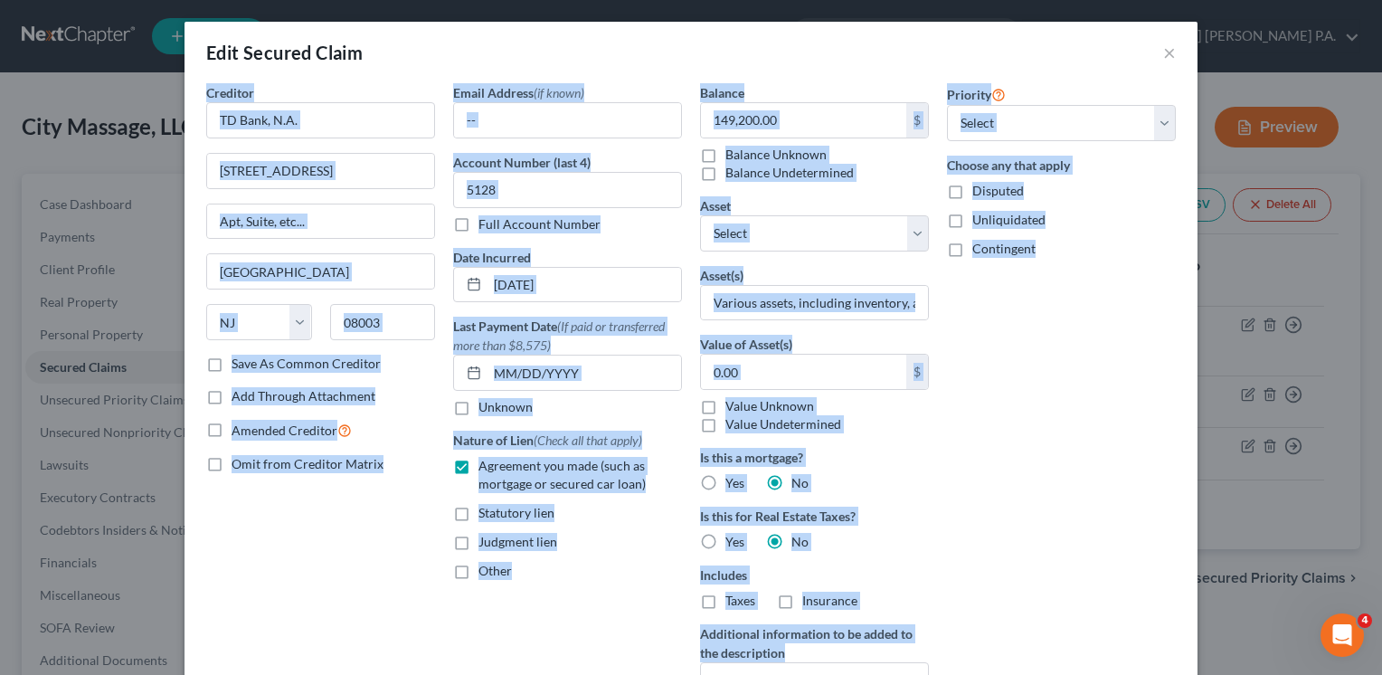
drag, startPoint x: 1064, startPoint y: 308, endPoint x: 1199, endPoint y: 26, distance: 313.1
click at [1199, 26] on div "Edit Secured Claim × Creditor * TD Bank, N.A. [STREET_ADDRESS] [GEOGRAPHIC_DATA…" at bounding box center [691, 337] width 1382 height 675
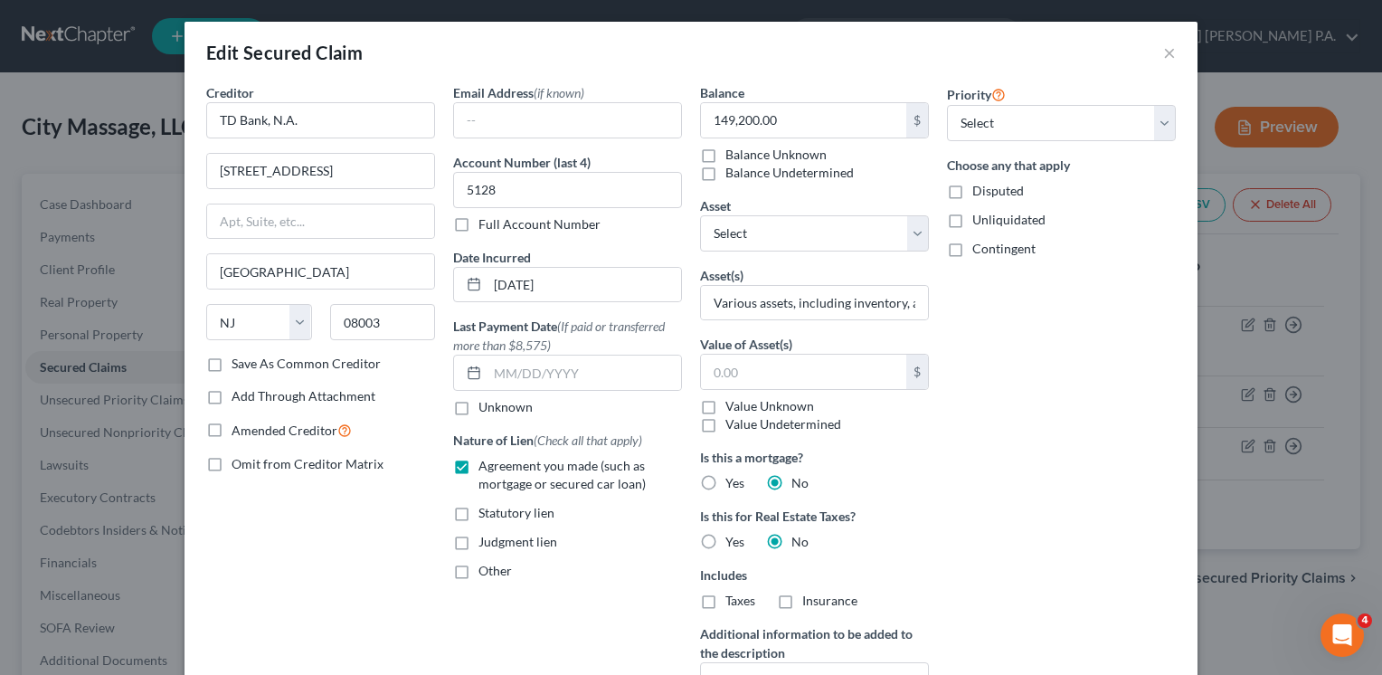
click at [1036, 374] on div "Priority Select 1st 2nd 3rd 4th 5th 6th 7th 8th 9th 10th 11th 12th 13th 14th 15…" at bounding box center [1061, 452] width 247 height 738
click at [374, 613] on div "Creditor * TD Bank, N.A. [STREET_ADDRESS] State [US_STATE][GEOGRAPHIC_DATA] [GE…" at bounding box center [320, 452] width 247 height 738
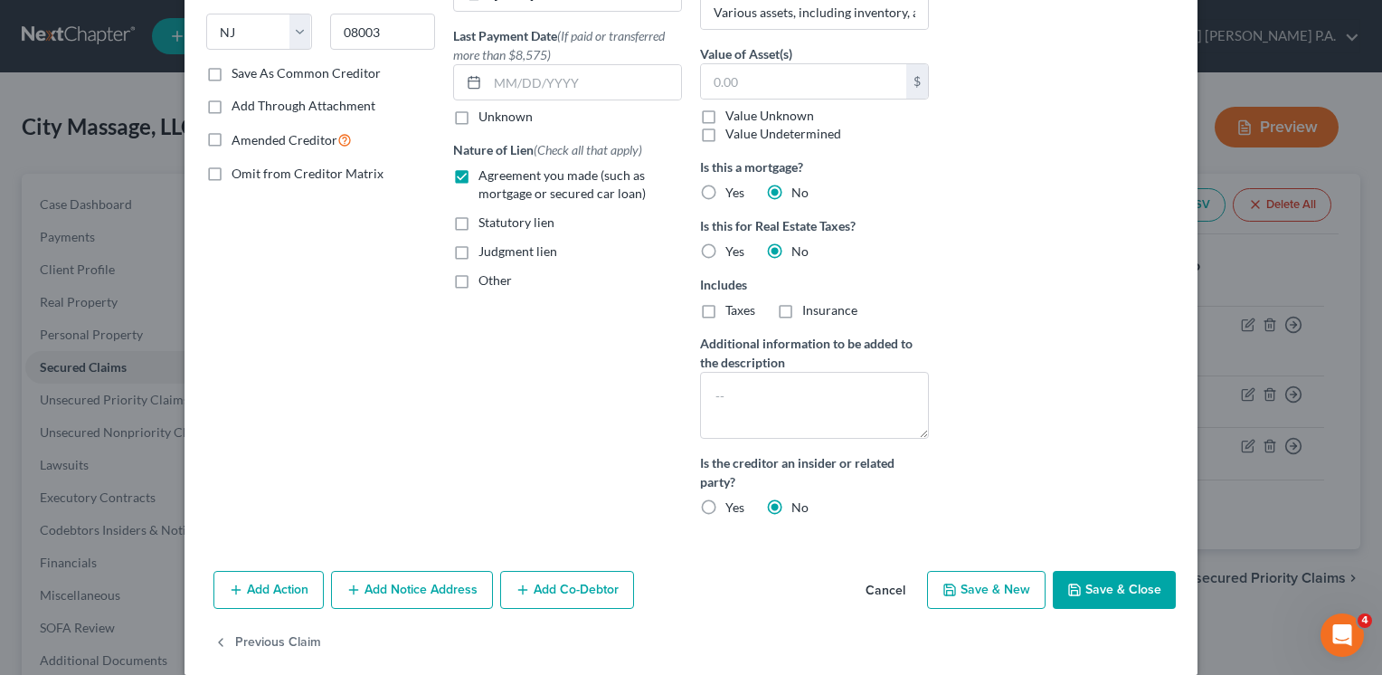
scroll to position [291, 0]
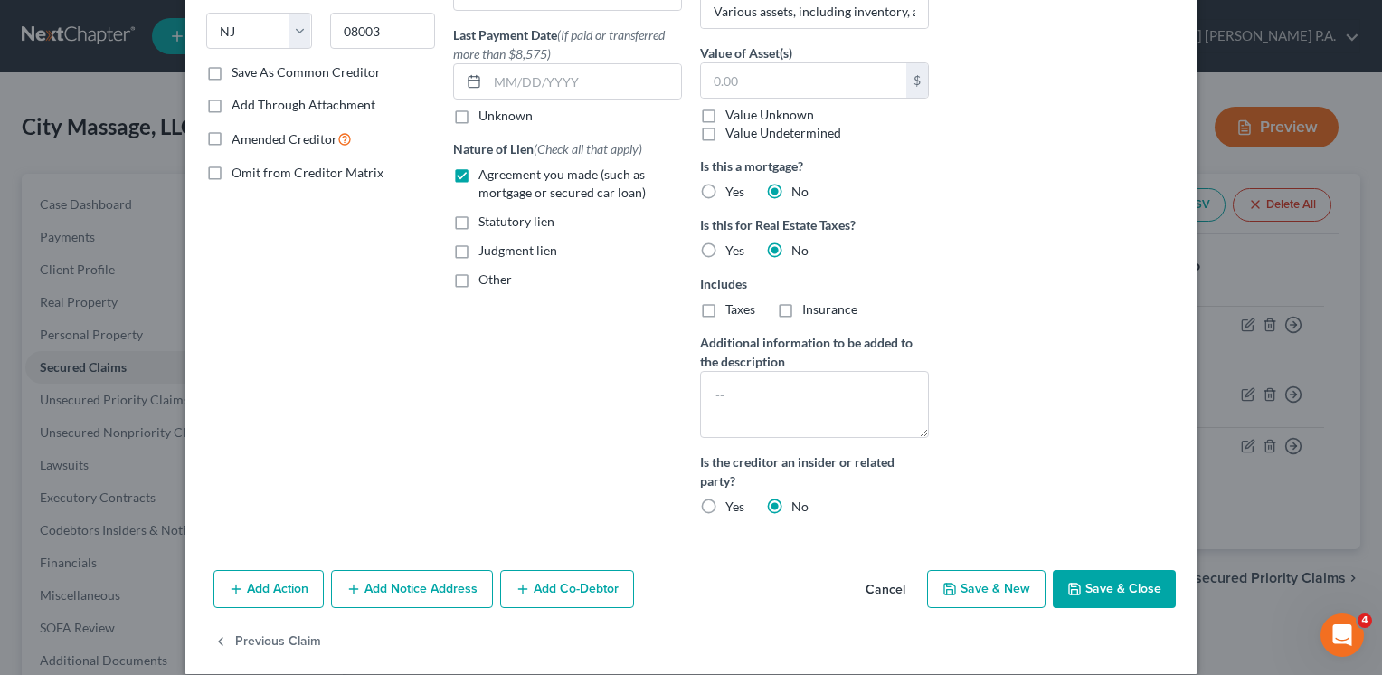
click at [429, 581] on button "Add Notice Address" at bounding box center [412, 589] width 162 height 38
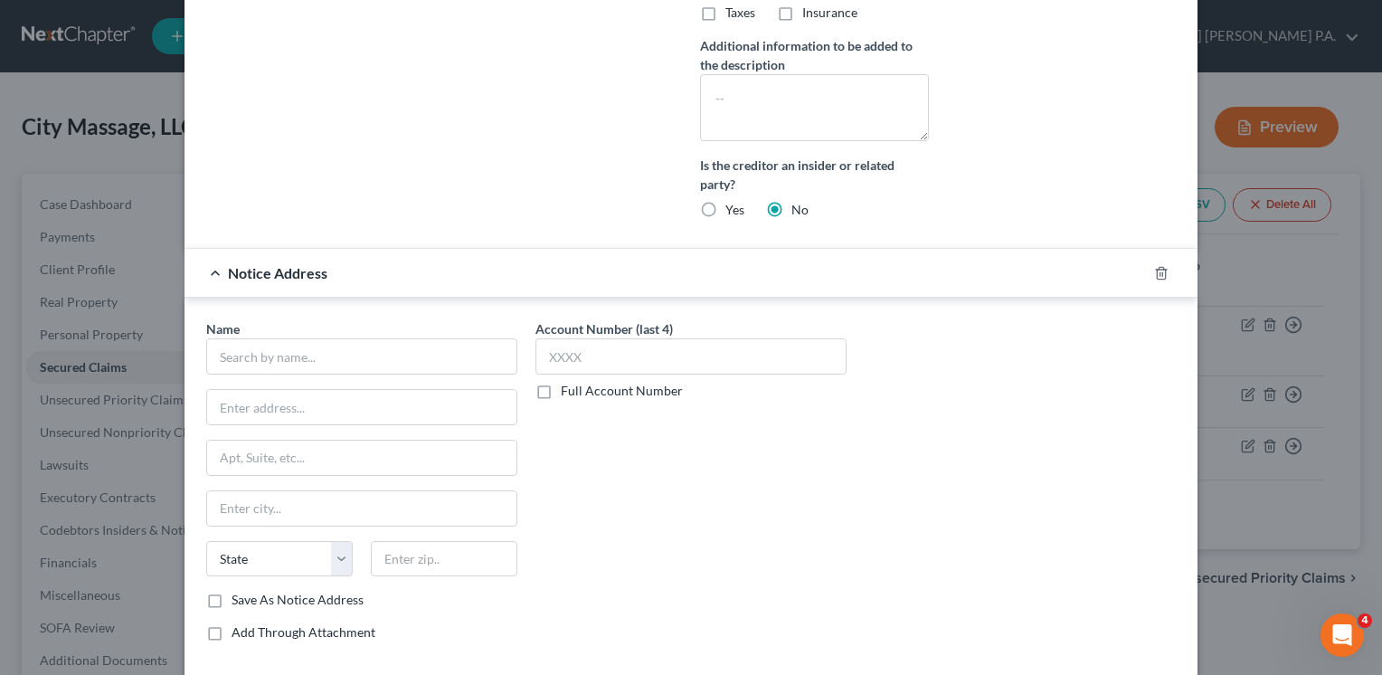
scroll to position [673, 0]
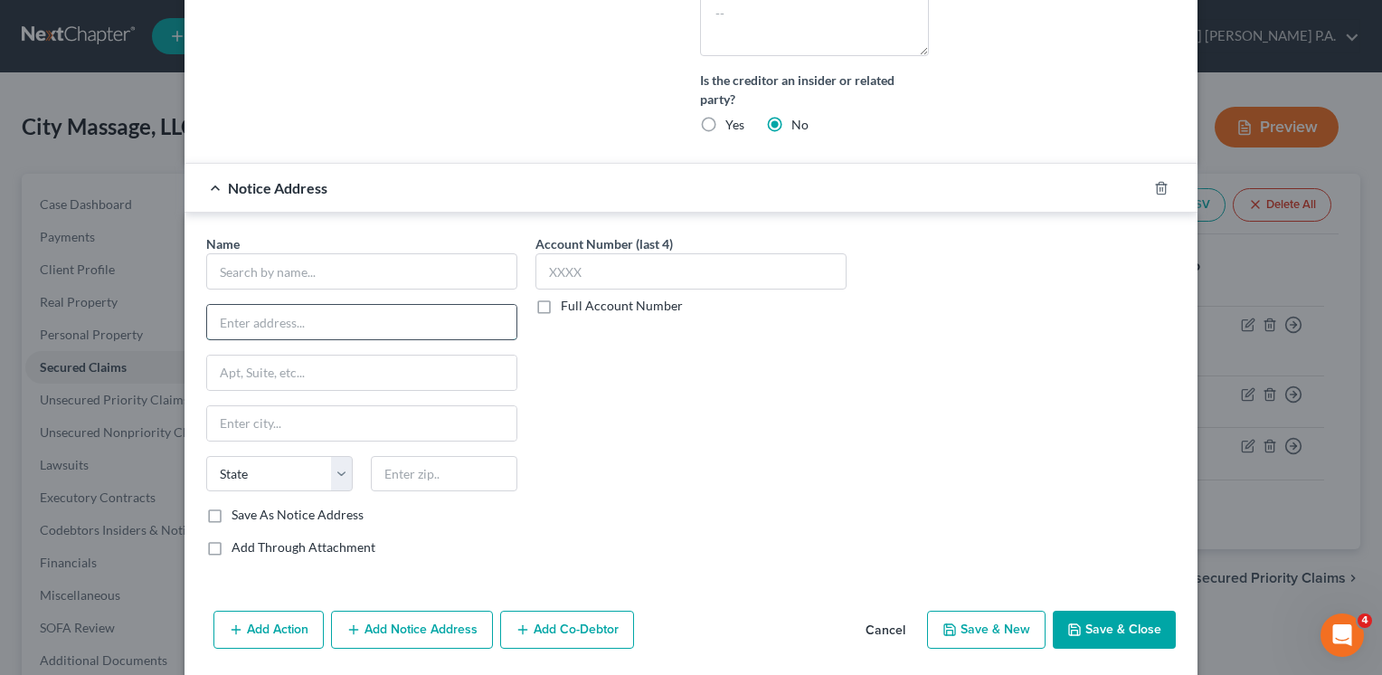
click at [307, 319] on input "text" at bounding box center [361, 322] width 309 height 34
type input "1701 Route 70 East"
click at [410, 456] on input "text" at bounding box center [444, 474] width 147 height 36
type input "08034"
click at [616, 511] on div "Account Number (last 4) Full Account Number" at bounding box center [690, 402] width 329 height 336
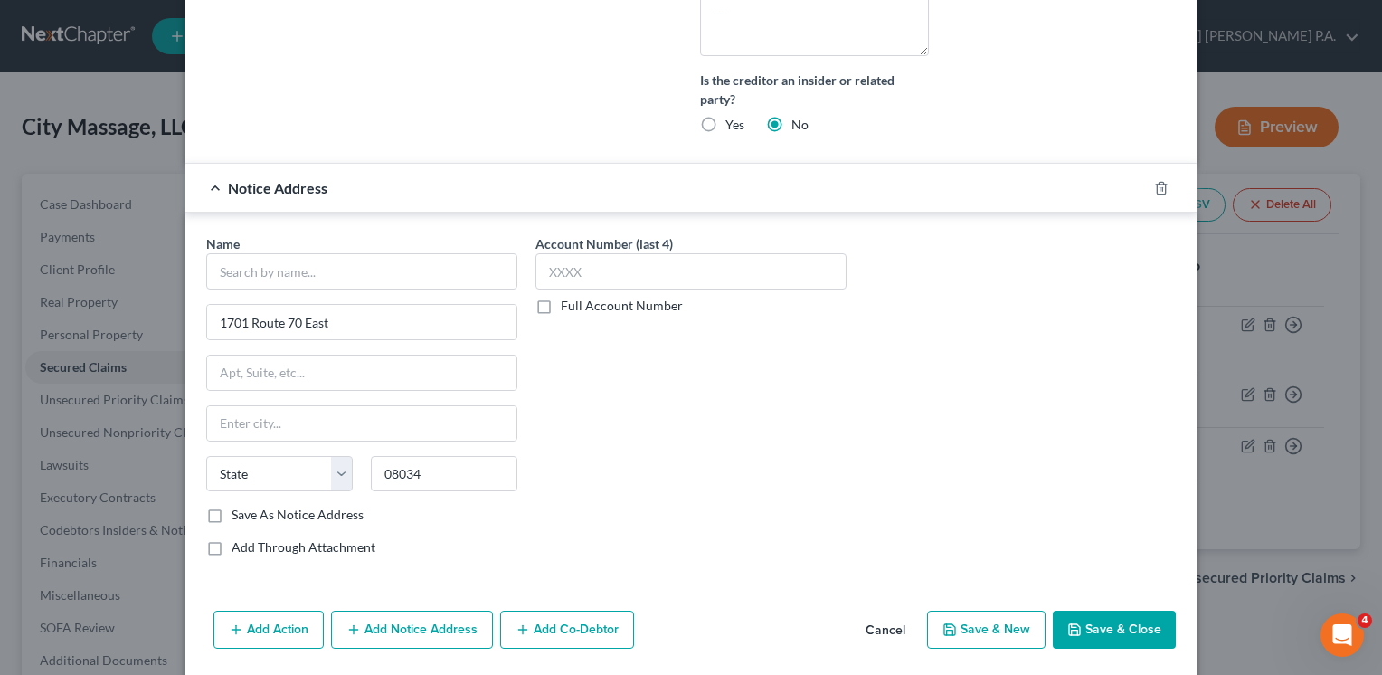
type input "[GEOGRAPHIC_DATA]"
select select "33"
click at [309, 272] on input "text" at bounding box center [361, 271] width 311 height 36
click at [329, 270] on input "text" at bounding box center [361, 271] width 311 height 36
type input "T.D. Bank, N.A."
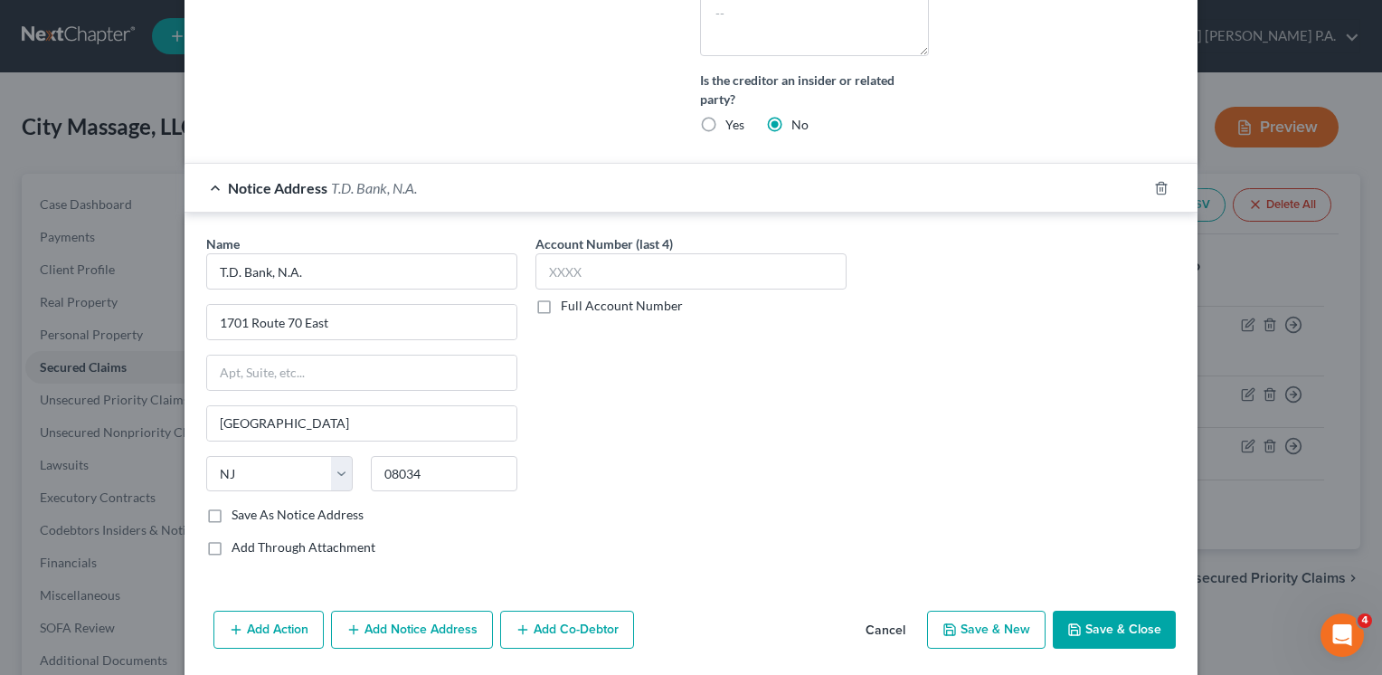
click at [348, 222] on div "Name * T.D. Bank, N.A. 1701 Route 70 [GEOGRAPHIC_DATA] [US_STATE] AK AR AZ CA C…" at bounding box center [690, 399] width 1013 height 373
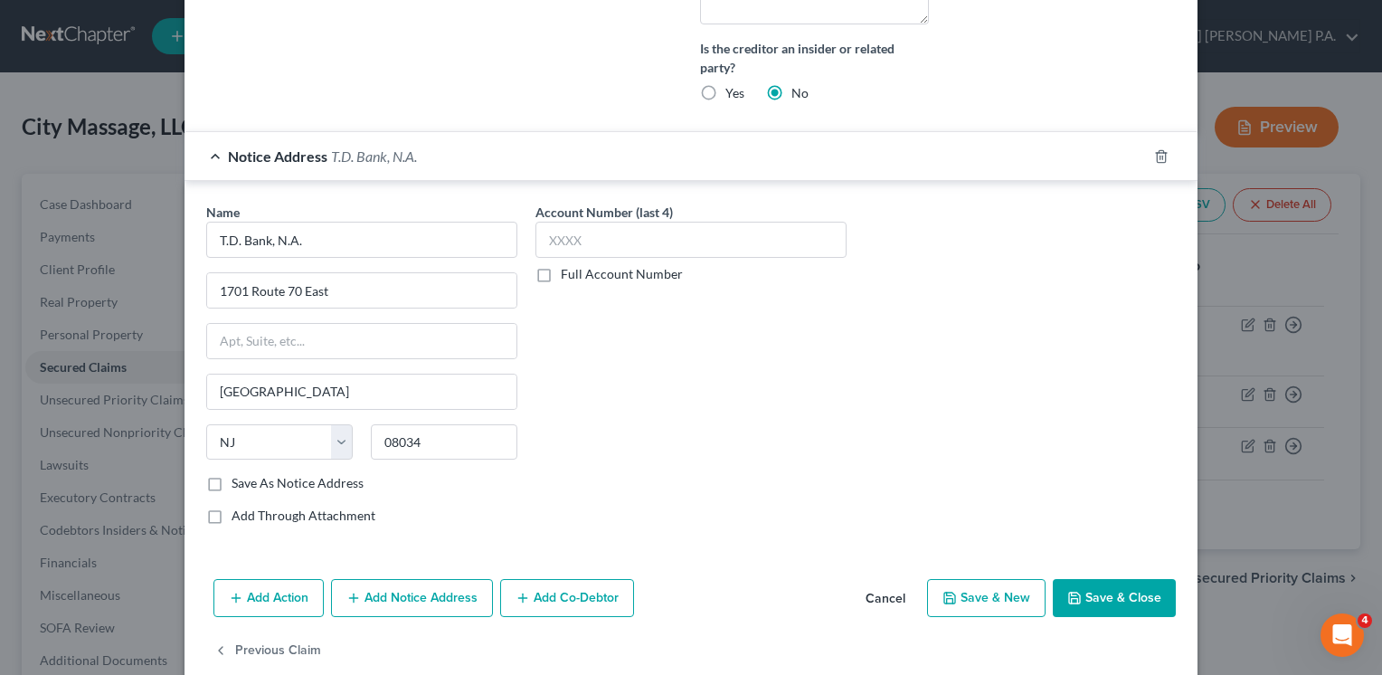
scroll to position [731, 0]
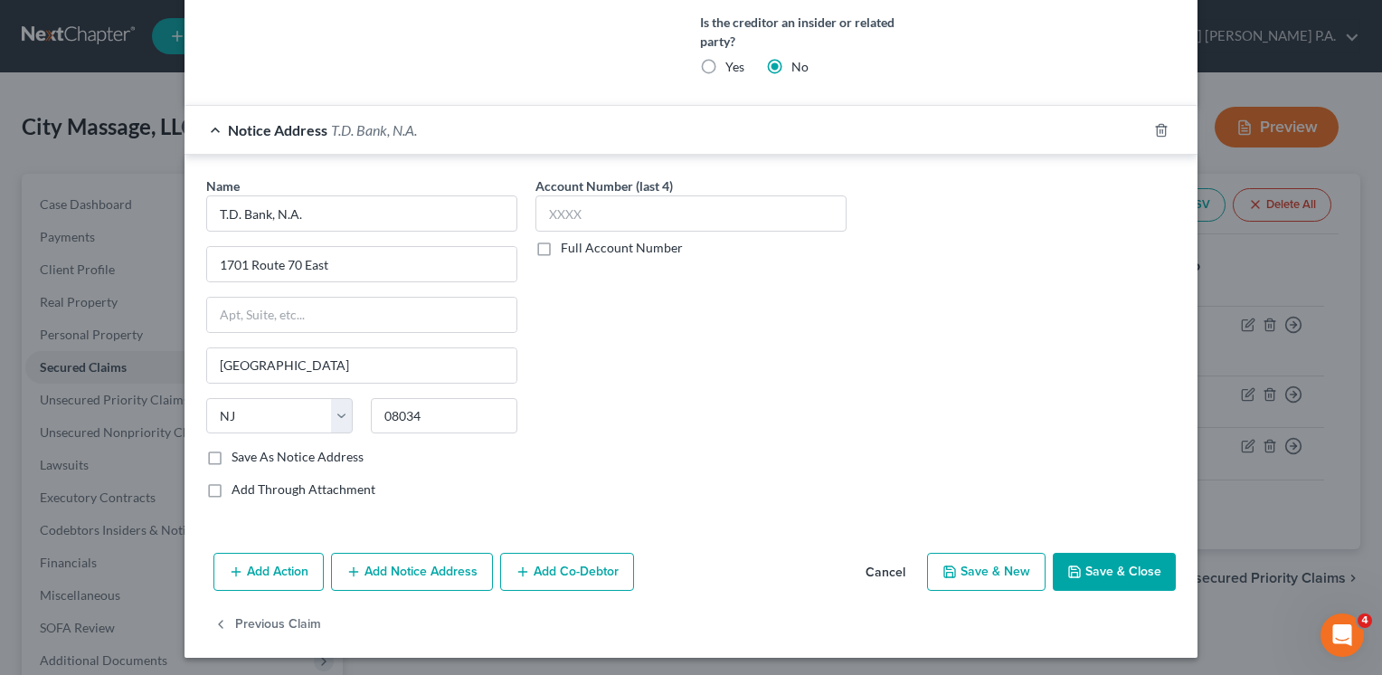
click at [1120, 566] on button "Save & Close" at bounding box center [1114, 572] width 123 height 38
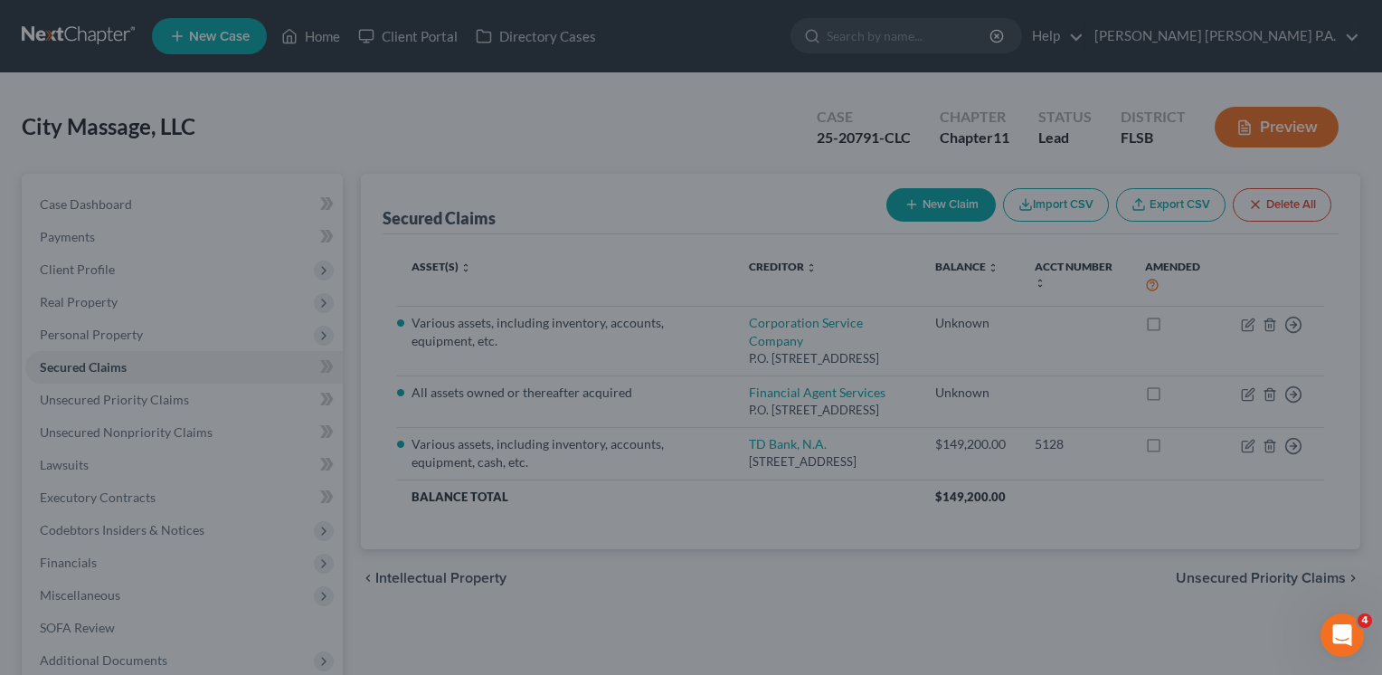
scroll to position [549, 0]
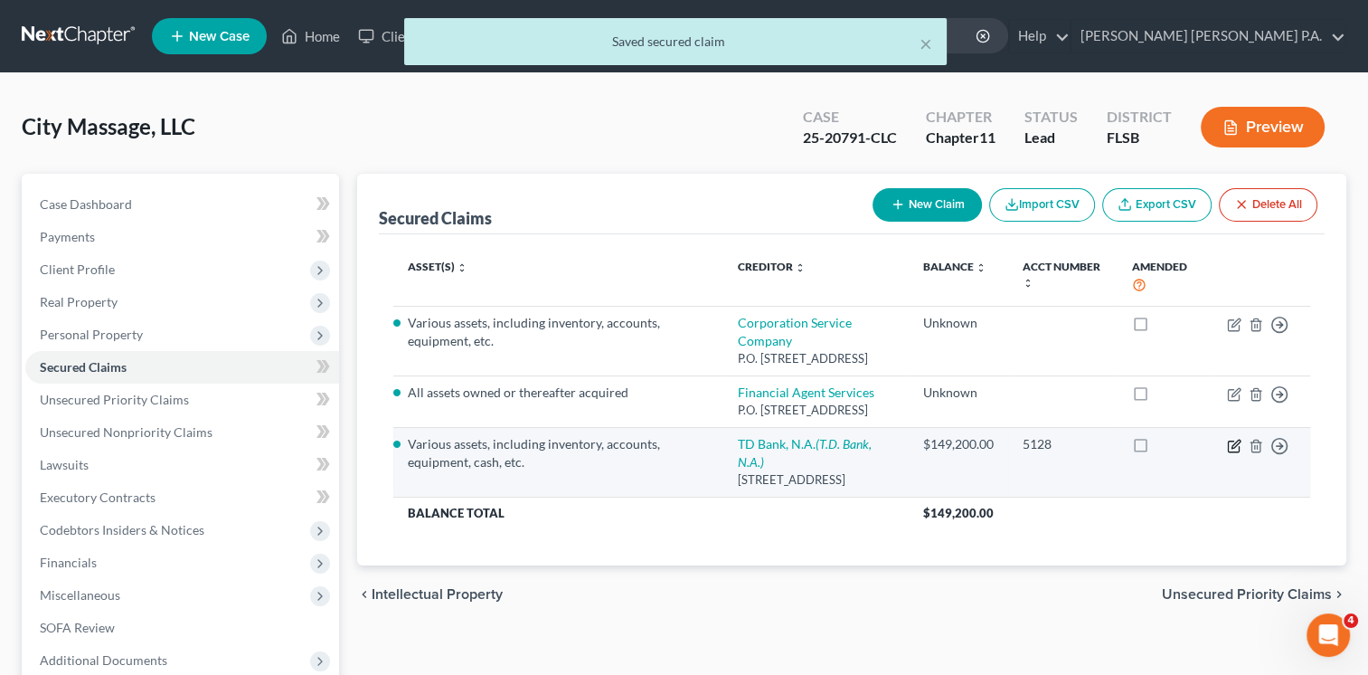
click at [1230, 439] on icon "button" at bounding box center [1234, 446] width 14 height 14
select select "33"
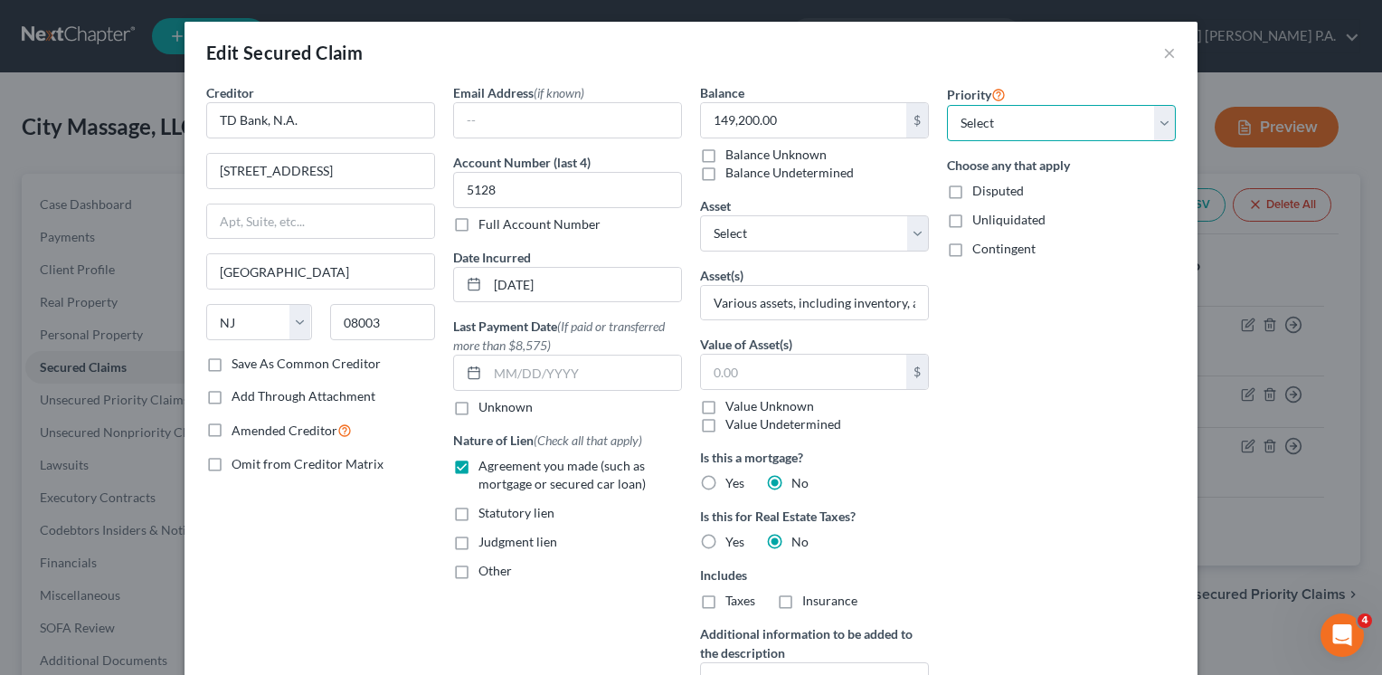
click at [1158, 125] on select "Select 1st 2nd 3rd 4th 5th 6th 7th 8th 9th 10th 11th 12th 13th 14th 15th 16th 1…" at bounding box center [1061, 123] width 229 height 36
click at [898, 187] on div "Balance 149,200.00 $ Balance Unknown Balance Undetermined 149,200.00 $ Balance …" at bounding box center [814, 452] width 247 height 738
drag, startPoint x: 1216, startPoint y: 628, endPoint x: 1129, endPoint y: 479, distance: 172.3
click at [1129, 479] on div "Edit Secured Claim × Creditor * TD Bank, N.A. [STREET_ADDRESS] [GEOGRAPHIC_DATA…" at bounding box center [691, 337] width 1382 height 675
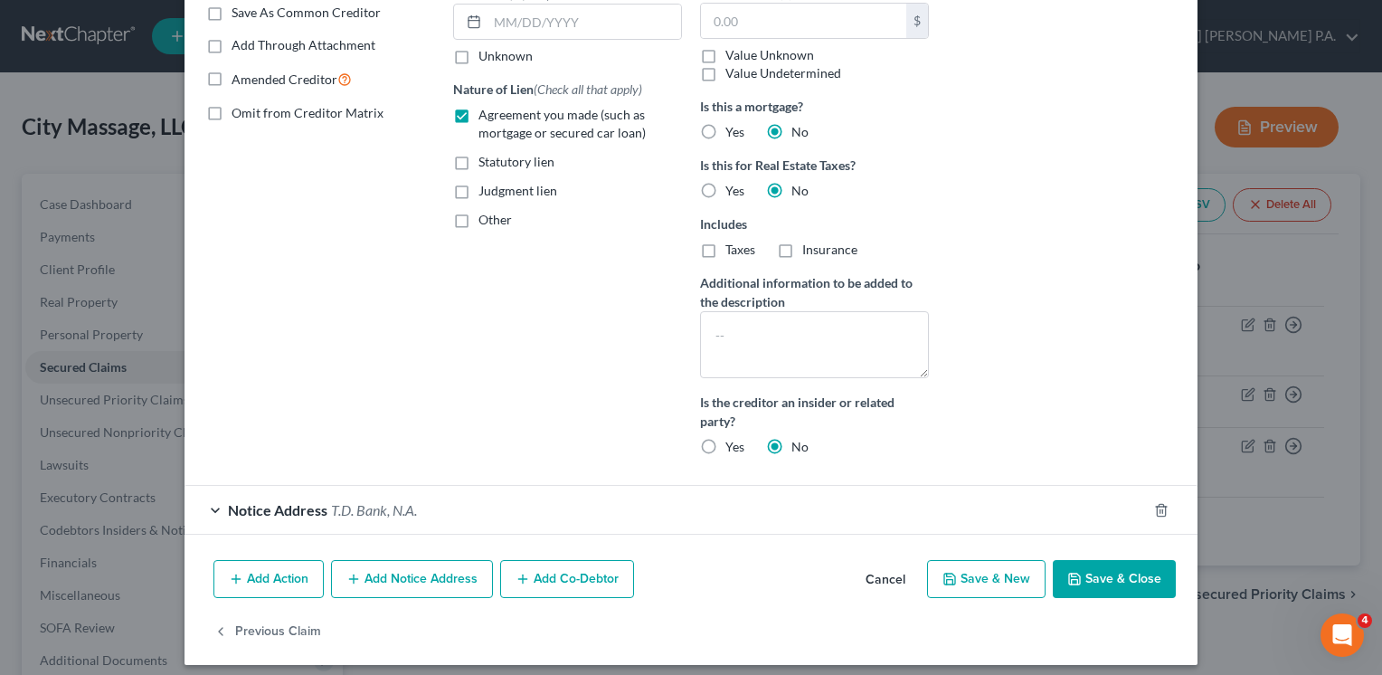
scroll to position [359, 0]
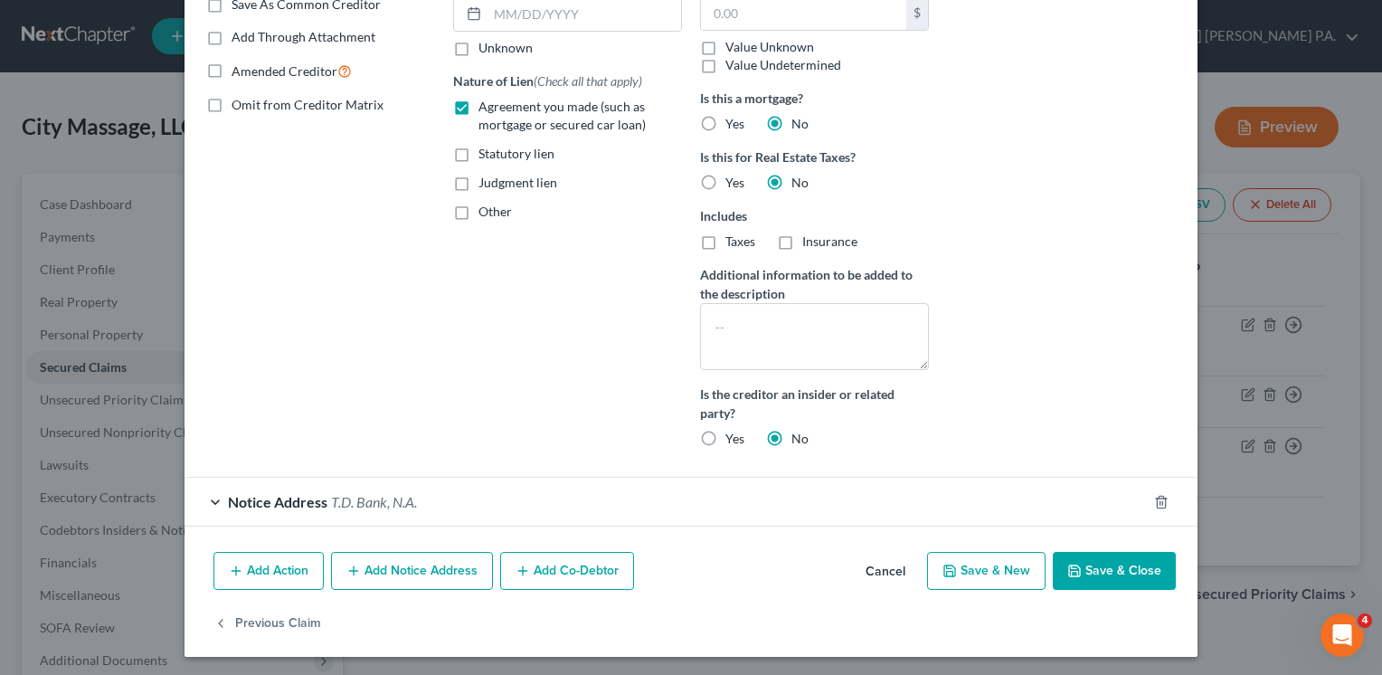
click at [397, 497] on span "T.D. Bank, N.A." at bounding box center [374, 501] width 86 height 17
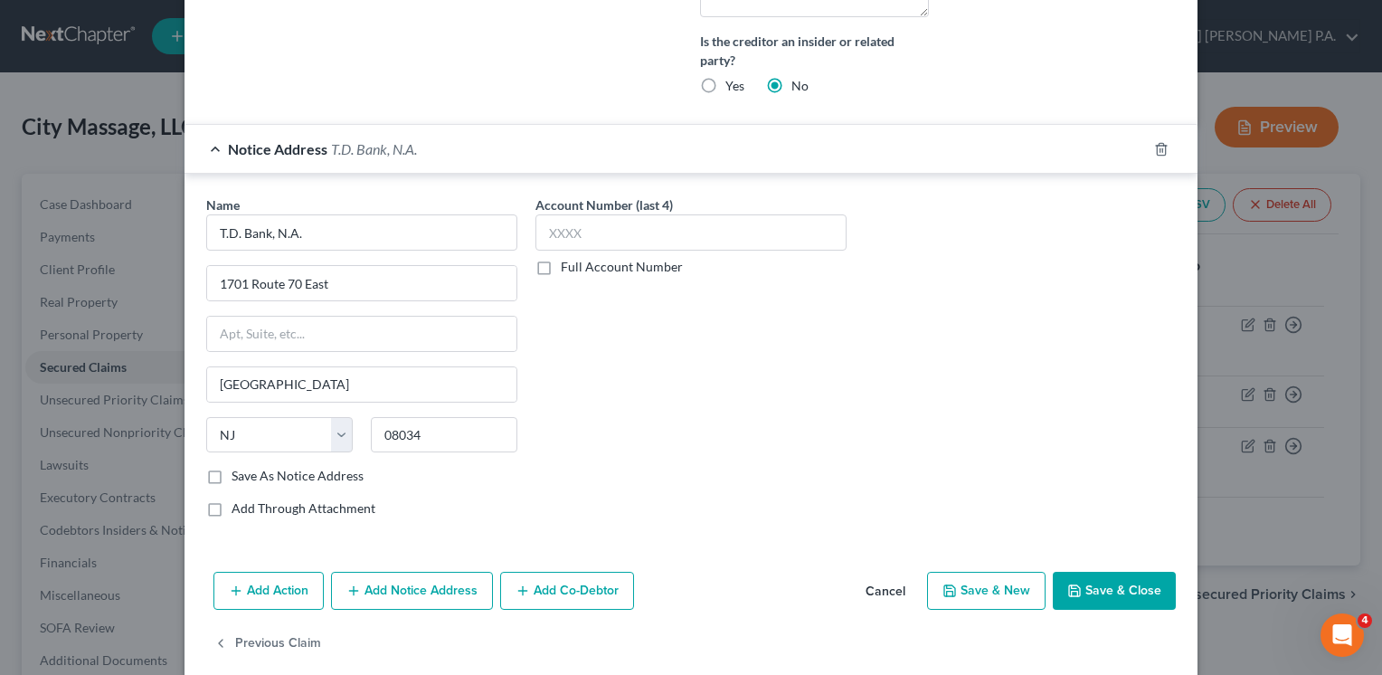
scroll to position [713, 0]
click at [234, 233] on input "T.D. Bank, N.A." at bounding box center [361, 231] width 311 height 36
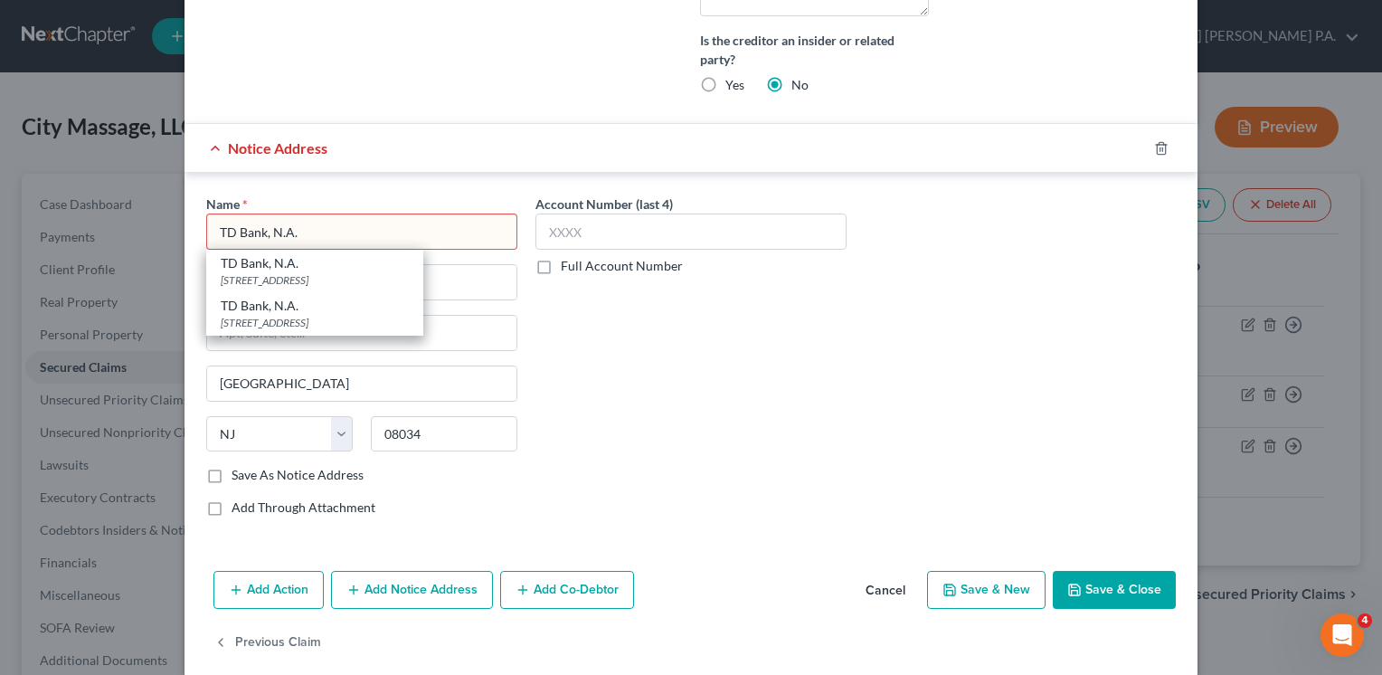
type input "TD Bank, N.A."
click at [1074, 432] on div "Name * TD Bank, N.A. TD Bank, N.A. [STREET_ADDRESS][GEOGRAPHIC_DATA][STREET_ADD…" at bounding box center [691, 362] width 988 height 336
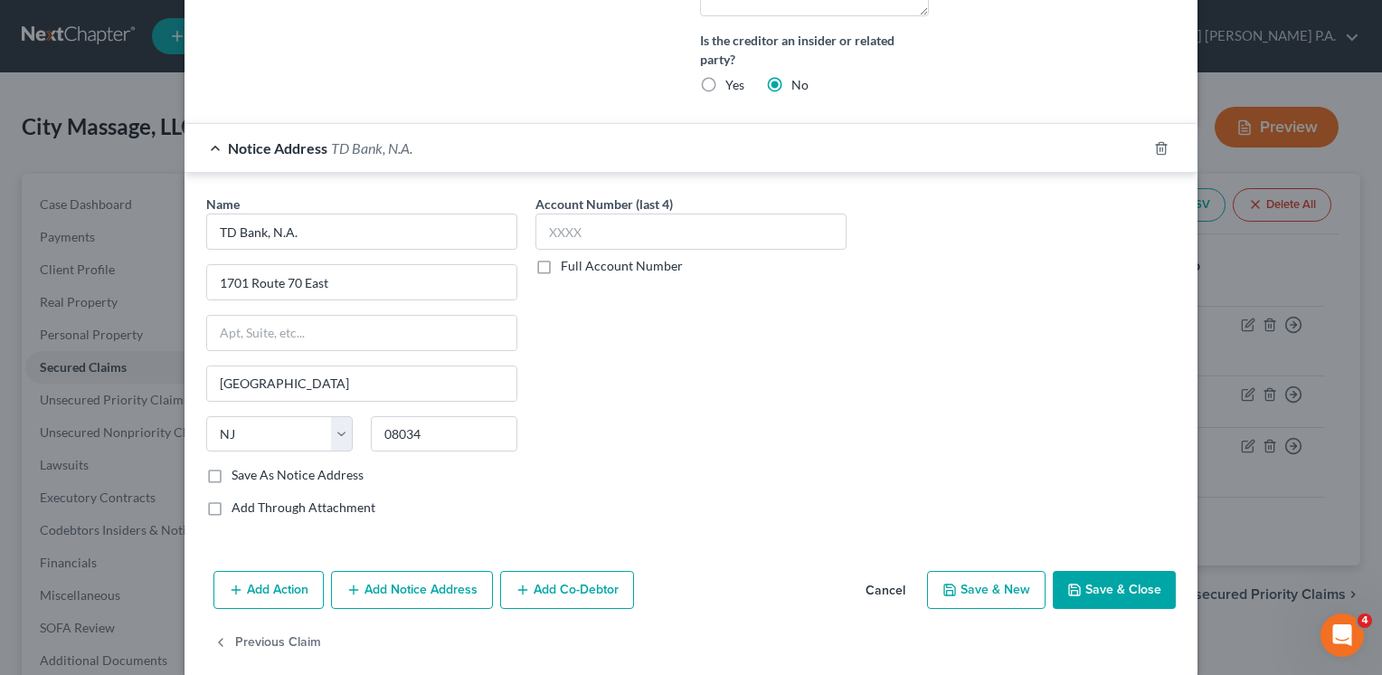
click at [572, 381] on div "Account Number (last 4) Full Account Number" at bounding box center [690, 362] width 329 height 336
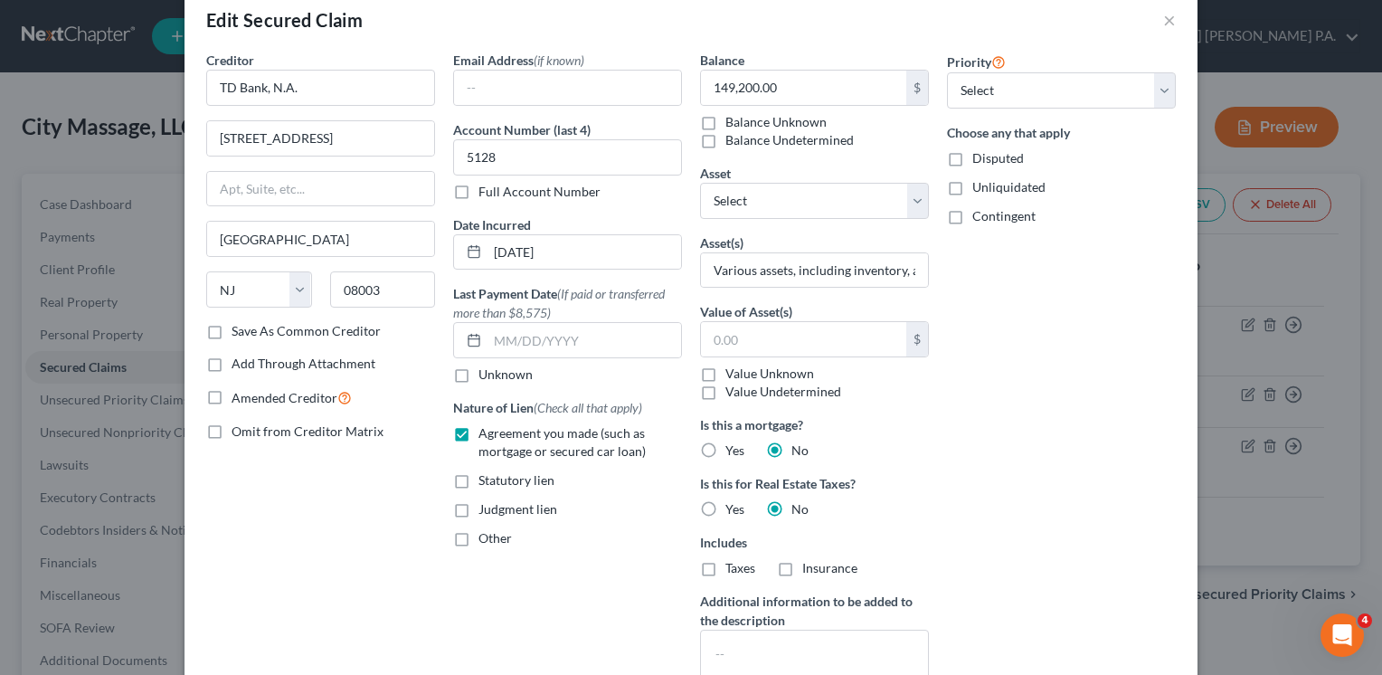
scroll to position [0, 0]
